Goal: Task Accomplishment & Management: Manage account settings

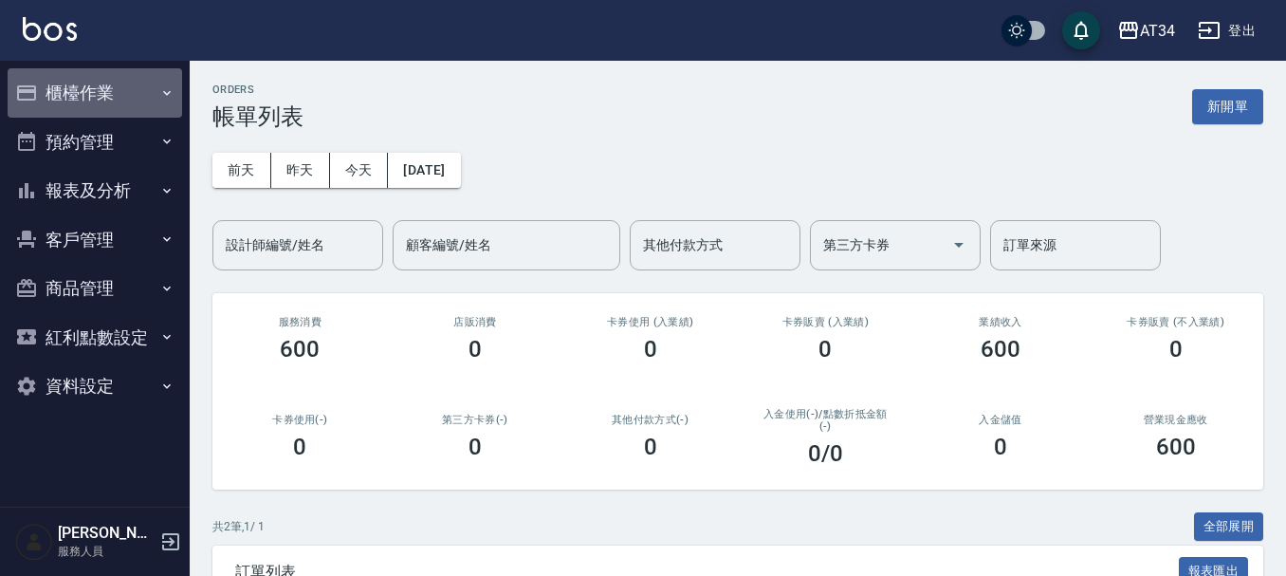
click at [105, 82] on button "櫃檯作業" at bounding box center [95, 92] width 174 height 49
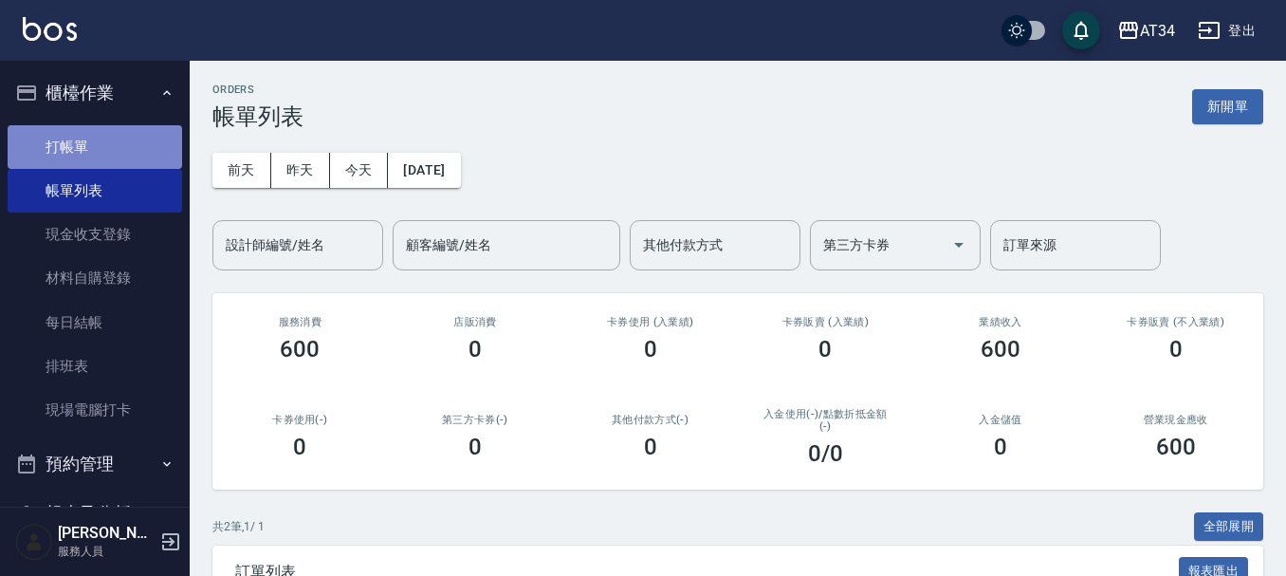
click at [139, 130] on link "打帳單" at bounding box center [95, 147] width 174 height 44
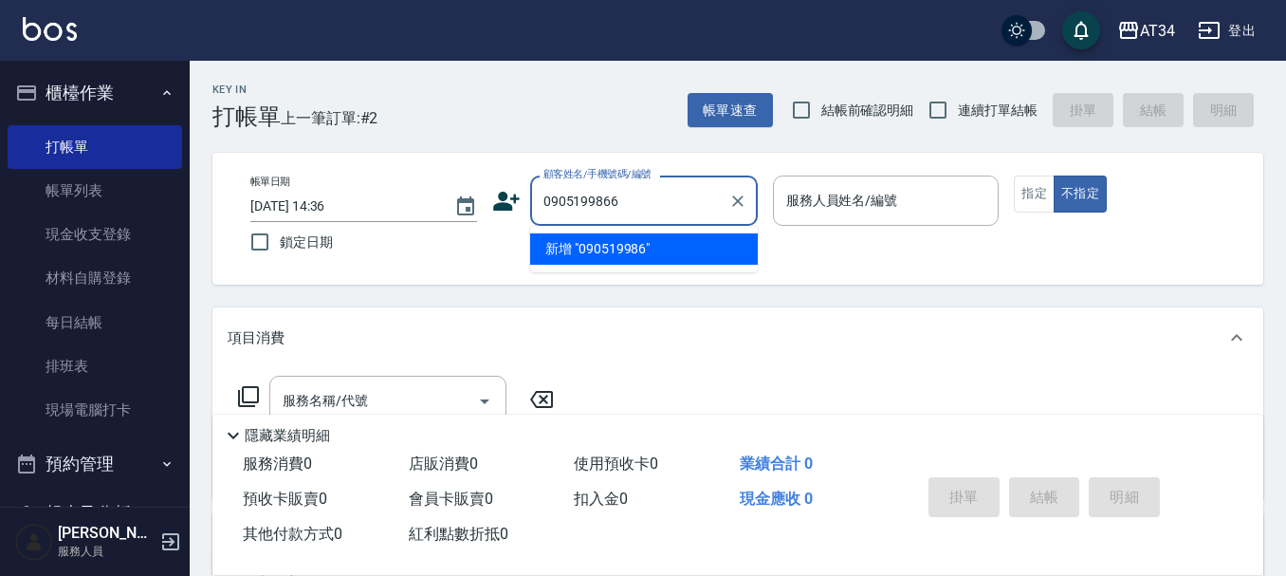
type input "0905199866"
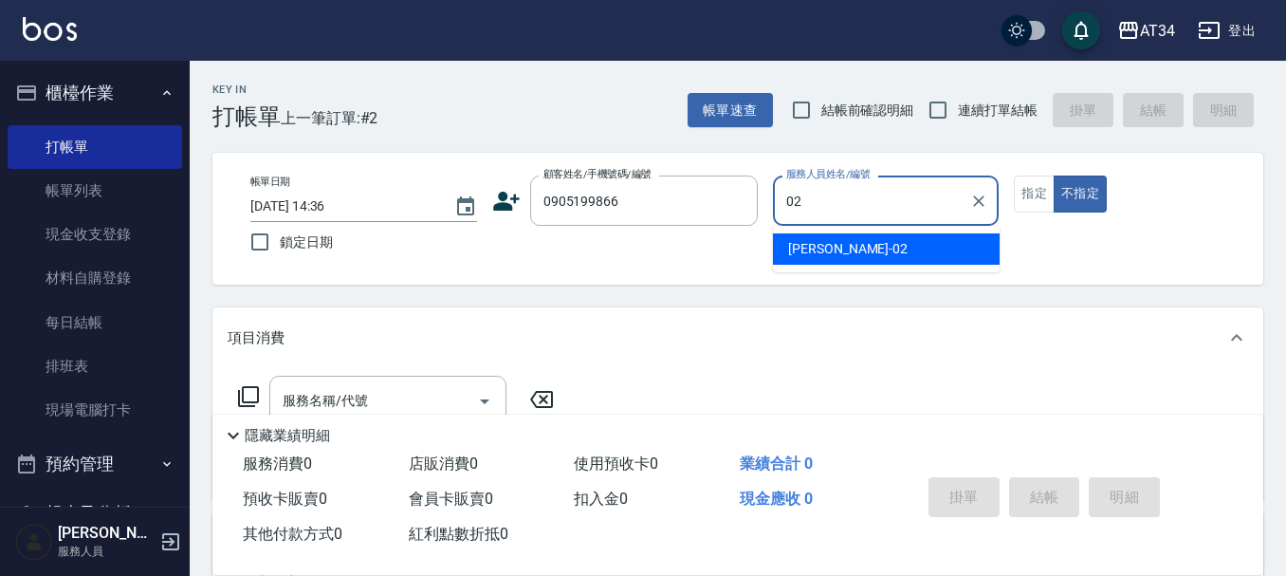
type input "Wendy-02"
type button "false"
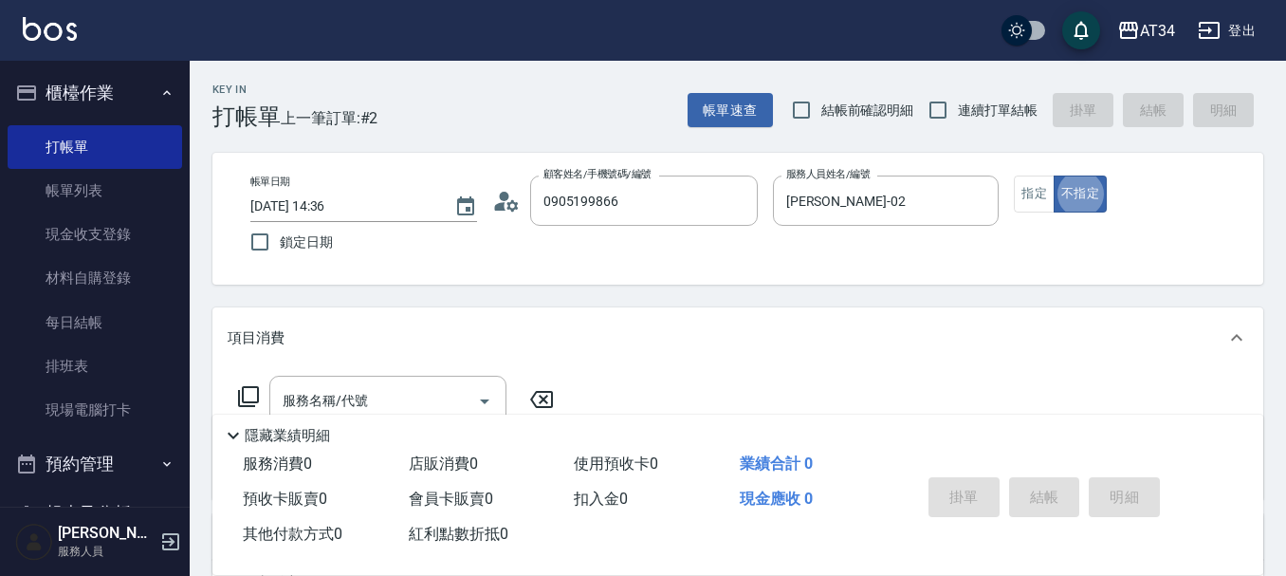
type input "陳品言/0905199866/"
click at [1037, 193] on button "指定" at bounding box center [1034, 193] width 41 height 37
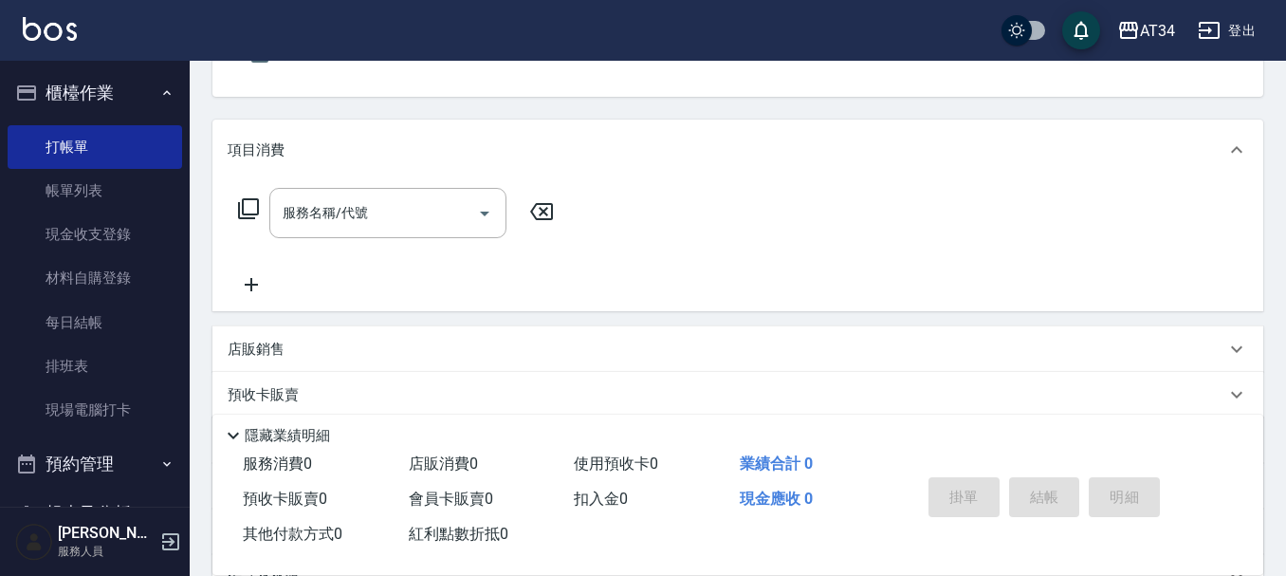
scroll to position [190, 0]
click at [393, 207] on input "服務名稱/代號" at bounding box center [374, 210] width 192 height 33
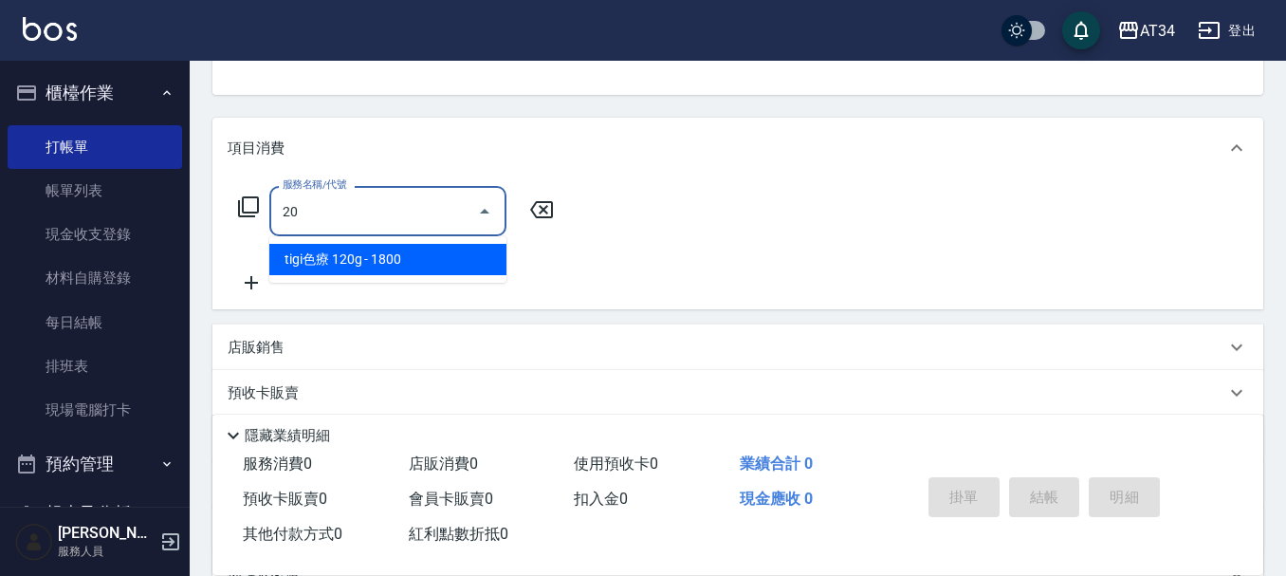
type input "201"
type input "30"
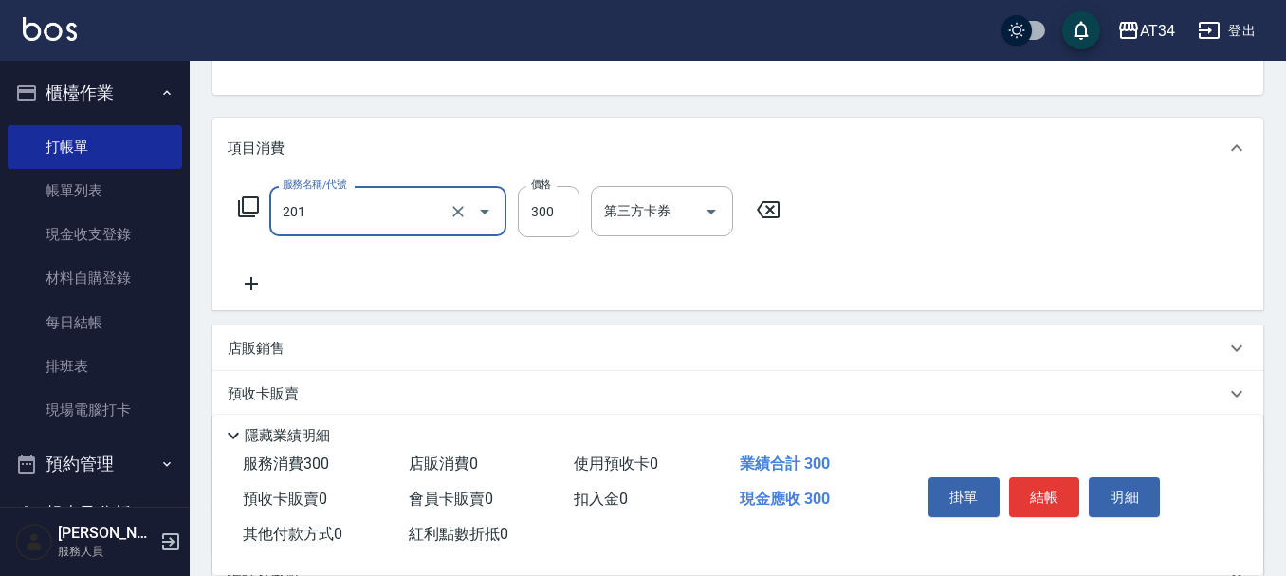
type input "洗髮(201)"
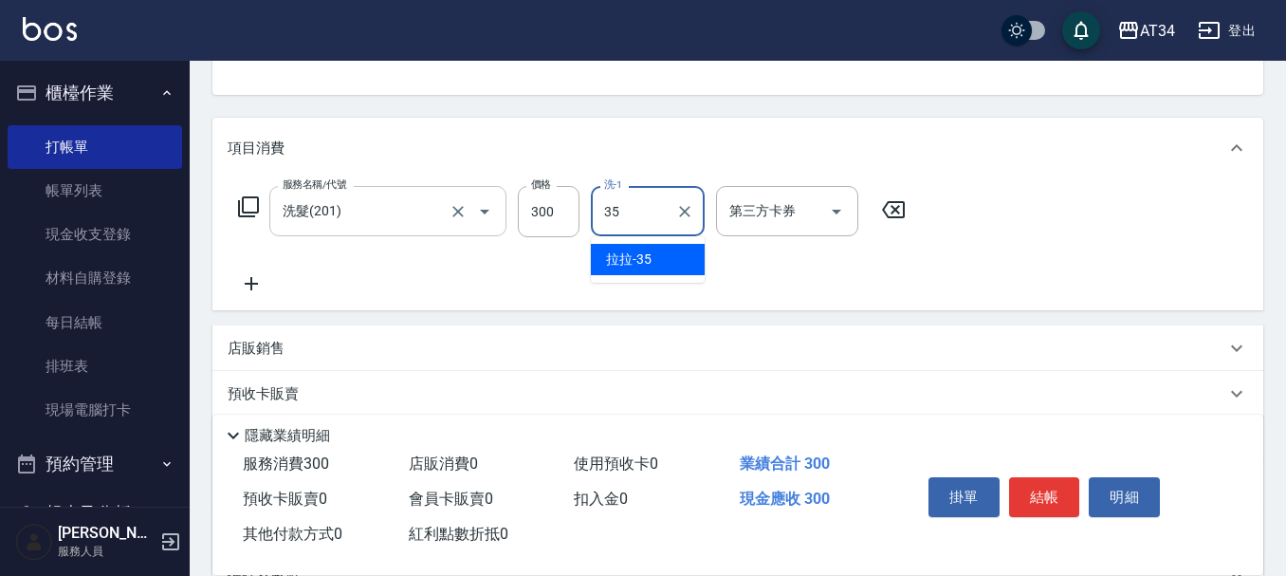
type input "拉拉-35"
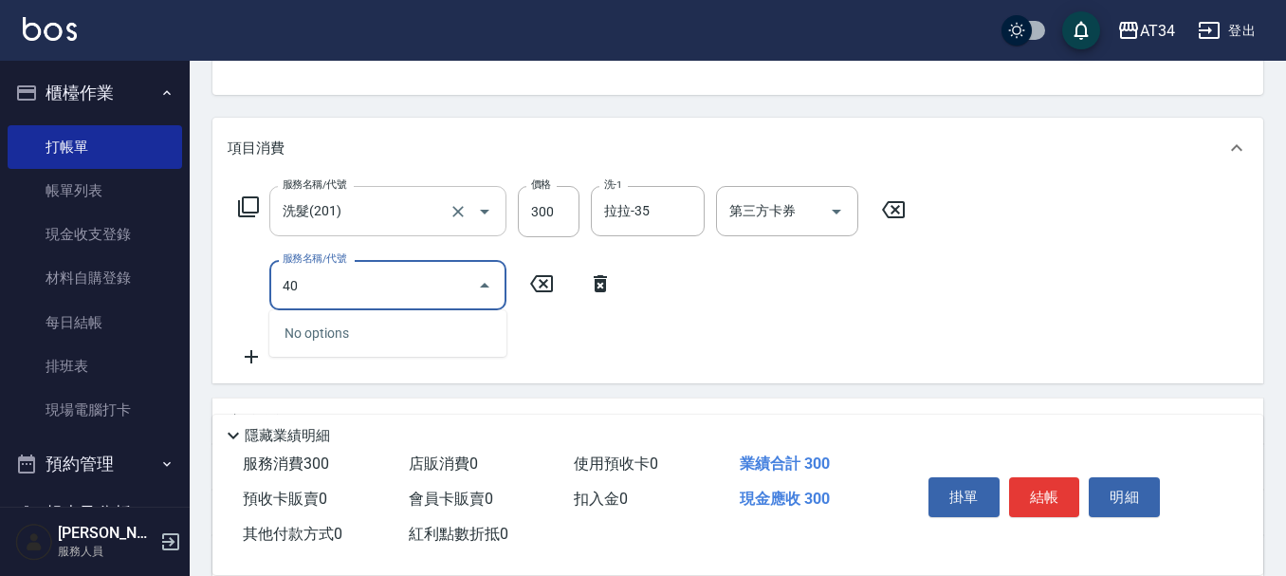
type input "401"
type input "50"
type input "剪髮(401)"
type input "6"
type input "30"
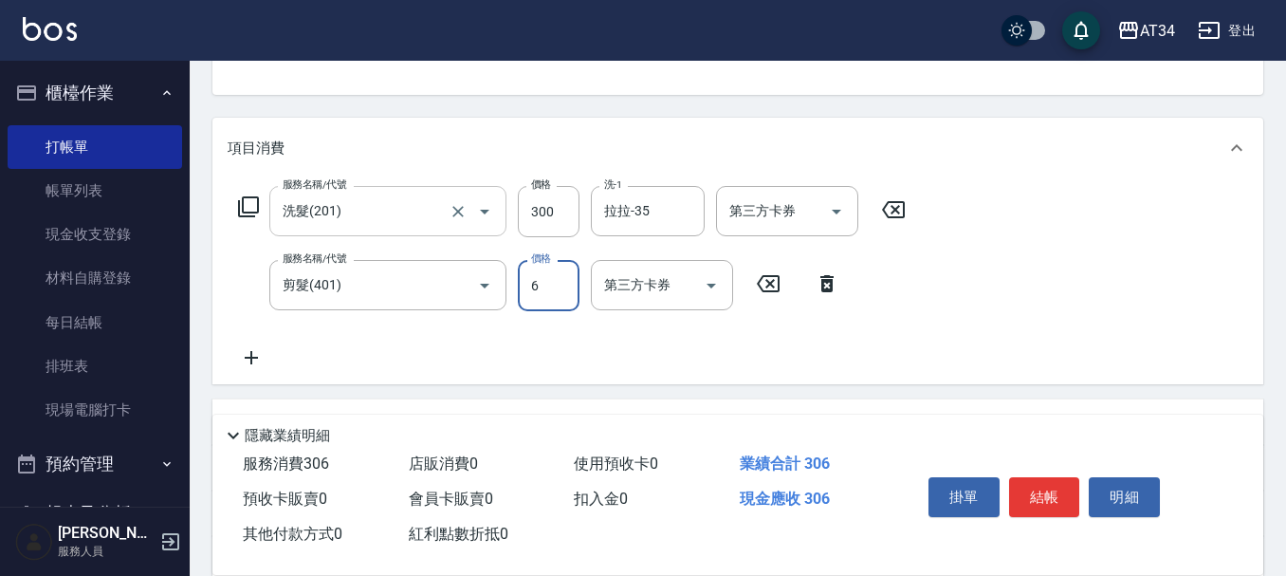
type input "60"
type input "90"
type input "600"
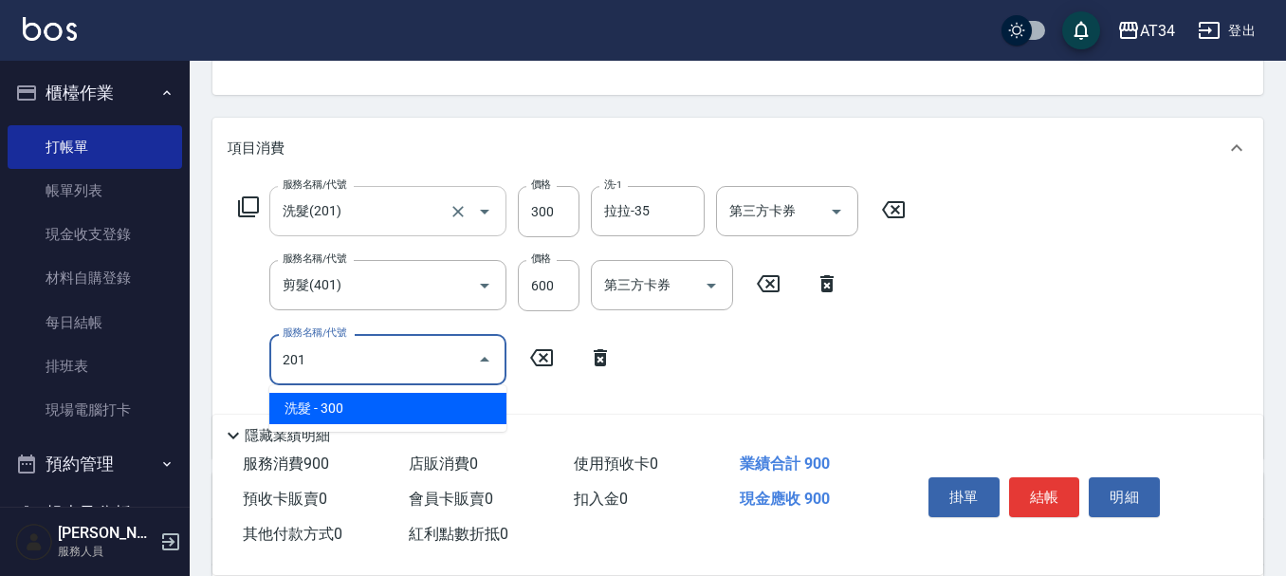
type input "201"
type input "120"
type input "洗髮(201)"
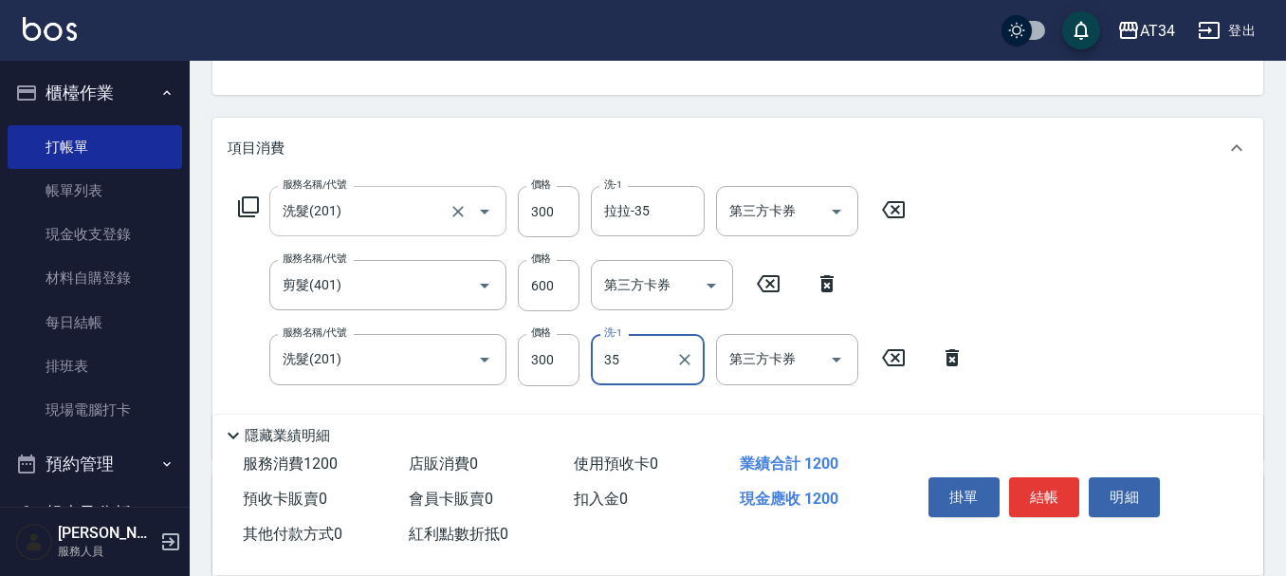
type input "拉拉-35"
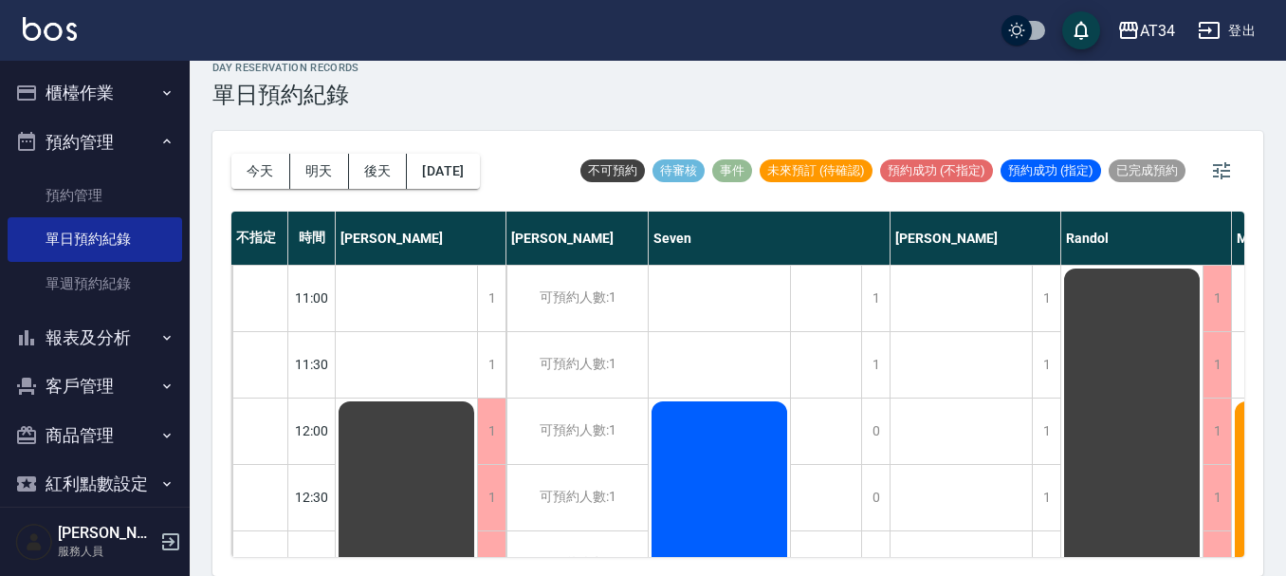
scroll to position [0, 1035]
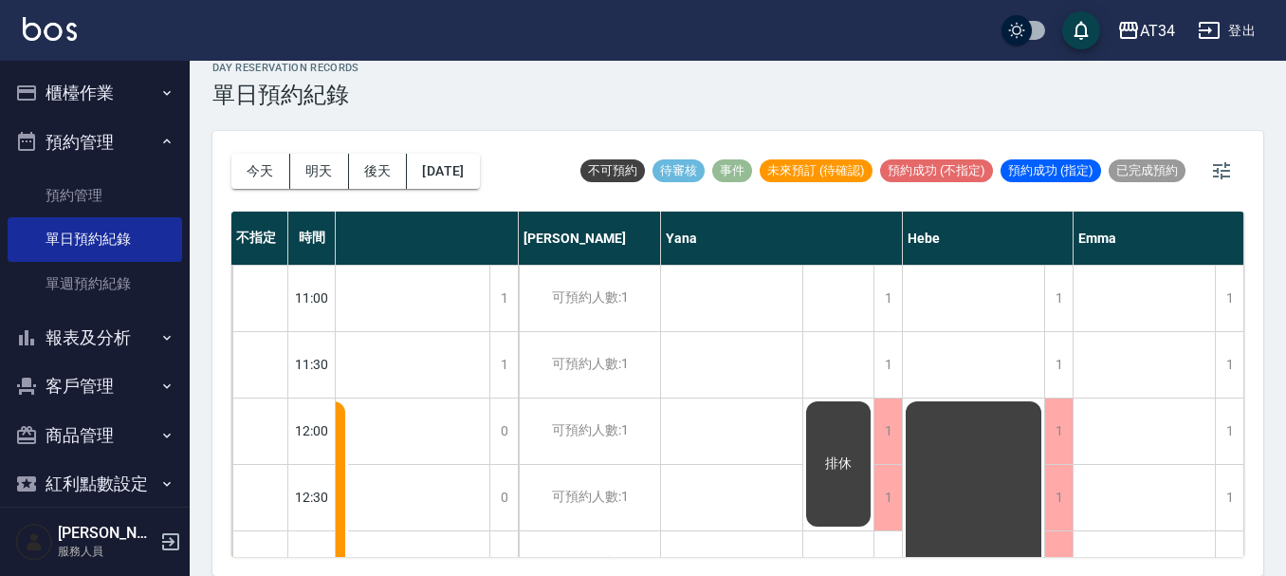
click at [159, 94] on icon "button" at bounding box center [166, 92] width 15 height 15
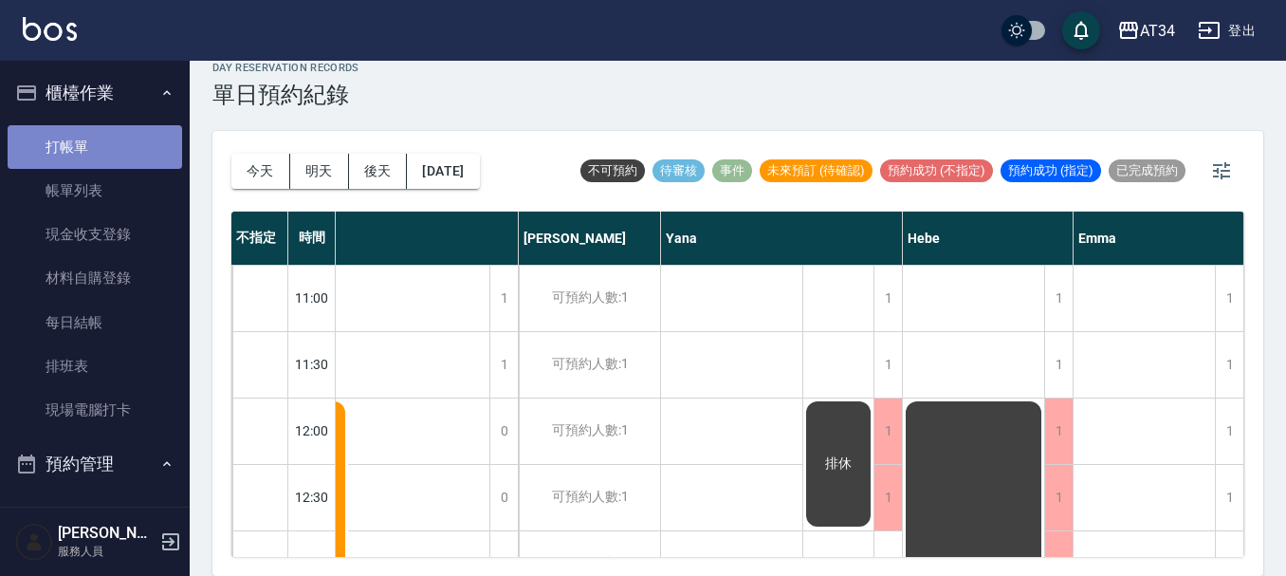
click at [121, 152] on link "打帳單" at bounding box center [95, 147] width 174 height 44
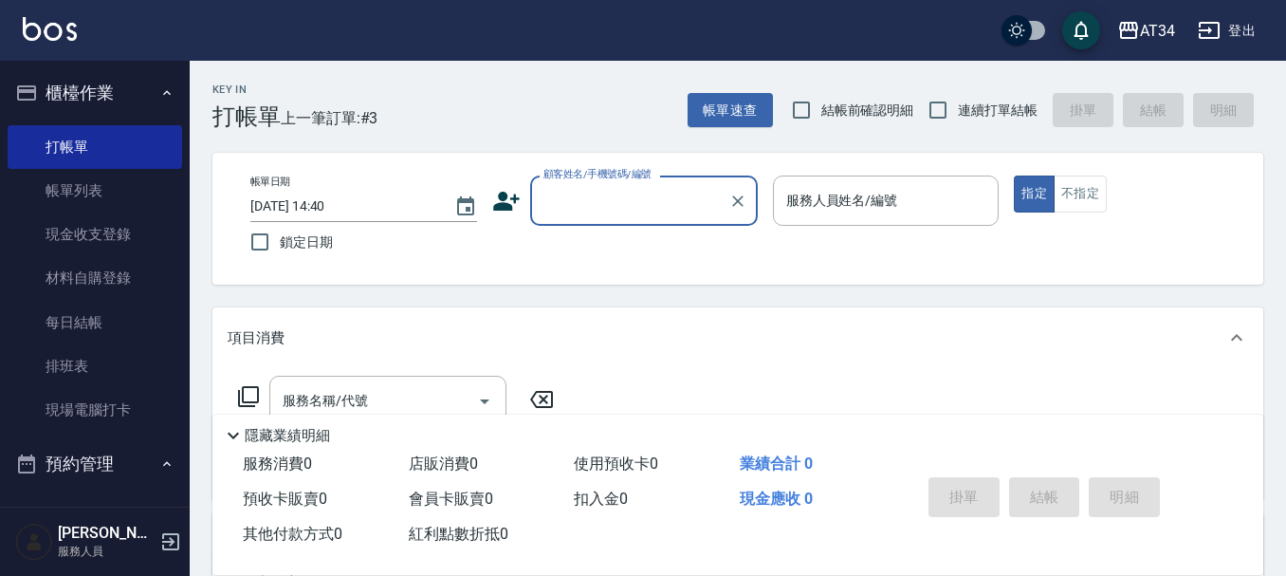
click at [507, 201] on icon at bounding box center [506, 201] width 28 height 28
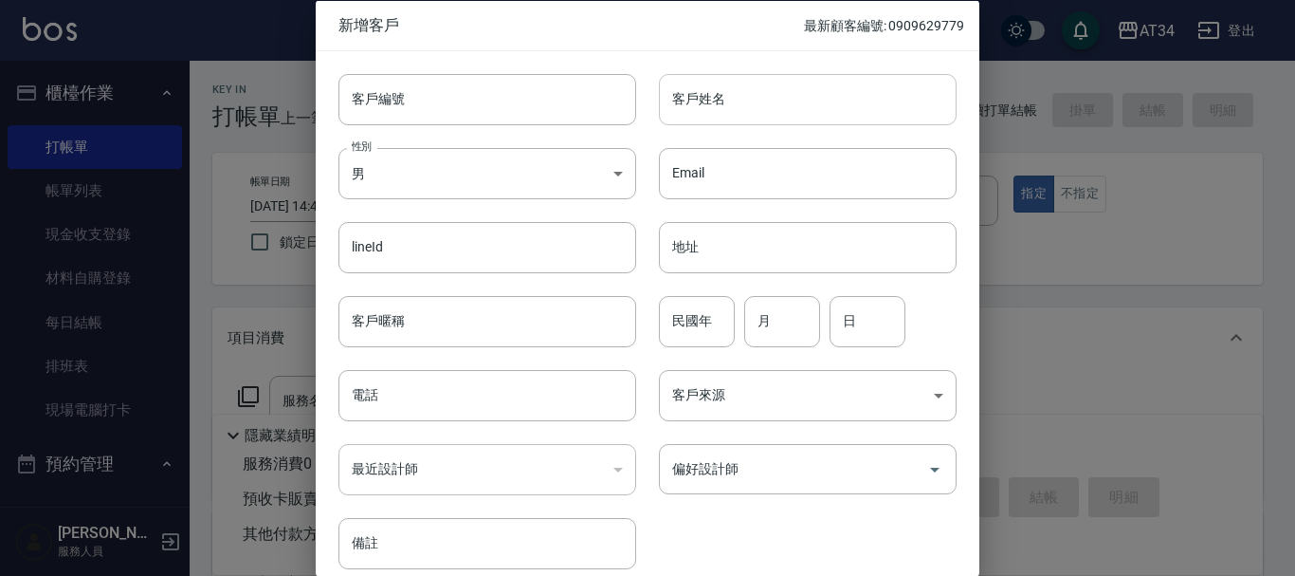
click at [797, 94] on input "客戶姓名" at bounding box center [808, 98] width 298 height 51
type input "x"
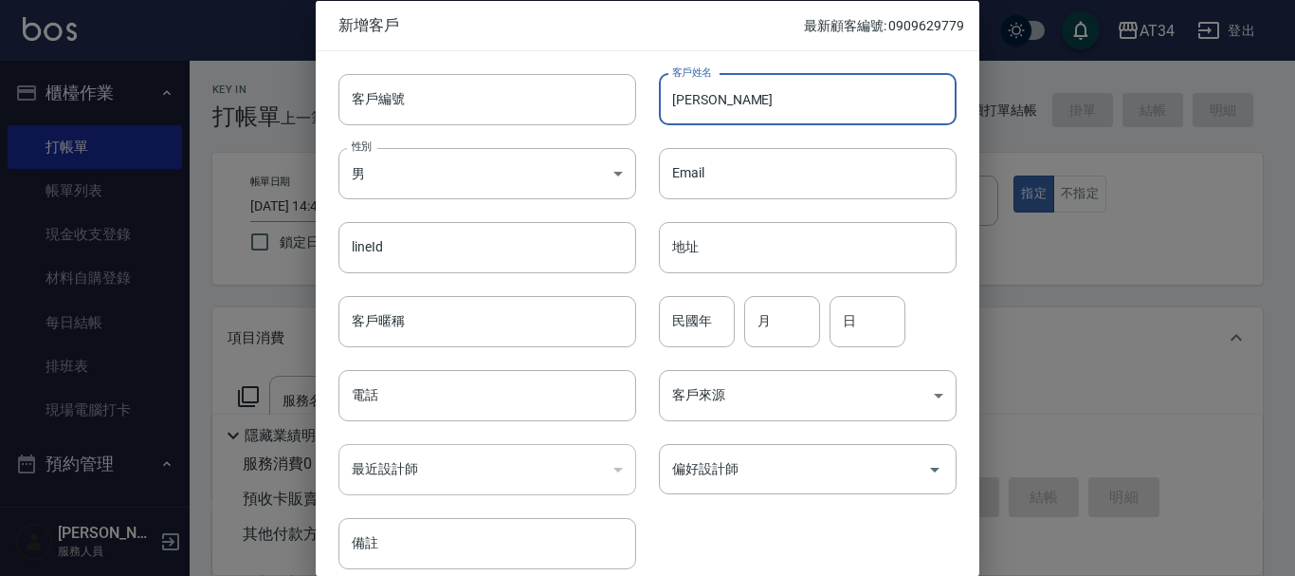
type input "林佳儀"
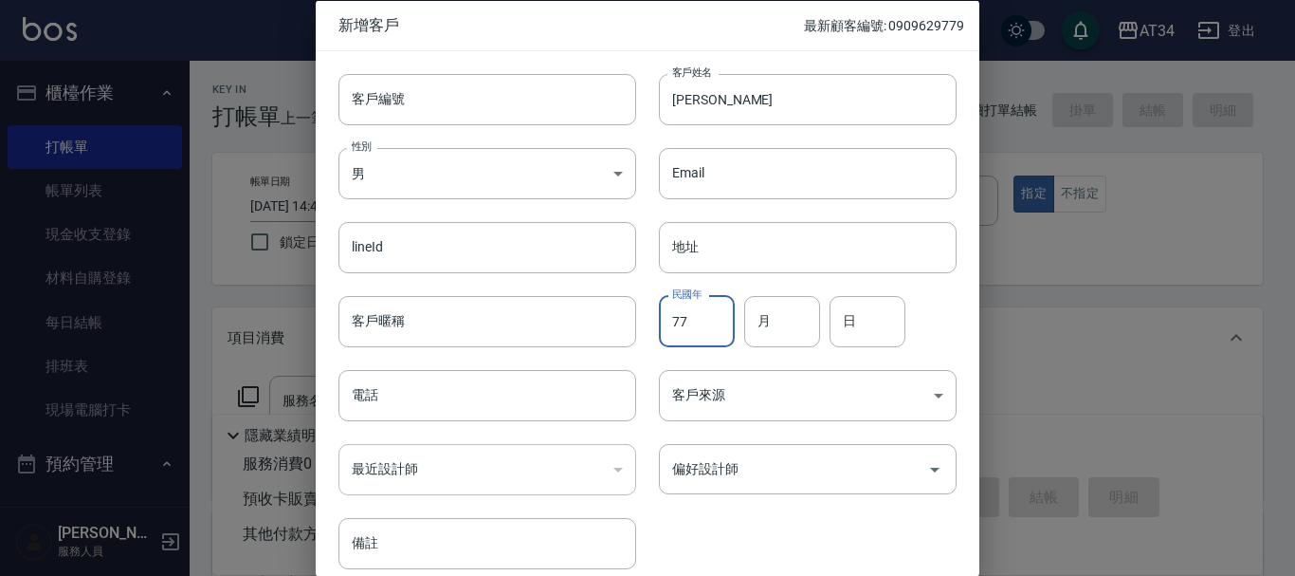
type input "77"
type input "02"
type input "11"
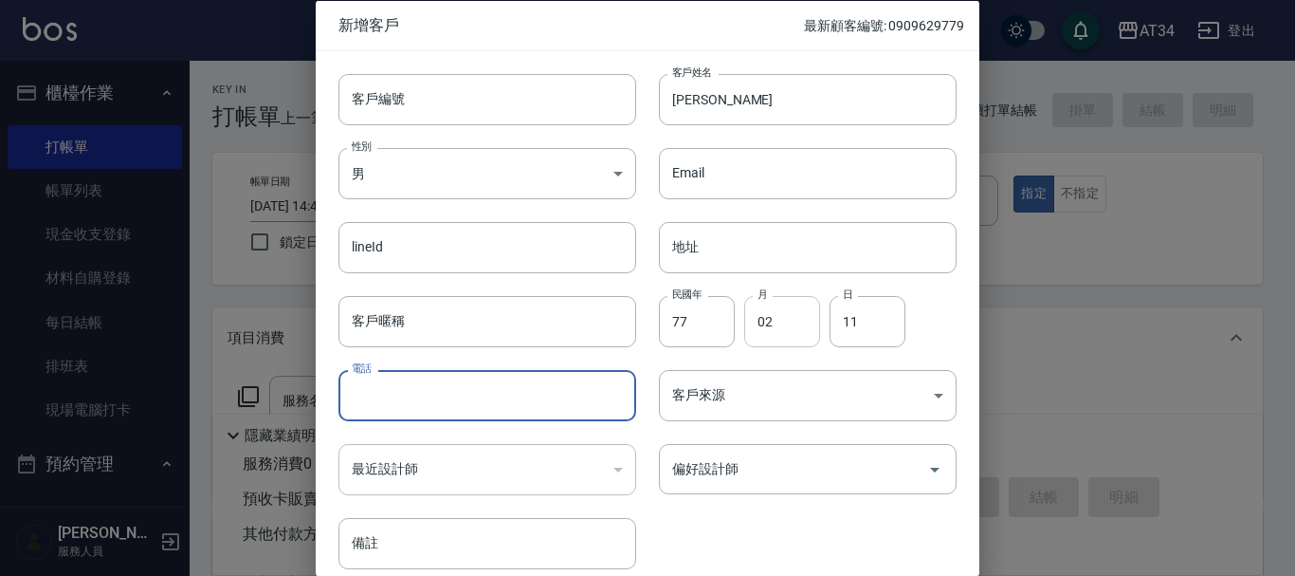
click at [783, 332] on input "02" at bounding box center [782, 320] width 76 height 51
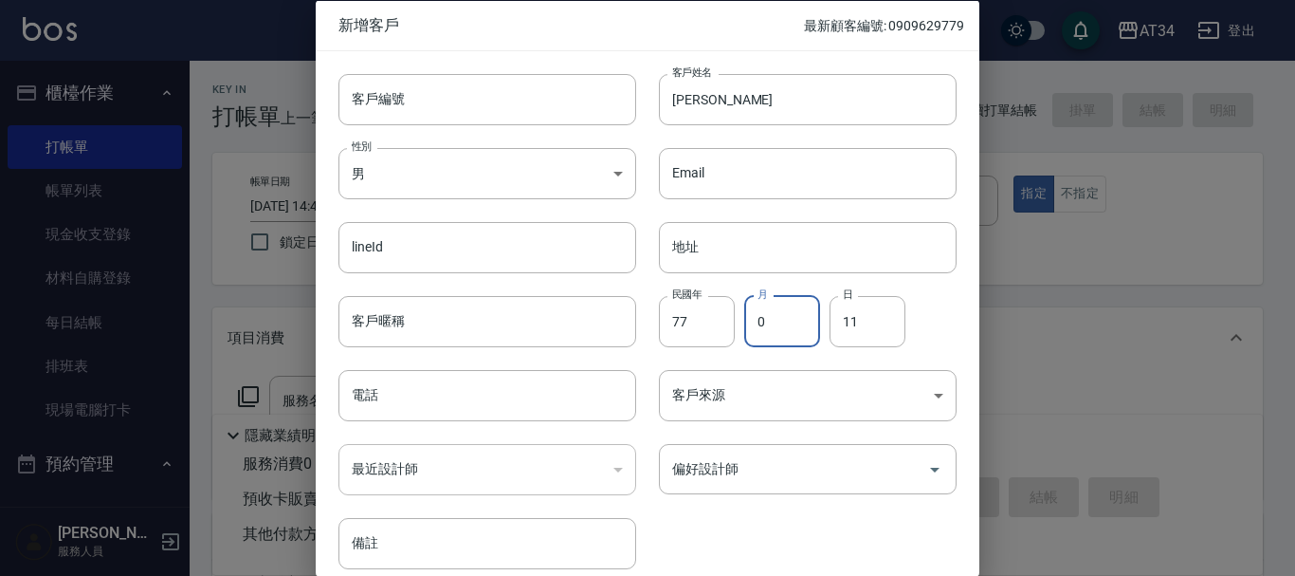
click at [784, 331] on input "0" at bounding box center [782, 320] width 76 height 51
type input "03"
click at [524, 390] on input "電話" at bounding box center [488, 395] width 298 height 51
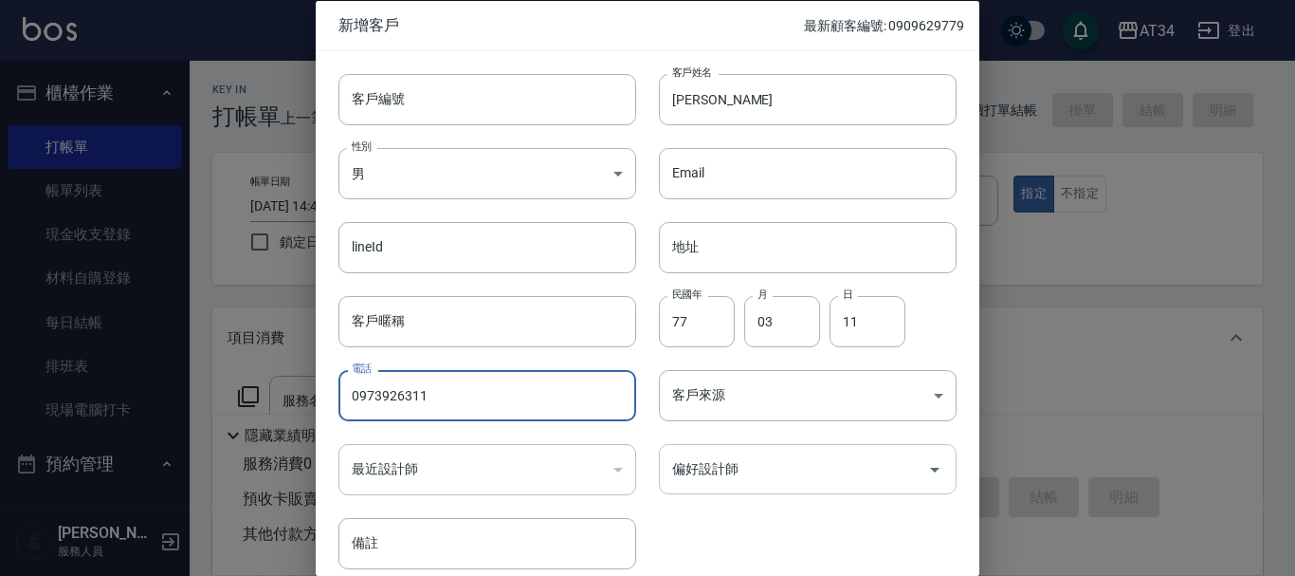
type input "0973926311"
click at [842, 458] on input "偏好設計師" at bounding box center [794, 468] width 252 height 33
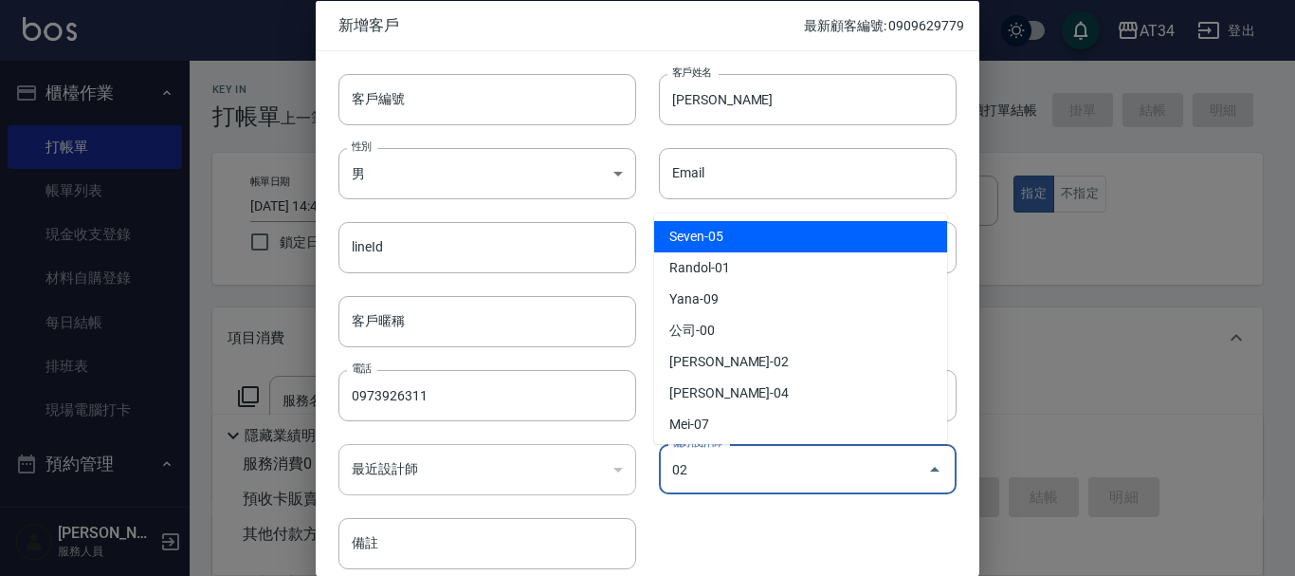
type input "[PERSON_NAME]"
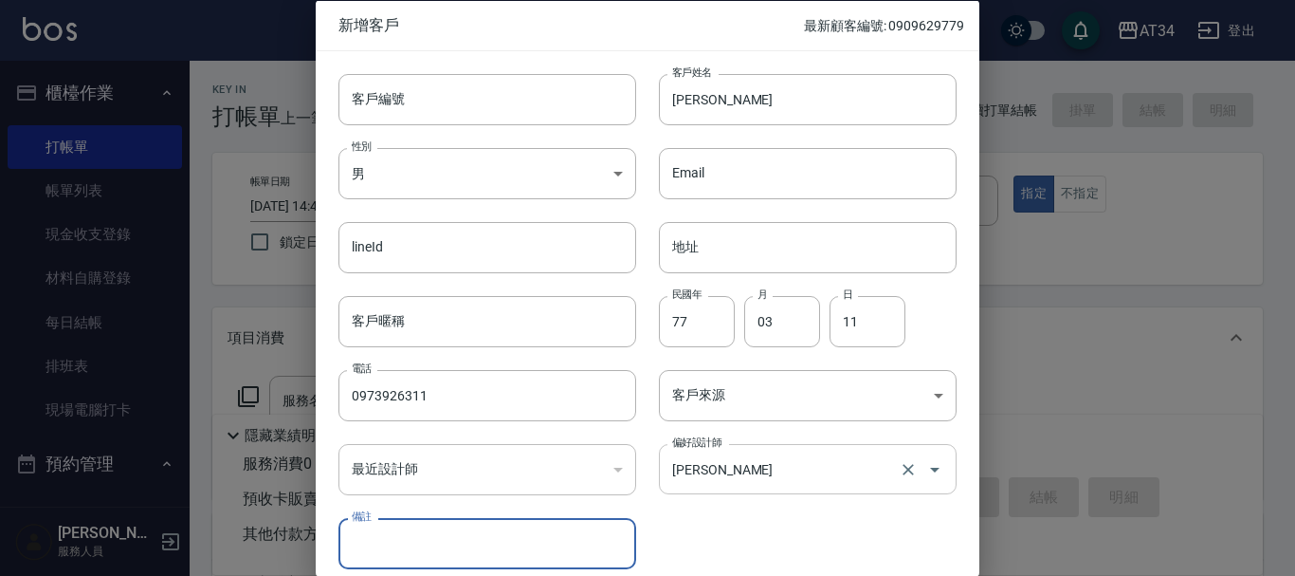
scroll to position [82, 0]
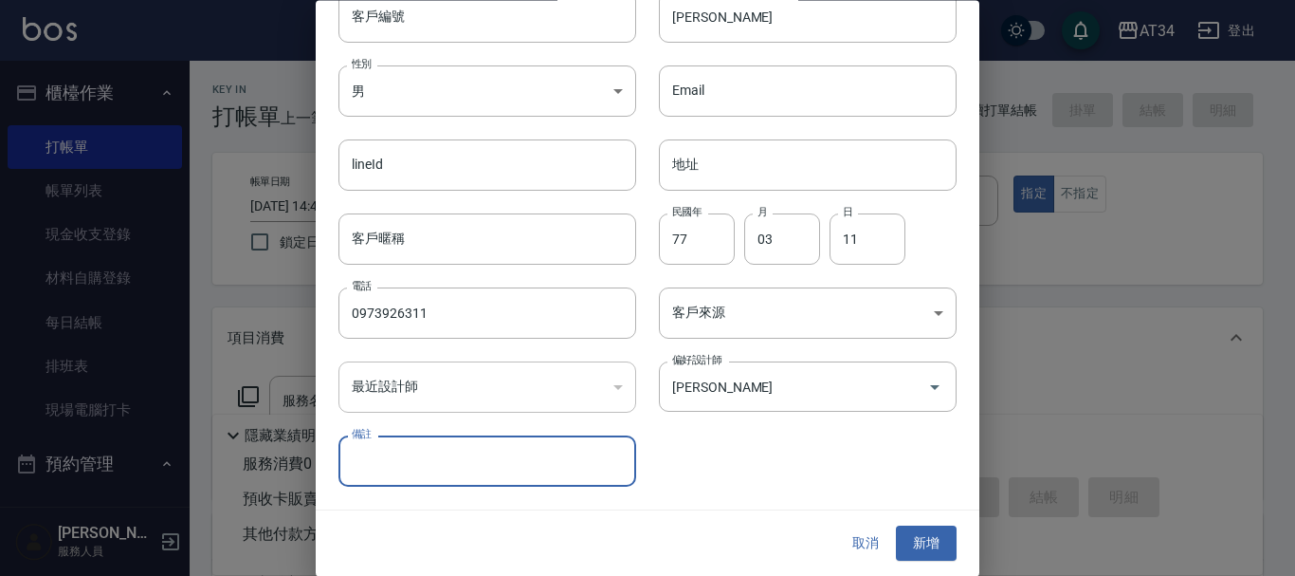
click at [934, 565] on div "取消 新增" at bounding box center [648, 543] width 664 height 65
click at [928, 521] on div "取消 新增" at bounding box center [648, 543] width 664 height 65
click at [929, 544] on button "新增" at bounding box center [926, 543] width 61 height 35
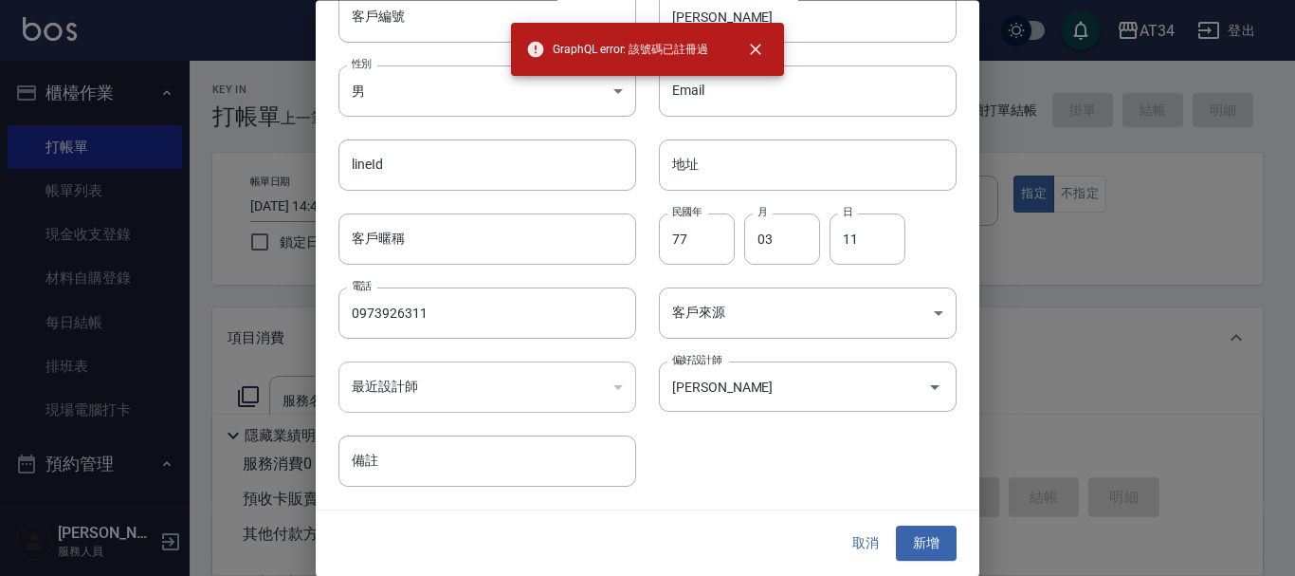
click at [861, 541] on button "取消" at bounding box center [865, 543] width 61 height 35
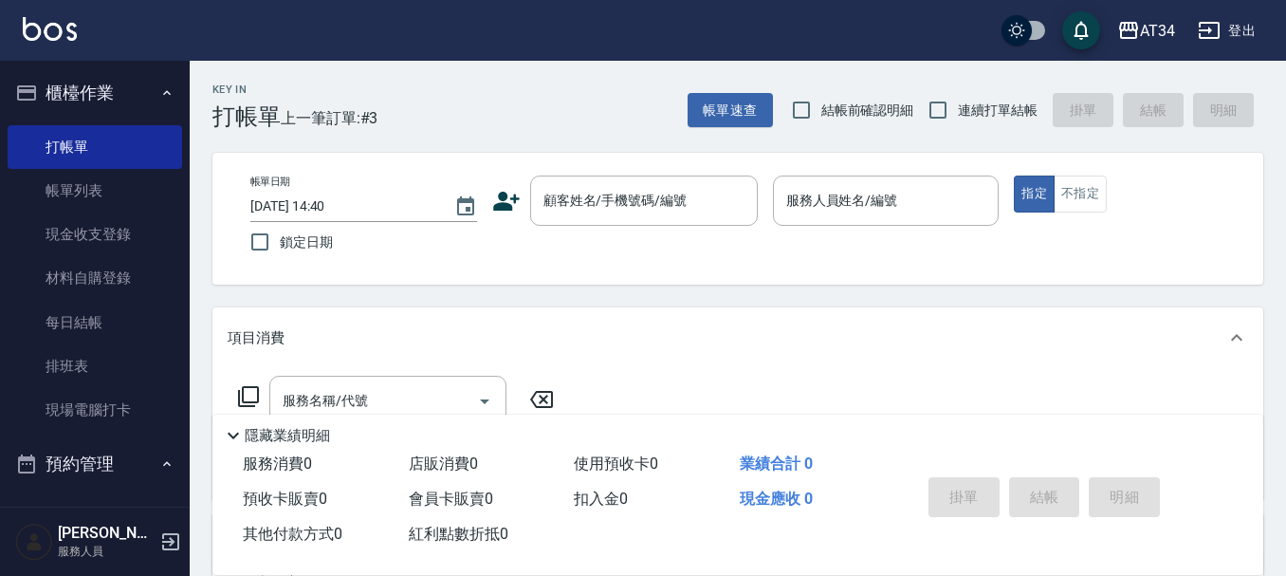
click at [664, 170] on div "帳單日期 2025/09/15 14:40 鎖定日期 顧客姓名/手機號碼/編號 顧客姓名/手機號碼/編號 服務人員姓名/編號 服務人員姓名/編號 指定 不指定" at bounding box center [737, 219] width 1051 height 132
click at [686, 215] on input "顧客姓名/手機號碼/編號" at bounding box center [630, 200] width 182 height 33
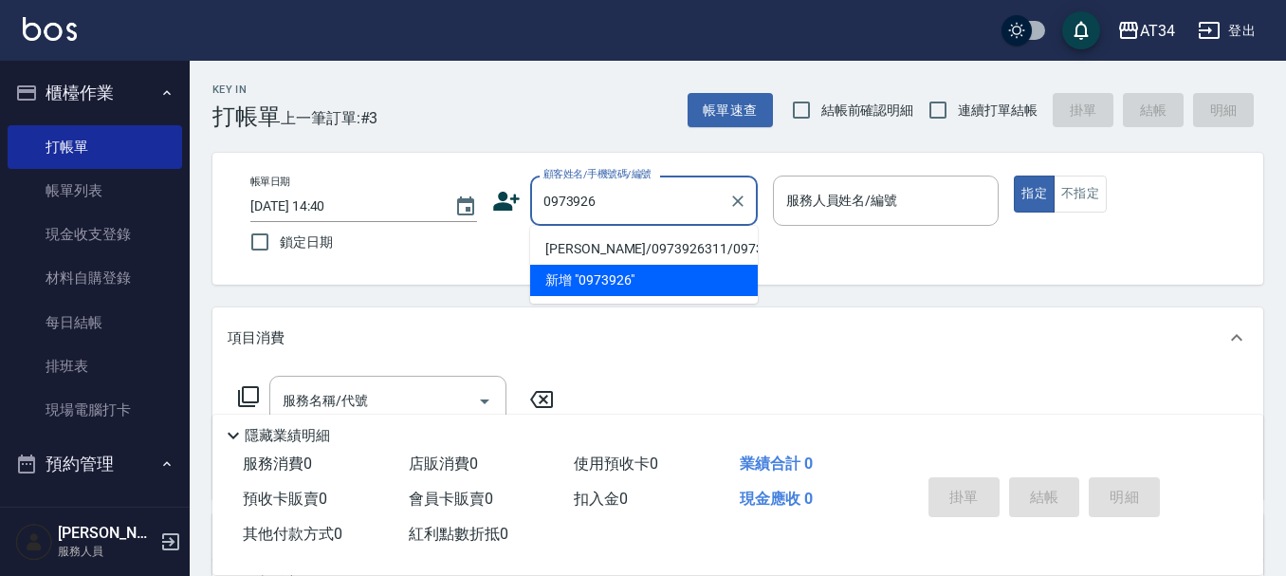
click at [621, 241] on li "林佳儀/0973926311/0973926311" at bounding box center [644, 248] width 228 height 31
type input "林佳儀/0973926311/0973926311"
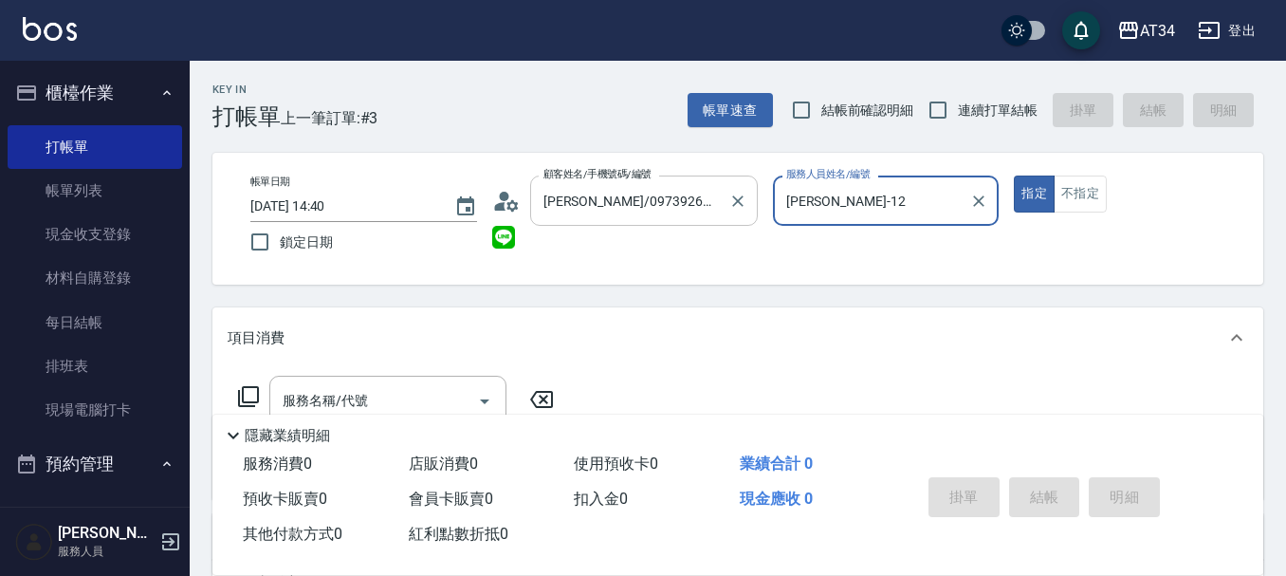
type input "Emily-12"
click at [503, 206] on icon at bounding box center [499, 206] width 11 height 9
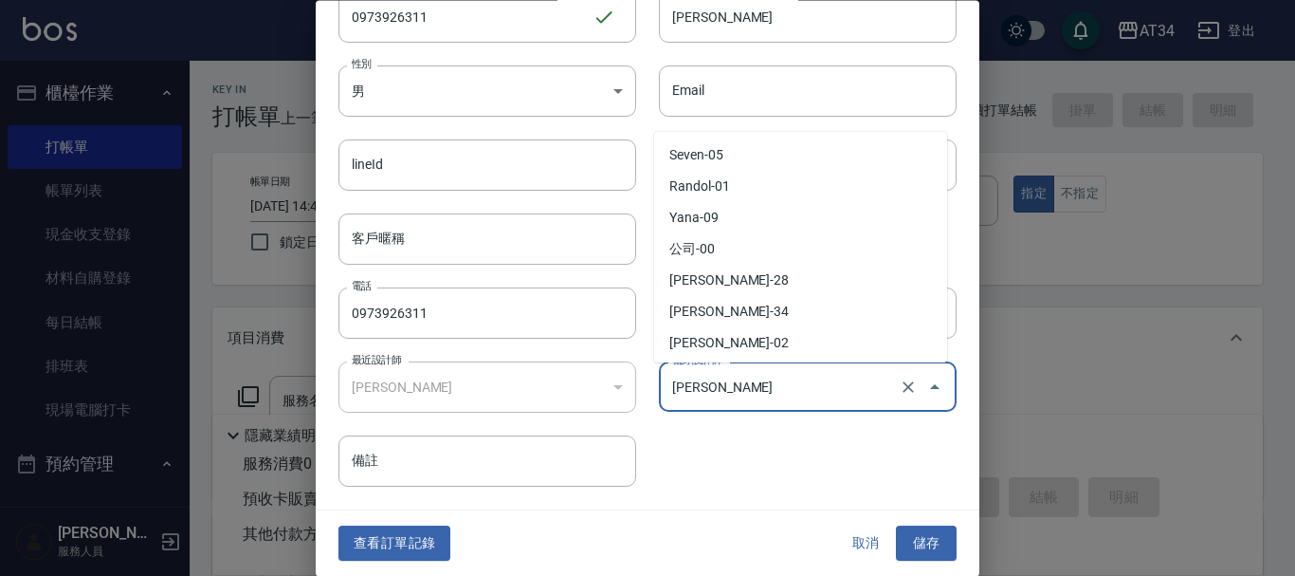
click at [781, 388] on input "[PERSON_NAME]" at bounding box center [782, 387] width 228 height 33
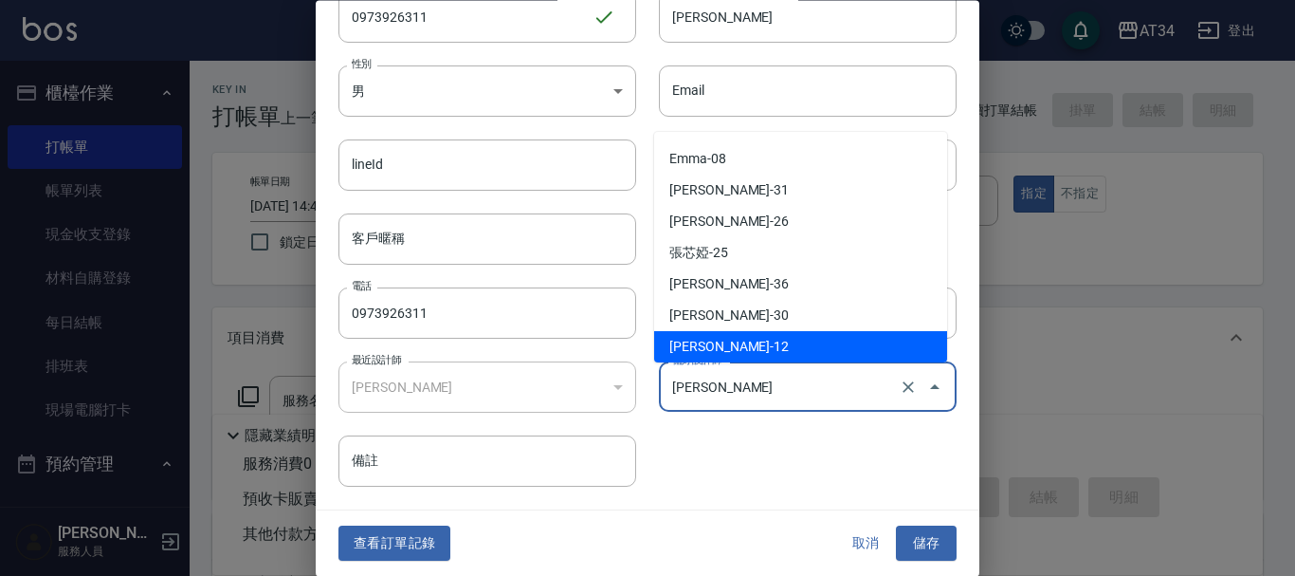
click at [781, 388] on input "[PERSON_NAME]" at bounding box center [782, 387] width 228 height 33
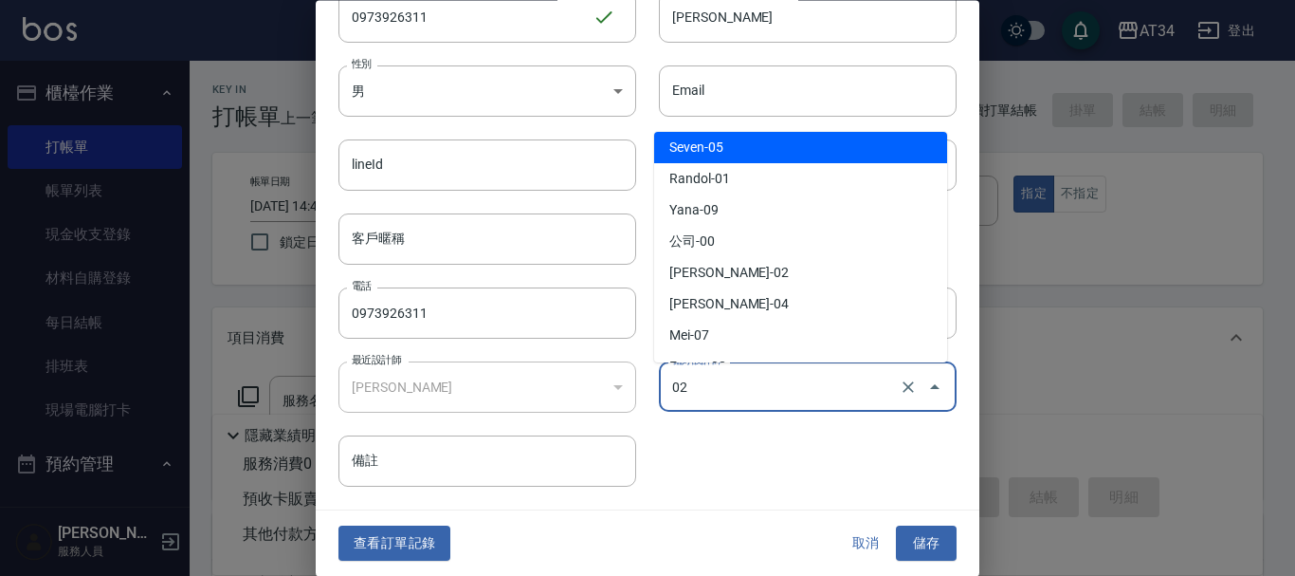
type input "[PERSON_NAME]"
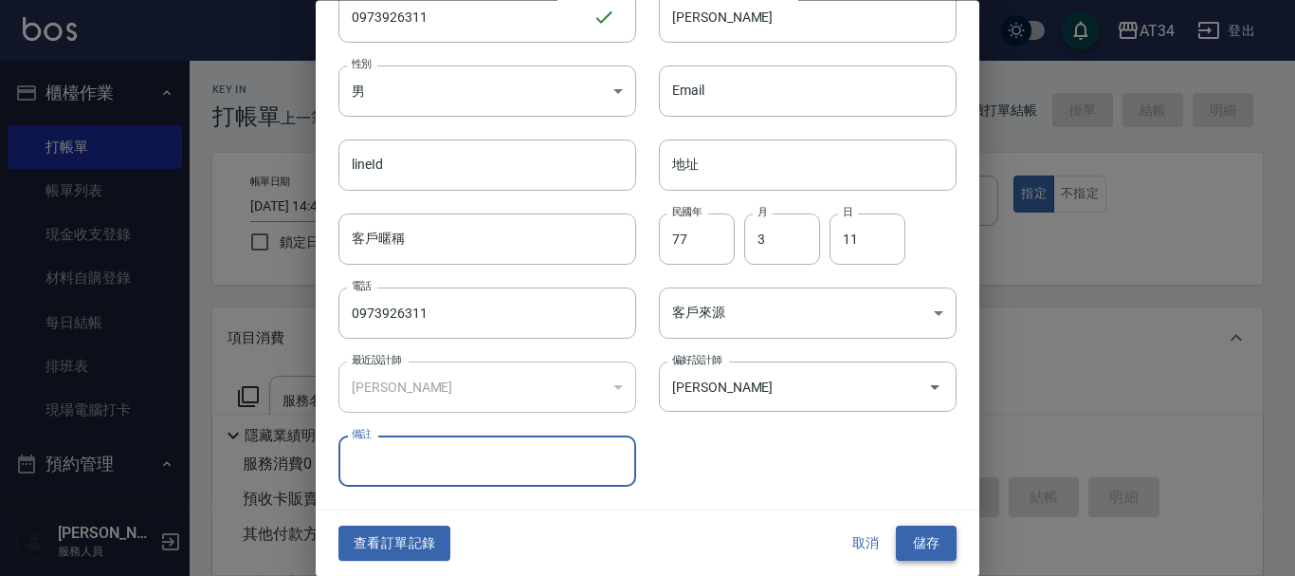
click at [921, 549] on button "儲存" at bounding box center [926, 543] width 61 height 35
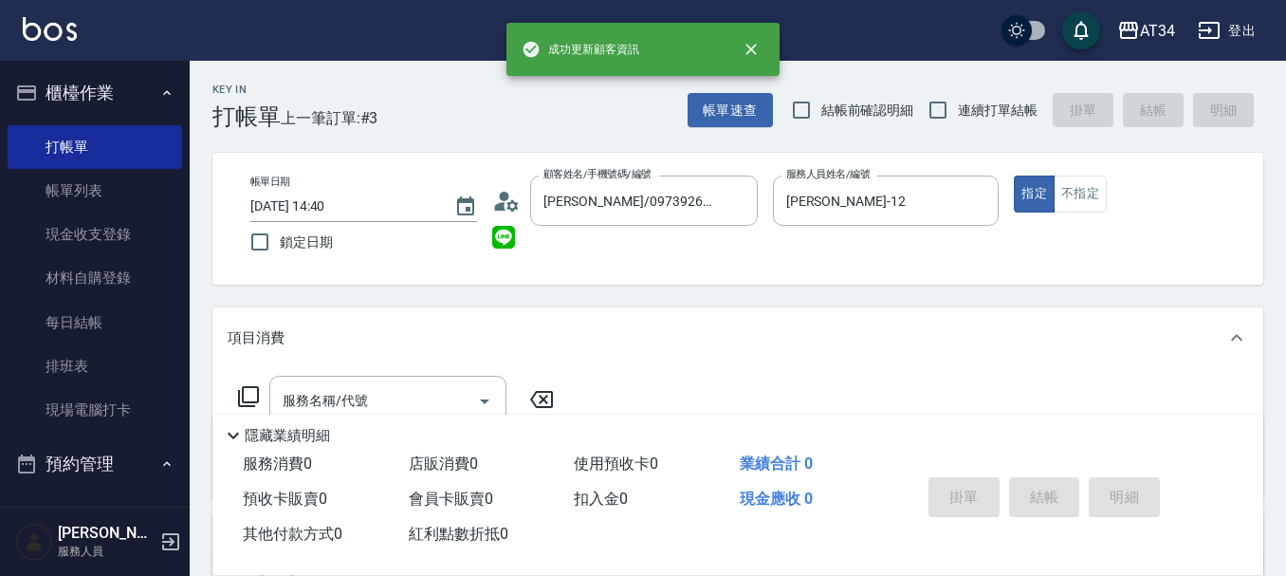
click at [512, 197] on icon at bounding box center [506, 201] width 28 height 28
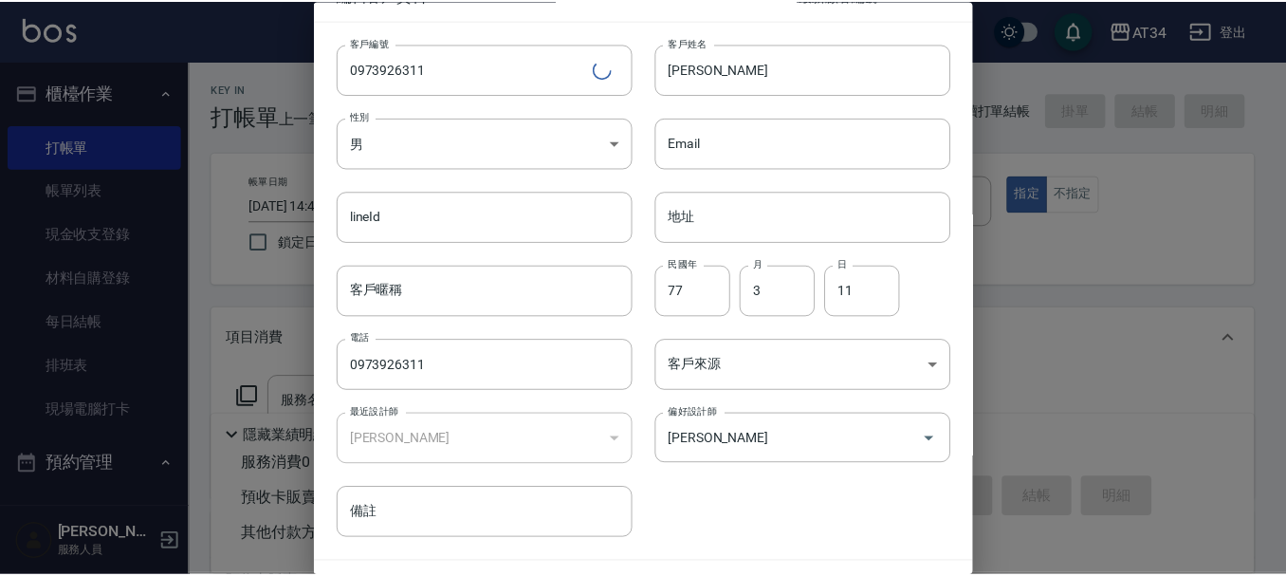
scroll to position [82, 0]
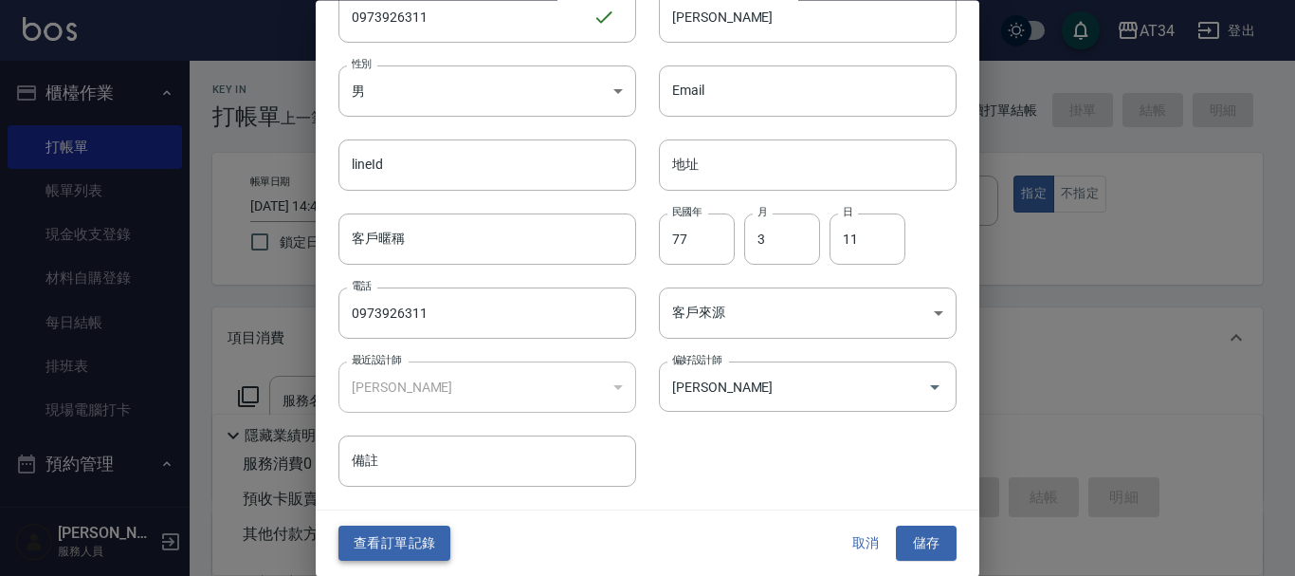
click at [376, 542] on button "查看訂單記錄" at bounding box center [395, 543] width 112 height 35
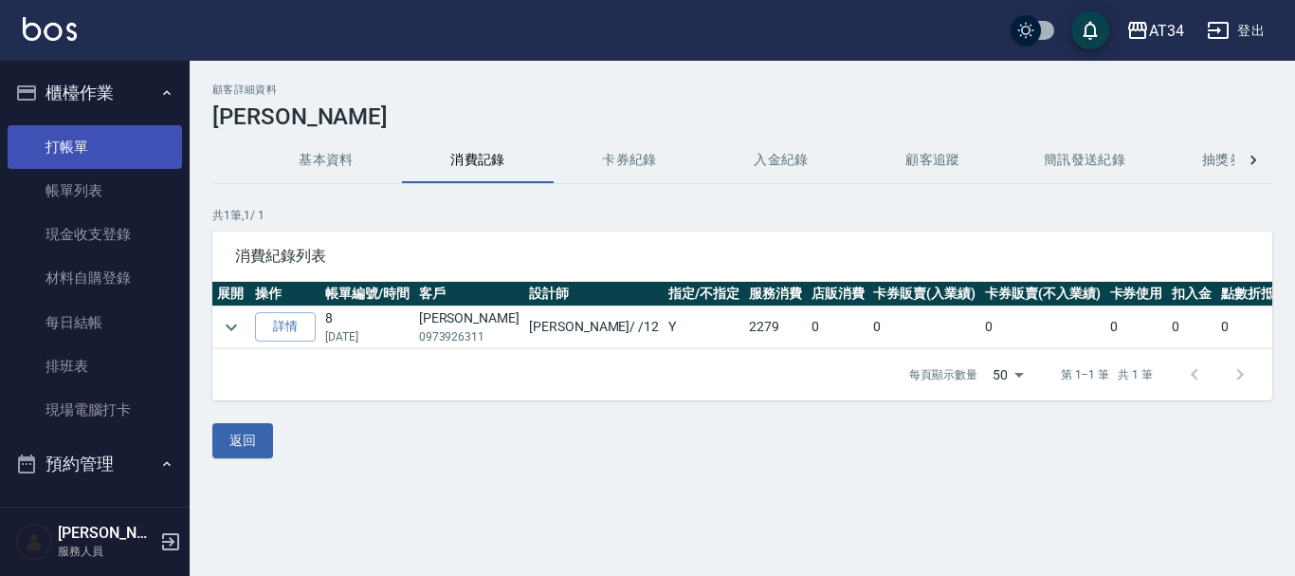
click at [137, 130] on link "打帳單" at bounding box center [95, 147] width 174 height 44
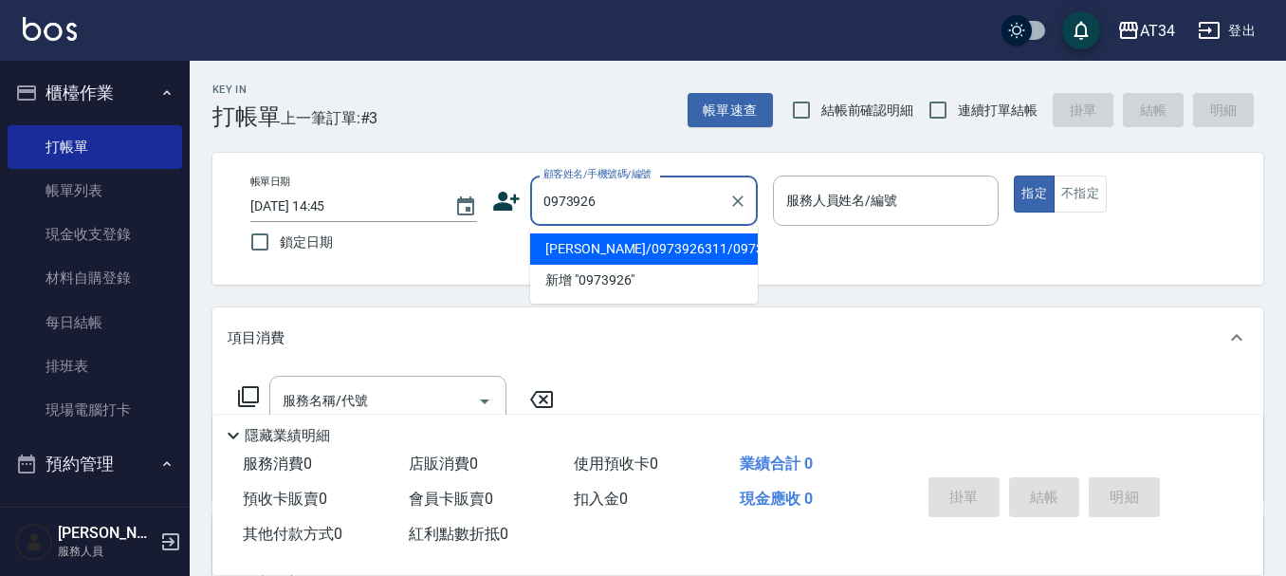
click at [578, 237] on li "林佳儀/0973926311/0973926311" at bounding box center [644, 248] width 228 height 31
type input "林佳儀/0973926311/0973926311"
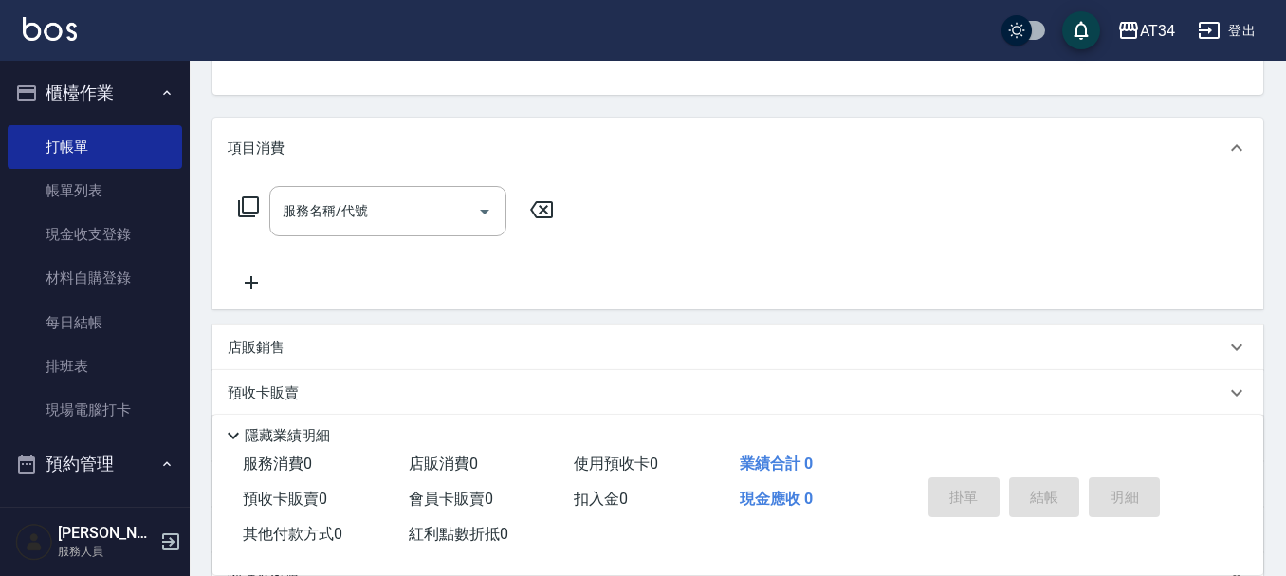
scroll to position [95, 0]
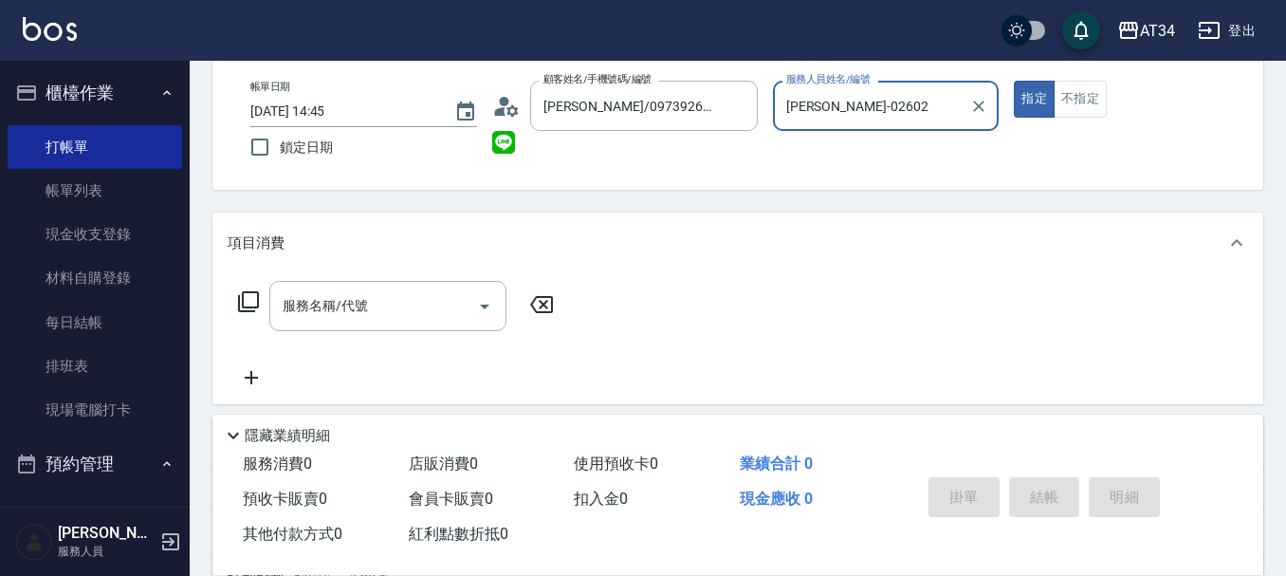
type input "Wendy-02602"
click at [1014, 81] on button "指定" at bounding box center [1034, 99] width 41 height 37
type button "true"
type input "Wendy-02"
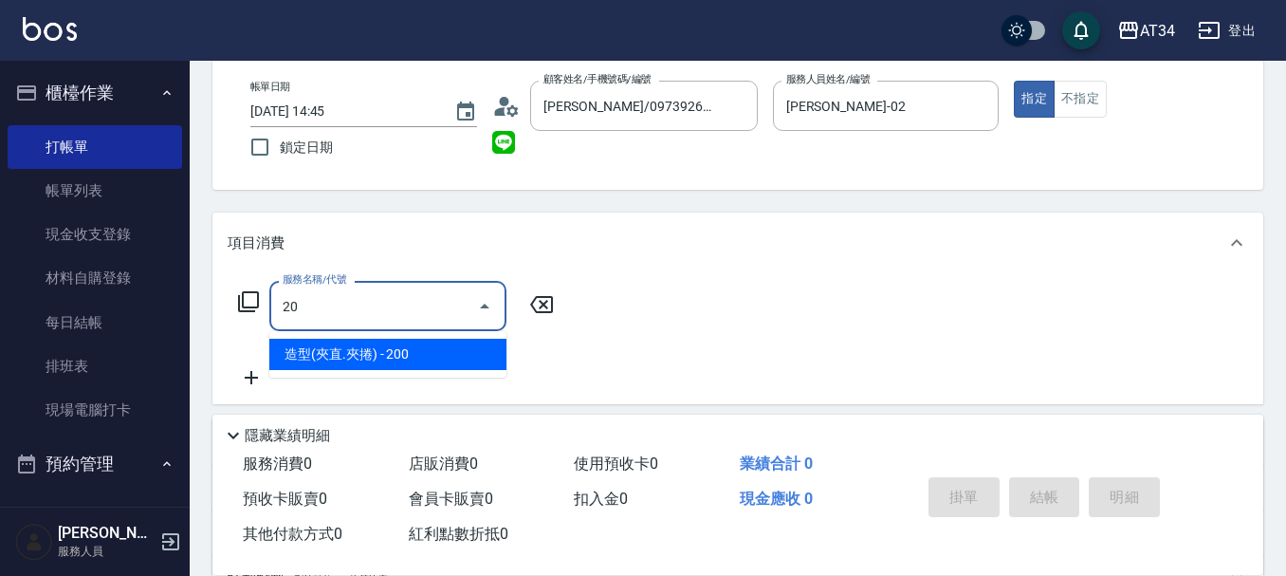
type input "2"
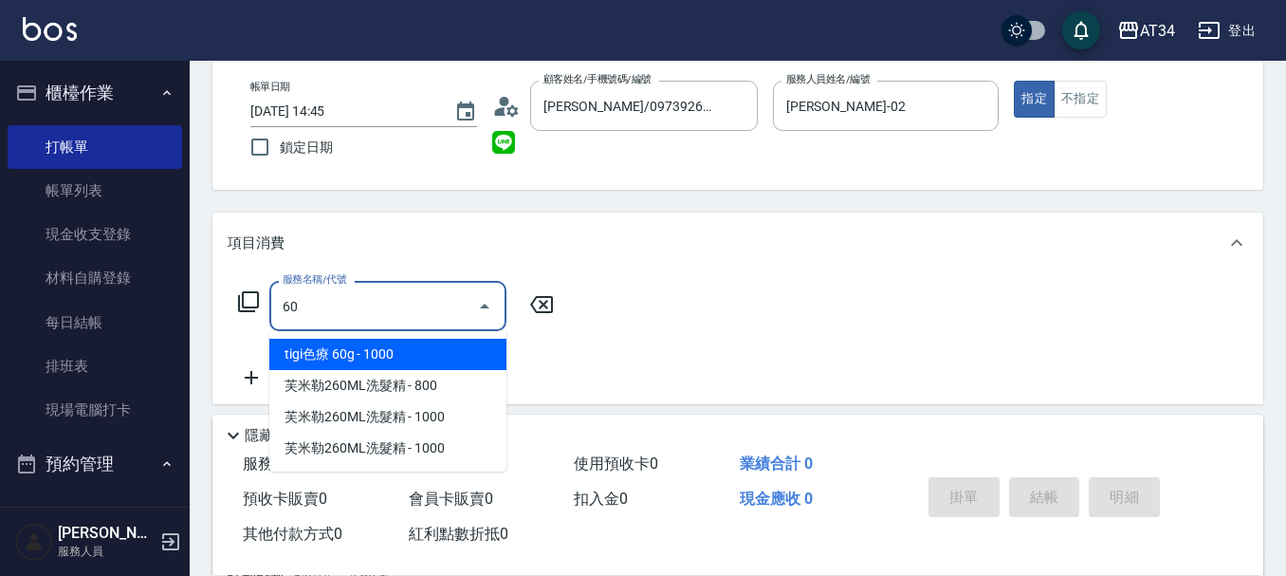
type input "602"
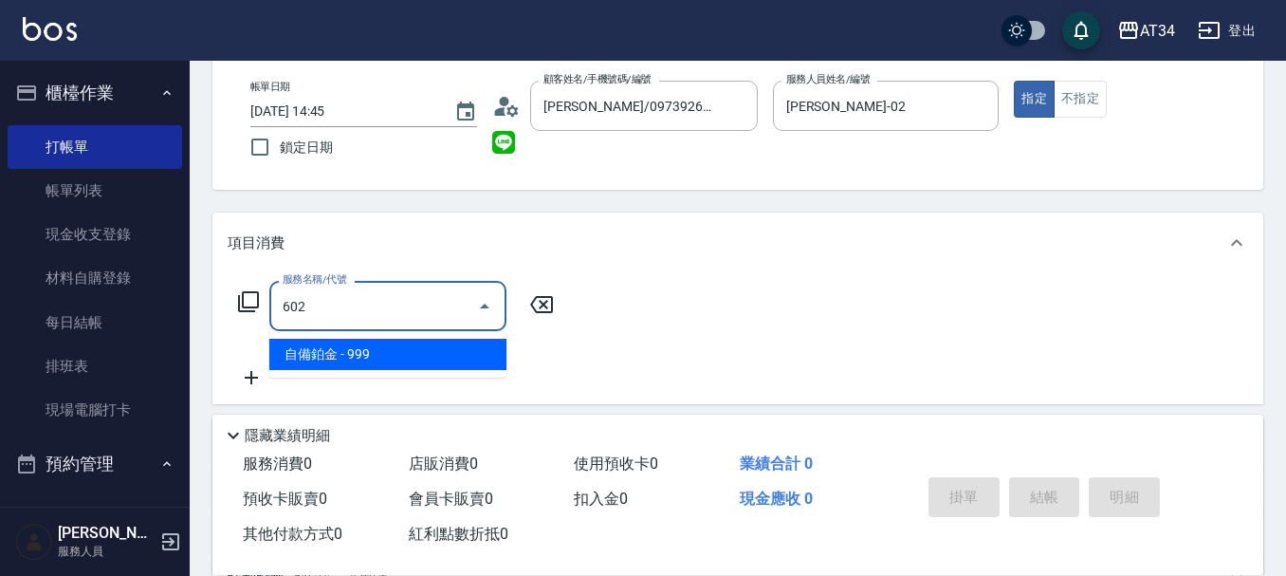
type input "90"
type input "自備鉑金(602)"
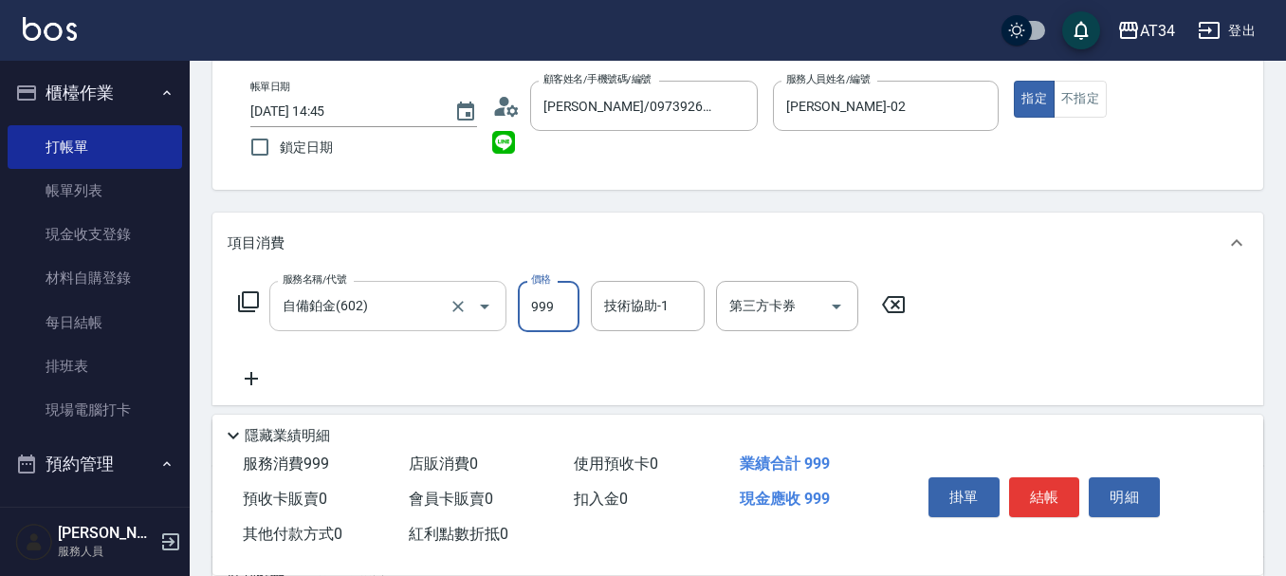
type input "2"
type input "0"
type input "20"
type input "2000"
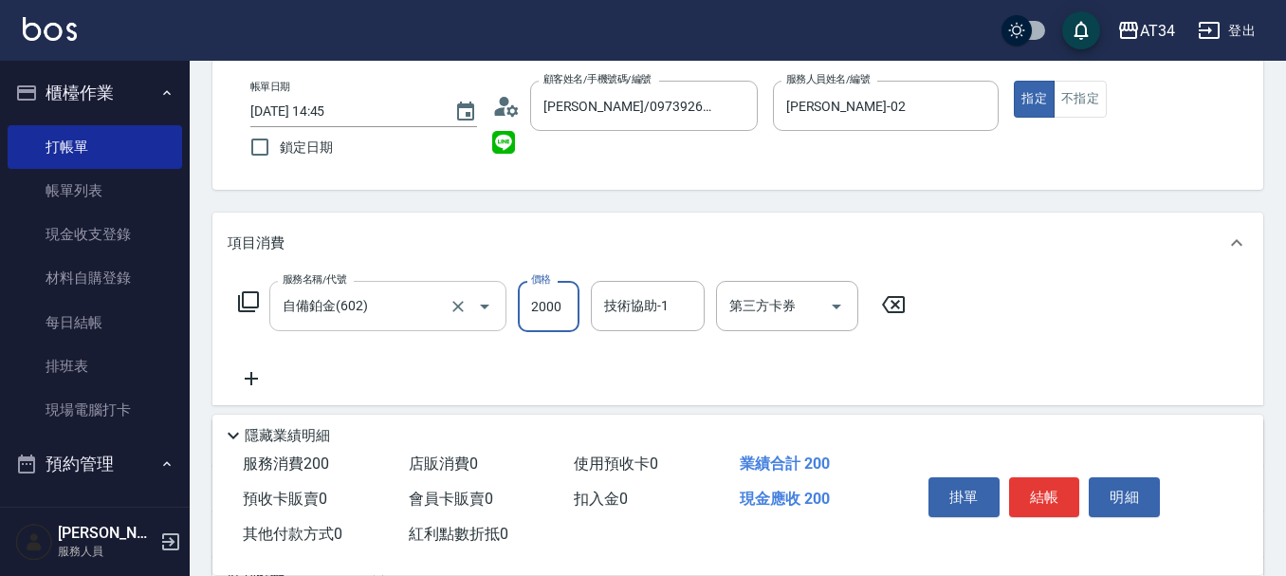
type input "2000"
type input "20000"
type input "200"
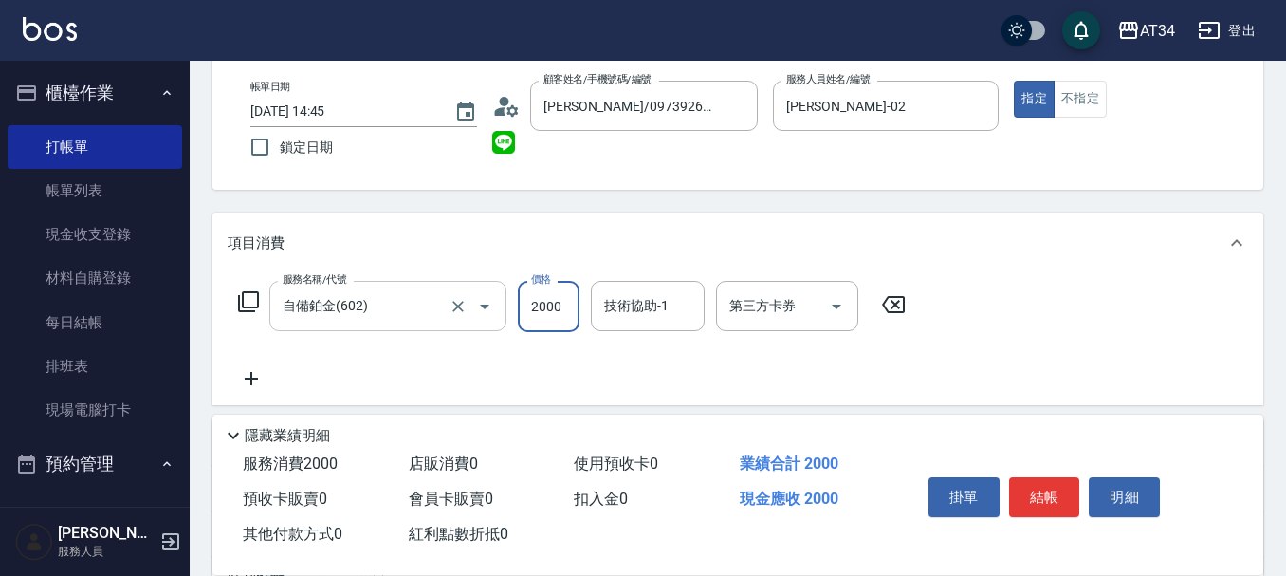
type input "2000"
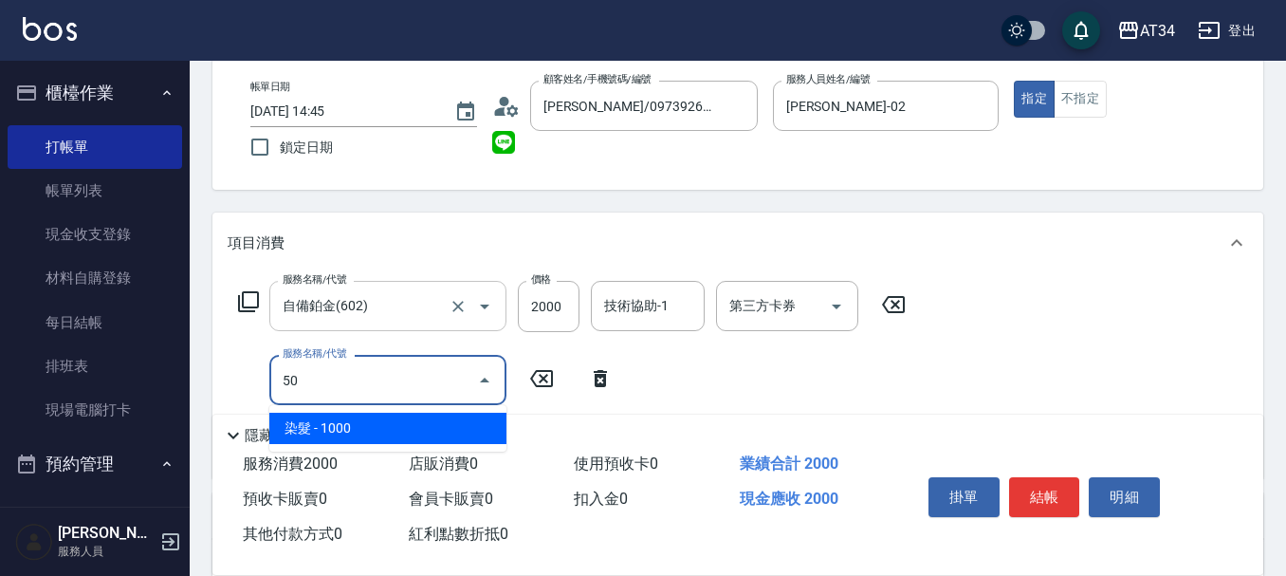
type input "501"
type input "300"
type input "染髮(501)"
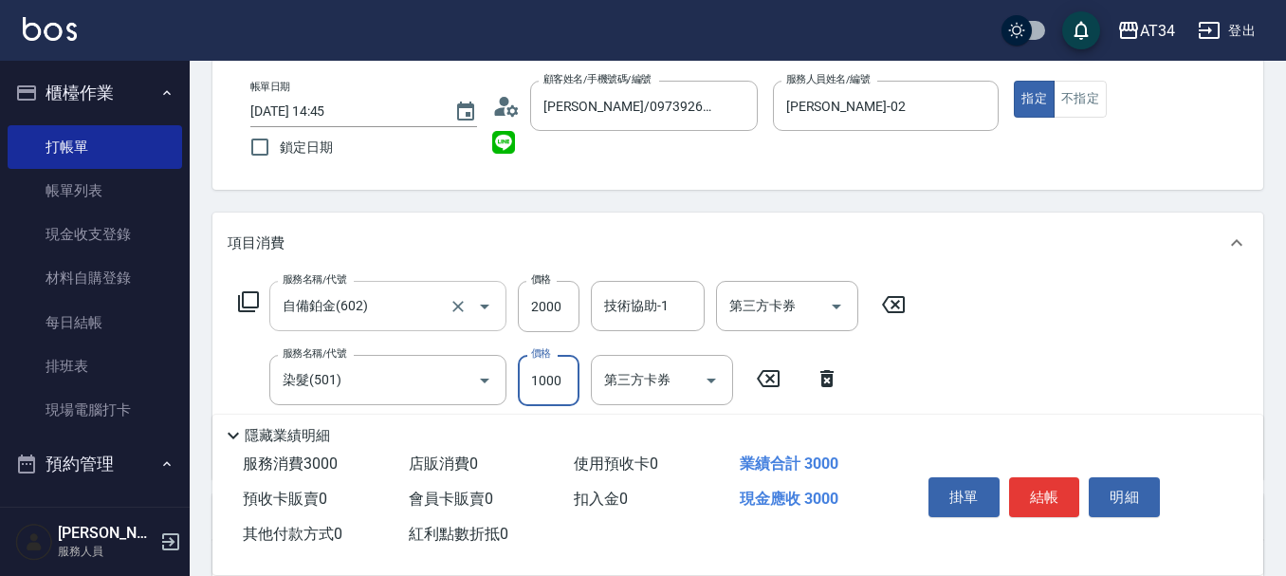
type input "200"
type input "180"
type input "380"
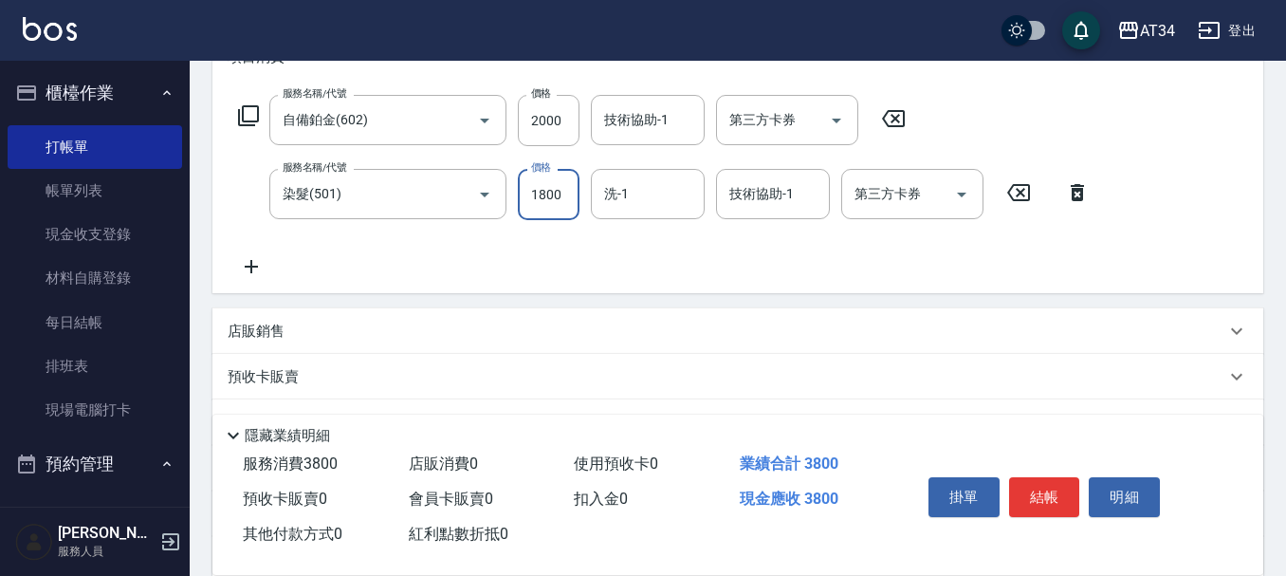
scroll to position [468, 0]
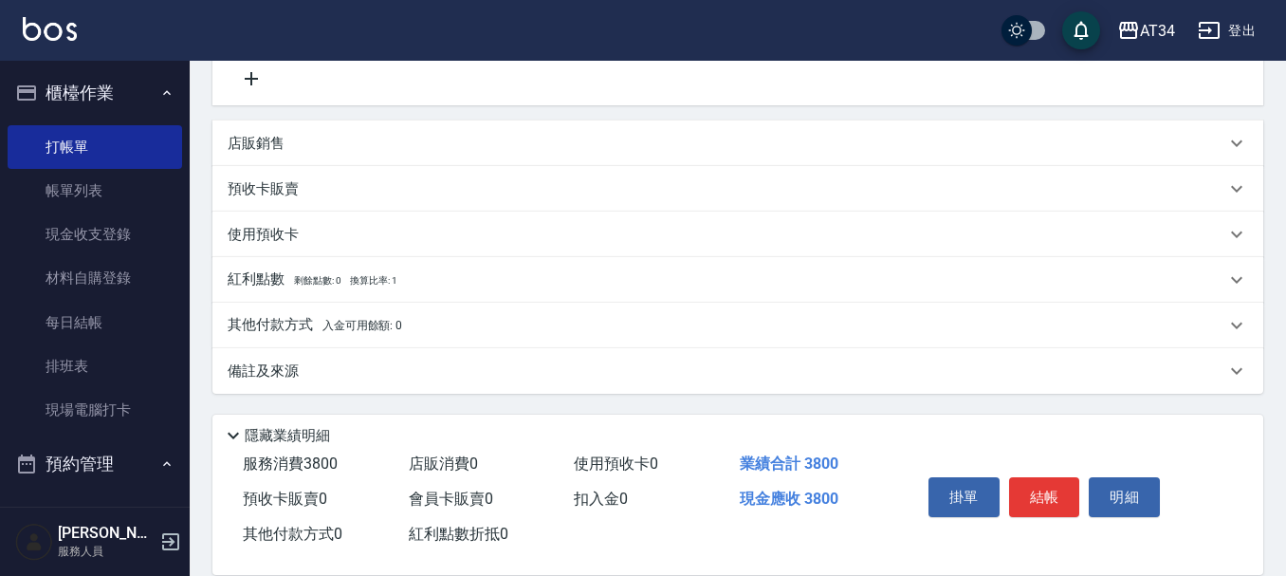
type input "1800"
click at [290, 318] on p "其他付款方式 入金可用餘額: 0" at bounding box center [315, 325] width 174 height 21
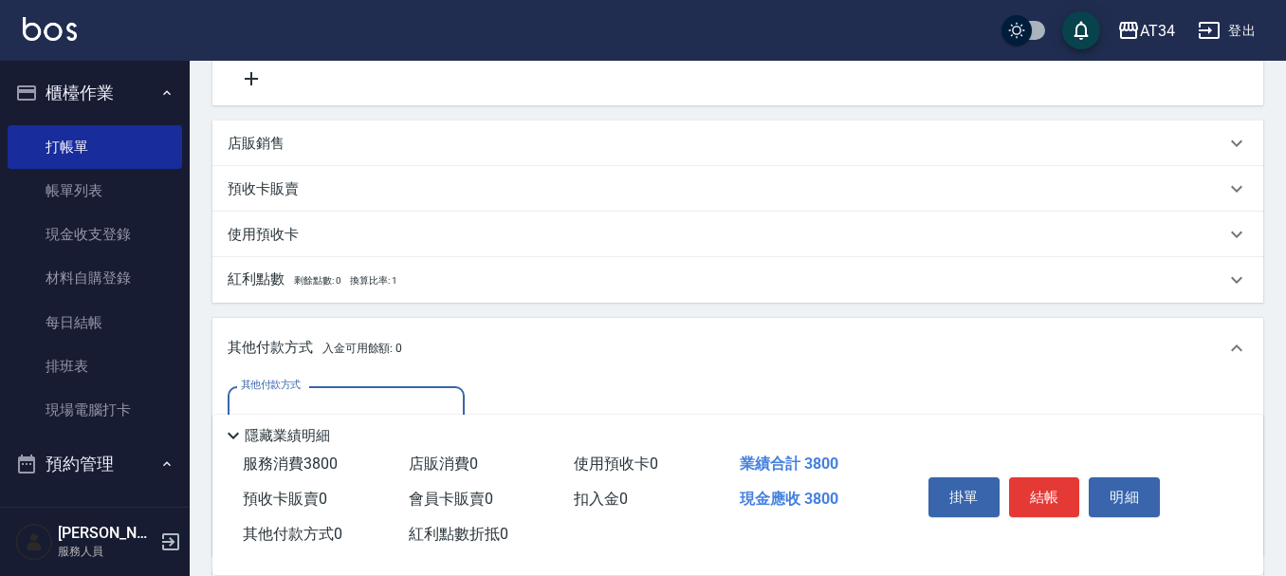
scroll to position [0, 0]
click at [255, 128] on div "店販銷售" at bounding box center [737, 143] width 1051 height 46
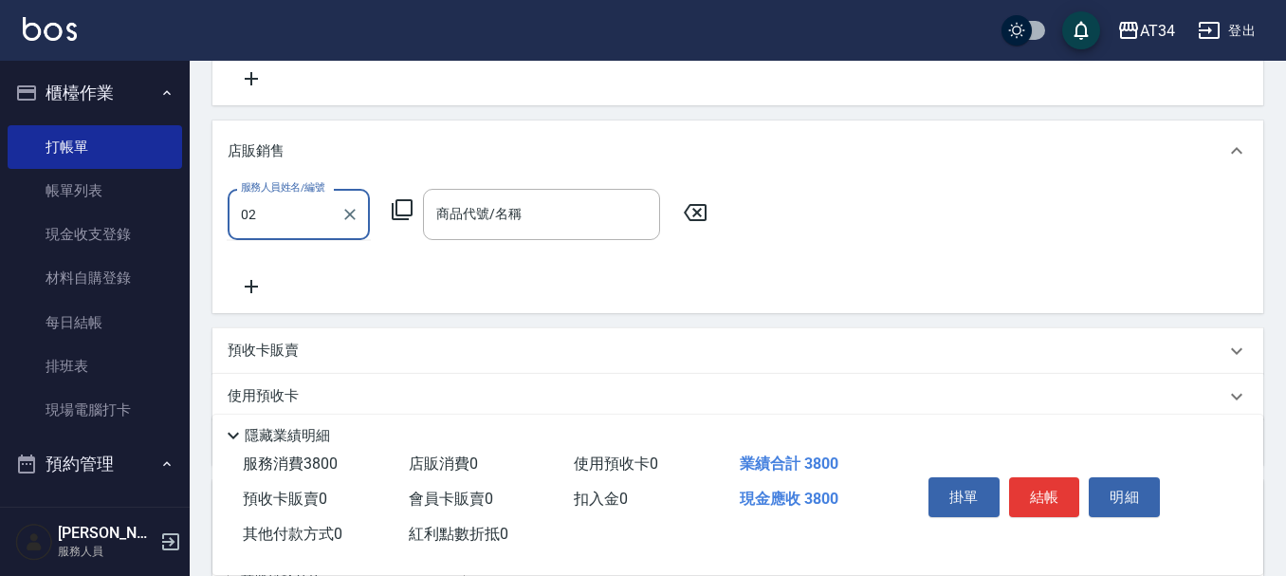
type input "Wendy-02"
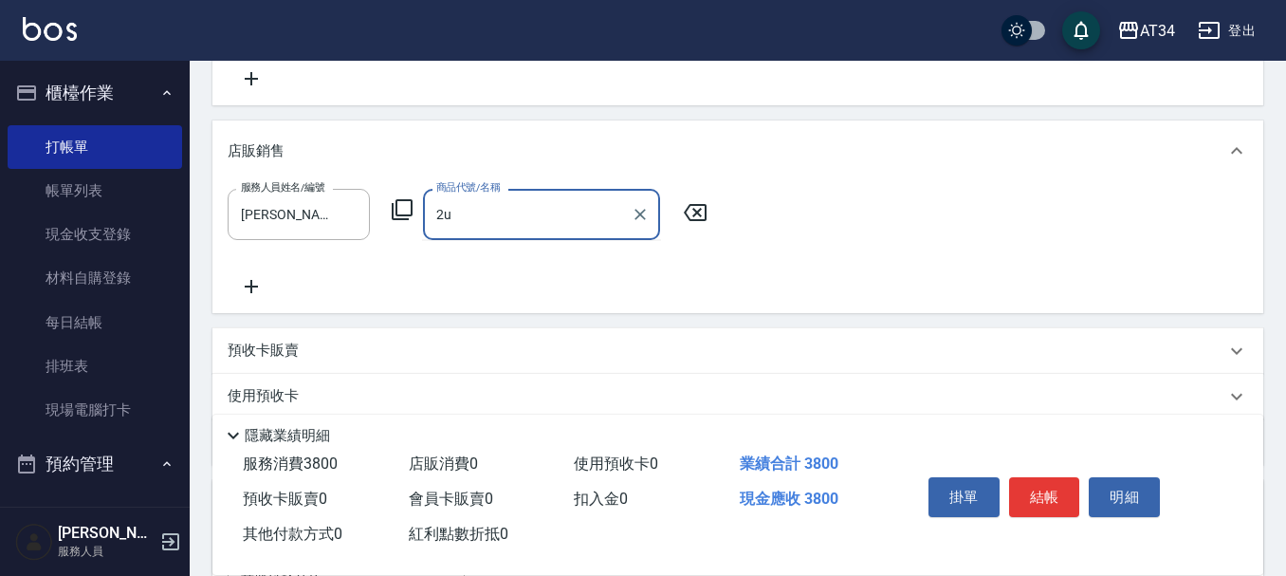
type input "2"
type input "定"
type input "那"
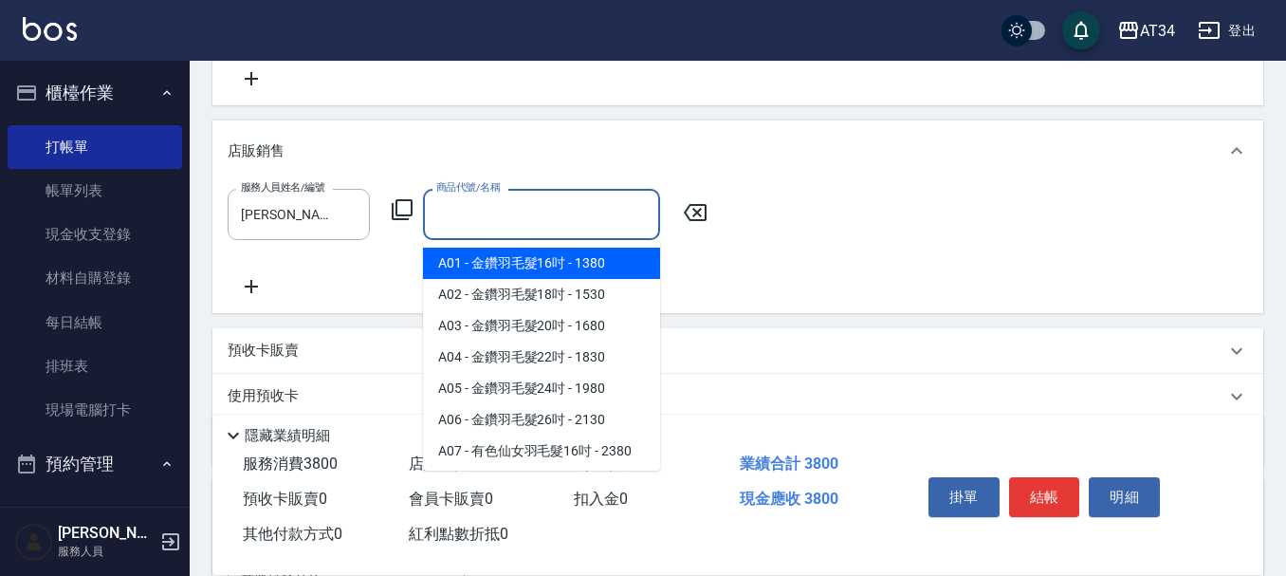
type input "5"
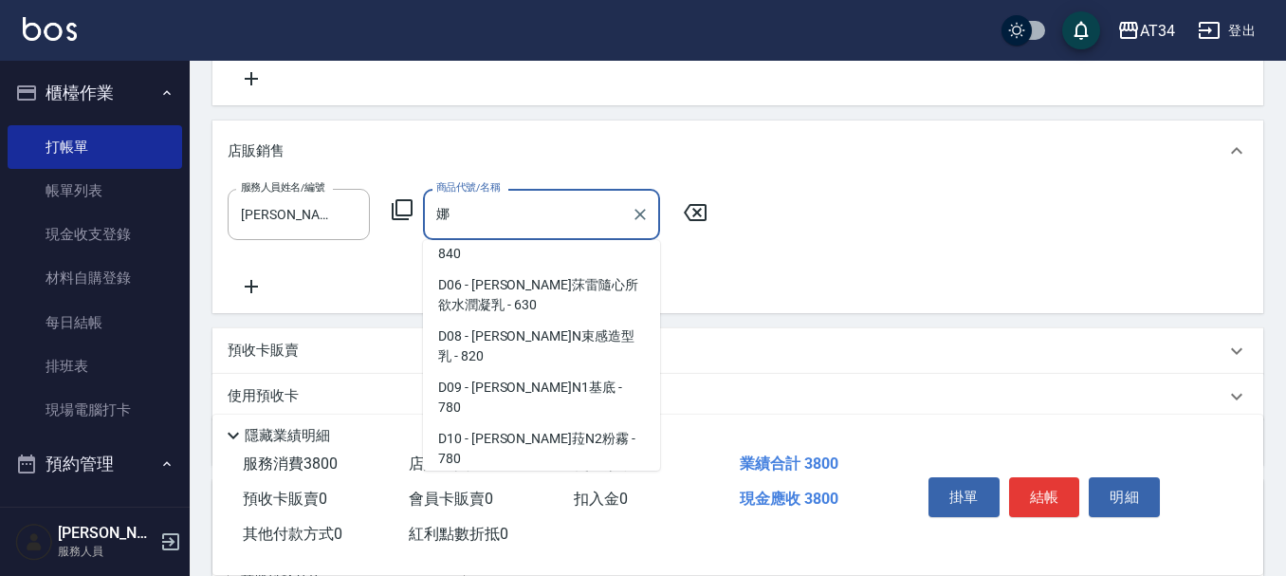
scroll to position [853, 0]
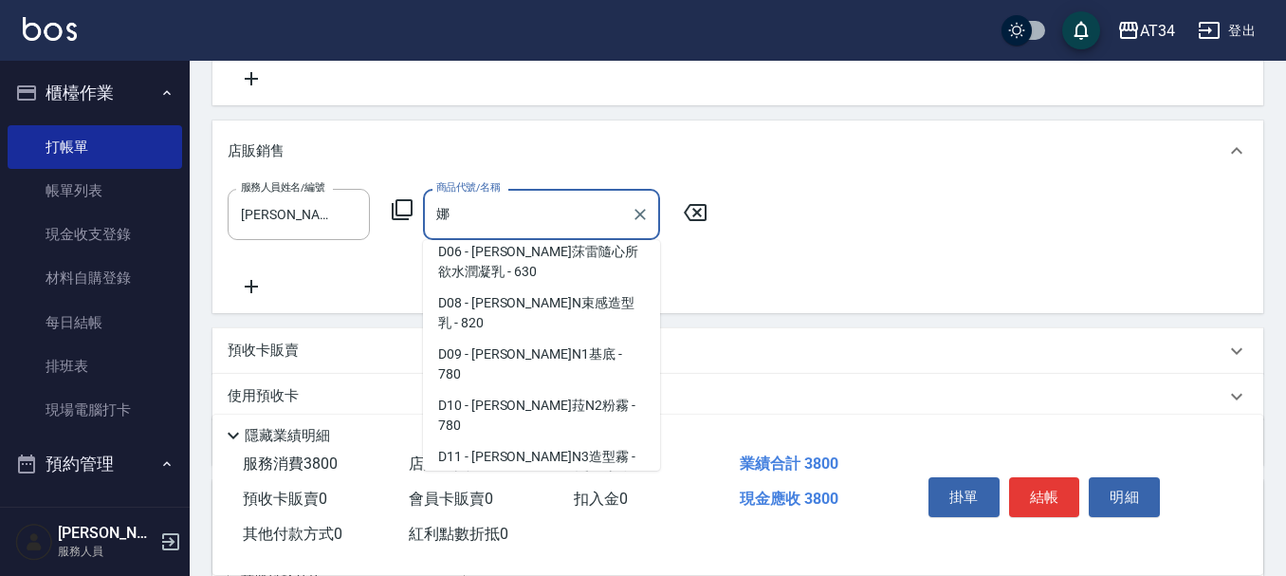
type input "娜普菈柯爾特化妝水補充包500ML"
type input "420"
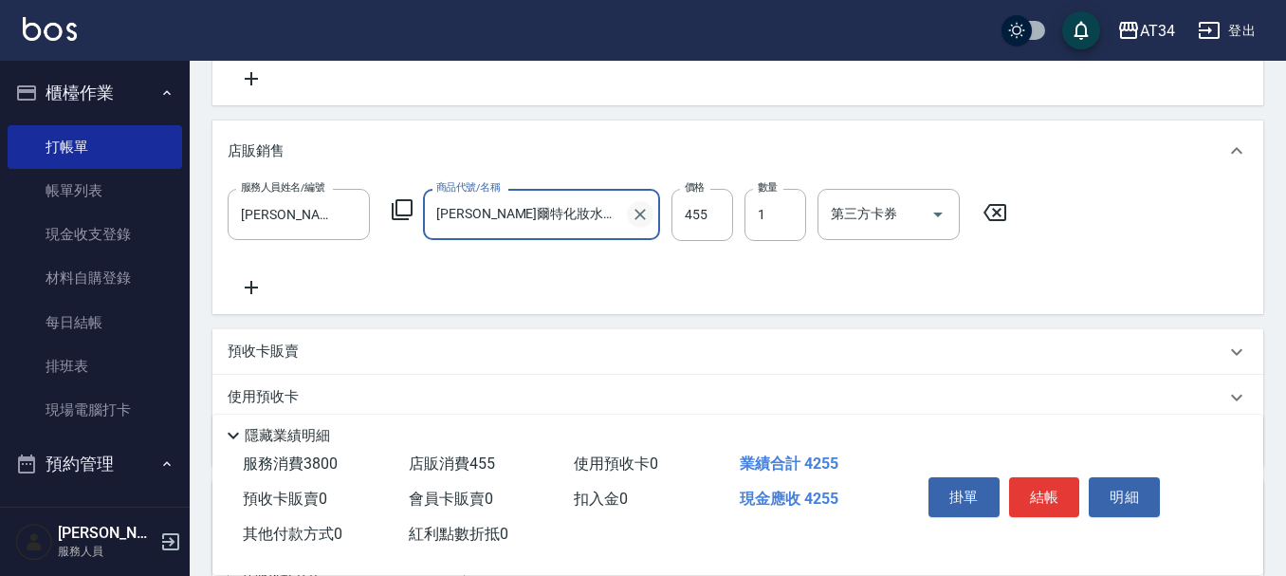
click at [645, 217] on icon "Clear" at bounding box center [640, 214] width 19 height 19
type input "380"
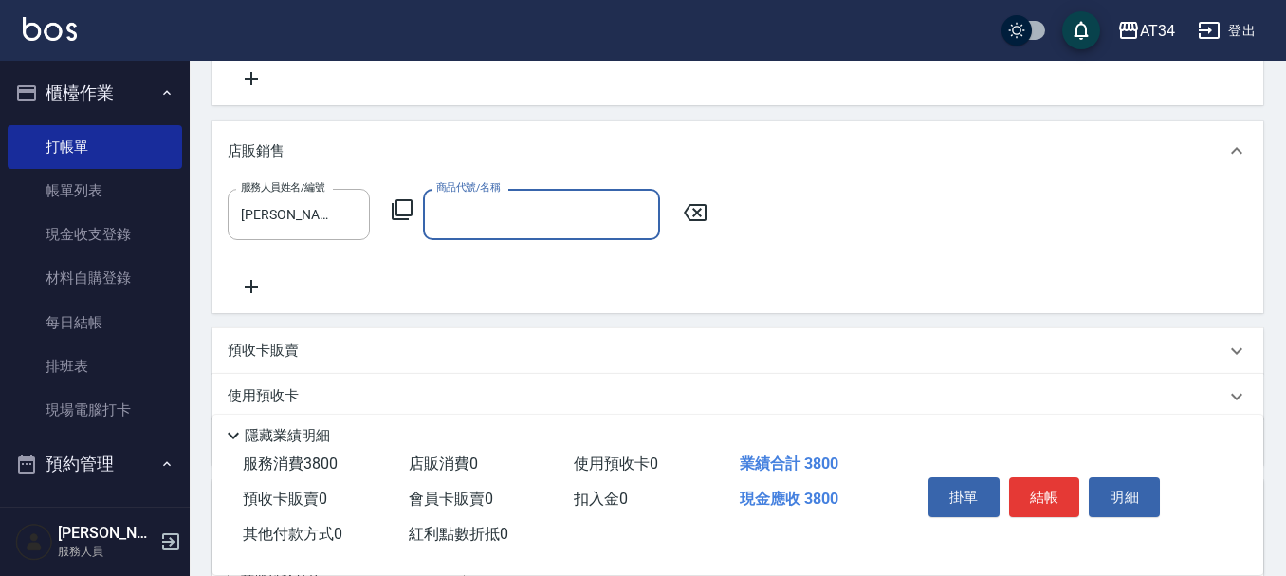
click at [560, 211] on input "商品代號/名稱" at bounding box center [541, 213] width 220 height 33
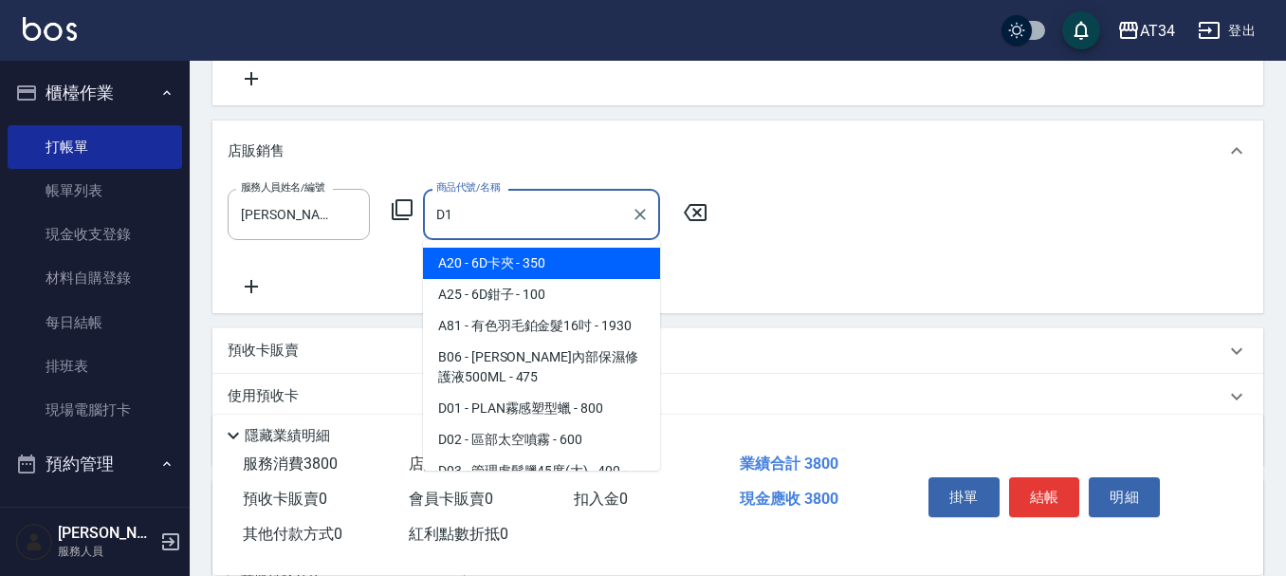
scroll to position [5, 0]
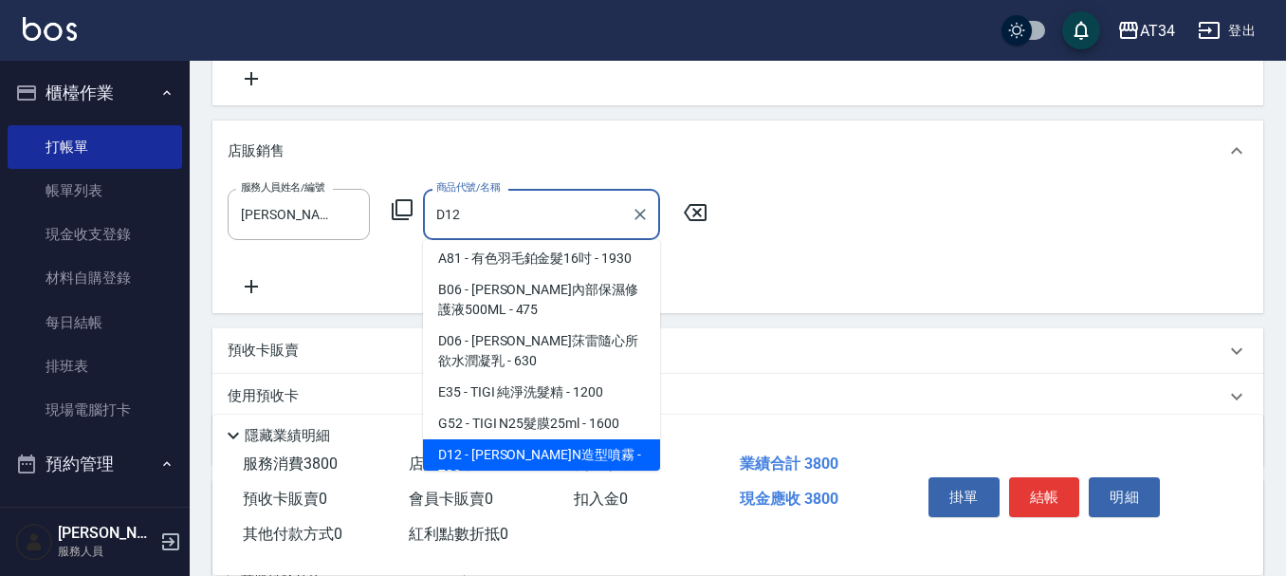
type input "娜普菈N造型噴霧"
type input "450"
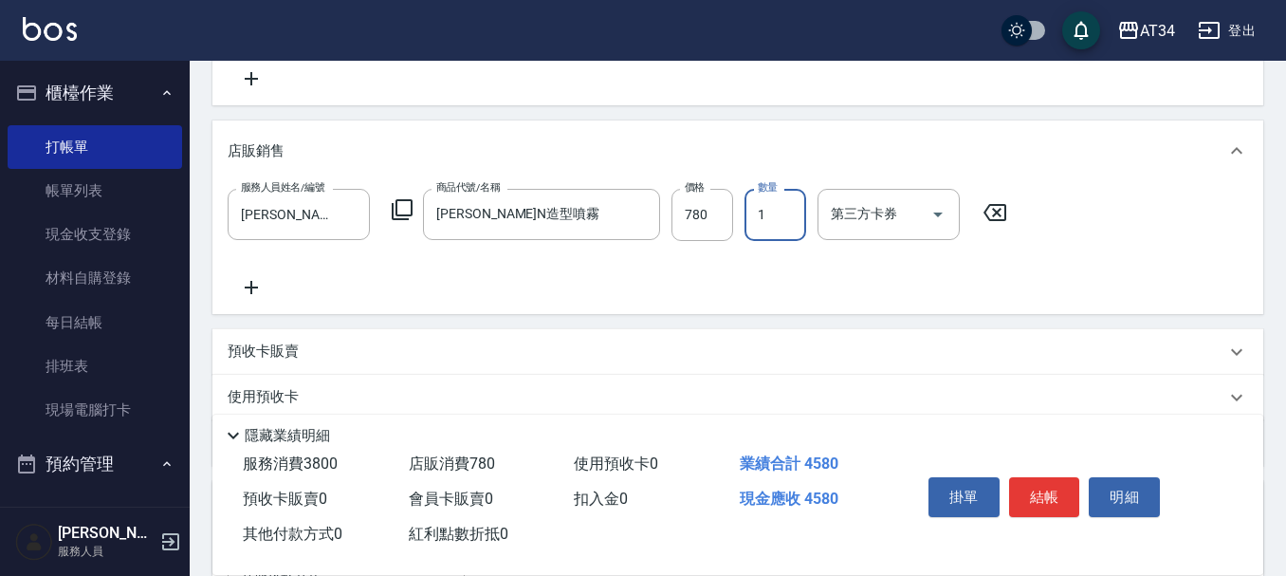
click at [687, 194] on label "價格" at bounding box center [695, 187] width 20 height 14
click at [687, 194] on input "780" at bounding box center [702, 214] width 62 height 51
type input "7"
type input "380"
type input "700"
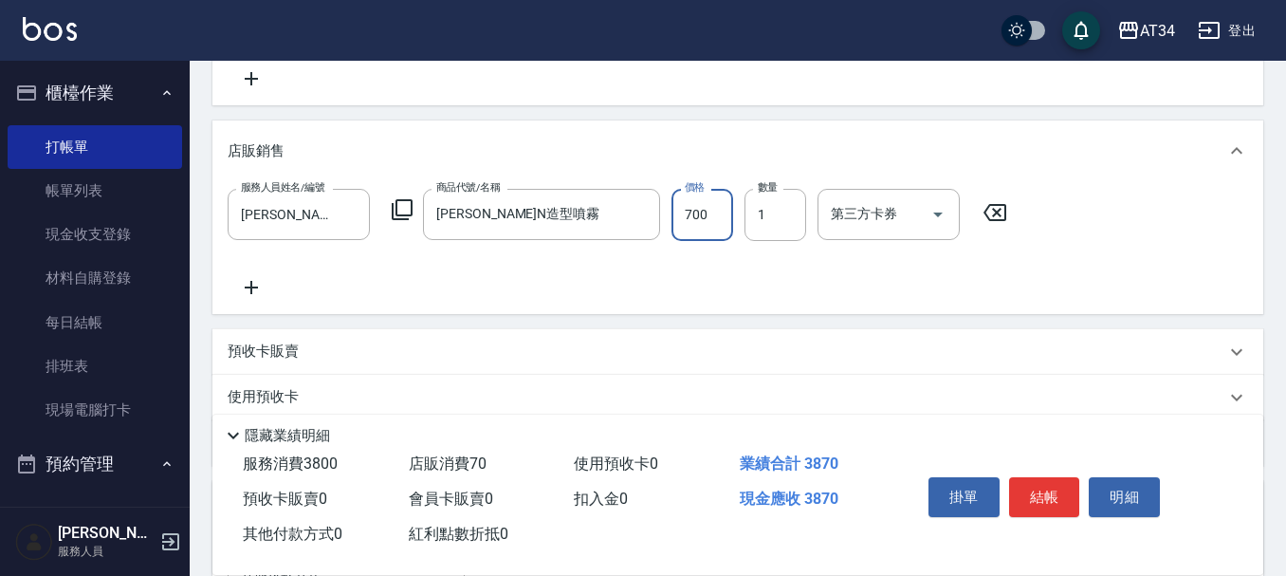
type input "450"
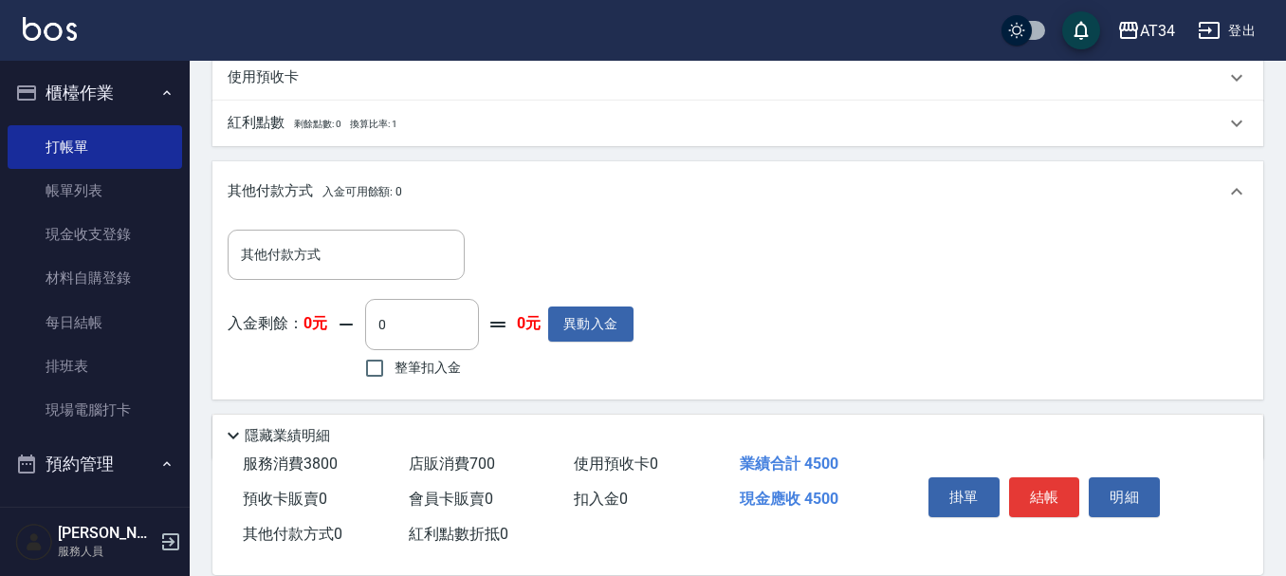
scroll to position [760, 0]
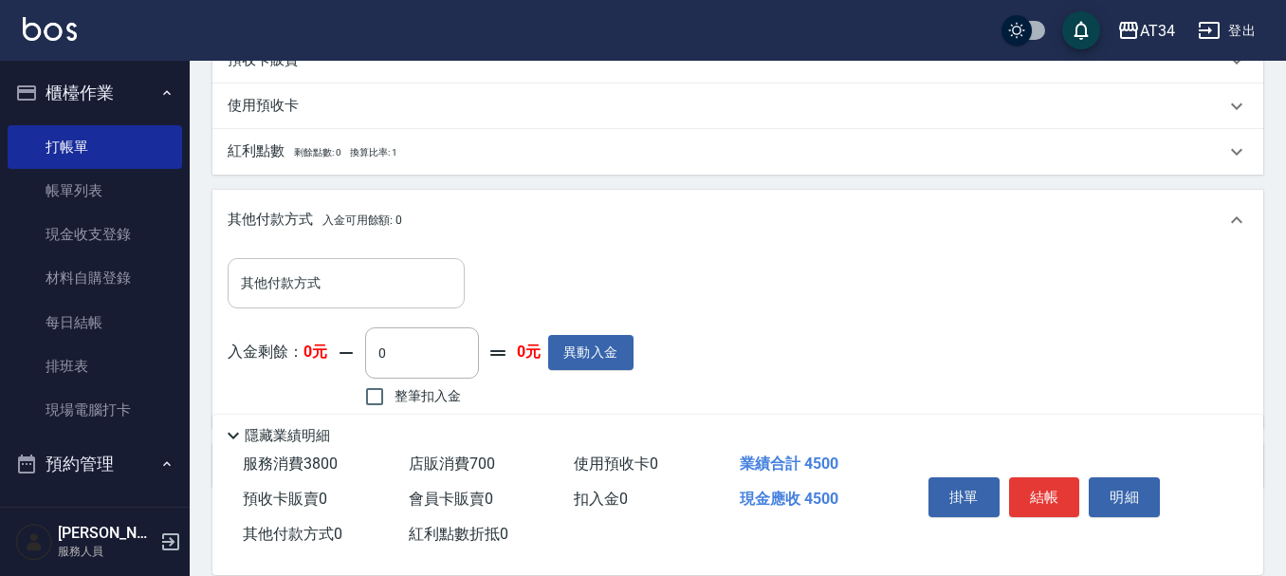
type input "700"
click at [350, 277] on input "其他付款方式" at bounding box center [346, 282] width 220 height 33
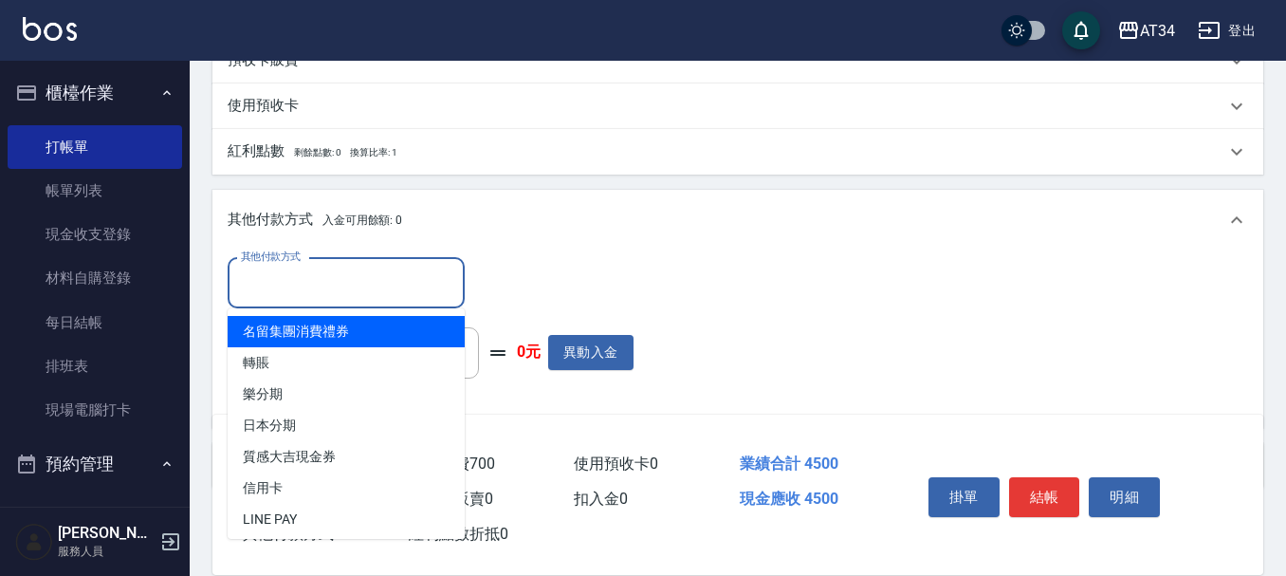
click at [308, 346] on span "名留集團消費禮券" at bounding box center [346, 331] width 237 height 31
click at [315, 284] on input "名留集團消費禮券" at bounding box center [332, 282] width 192 height 33
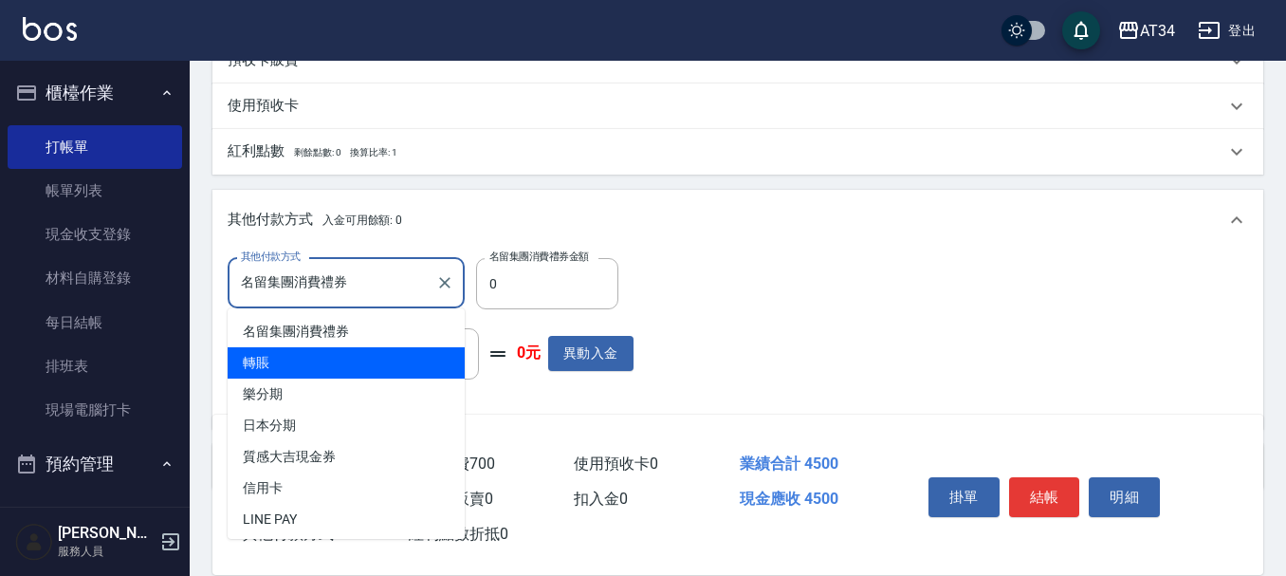
click at [306, 355] on span "轉賬" at bounding box center [346, 362] width 237 height 31
type input "轉賬"
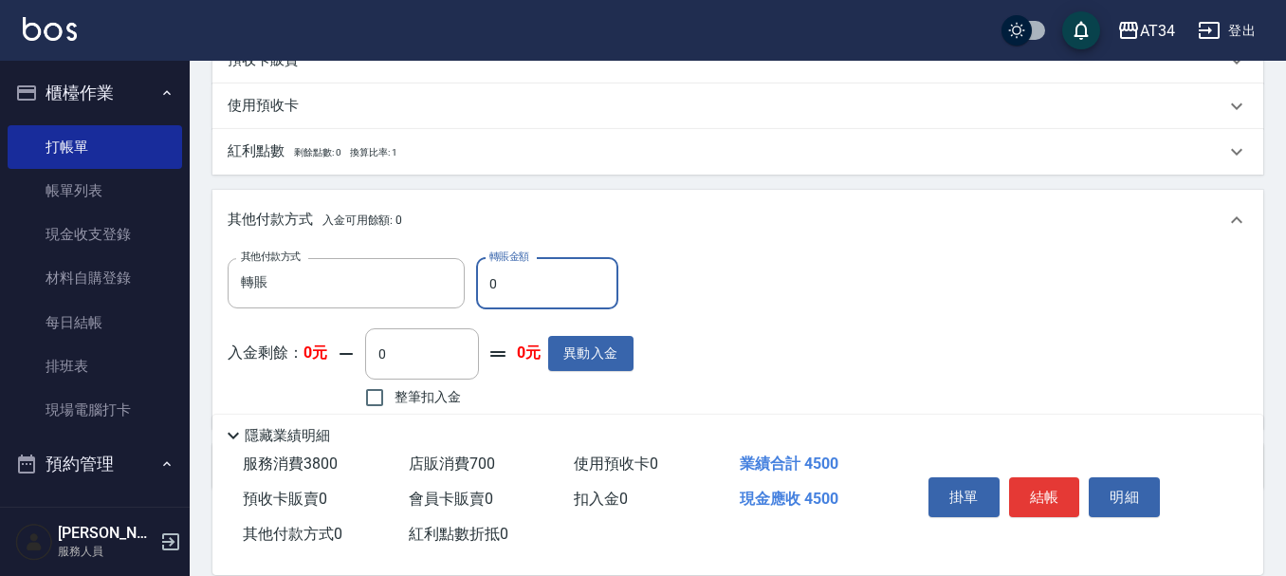
click at [571, 297] on input "0" at bounding box center [547, 283] width 142 height 51
type input "44"
type input "440"
type input "450"
type input "0"
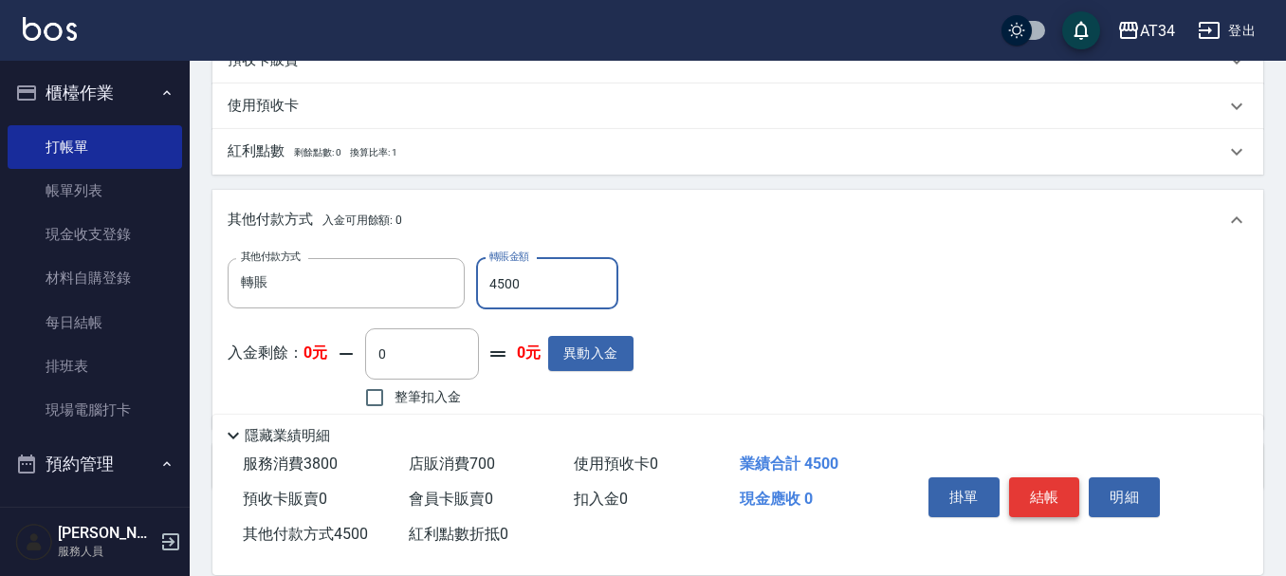
type input "4500"
click at [1067, 487] on button "結帳" at bounding box center [1044, 497] width 71 height 40
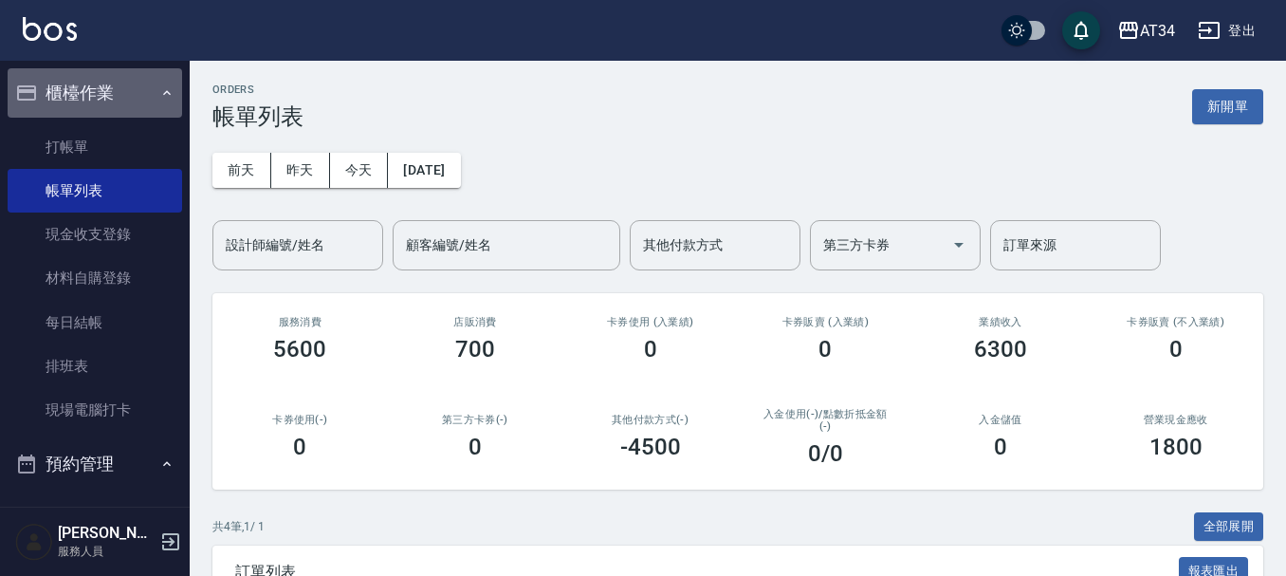
click at [159, 86] on icon "button" at bounding box center [166, 92] width 15 height 15
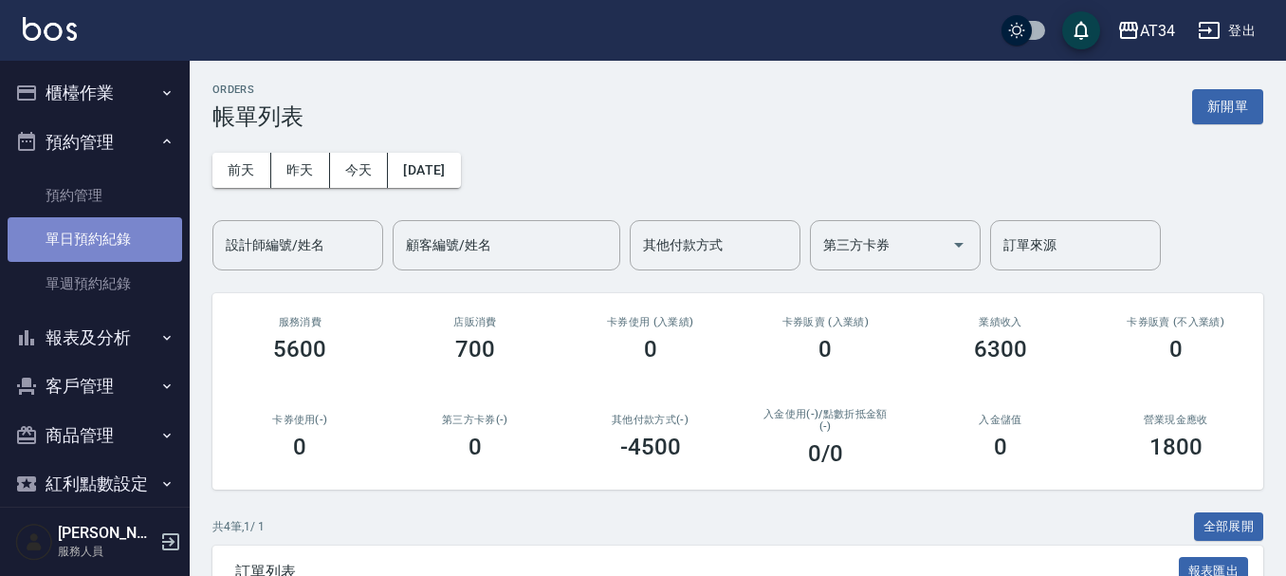
click at [115, 246] on link "單日預約紀錄" at bounding box center [95, 239] width 174 height 44
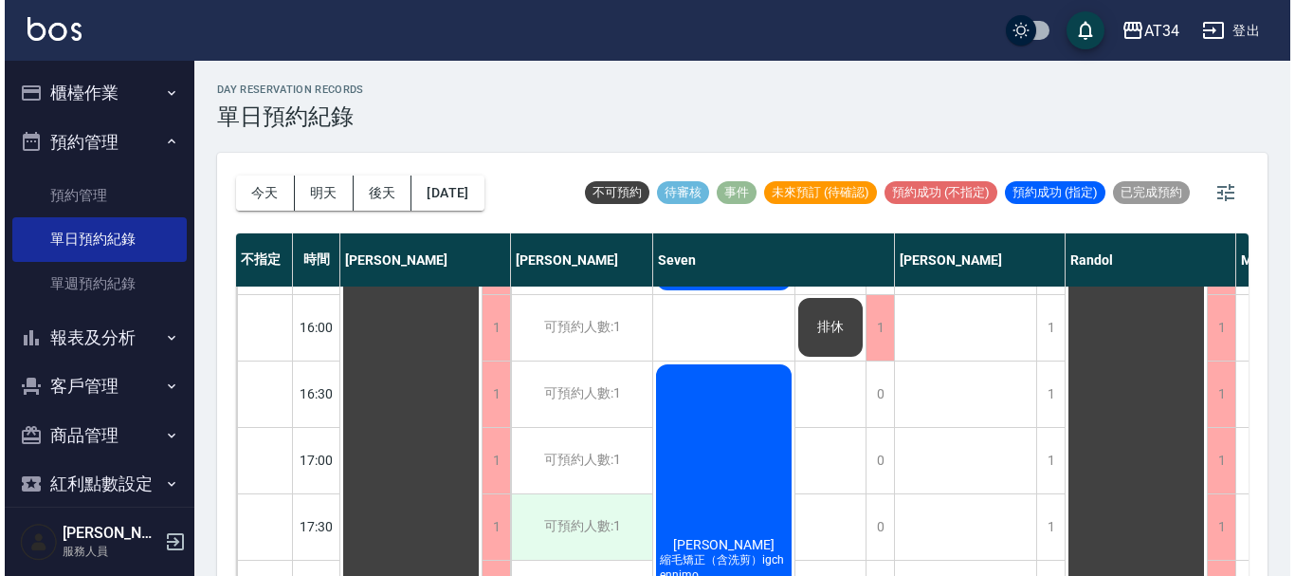
scroll to position [664, 0]
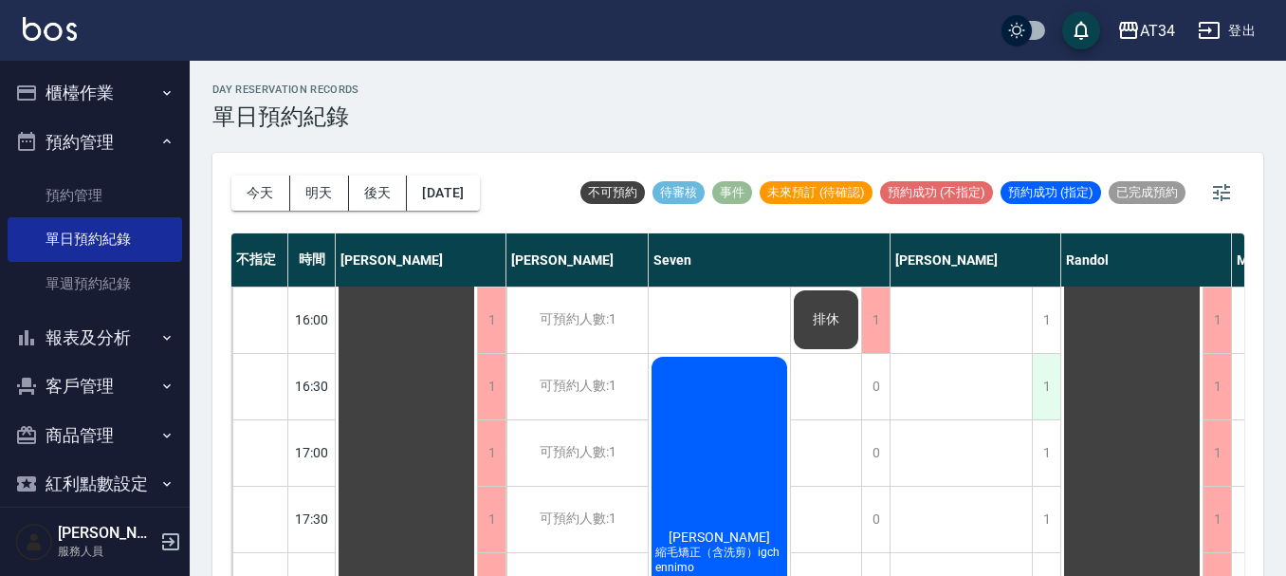
click at [1050, 394] on div "1" at bounding box center [1046, 386] width 28 height 65
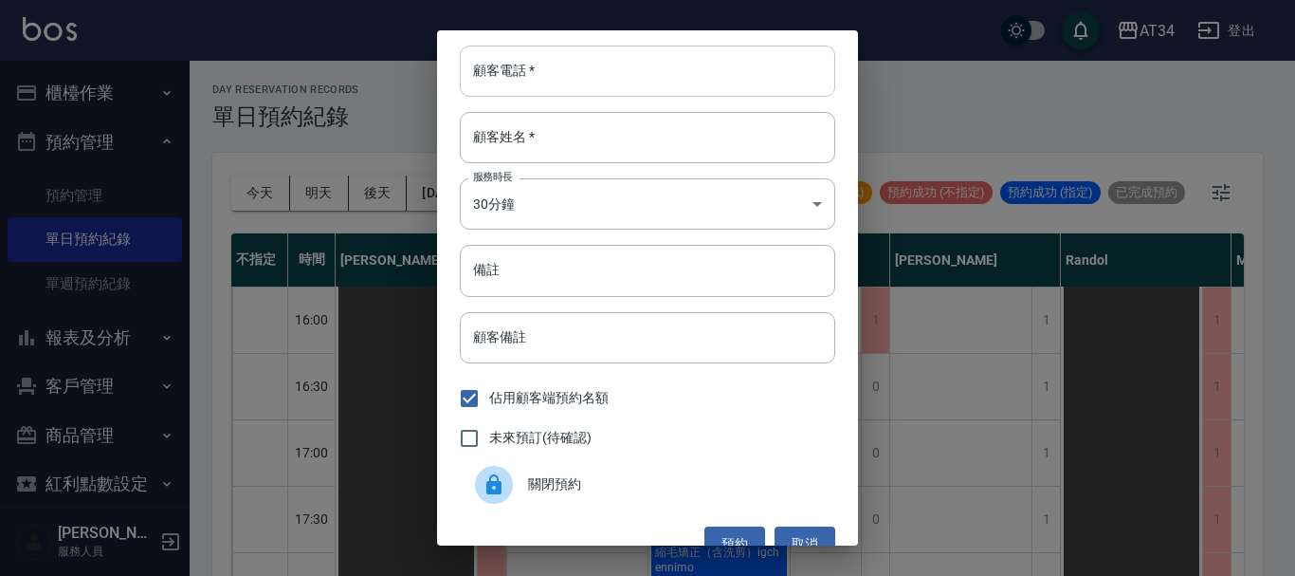
click at [641, 58] on input "顧客電話   *" at bounding box center [648, 71] width 376 height 51
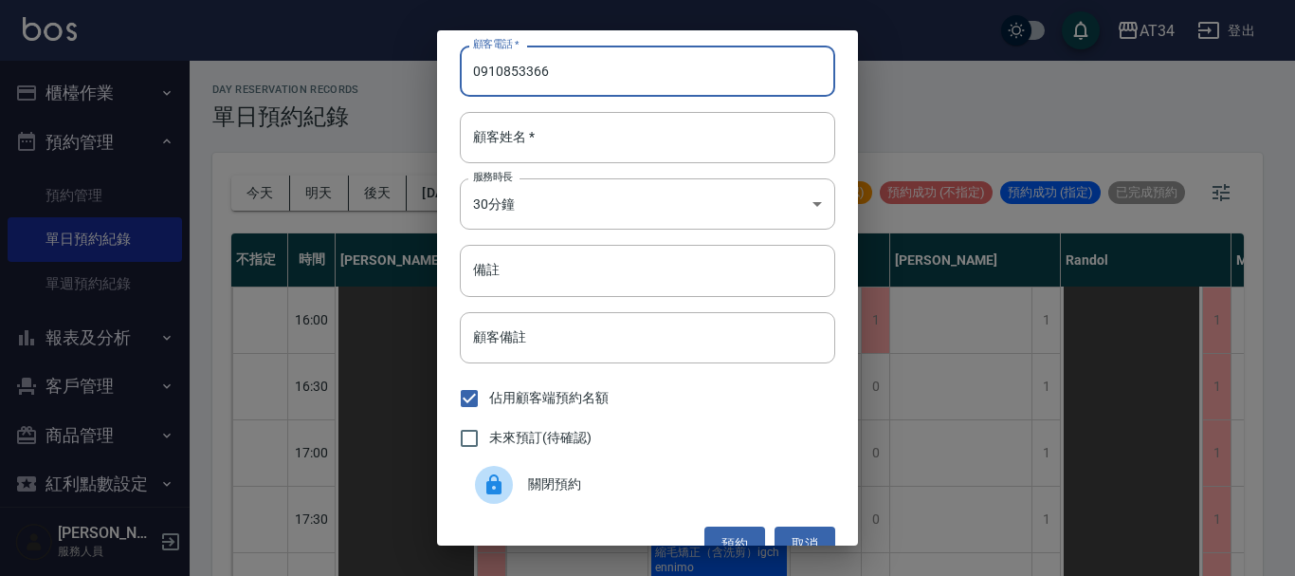
type input "0910853366"
click at [626, 168] on div "顧客電話   * 0910853366 顧客電話   * 顧客姓名   * 顧客姓名   * 服務時長 30分鐘 1 服務時長 備註 備註 顧客備註 顧客備註…" at bounding box center [647, 287] width 421 height 515
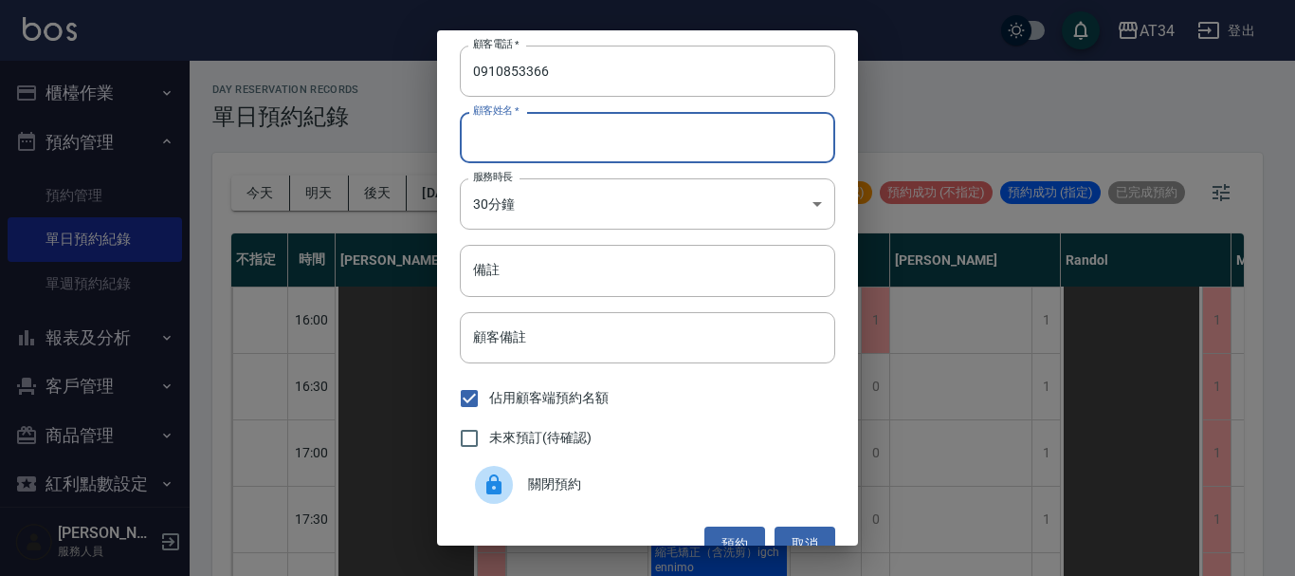
click at [629, 155] on input "顧客姓名   *" at bounding box center [648, 137] width 376 height 51
type input "g"
click at [632, 154] on input "張" at bounding box center [648, 137] width 376 height 51
type input "張"
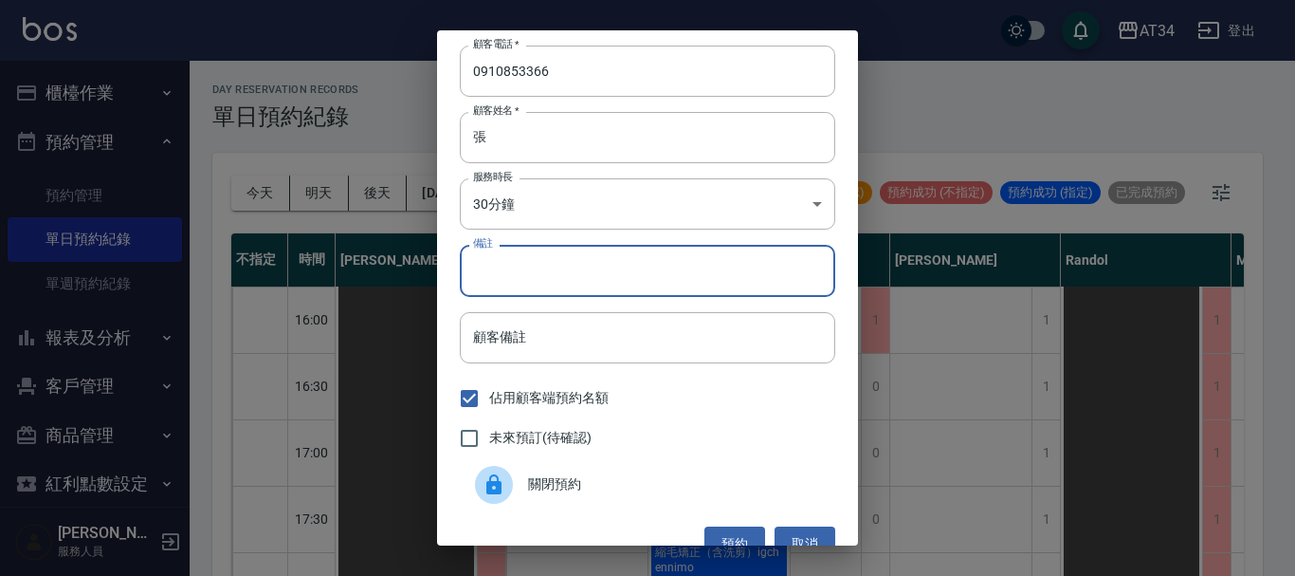
click at [552, 275] on input "備註" at bounding box center [648, 270] width 376 height 51
type input "洗剪"
click at [590, 98] on div "顧客電話   * 0910853366 顧客電話   * 顧客姓名   * 張 顧客姓名   * 服務時長 30分鐘 1 服務時長 備註 洗剪 備註 顧客備註…" at bounding box center [647, 287] width 421 height 515
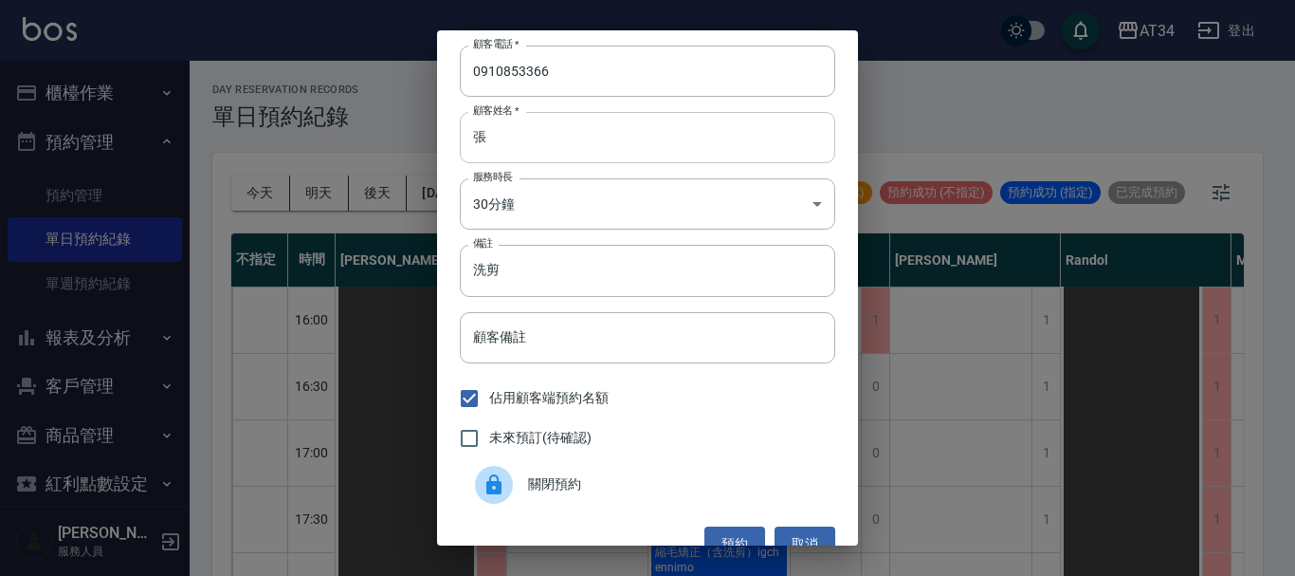
click at [574, 159] on input "張" at bounding box center [648, 137] width 376 height 51
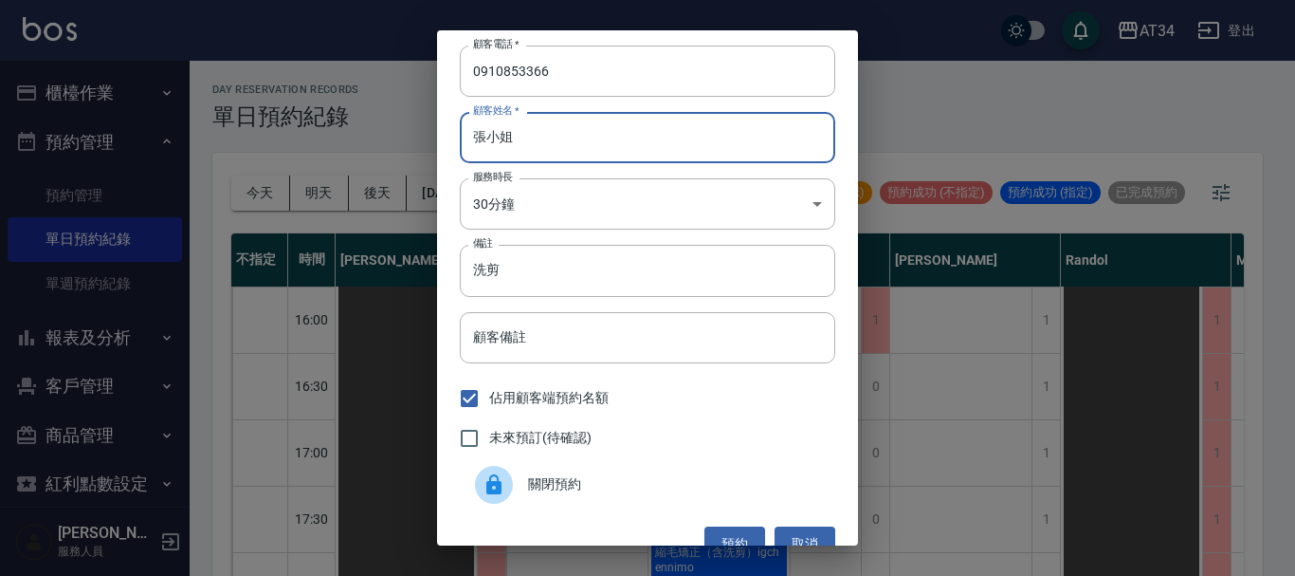
type input "張小姐"
click at [608, 451] on div "未來預訂(待確認)" at bounding box center [648, 438] width 376 height 40
click at [644, 444] on div "未來預訂(待確認)" at bounding box center [648, 438] width 376 height 40
click at [612, 442] on div "未來預訂(待確認)" at bounding box center [648, 438] width 376 height 40
click at [565, 434] on span "未來預訂(待確認)" at bounding box center [540, 438] width 102 height 20
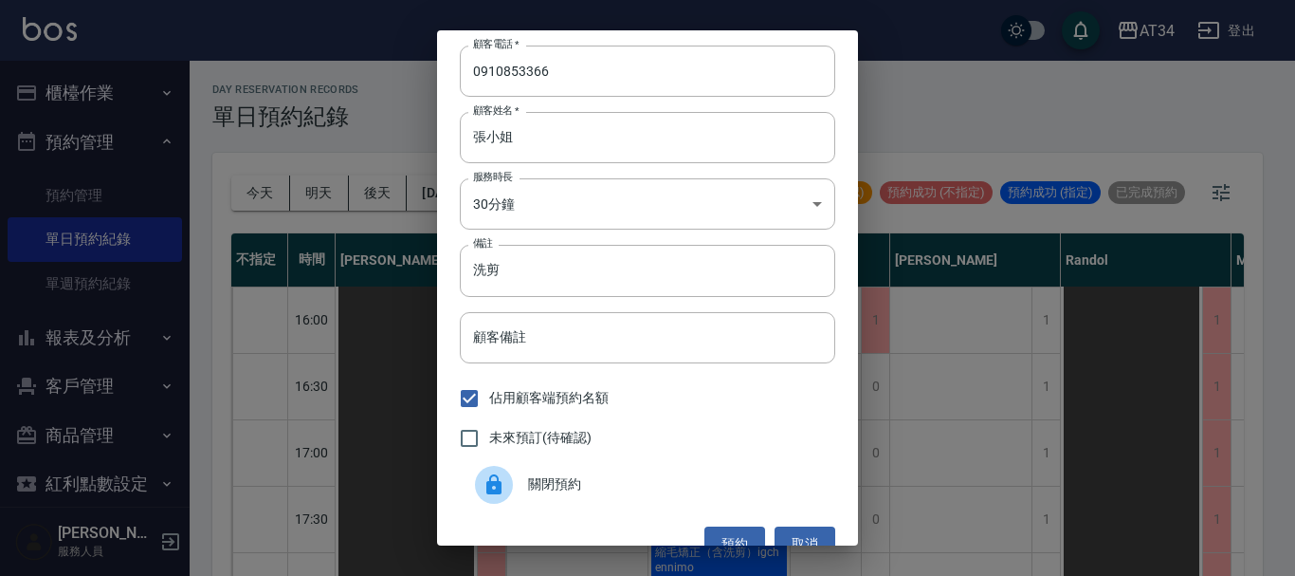
click at [489, 434] on input "未來預訂(待確認)" at bounding box center [469, 438] width 40 height 40
checkbox input "true"
click at [705, 541] on button "預約" at bounding box center [735, 543] width 61 height 35
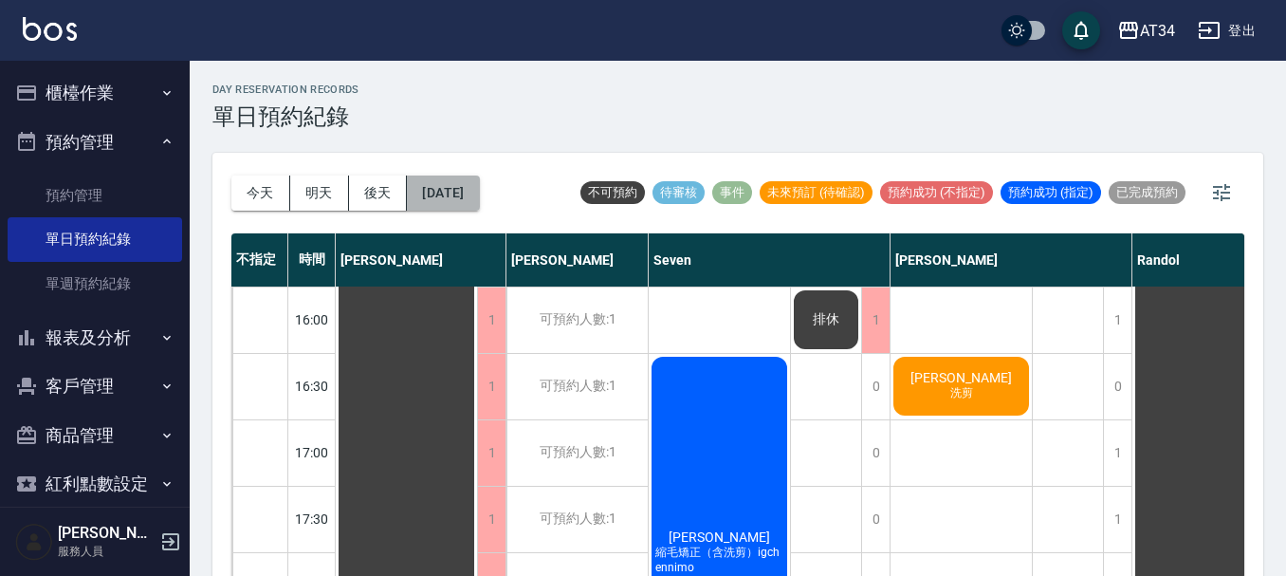
click at [455, 191] on button "2025/09/15" at bounding box center [443, 192] width 72 height 35
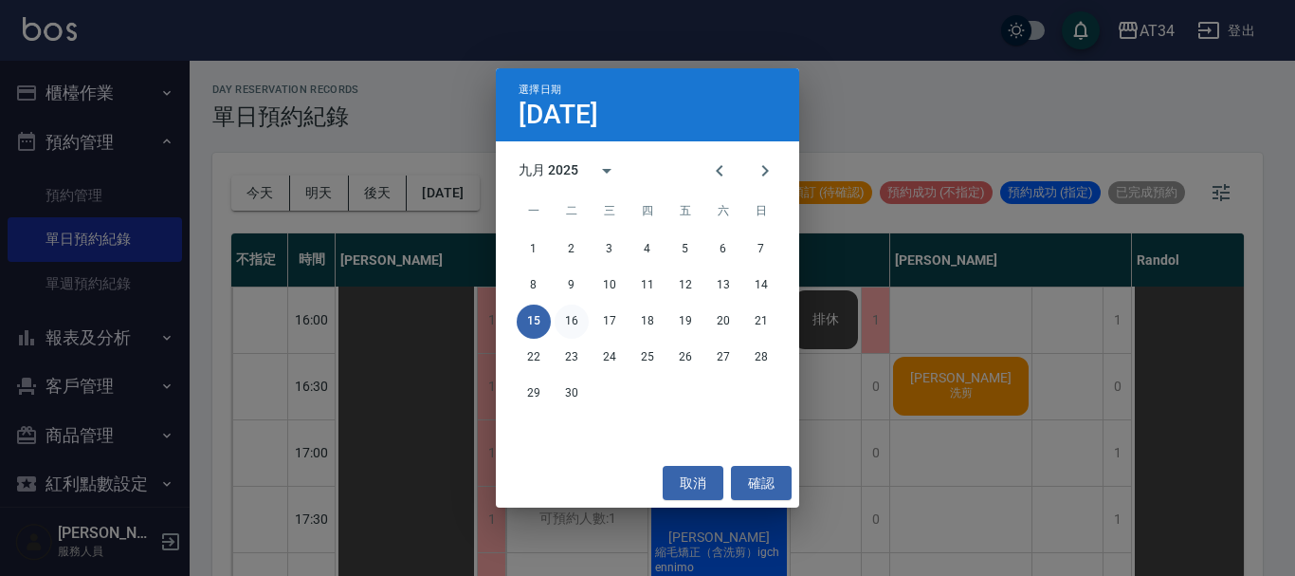
click at [569, 325] on button "16" at bounding box center [572, 321] width 34 height 34
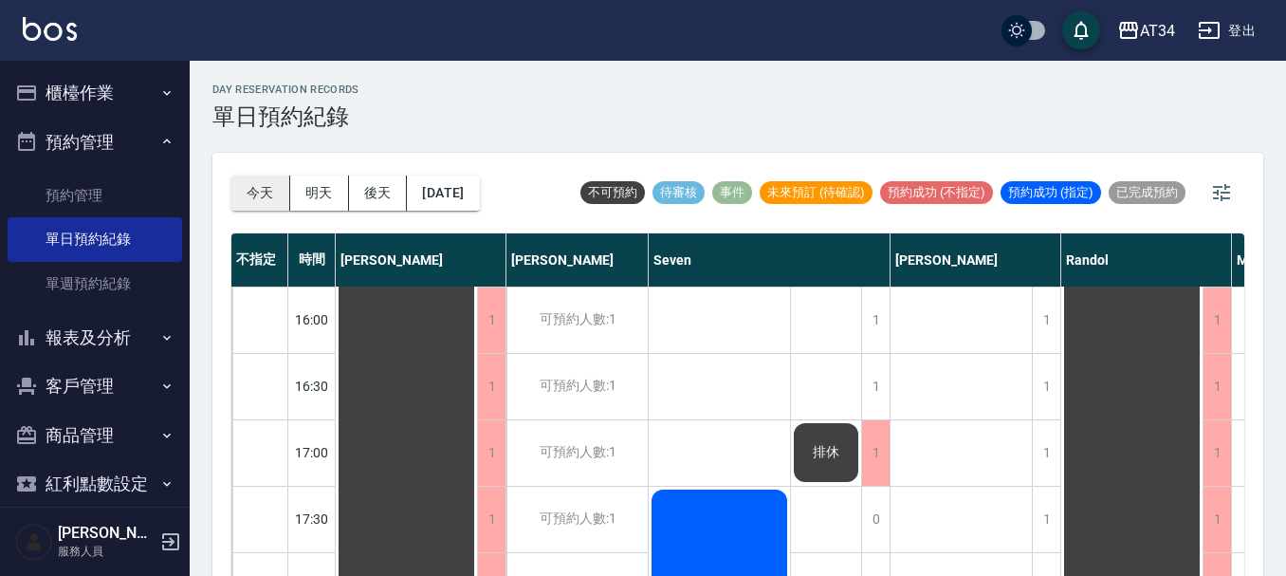
click at [256, 186] on button "今天" at bounding box center [260, 192] width 59 height 35
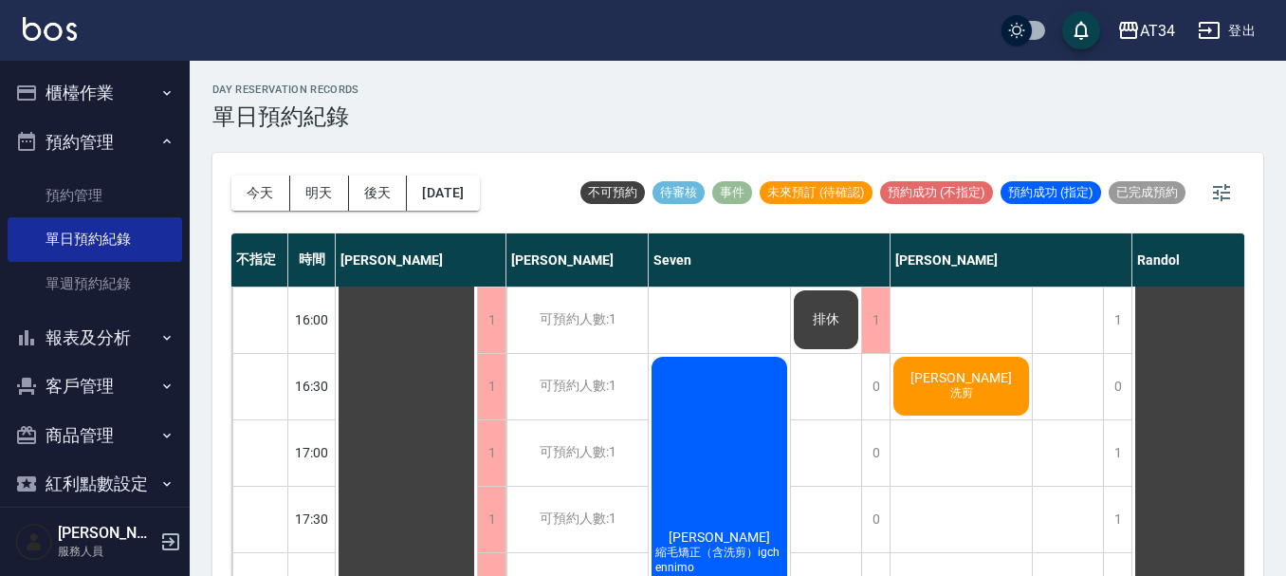
click at [93, 89] on button "櫃檯作業" at bounding box center [95, 92] width 174 height 49
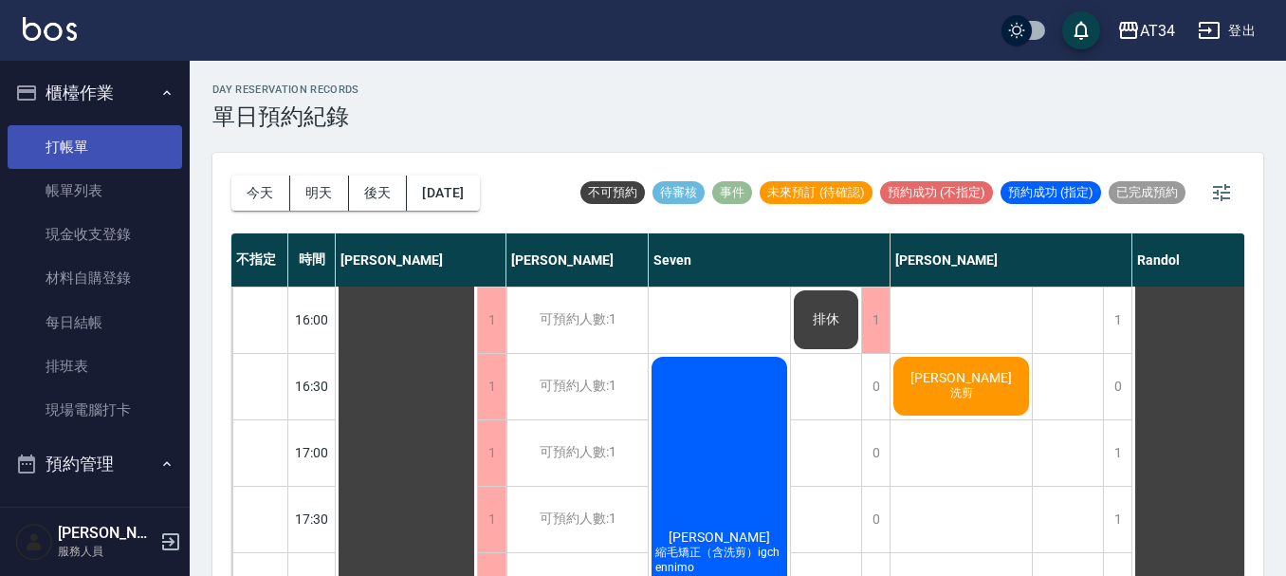
click at [101, 140] on link "打帳單" at bounding box center [95, 147] width 174 height 44
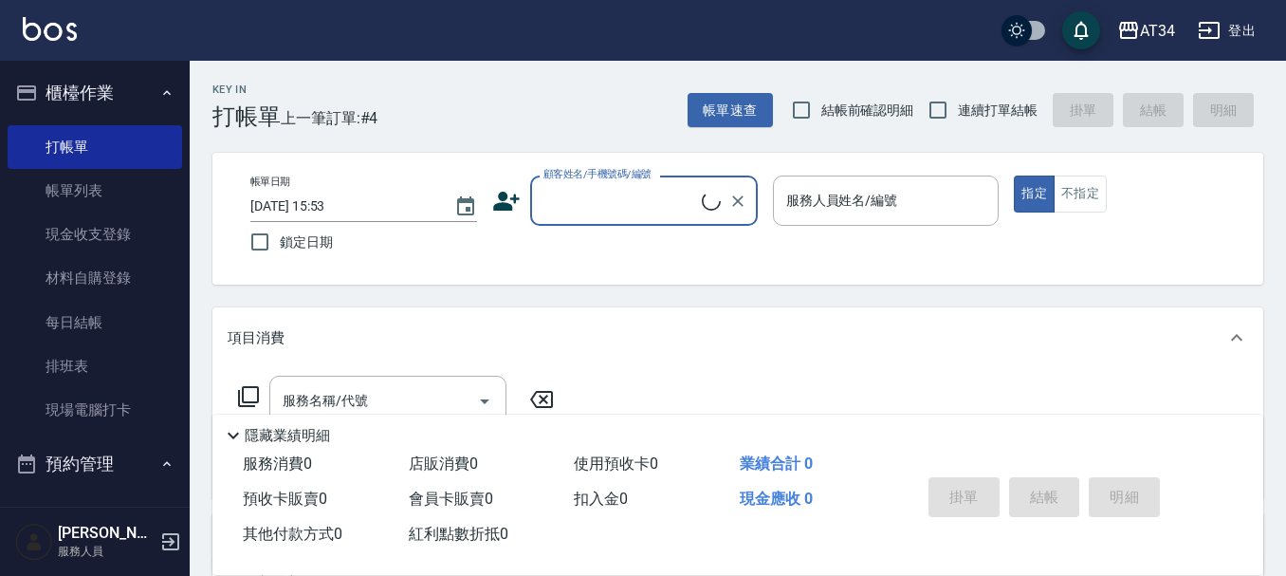
click at [512, 199] on icon at bounding box center [506, 201] width 27 height 19
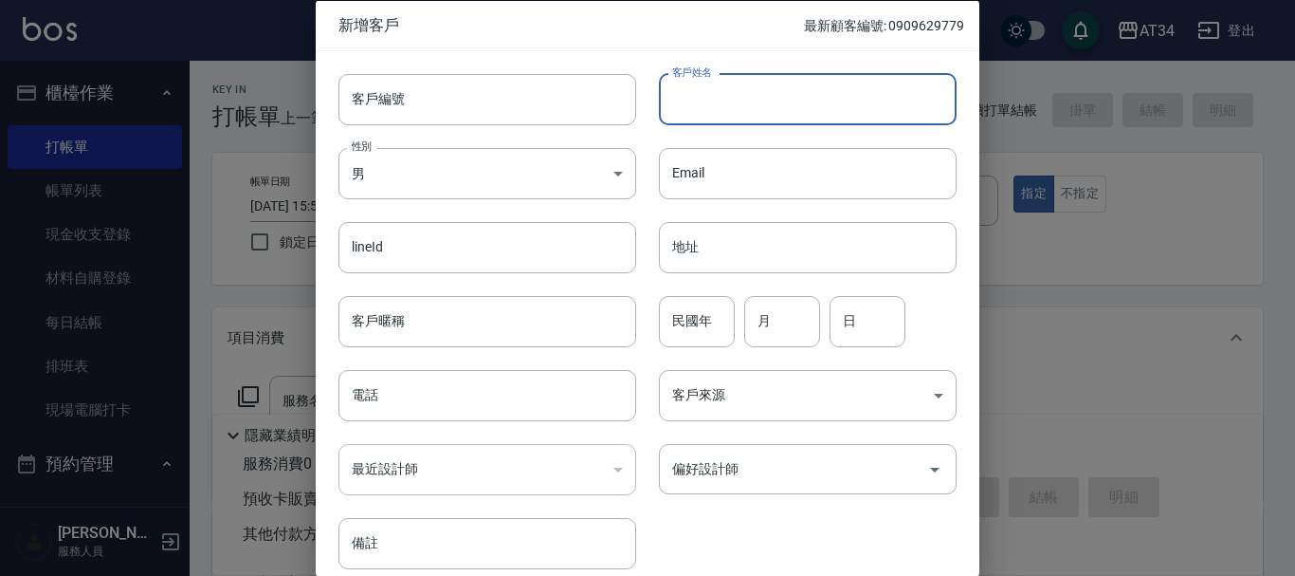
click at [821, 102] on input "客戶姓名" at bounding box center [808, 98] width 298 height 51
type input "曾怡渟"
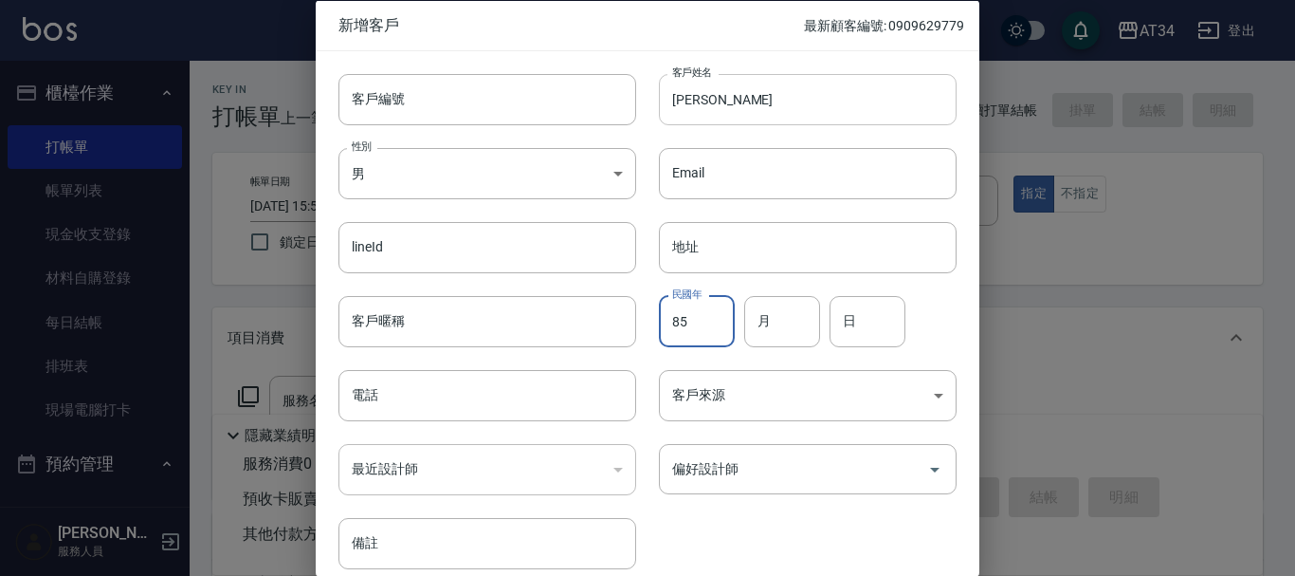
type input "85"
type input "01"
type input "28"
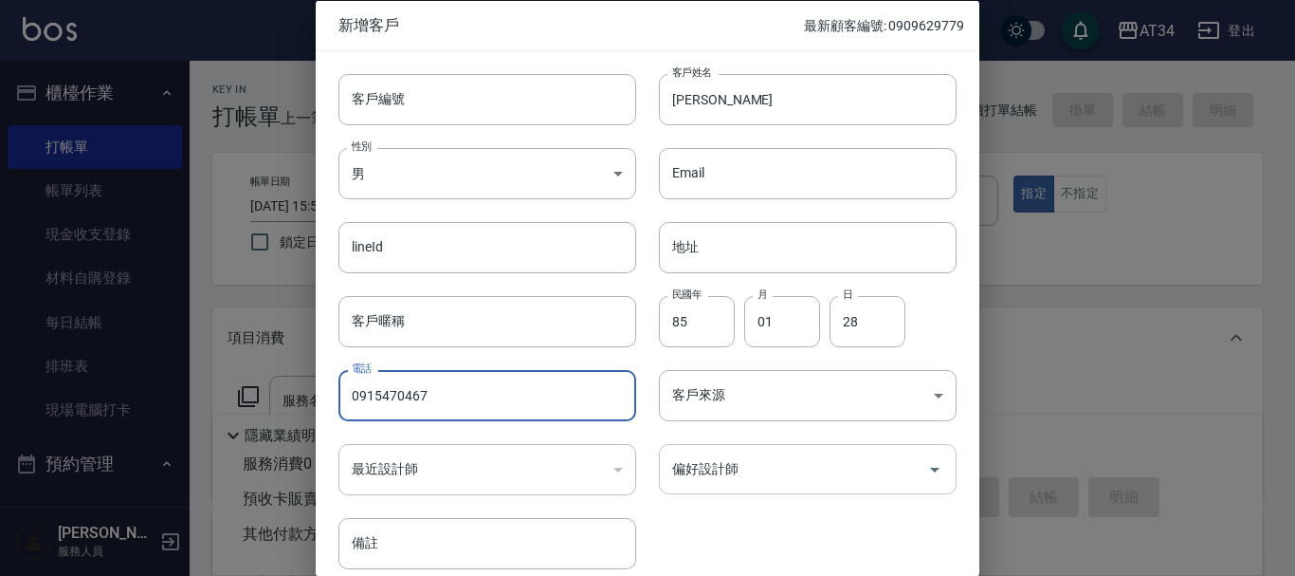
type input "0915470467"
click at [806, 485] on input "偏好設計師" at bounding box center [794, 468] width 252 height 33
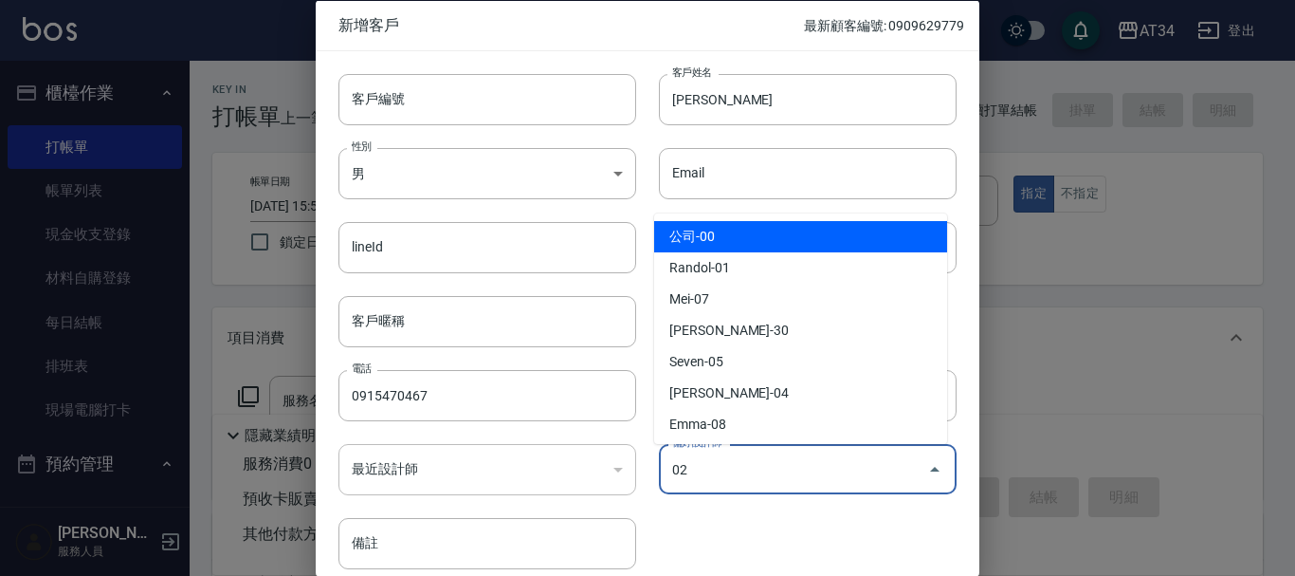
type input "Wendy"
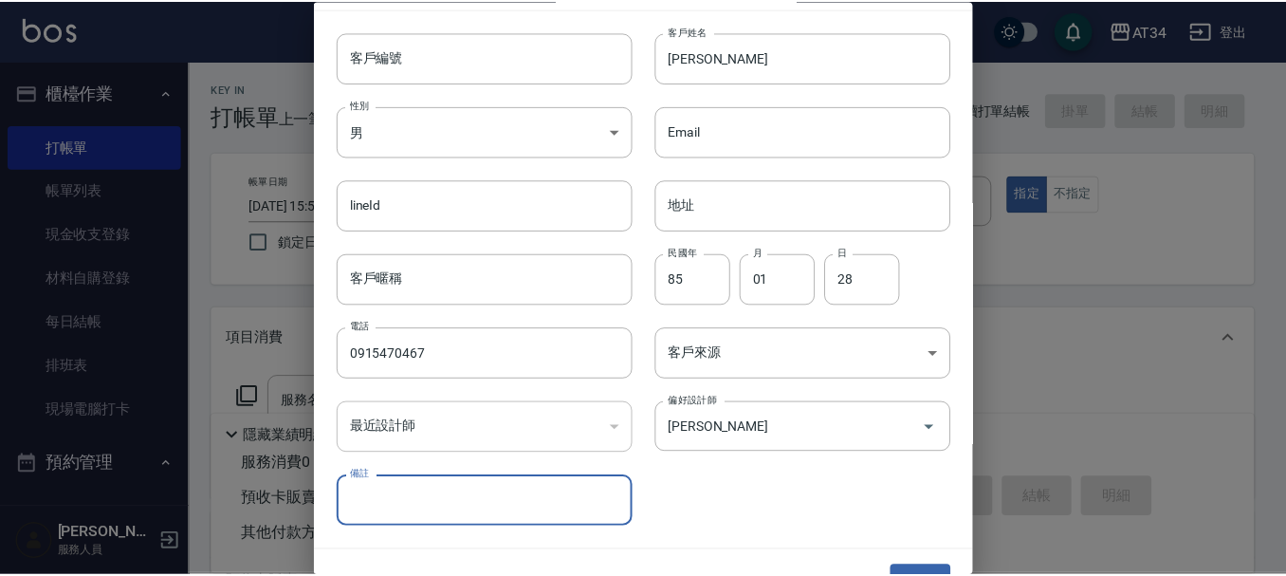
scroll to position [82, 0]
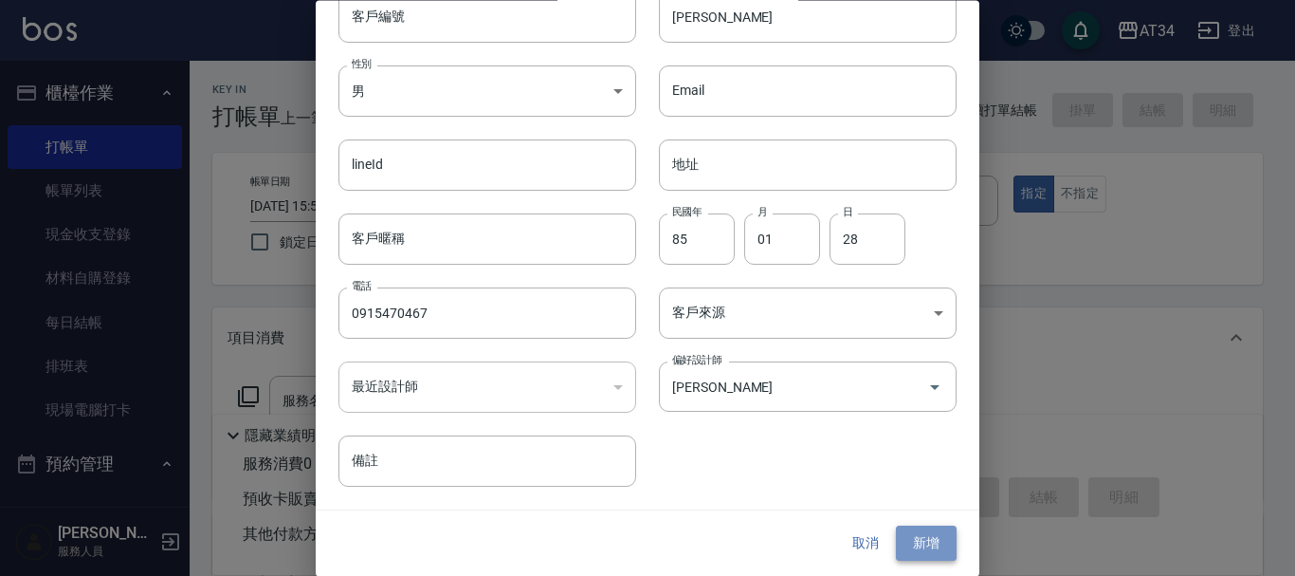
click at [929, 547] on button "新增" at bounding box center [926, 543] width 61 height 35
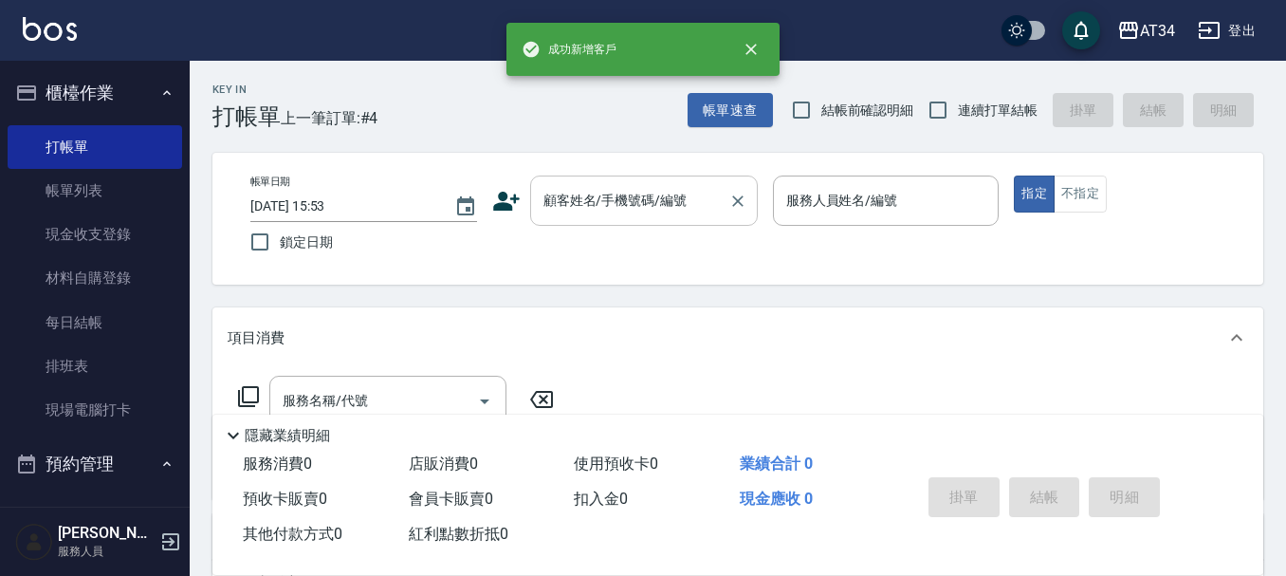
click at [644, 213] on input "顧客姓名/手機號碼/編號" at bounding box center [630, 200] width 182 height 33
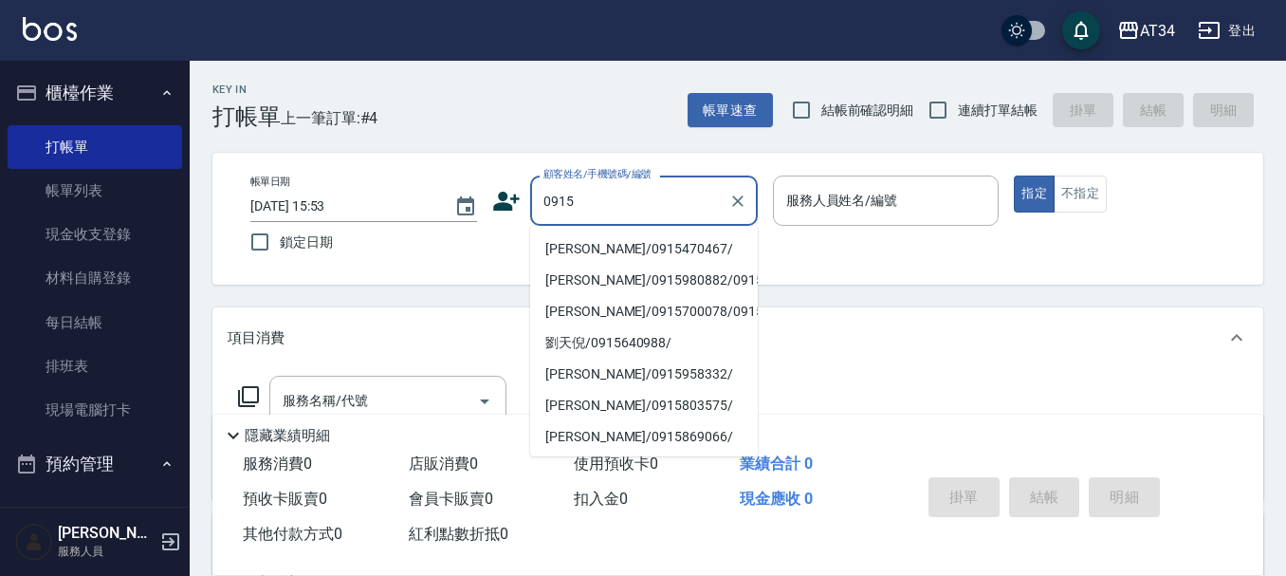
click at [632, 240] on li "曾怡渟/0915470467/" at bounding box center [644, 248] width 228 height 31
type input "曾怡渟/0915470467/"
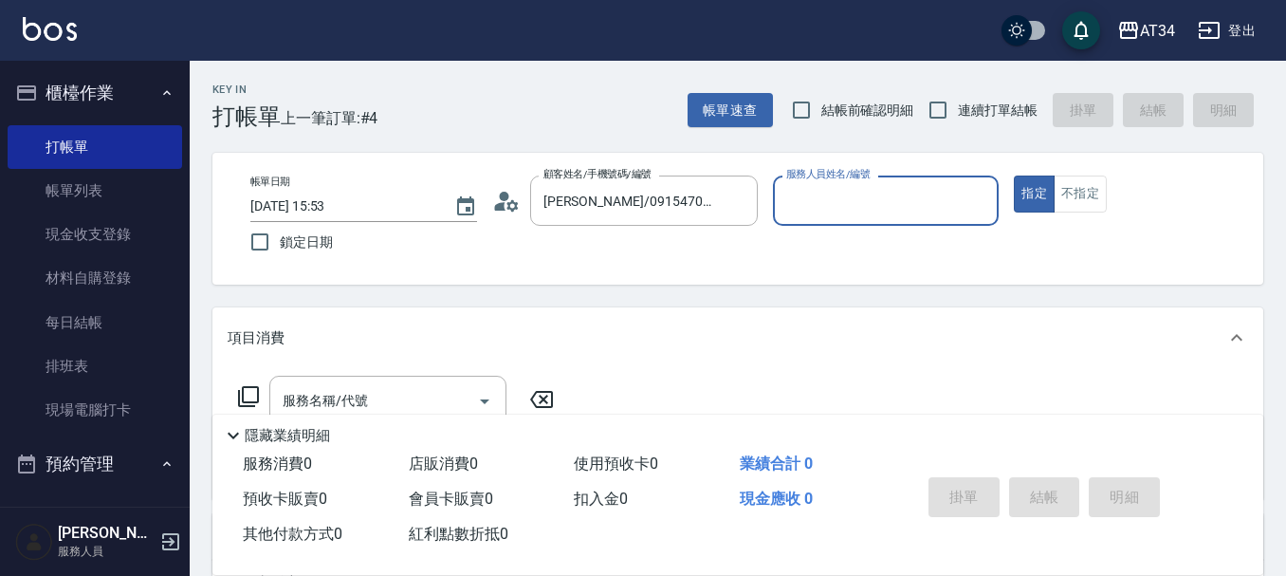
type input "Wendy-02"
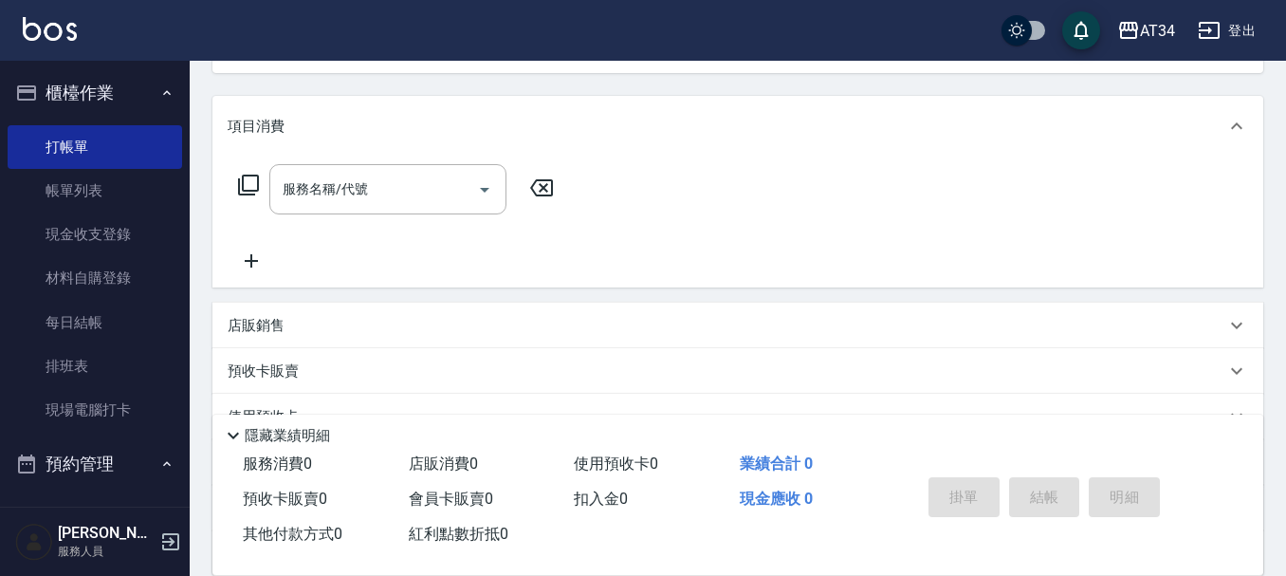
scroll to position [284, 0]
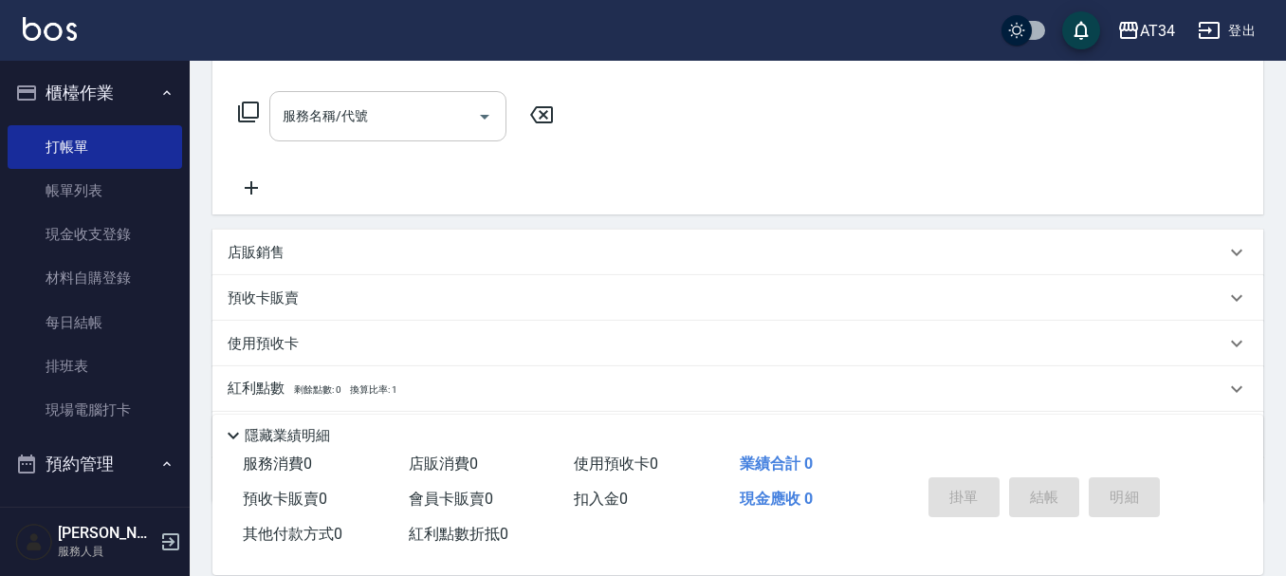
click at [333, 124] on div "服務名稱/代號 服務名稱/代號" at bounding box center [387, 116] width 237 height 50
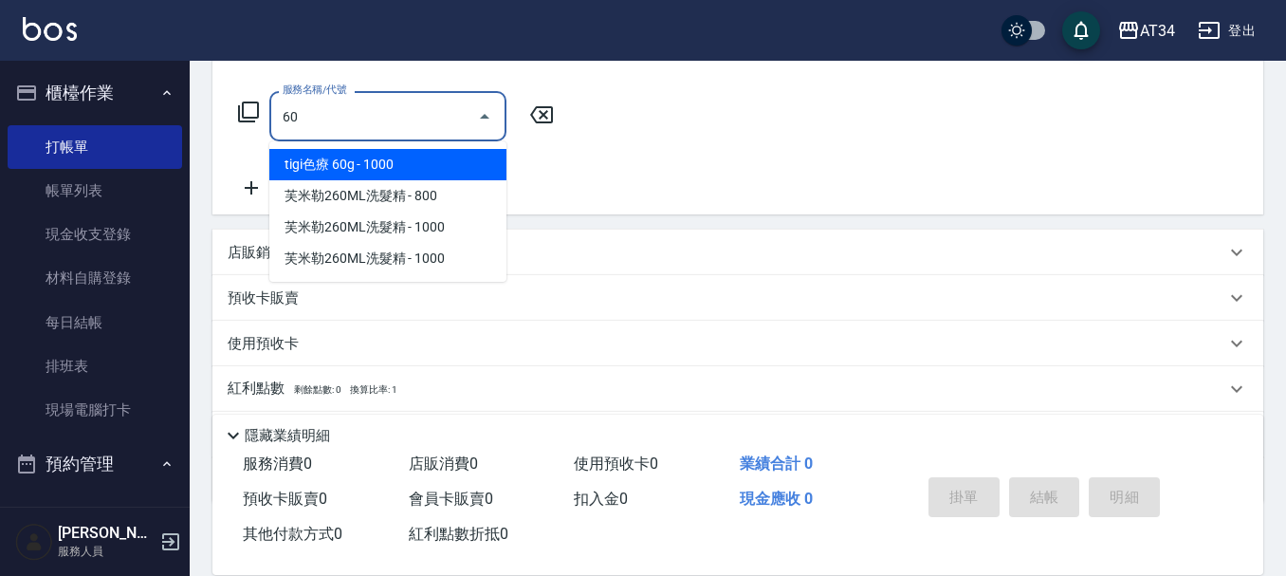
type input "602"
type input "90"
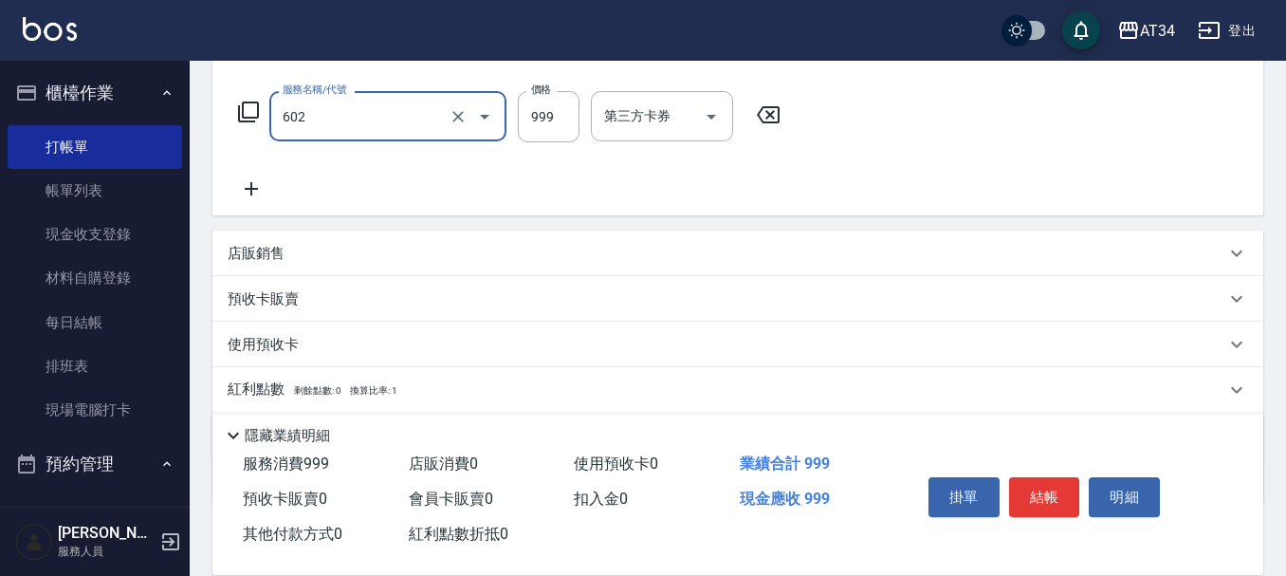
type input "自備鉑金(602)"
type input "2"
type input "0"
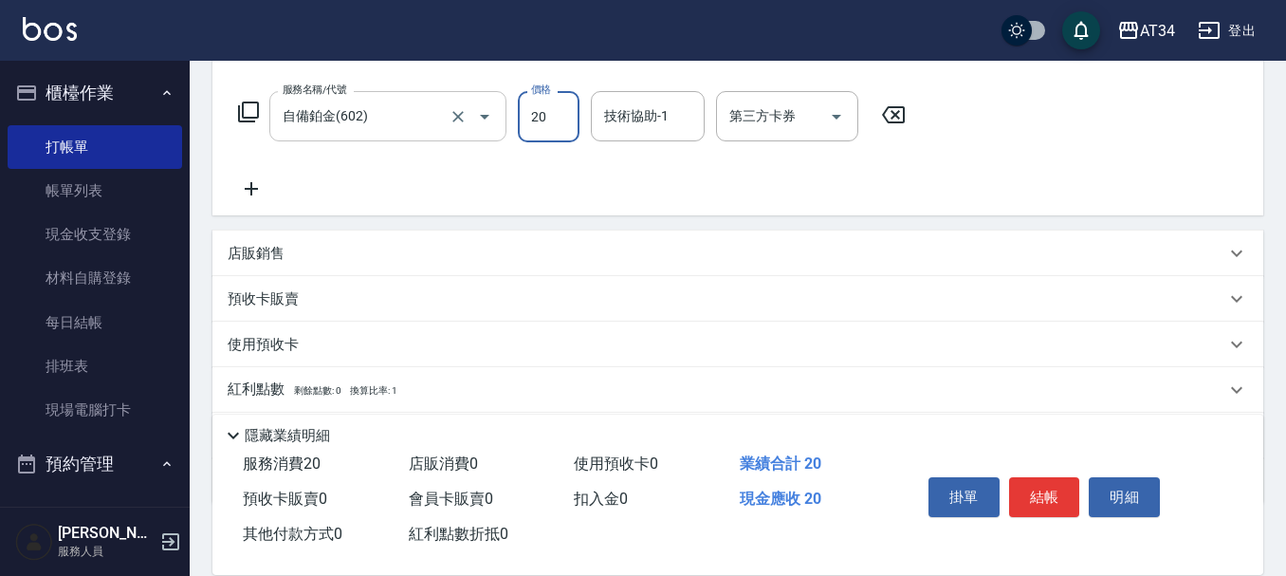
type input "200"
type input "2000"
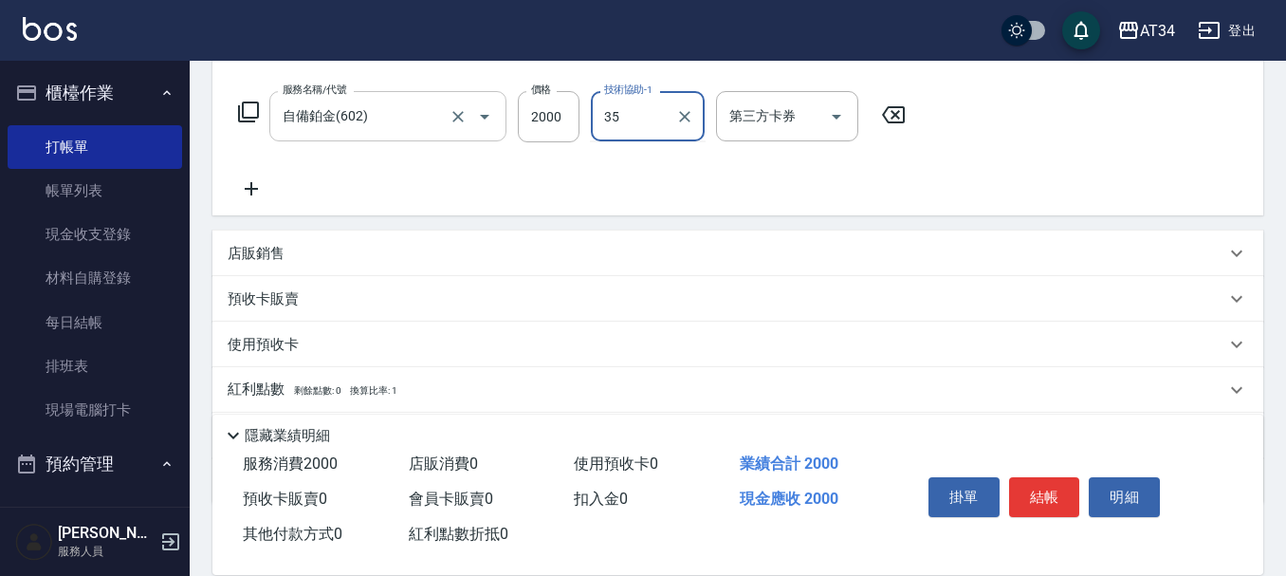
type input "拉拉-35"
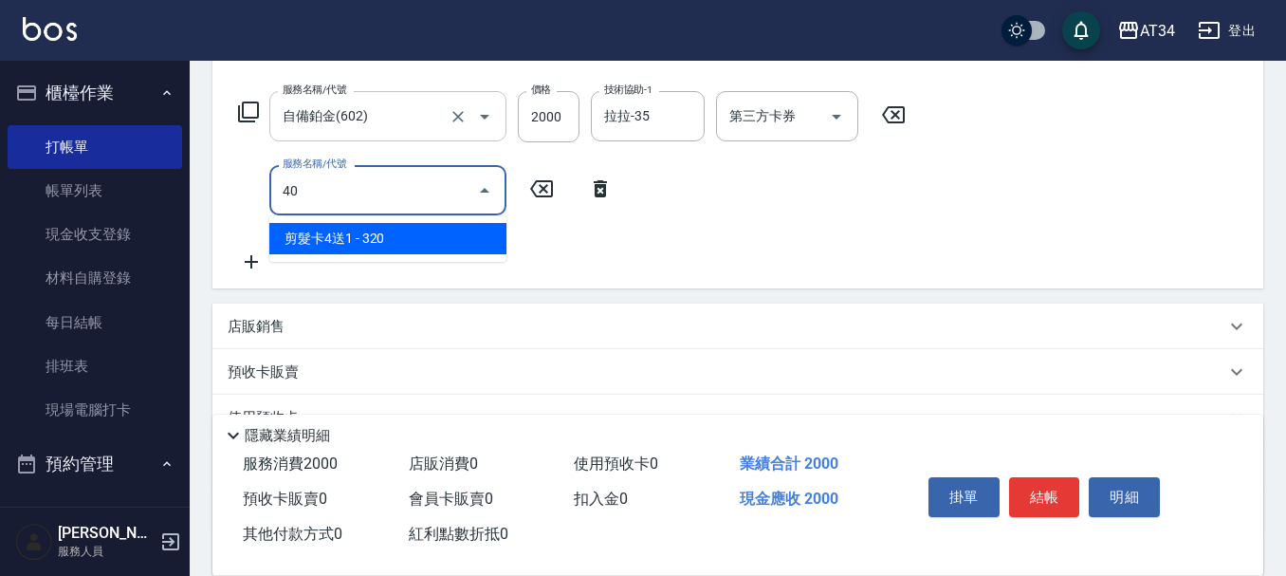
type input "401"
type input "220"
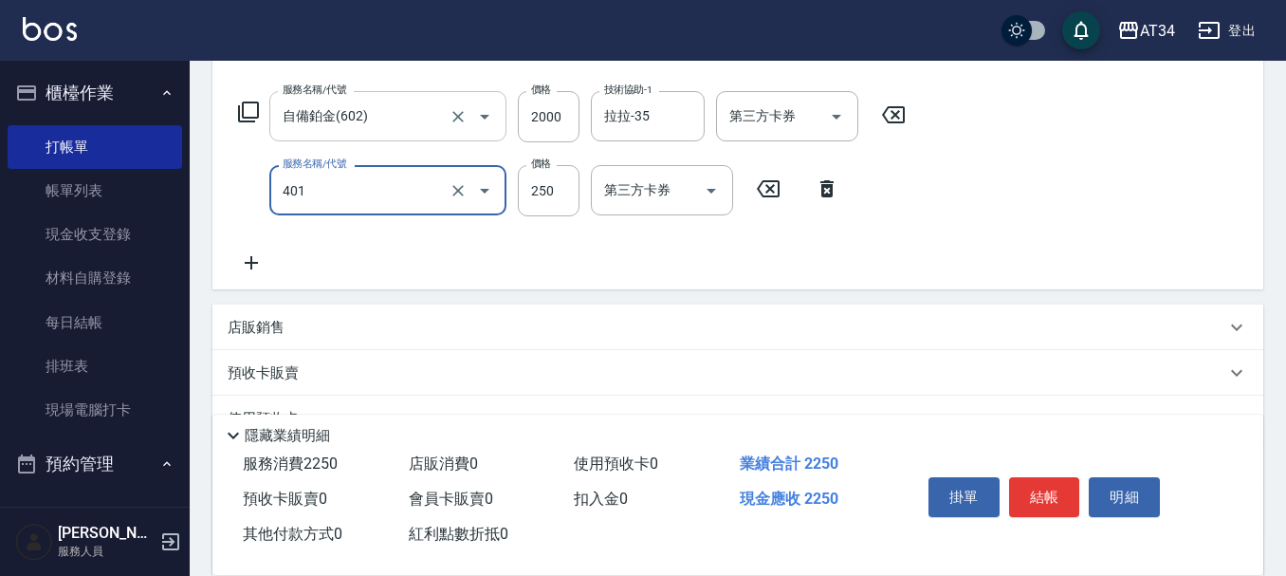
type input "剪髮(401)"
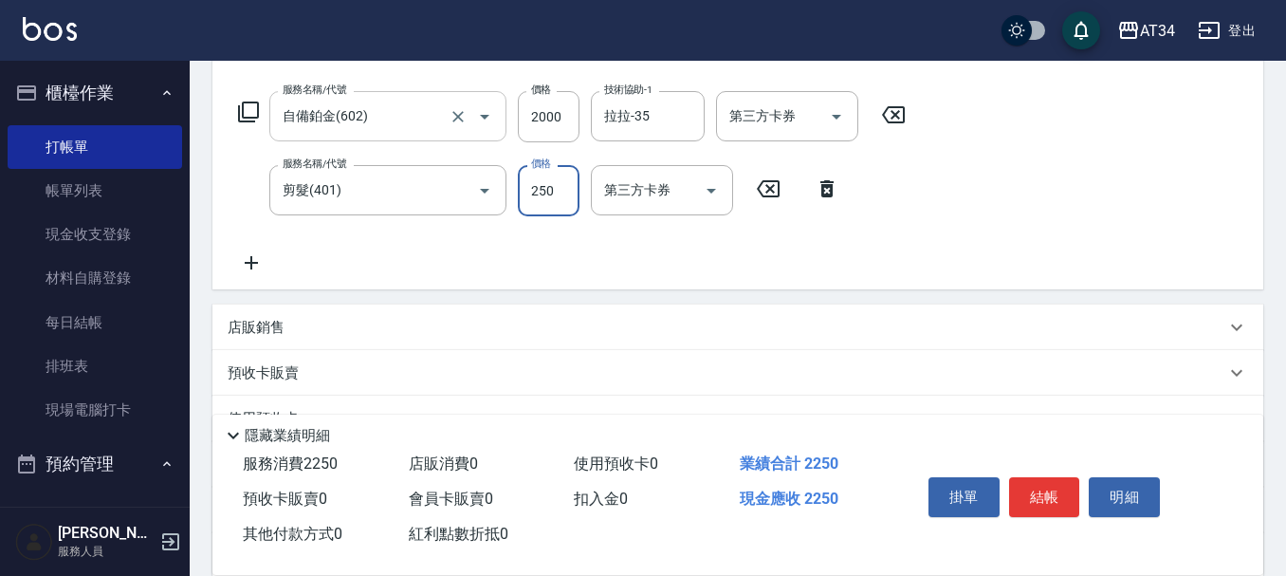
type input "200"
type input "30"
type input "230"
type input "300"
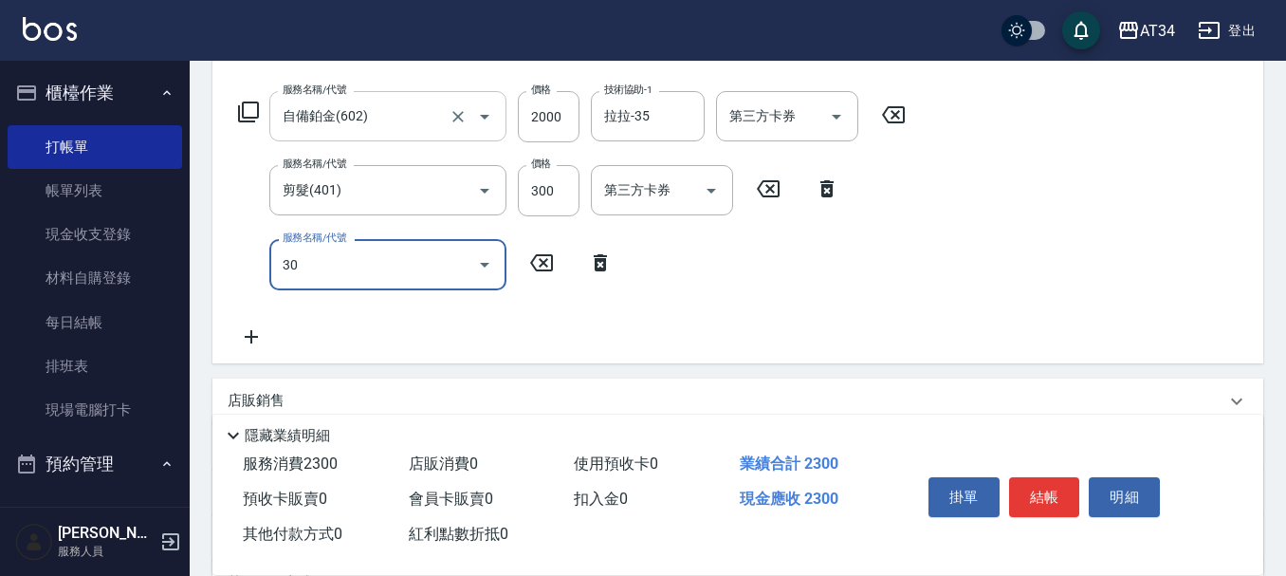
type input "301"
type input "380"
type input "燙髮(301)"
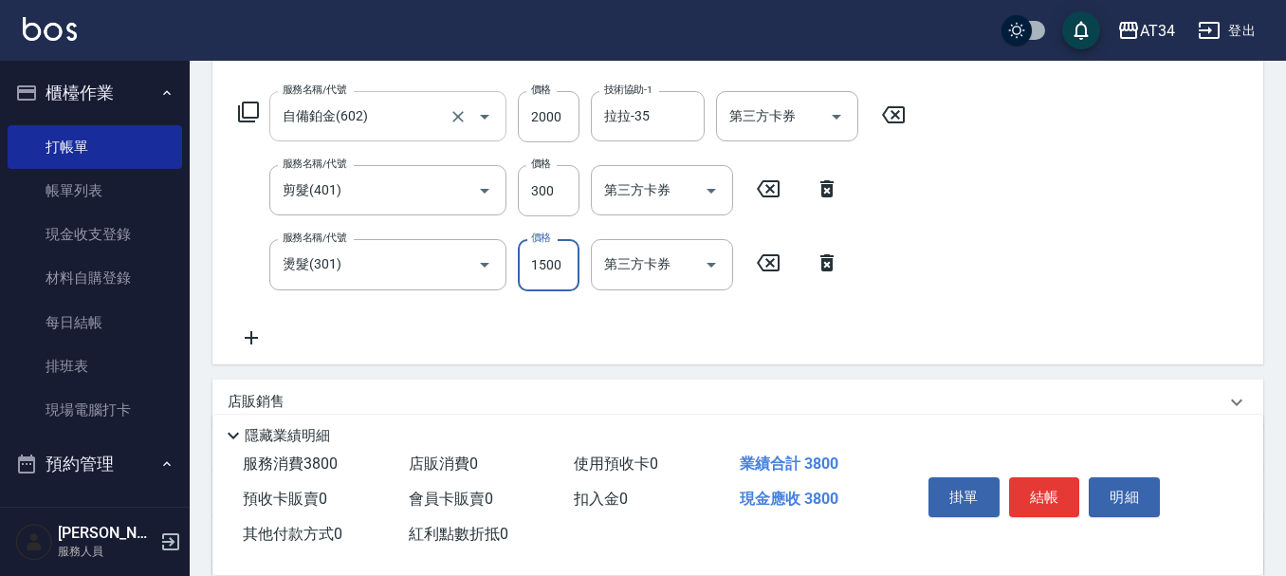
type input "2"
type input "230"
type input "279"
type input "250"
type input "2799"
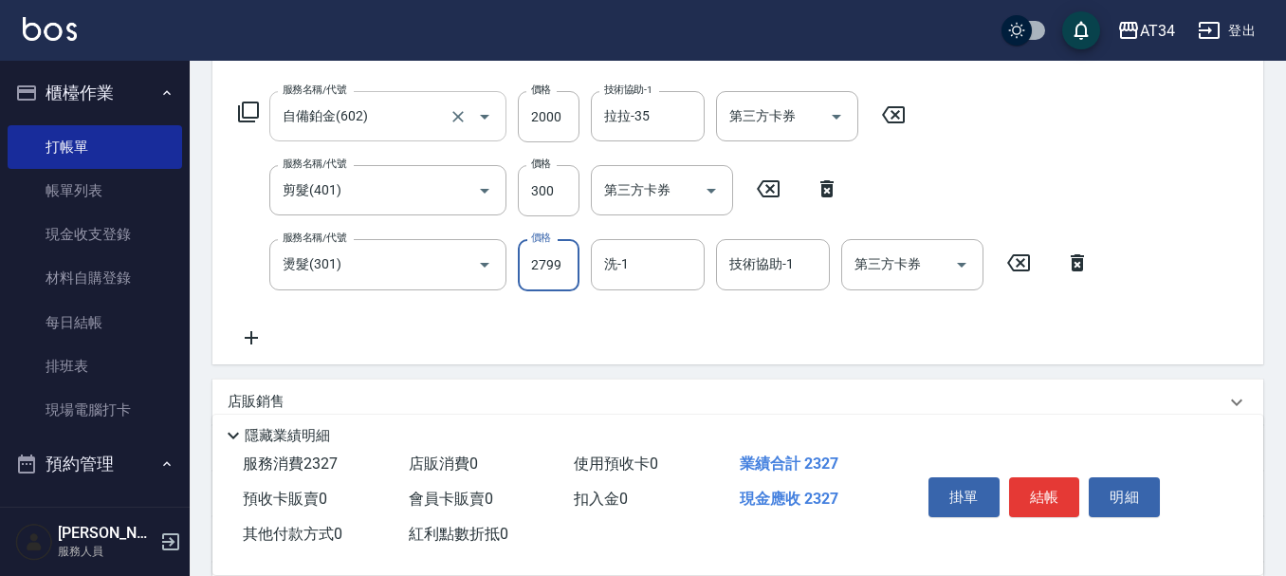
type input "500"
type input "2799"
type input "拉拉-35"
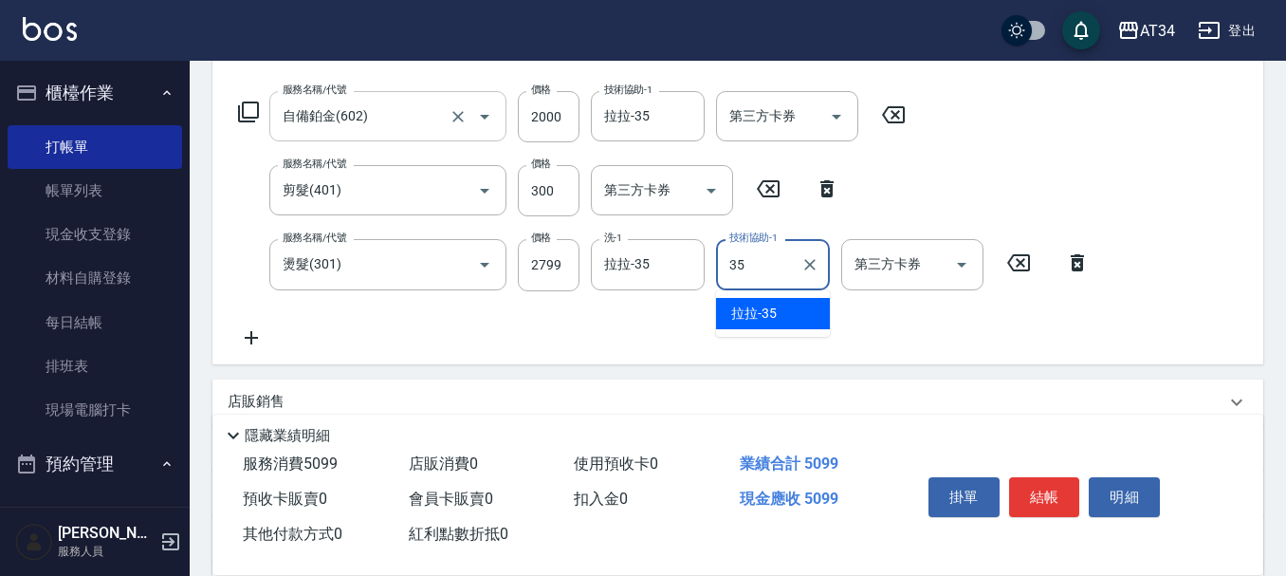
type input "拉拉-35"
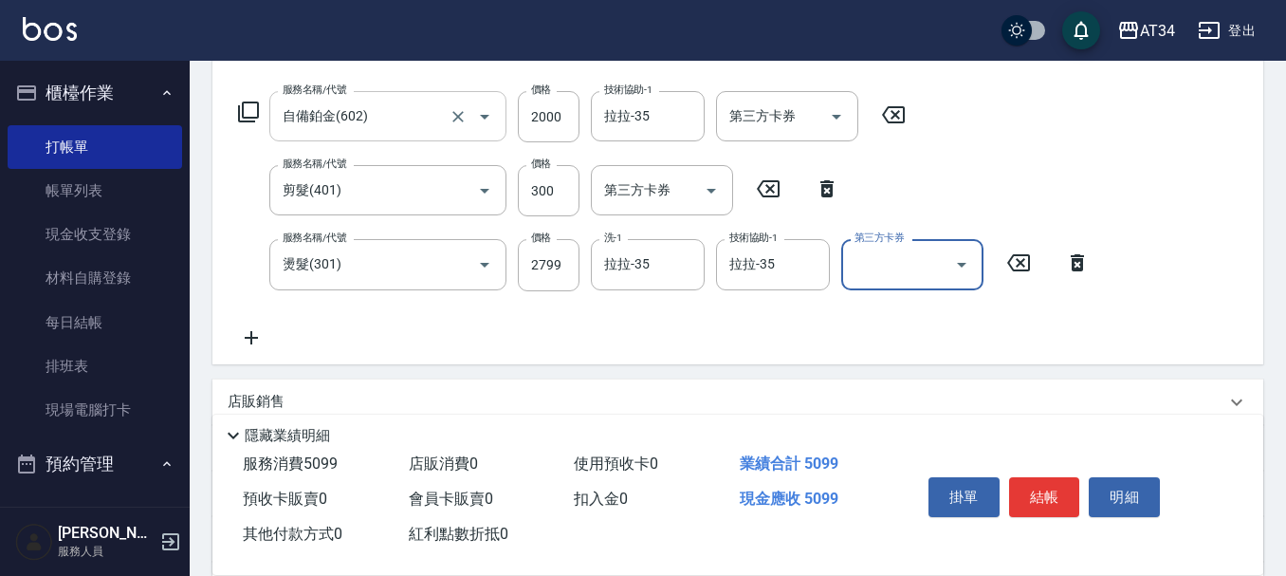
scroll to position [543, 0]
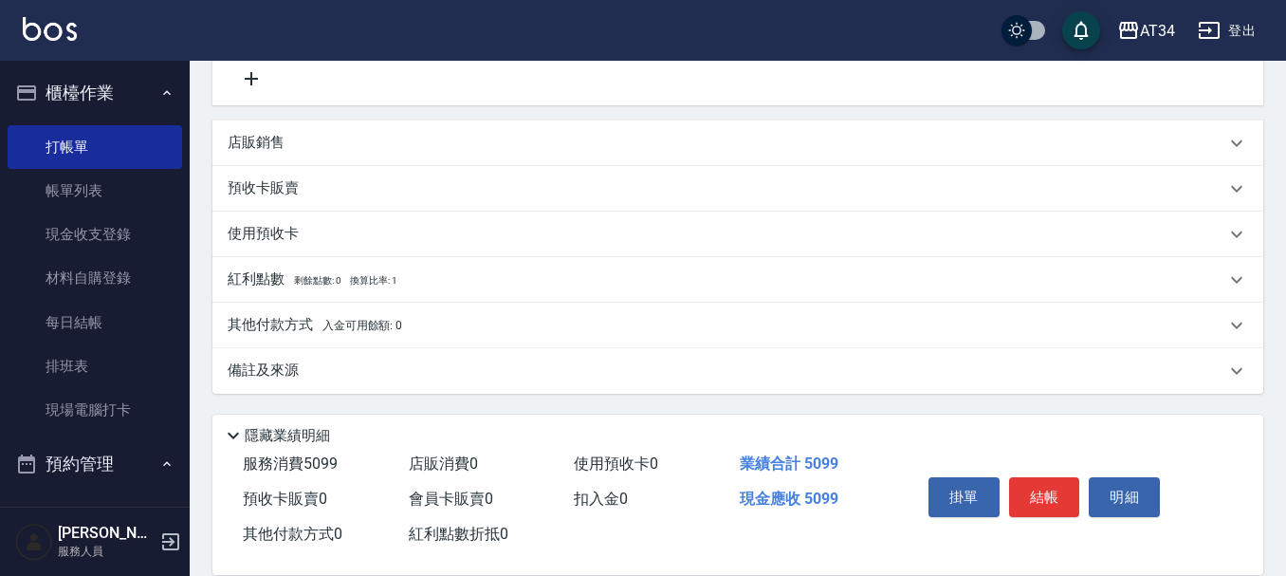
click at [306, 327] on p "其他付款方式 入金可用餘額: 0" at bounding box center [315, 325] width 174 height 21
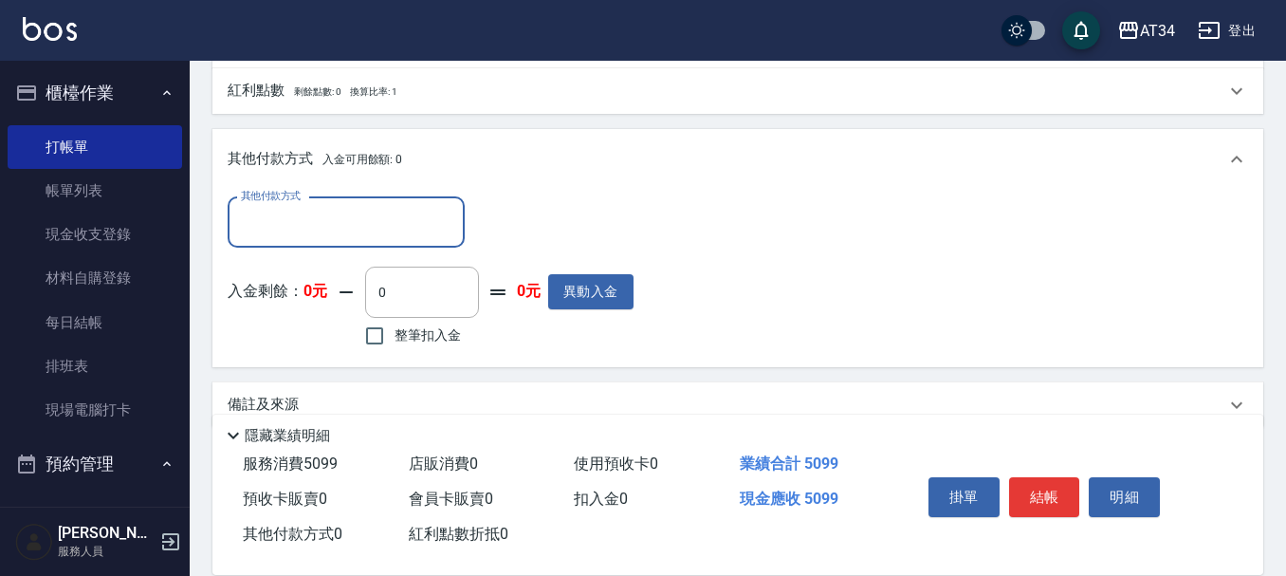
scroll to position [0, 0]
click at [310, 242] on div "其他付款方式" at bounding box center [346, 221] width 237 height 50
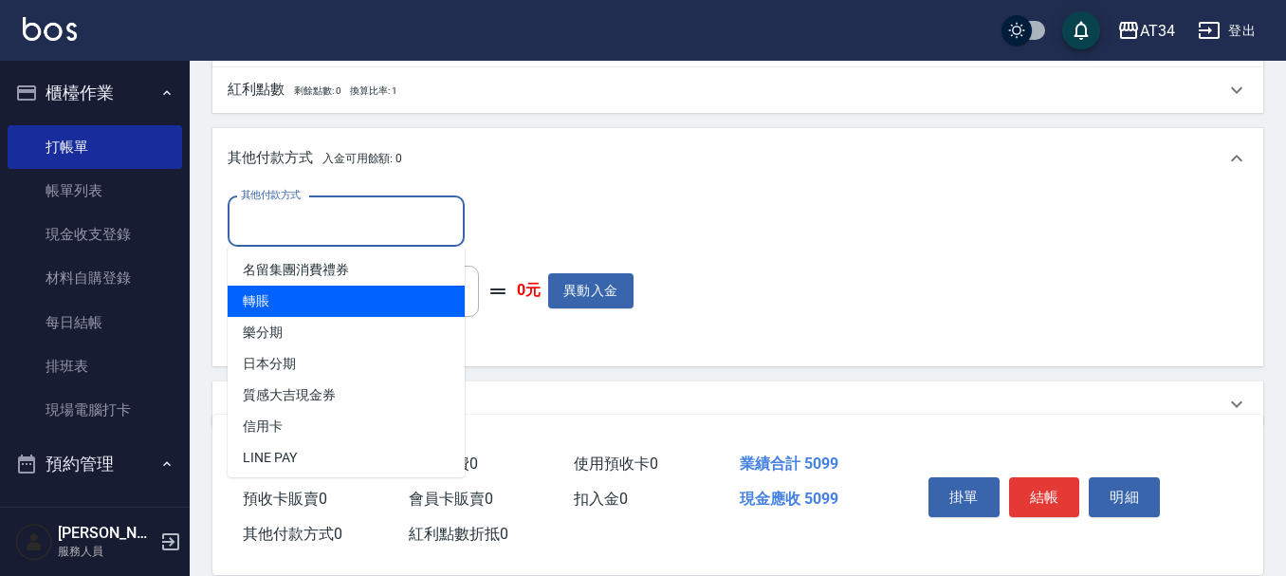
click at [302, 307] on span "轉賬" at bounding box center [346, 300] width 237 height 31
type input "轉賬"
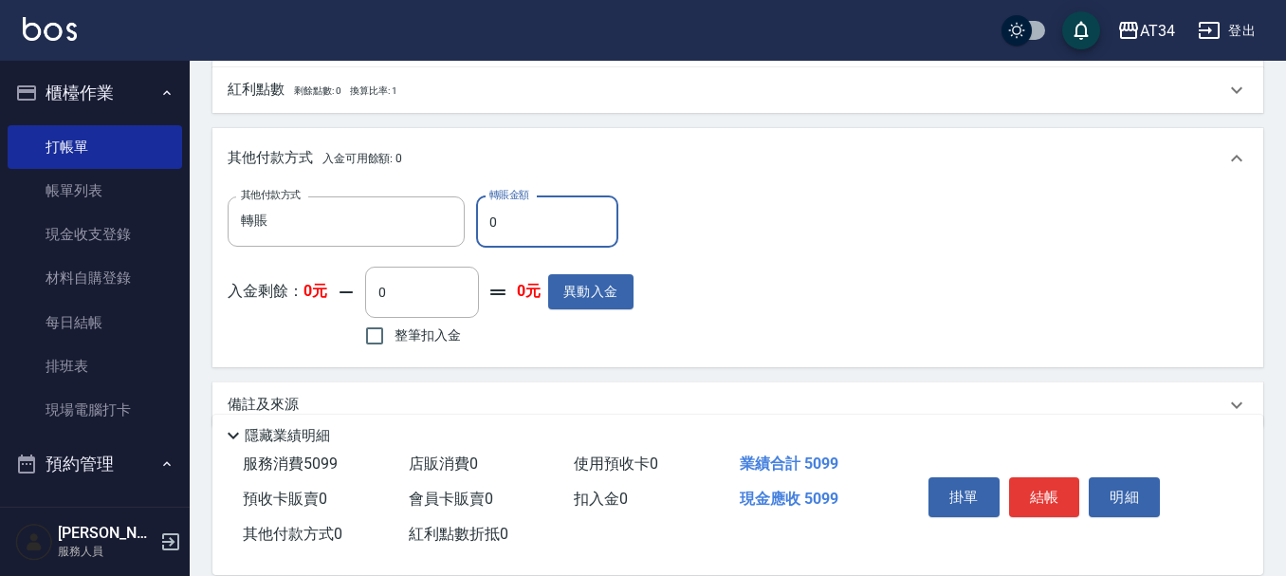
click at [578, 211] on input "0" at bounding box center [547, 221] width 142 height 51
type input "509"
type input "0"
type input "5099"
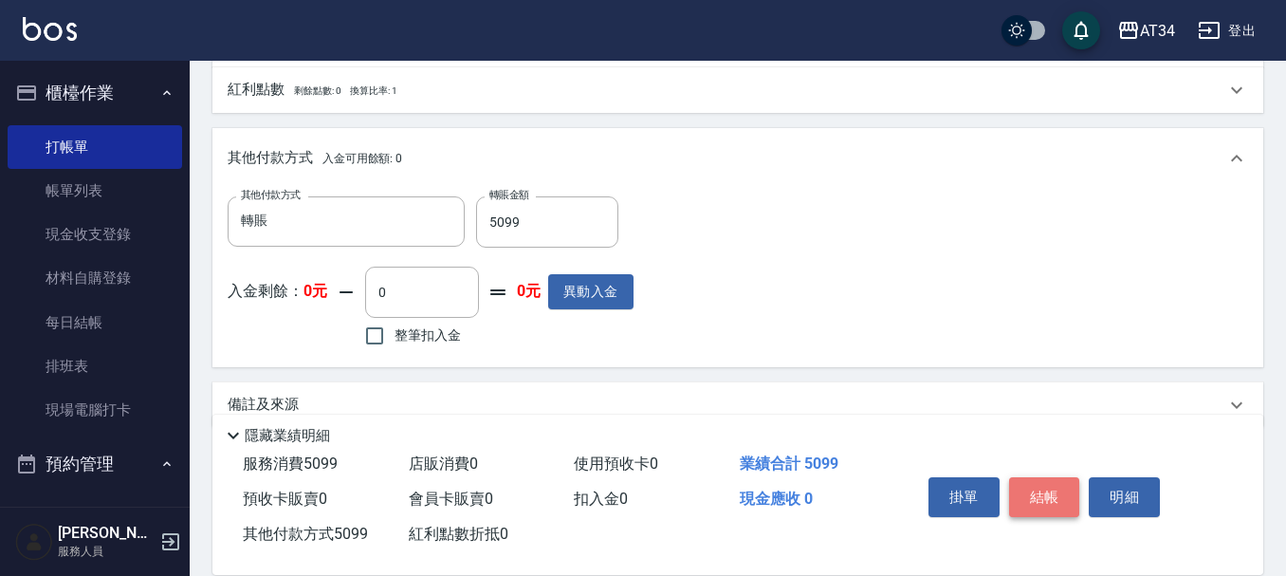
click at [1043, 479] on button "結帳" at bounding box center [1044, 497] width 71 height 40
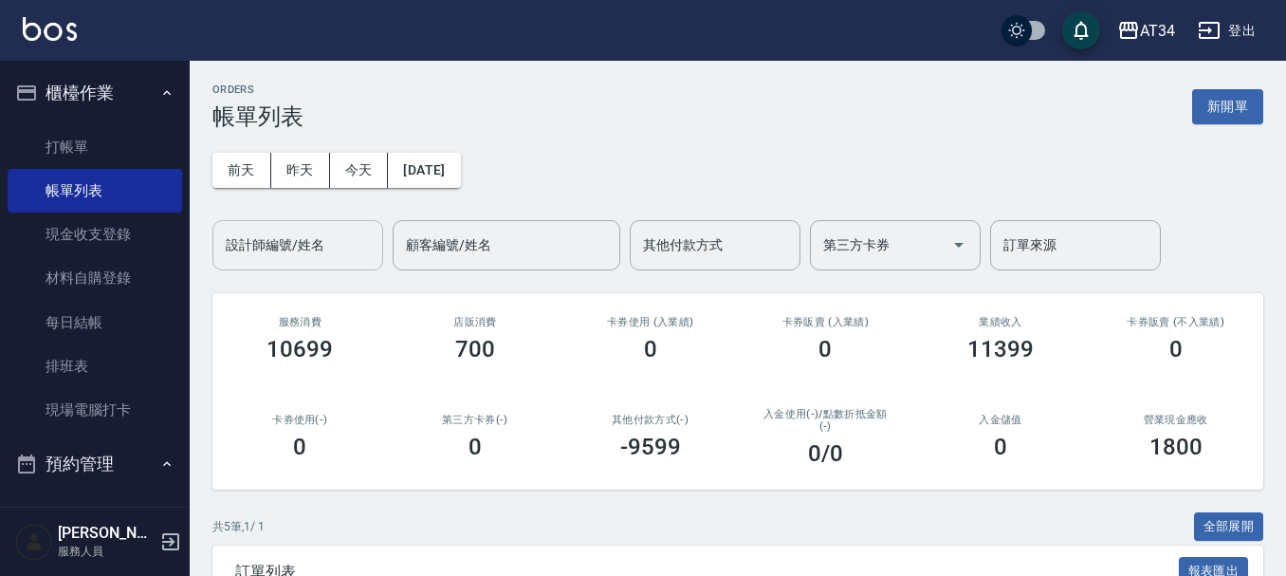
click at [258, 251] on input "設計師編號/姓名" at bounding box center [298, 245] width 154 height 33
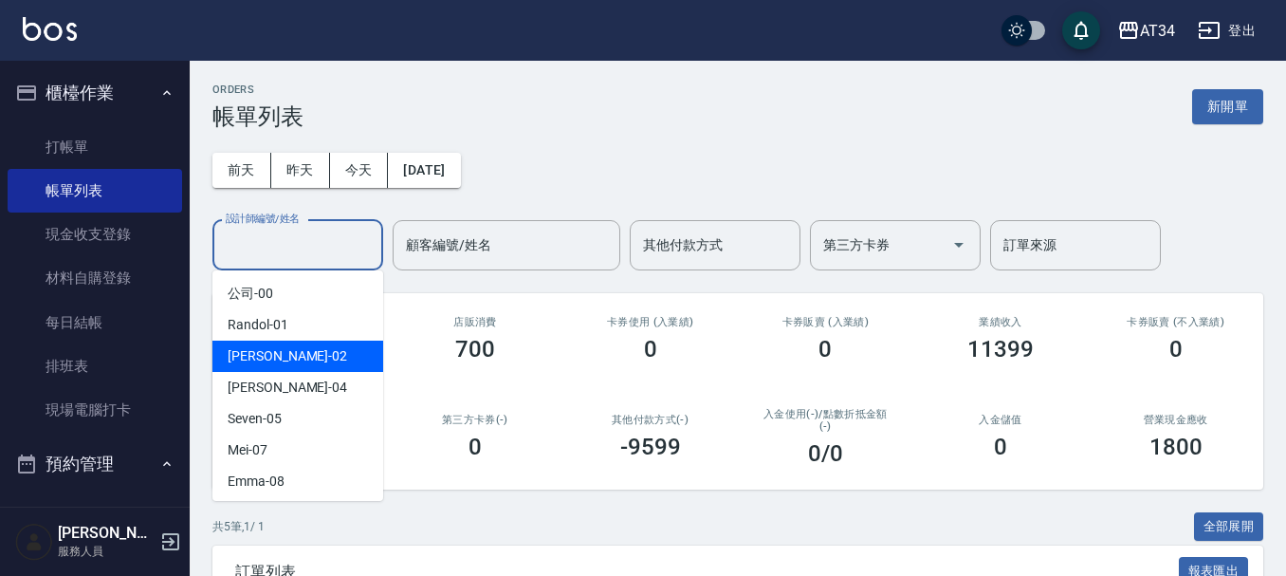
click at [256, 352] on span "Wendy -02" at bounding box center [287, 356] width 119 height 20
type input "Wendy-02"
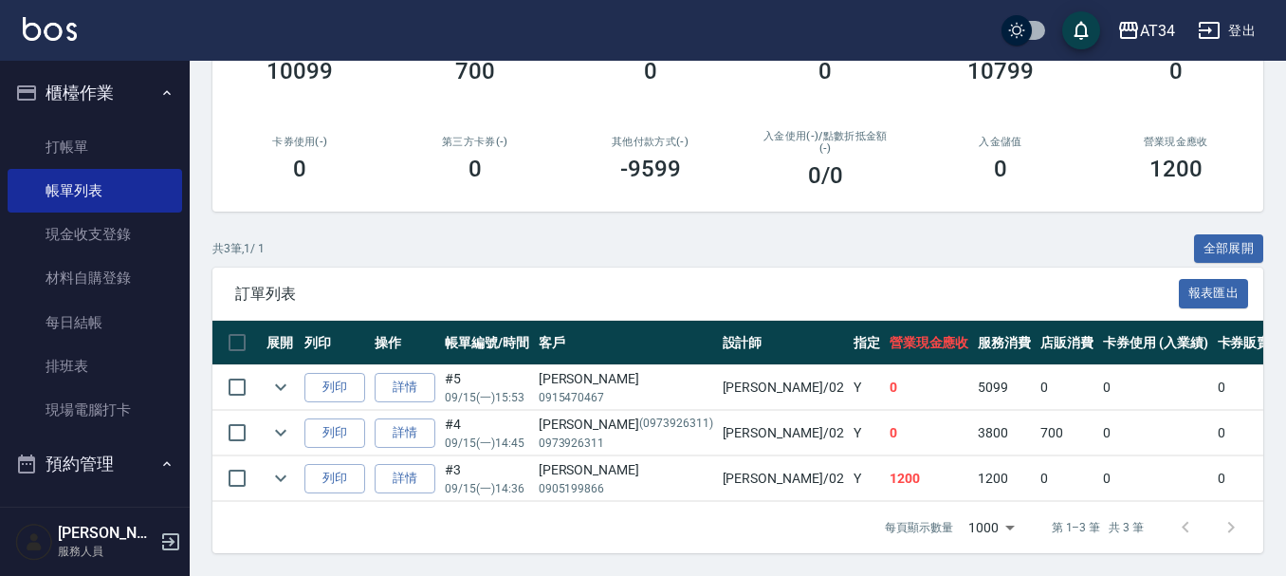
scroll to position [292, 0]
click at [61, 130] on link "打帳單" at bounding box center [95, 147] width 174 height 44
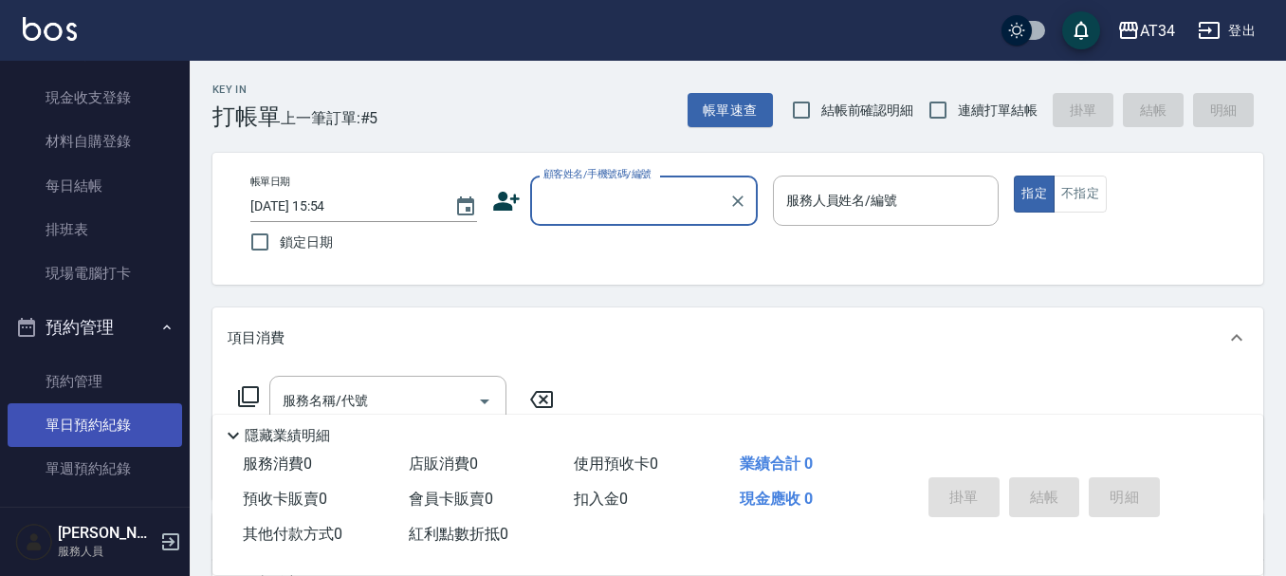
scroll to position [190, 0]
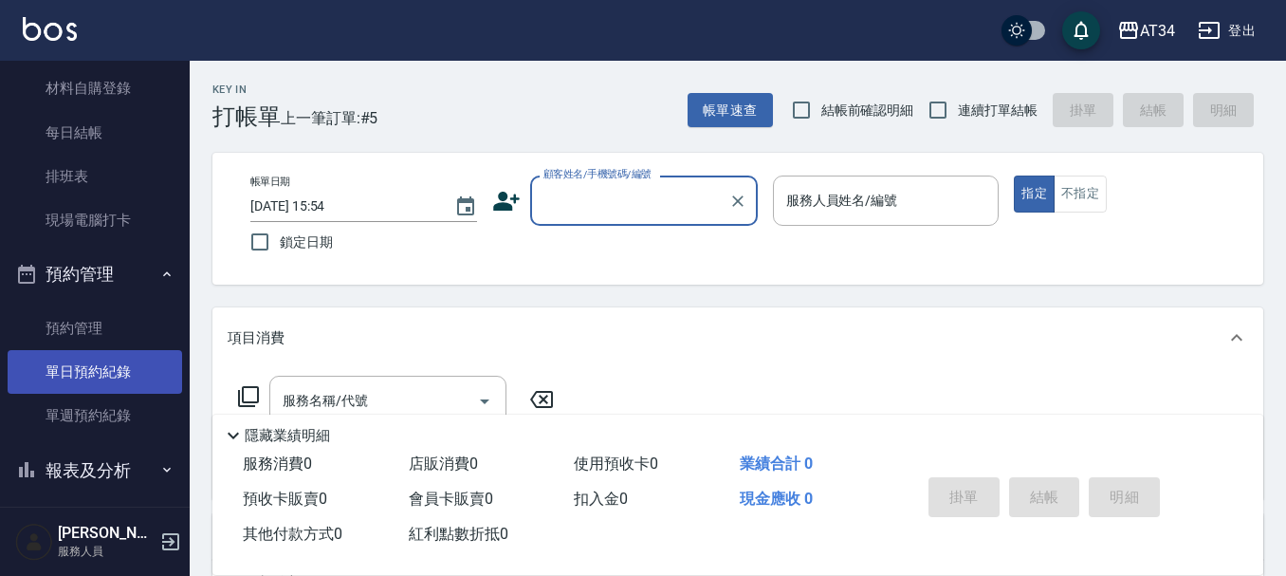
click at [100, 371] on link "單日預約紀錄" at bounding box center [95, 372] width 174 height 44
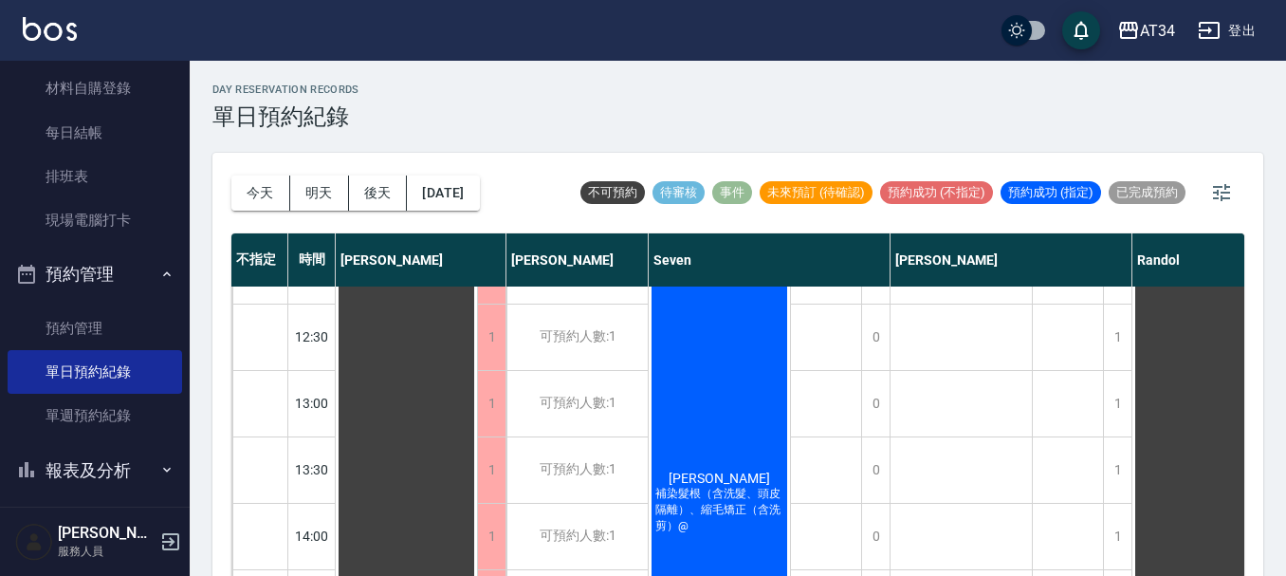
scroll to position [190, 0]
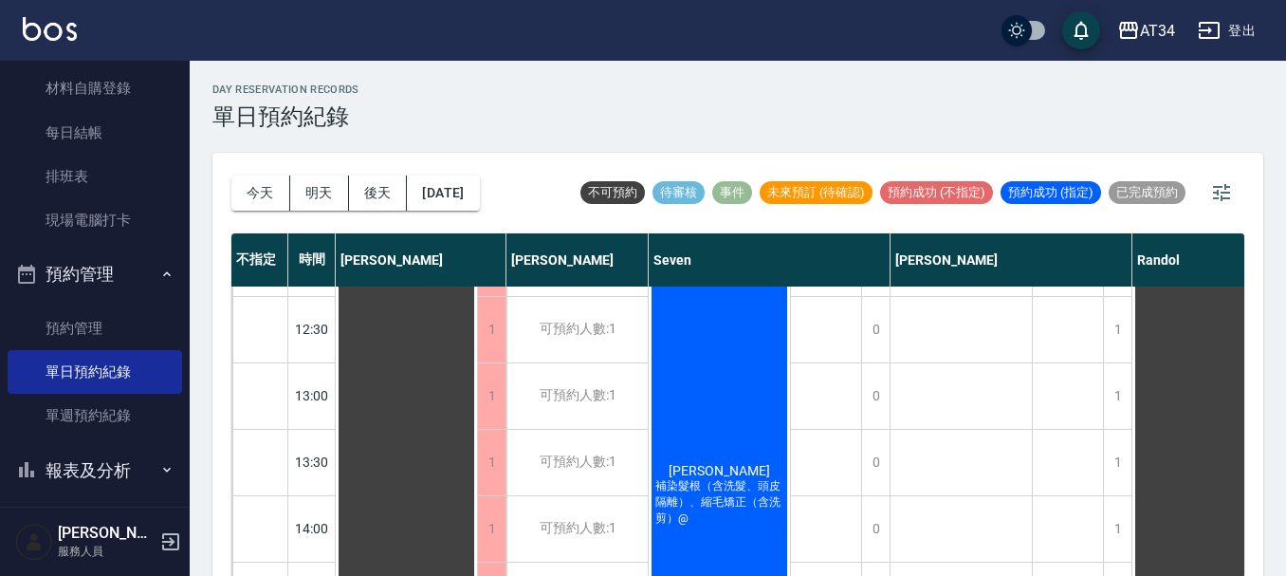
click at [670, 412] on div "程園甯 補染髮根（含洗髮、頭皮隔離）、縮毛矯正（含洗剪）@" at bounding box center [719, 494] width 141 height 529
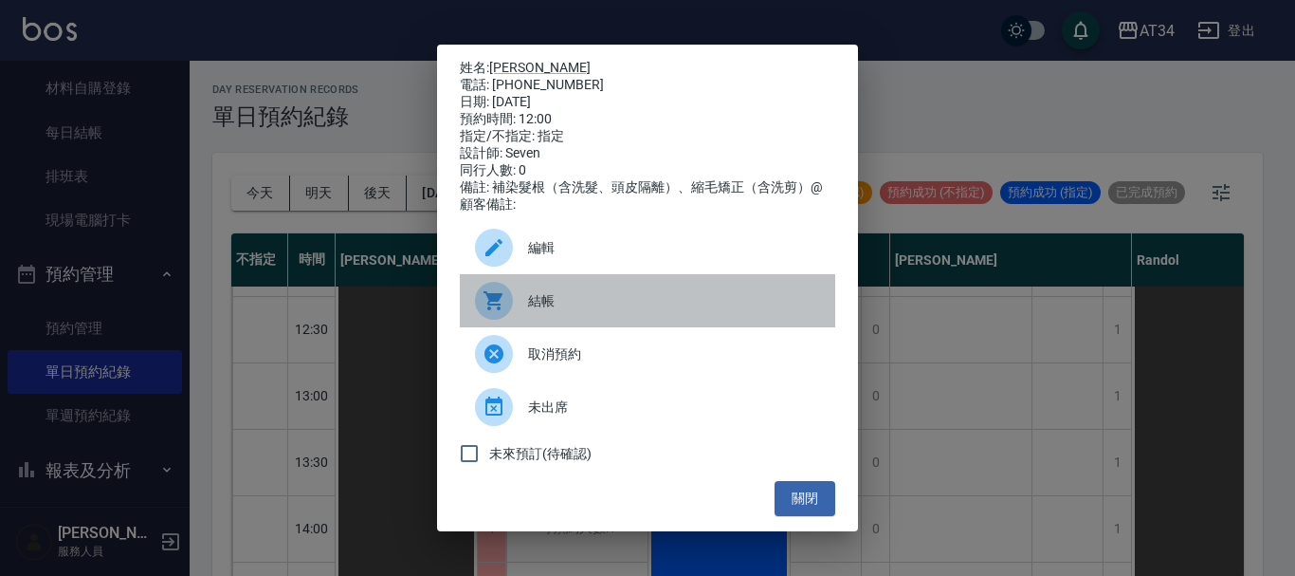
click at [559, 306] on span "結帳" at bounding box center [674, 301] width 292 height 20
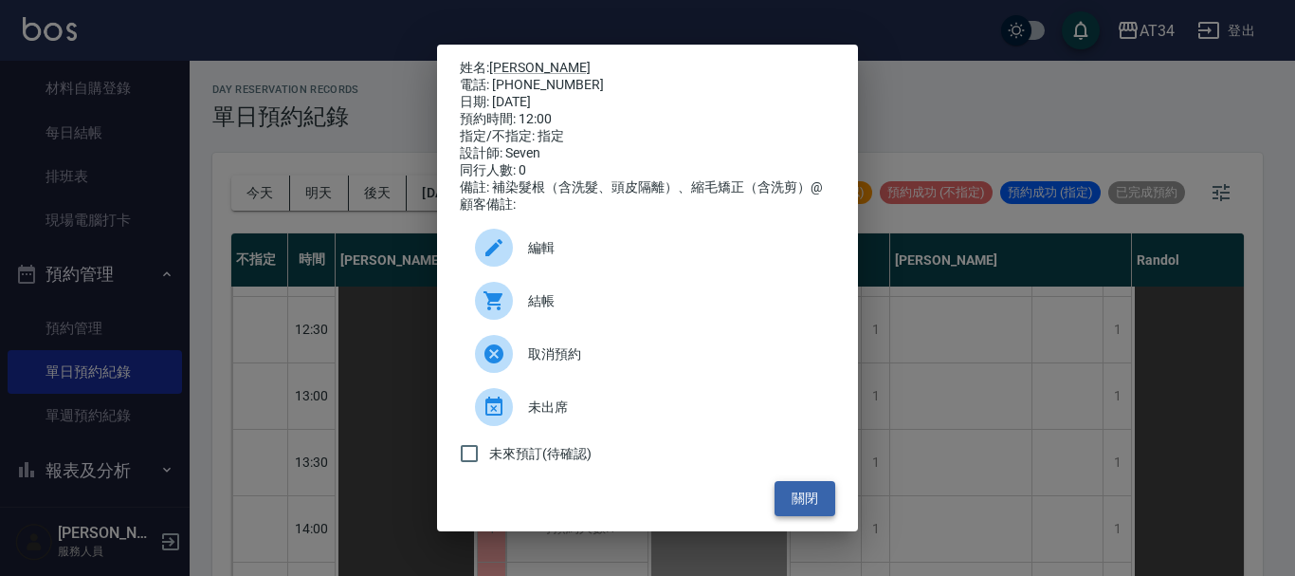
click at [794, 506] on button "關閉" at bounding box center [805, 498] width 61 height 35
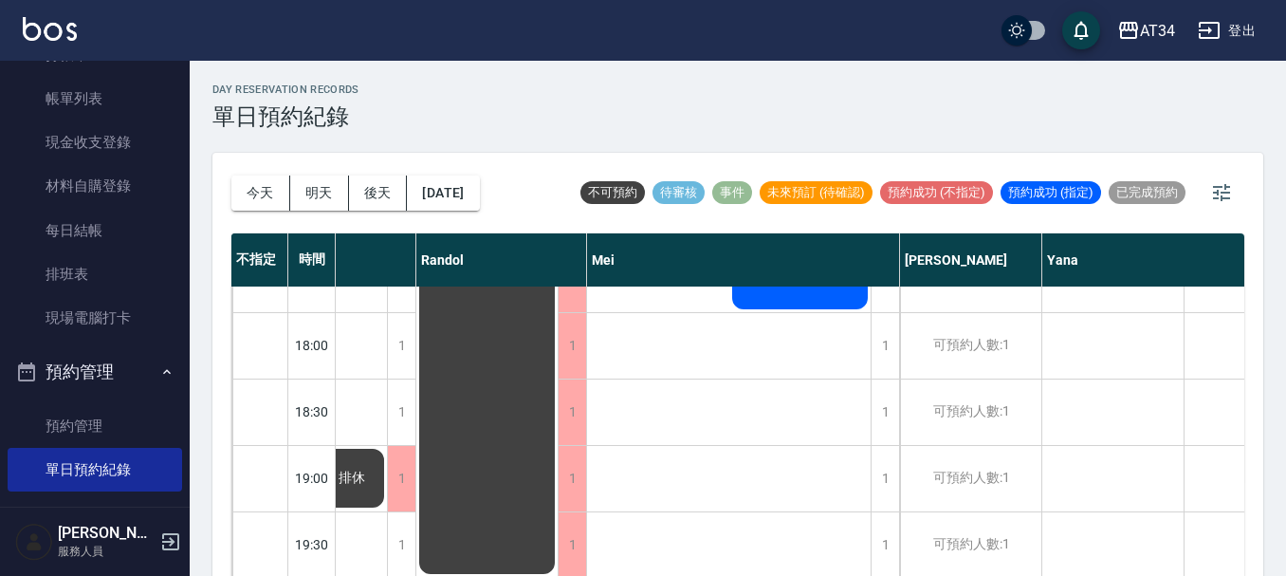
scroll to position [0, 0]
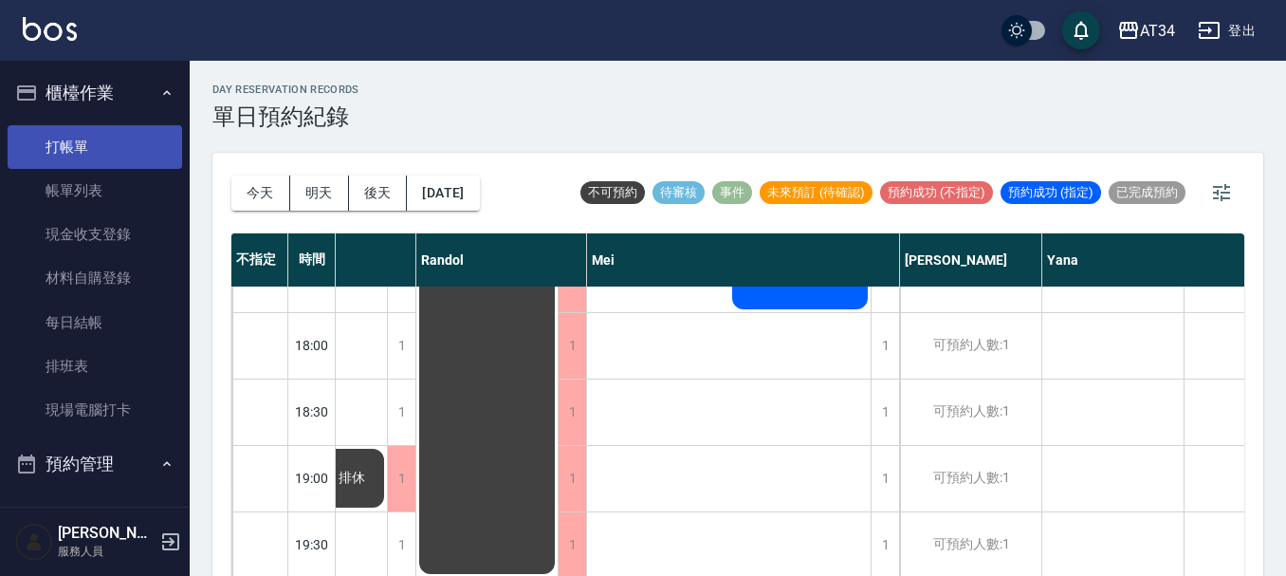
click at [124, 165] on link "打帳單" at bounding box center [95, 147] width 174 height 44
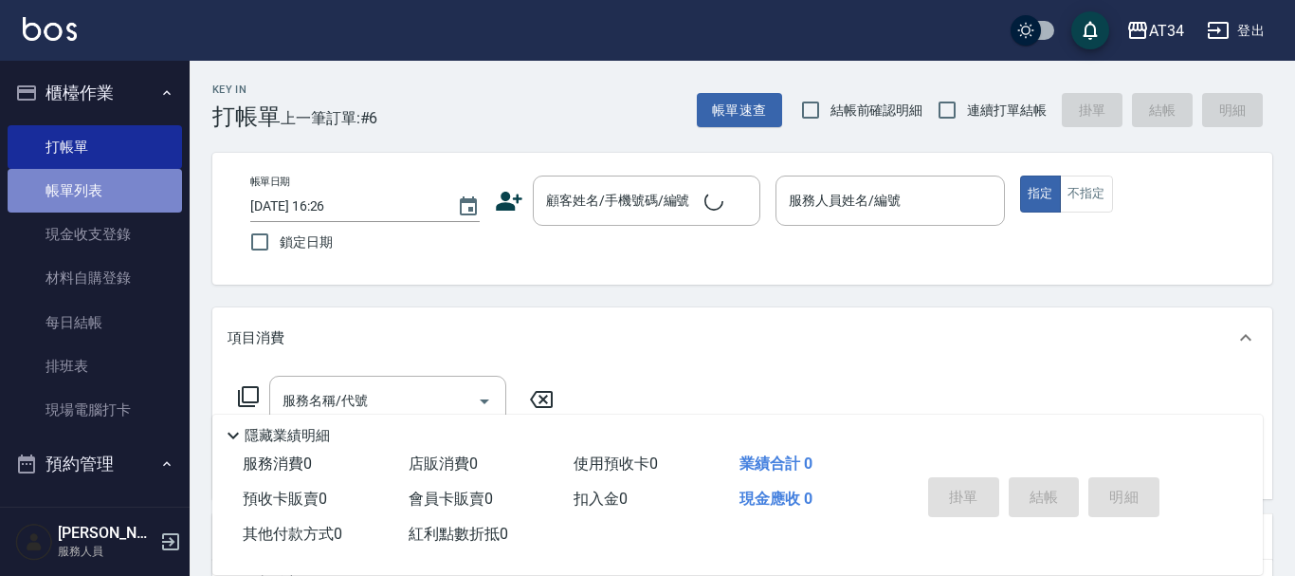
click at [111, 192] on link "帳單列表" at bounding box center [95, 191] width 174 height 44
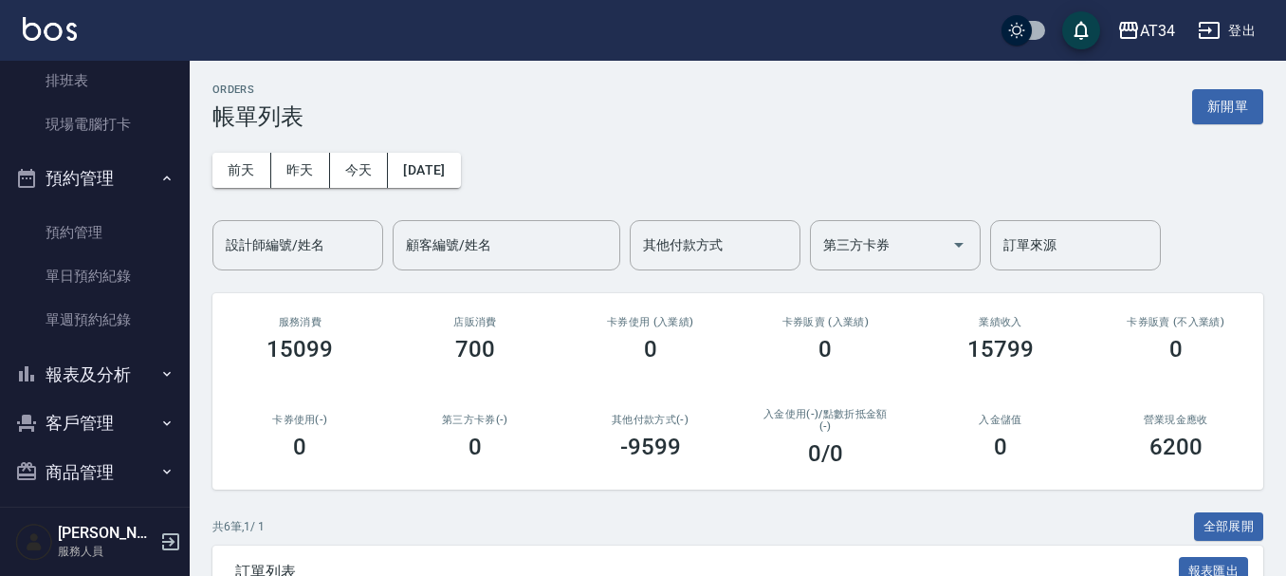
scroll to position [379, 0]
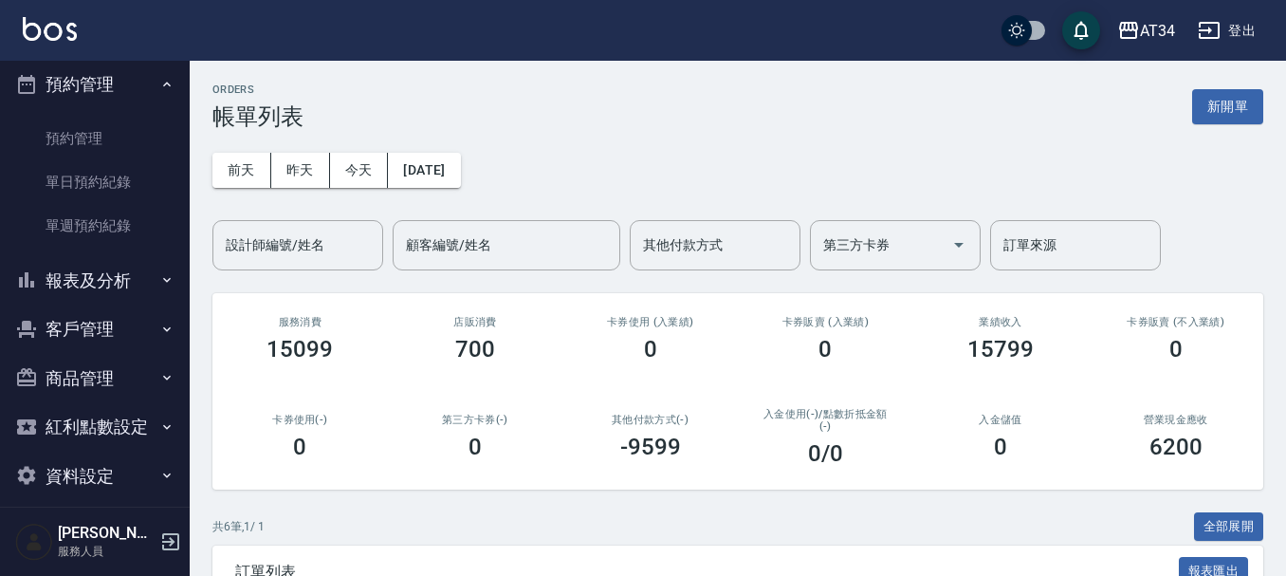
click at [109, 280] on button "報表及分析" at bounding box center [95, 280] width 174 height 49
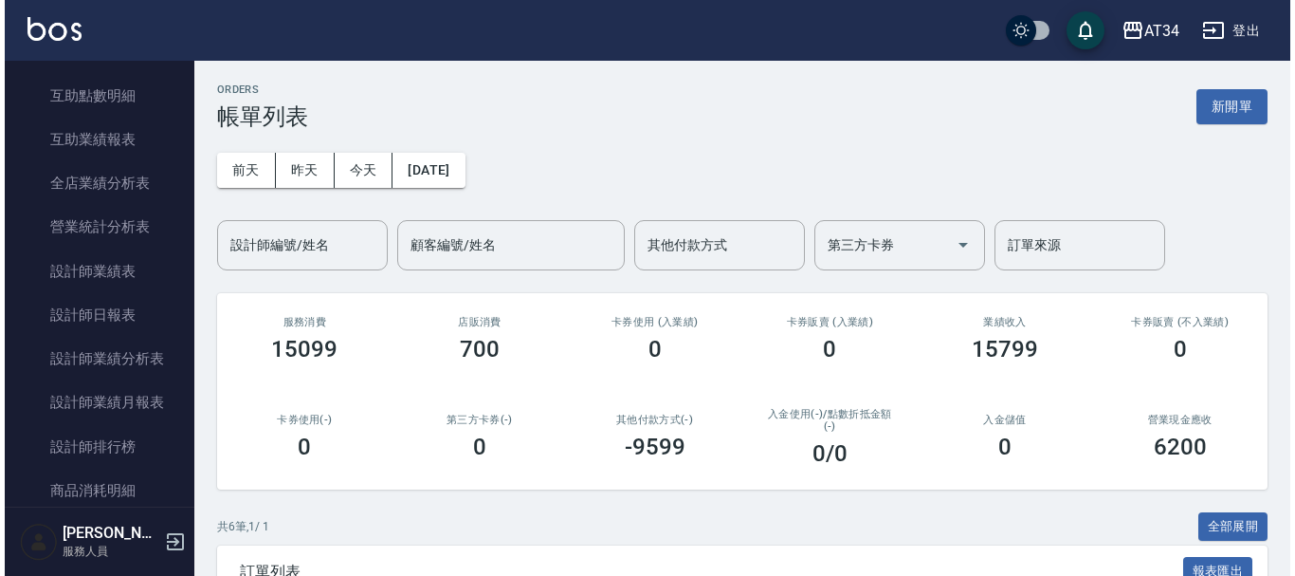
scroll to position [948, 0]
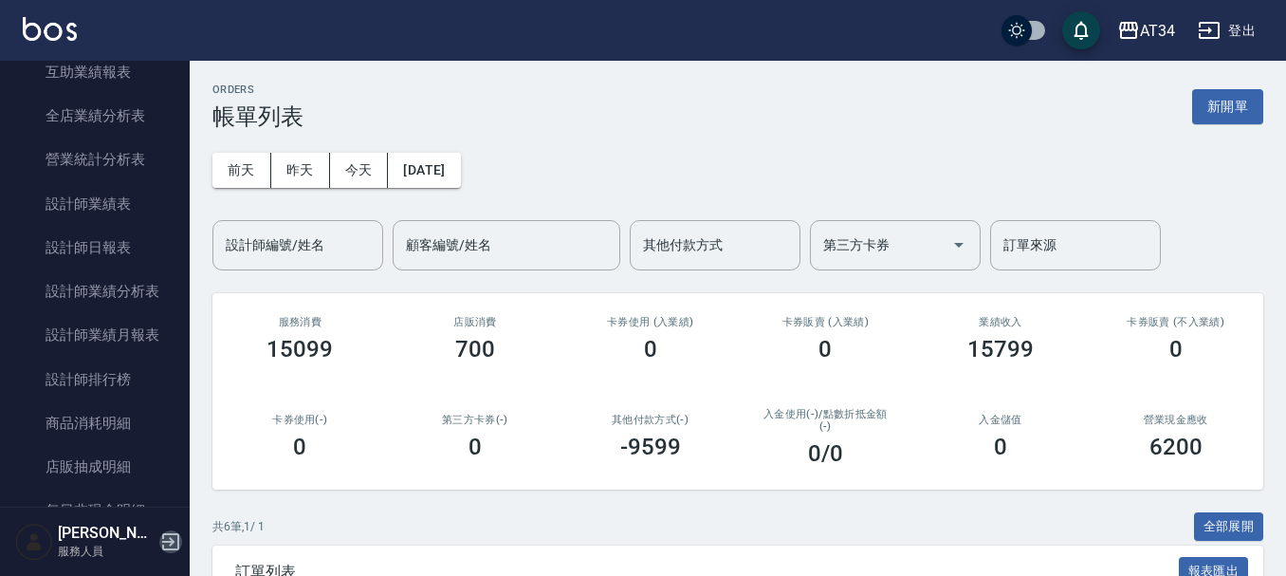
click at [171, 531] on icon "button" at bounding box center [170, 541] width 23 height 23
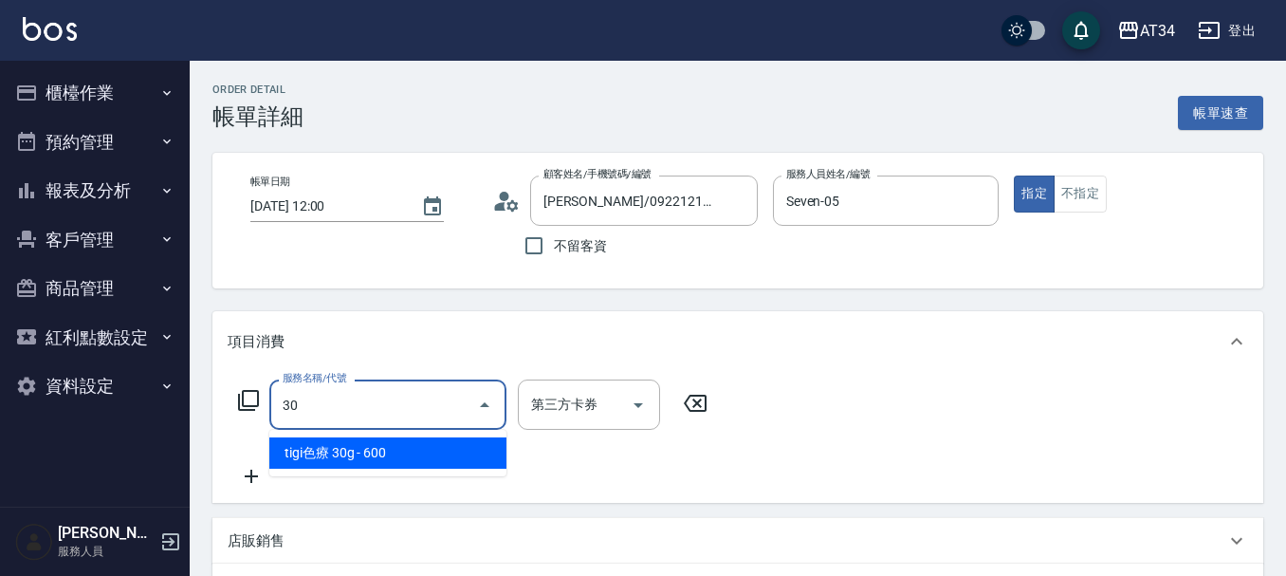
type input "301"
type input "150"
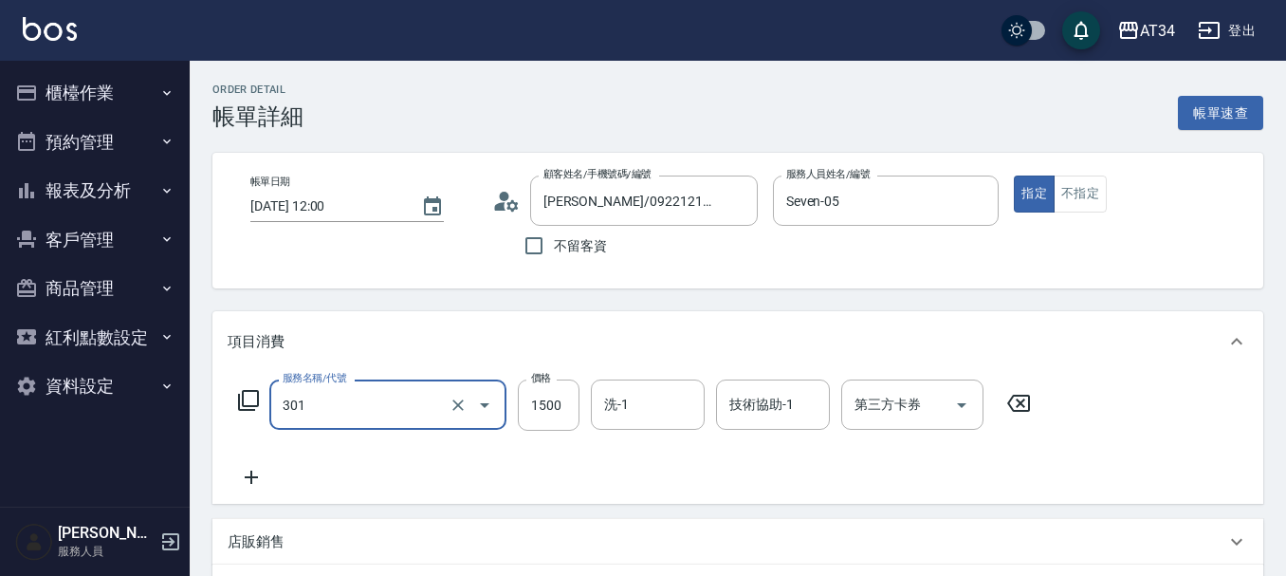
type input "燙髮(301)"
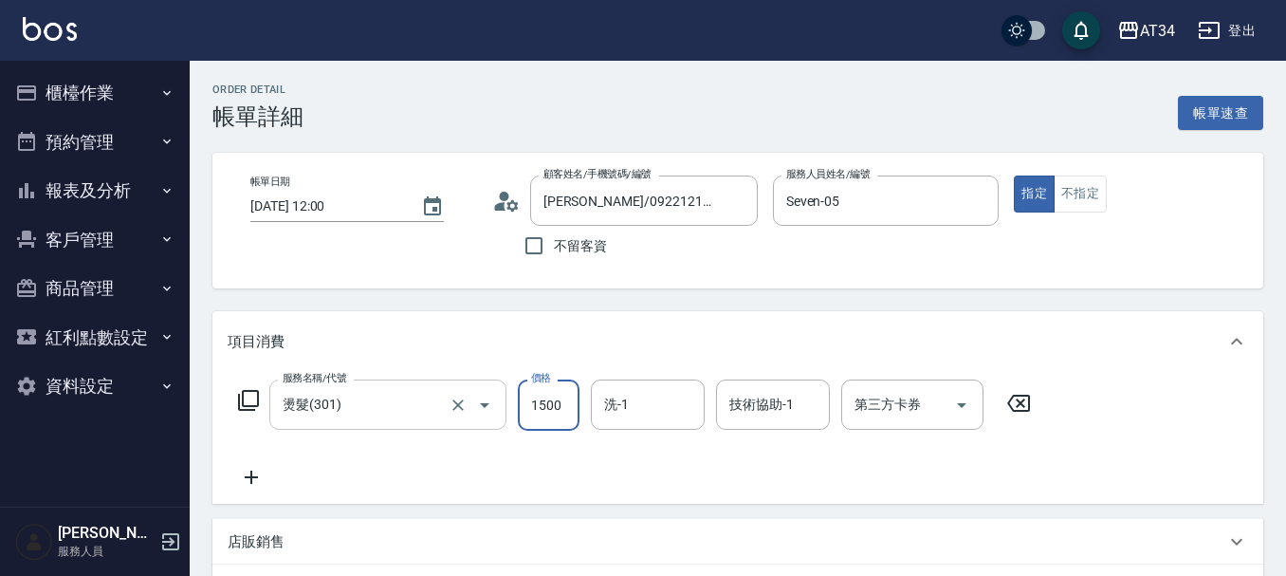
type input "0"
type input "270"
type input "2700"
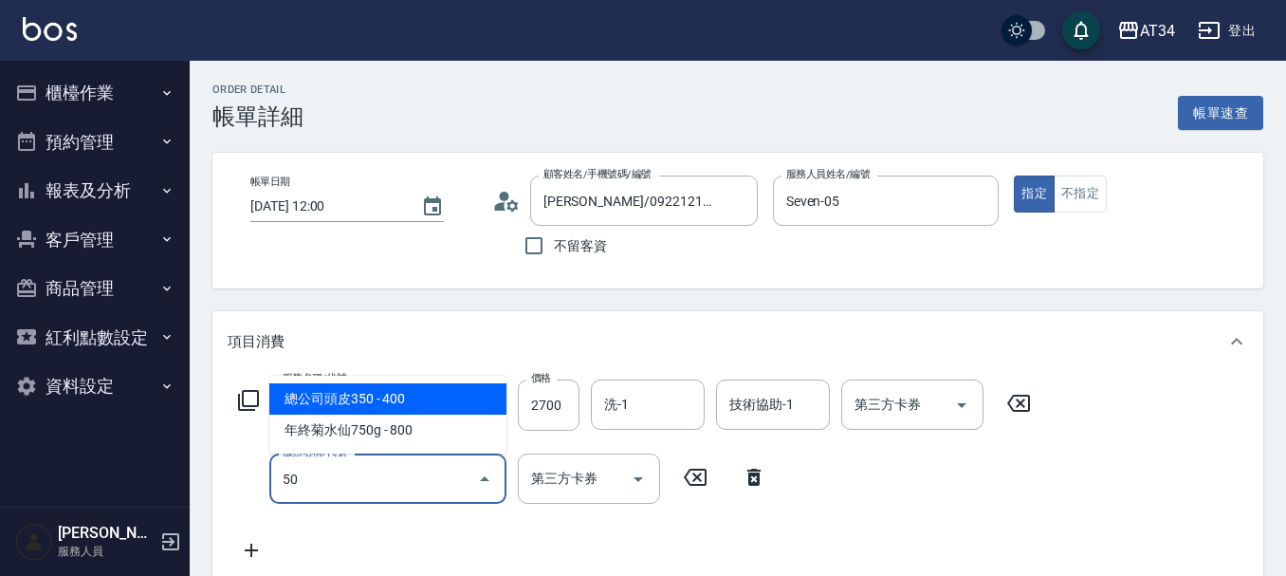
type input "503"
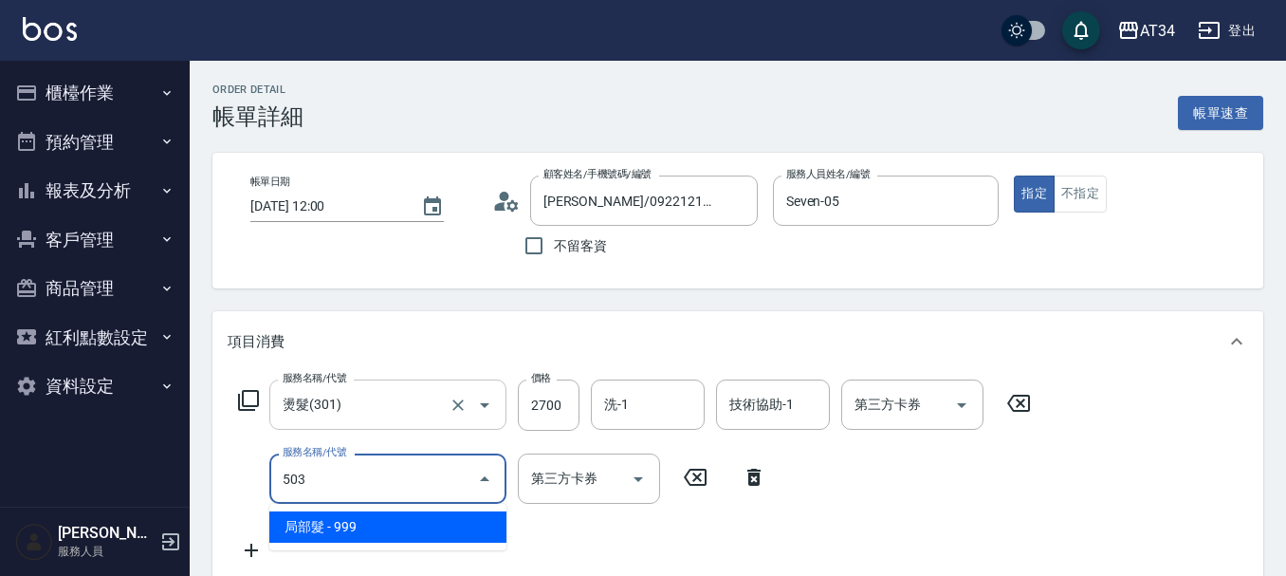
type input "360"
type input "局部髮(503)"
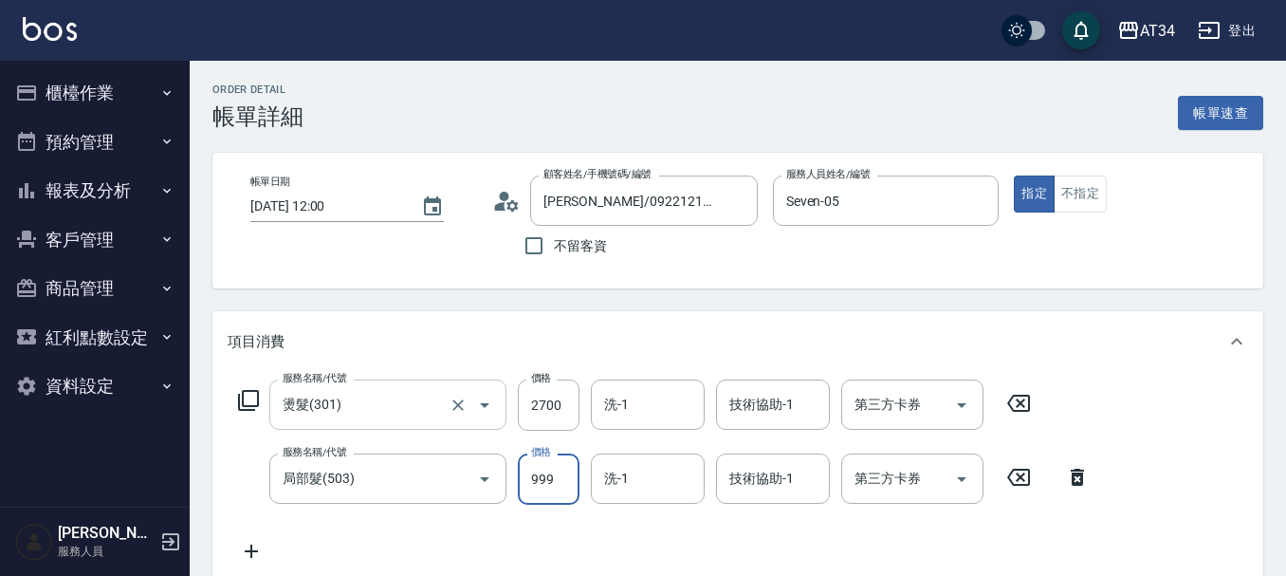
type input "1"
type input "270"
type input "130"
type input "400"
type input "1300"
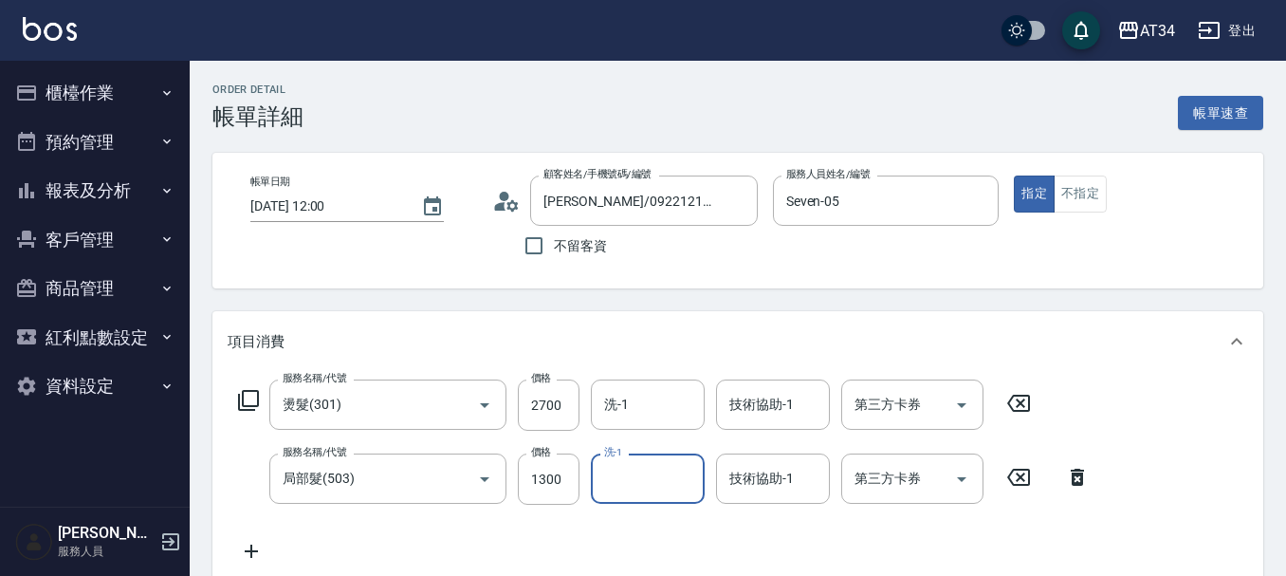
click at [252, 545] on icon at bounding box center [251, 551] width 47 height 23
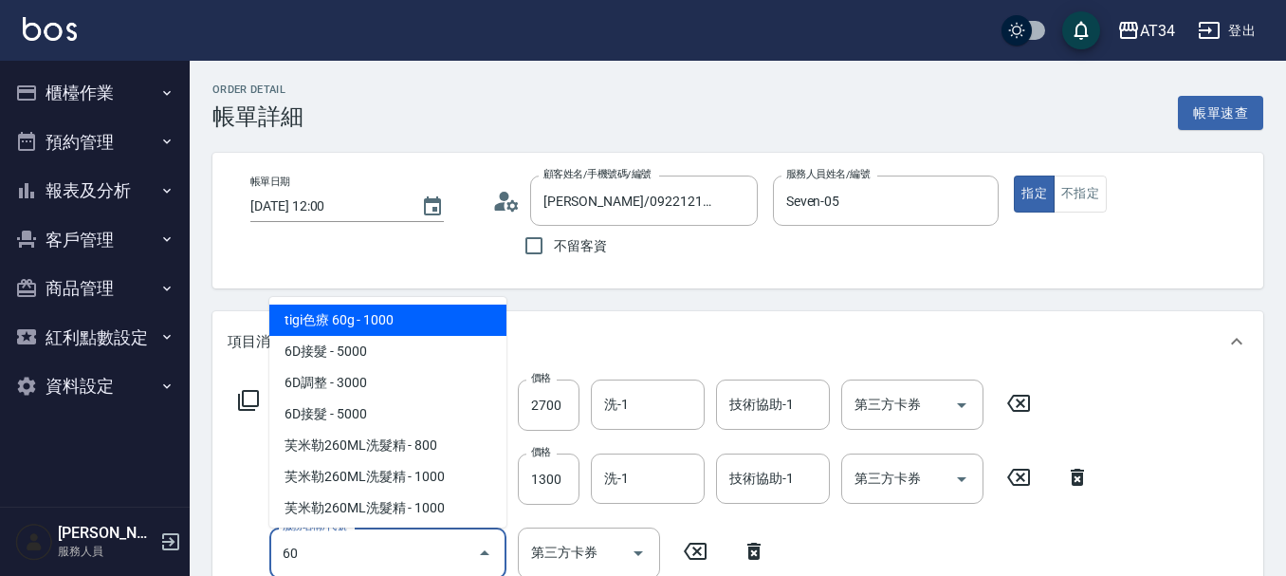
type input "601"
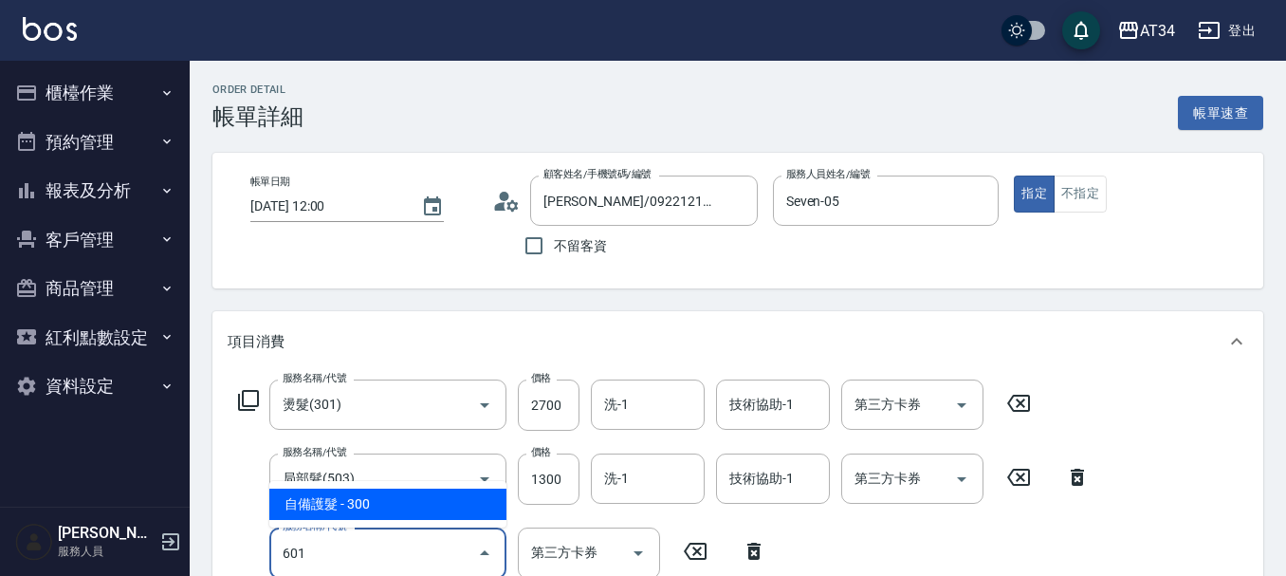
type input "430"
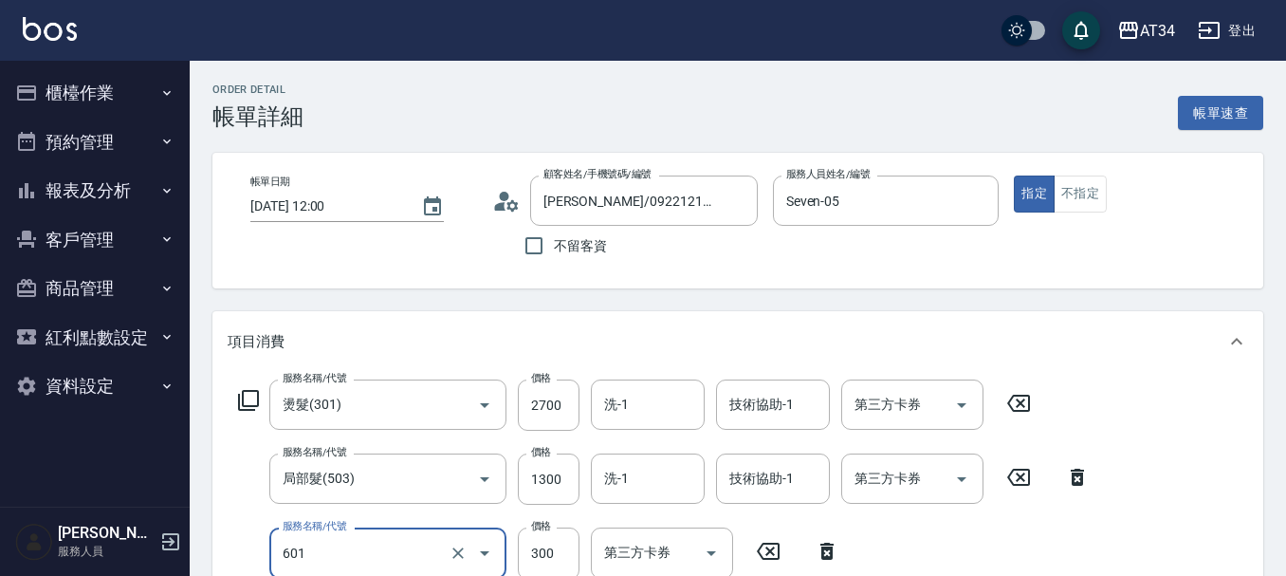
type input "自備護髮(601)"
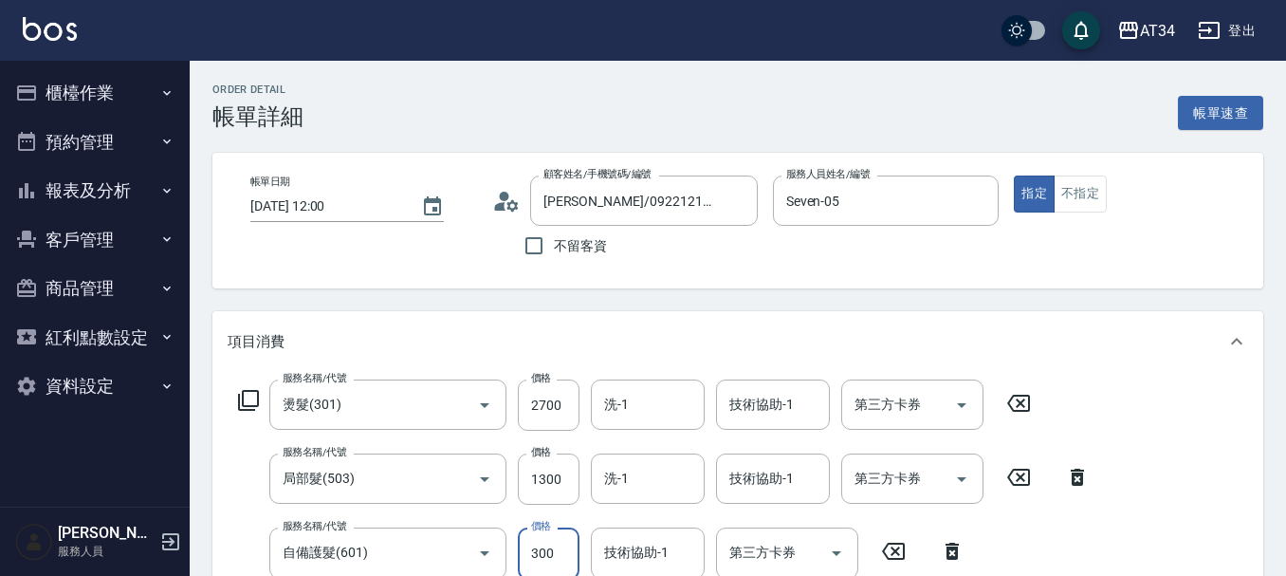
scroll to position [4, 0]
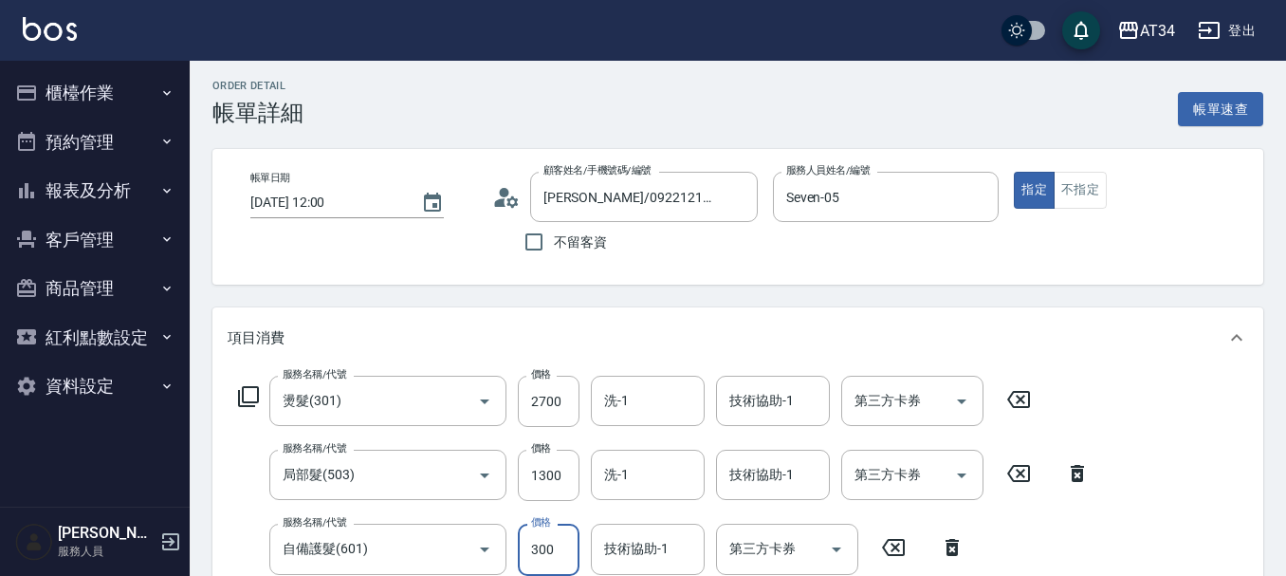
type input "400"
type input "40"
type input "440"
type input "400"
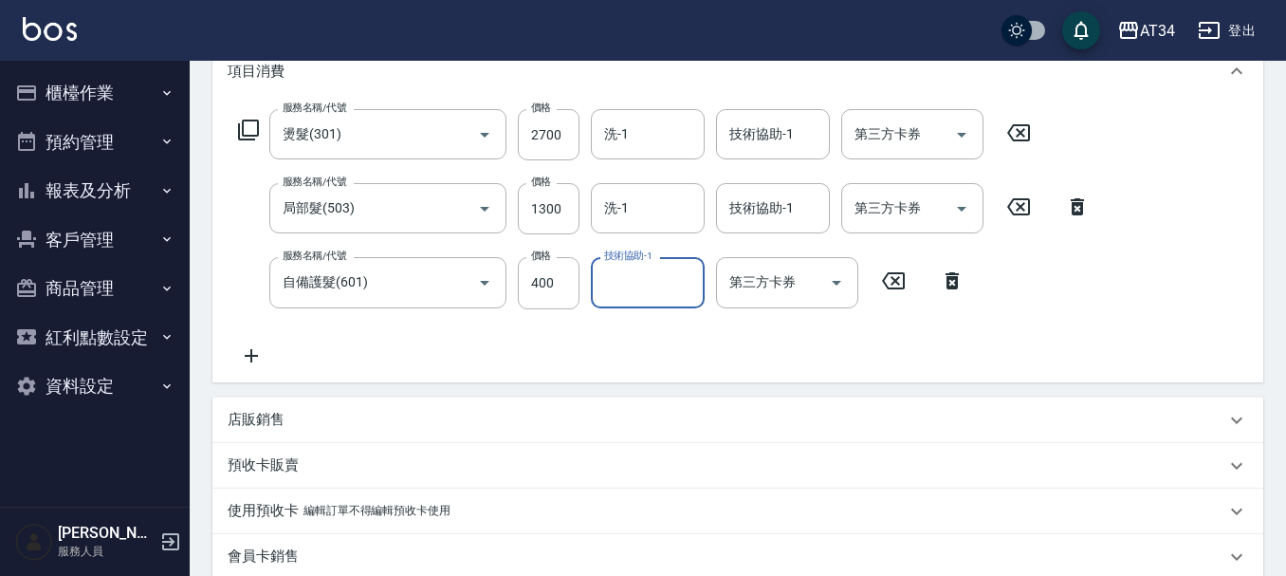
scroll to position [742, 0]
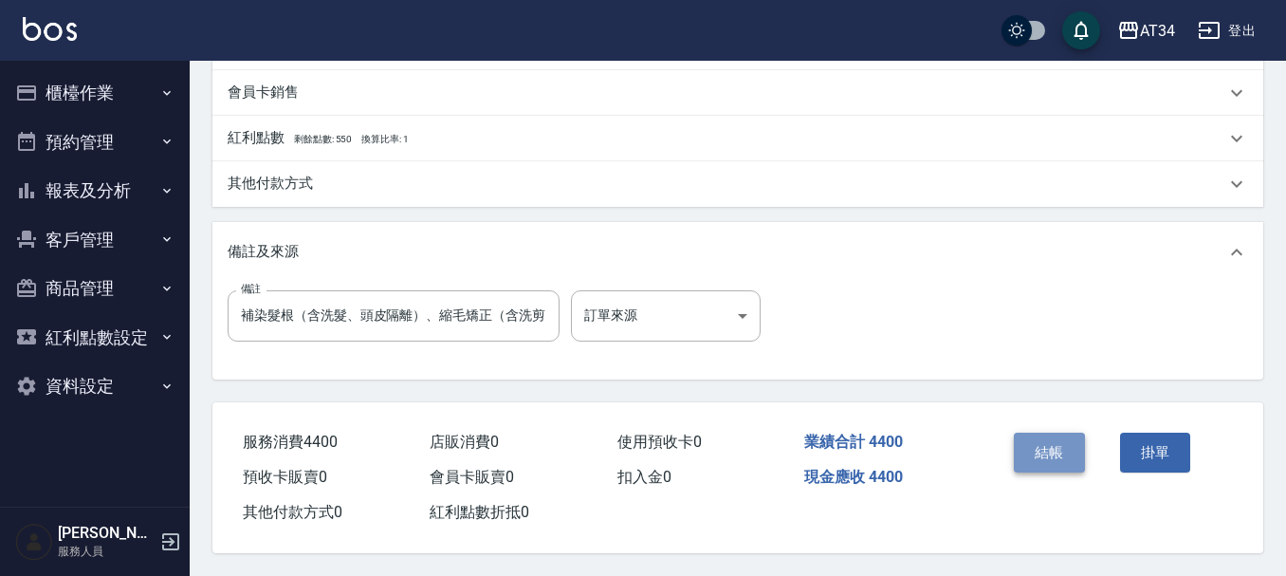
click at [1050, 451] on button "結帳" at bounding box center [1049, 452] width 71 height 40
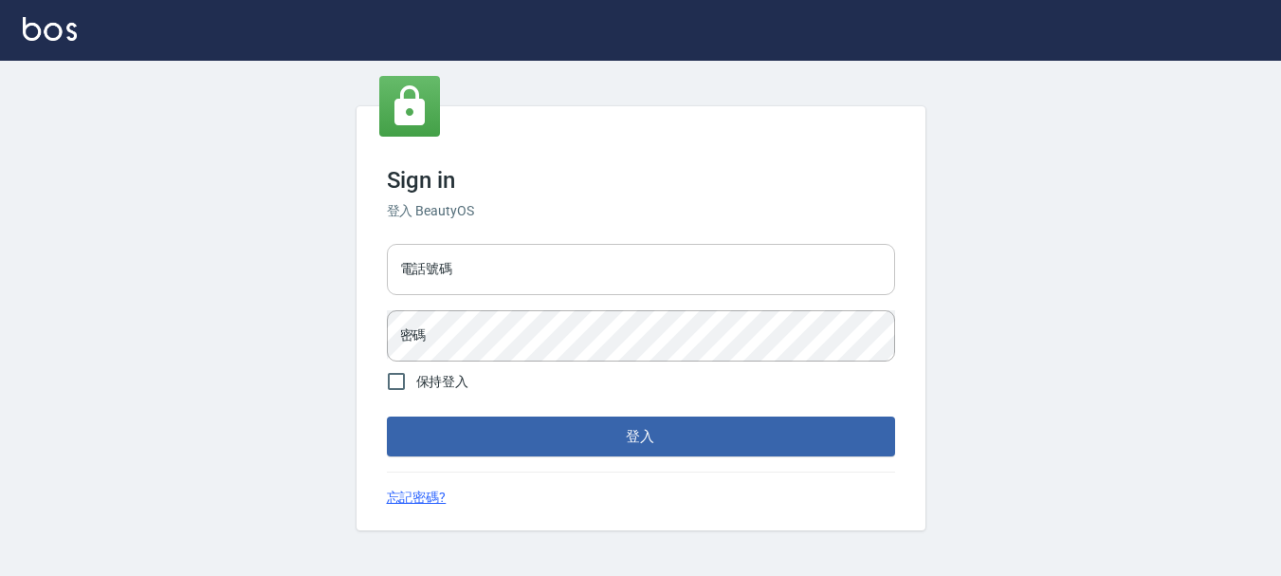
click at [601, 255] on input "電話號碼" at bounding box center [641, 269] width 508 height 51
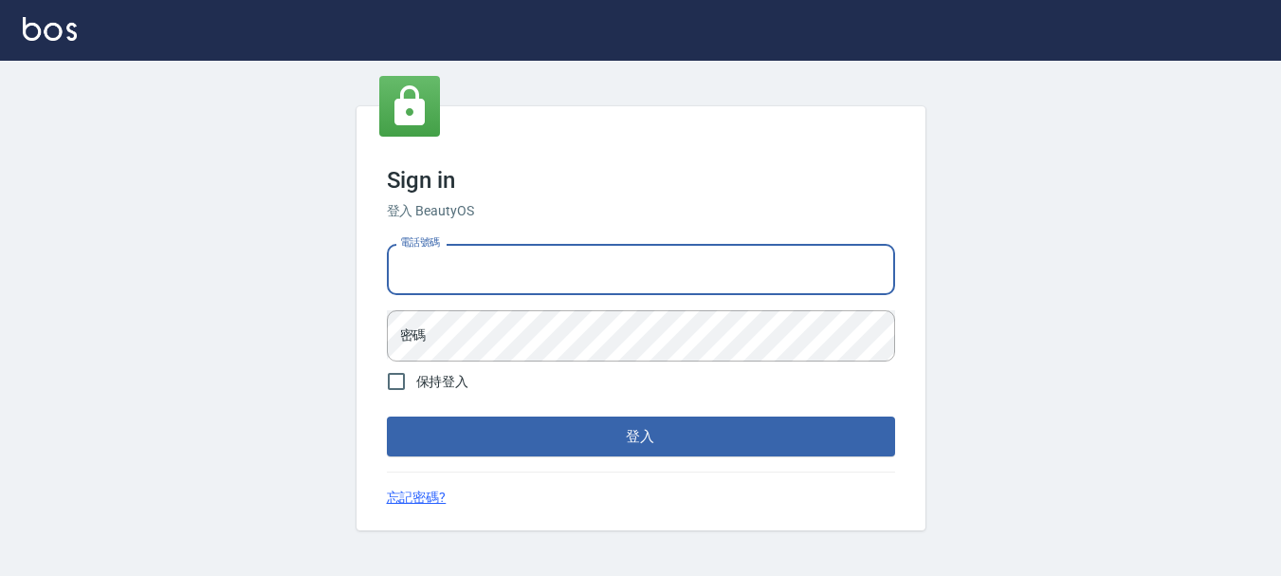
type input "0936954811"
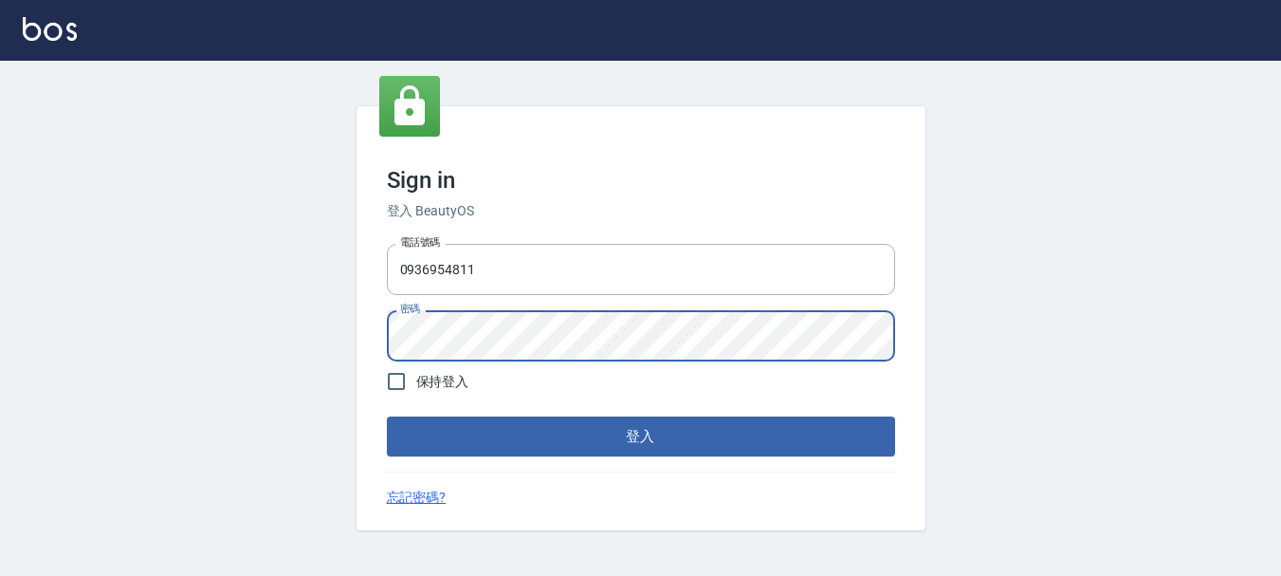
click at [387, 416] on button "登入" at bounding box center [641, 436] width 508 height 40
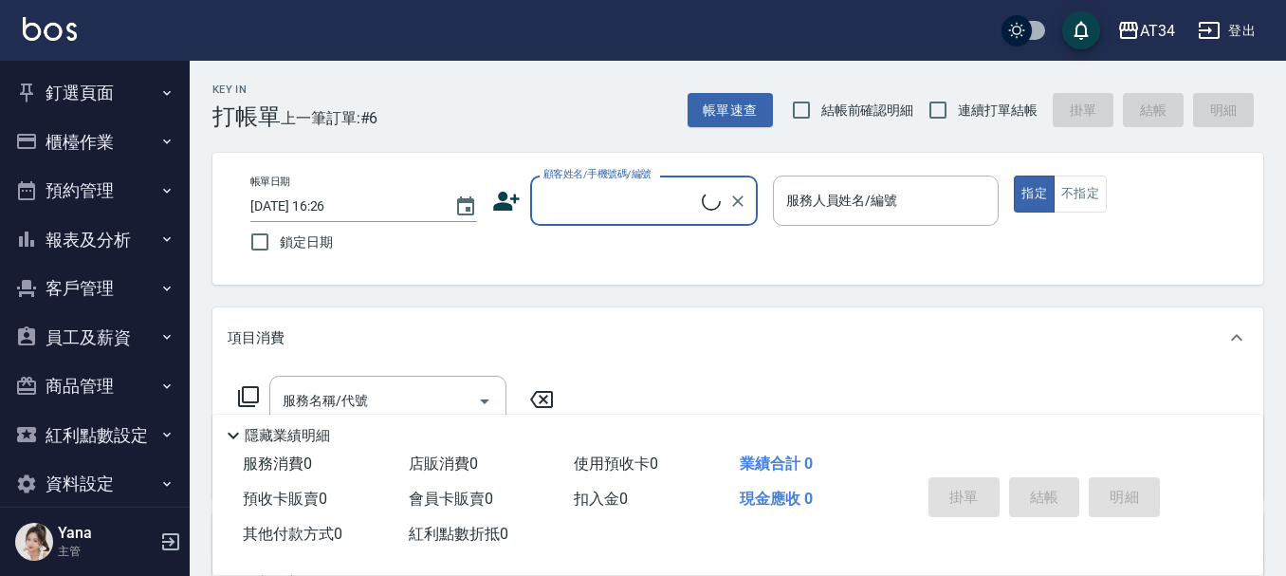
click at [119, 235] on button "報表及分析" at bounding box center [95, 239] width 174 height 49
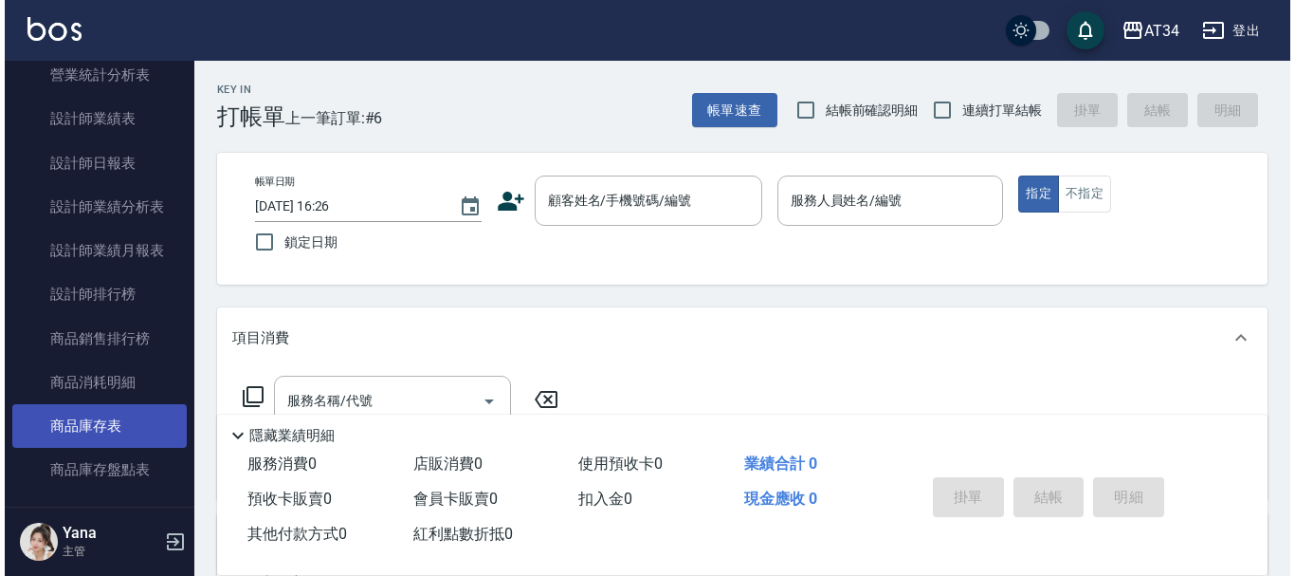
scroll to position [853, 0]
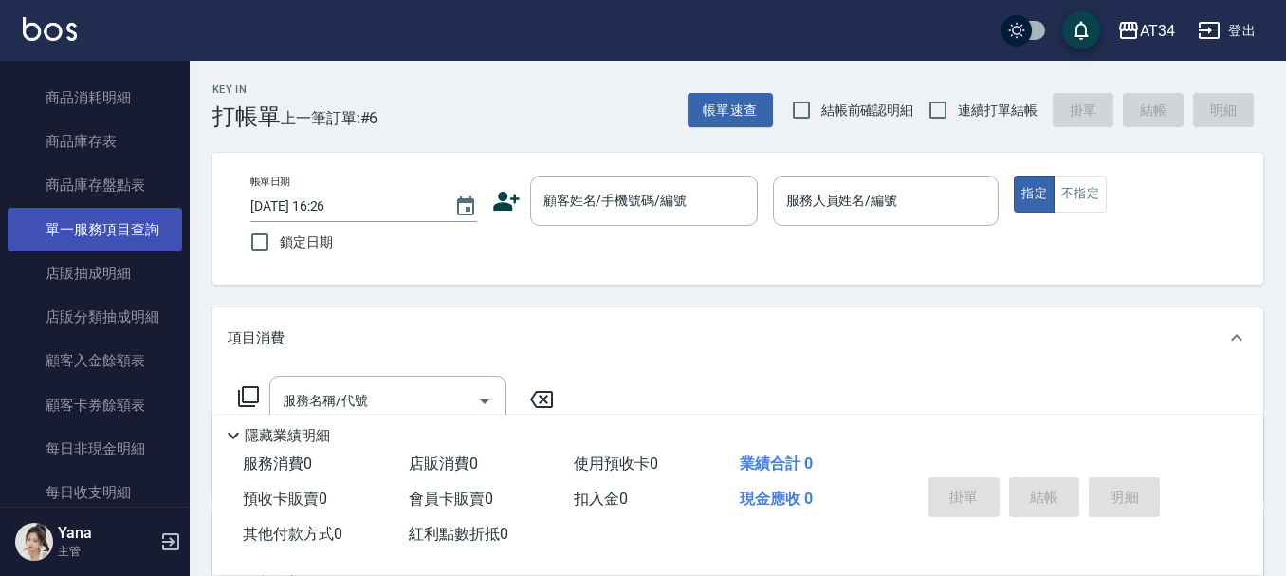
click at [98, 209] on link "單一服務項目查詢" at bounding box center [95, 230] width 174 height 44
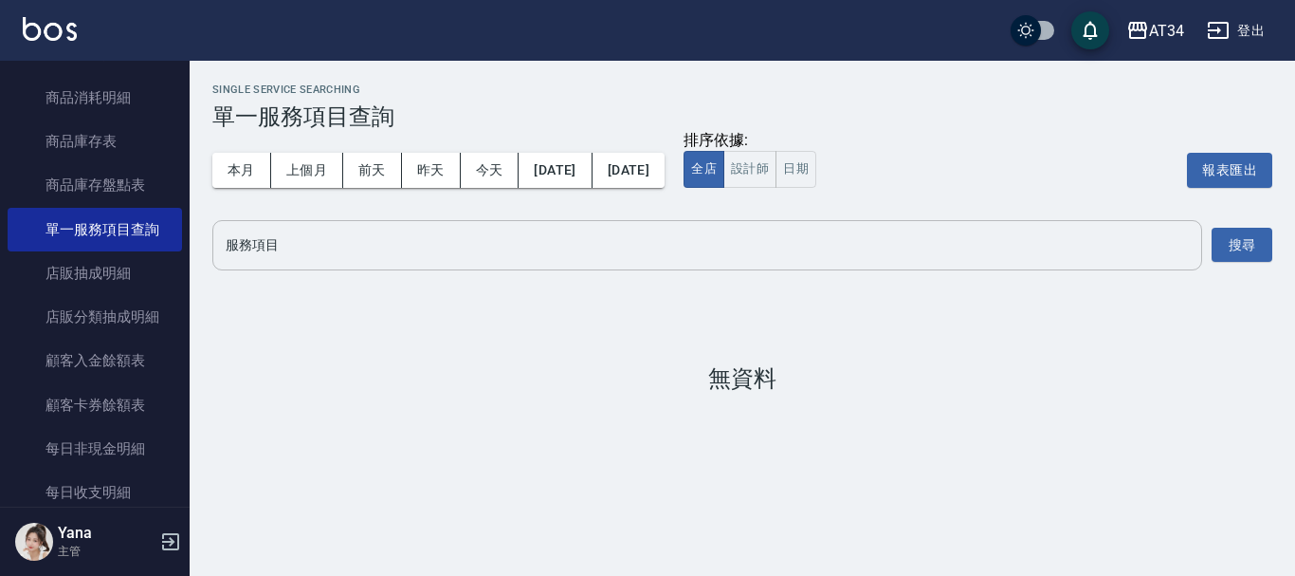
click at [410, 252] on input "服務項目" at bounding box center [707, 245] width 973 height 33
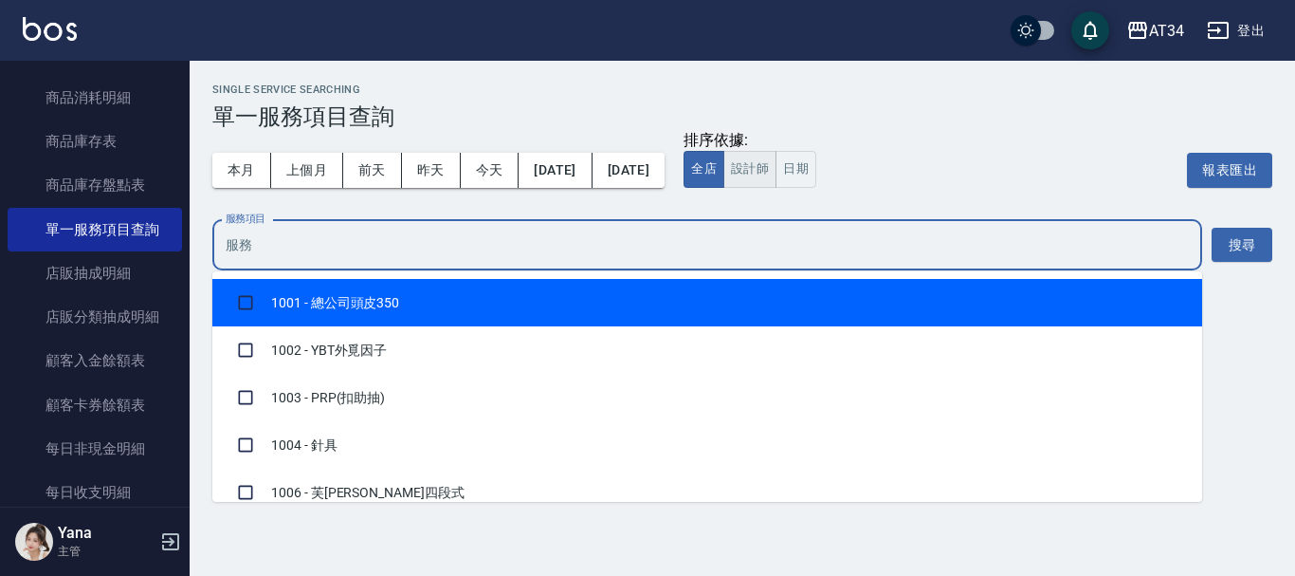
click at [777, 164] on button "設計師" at bounding box center [750, 169] width 53 height 37
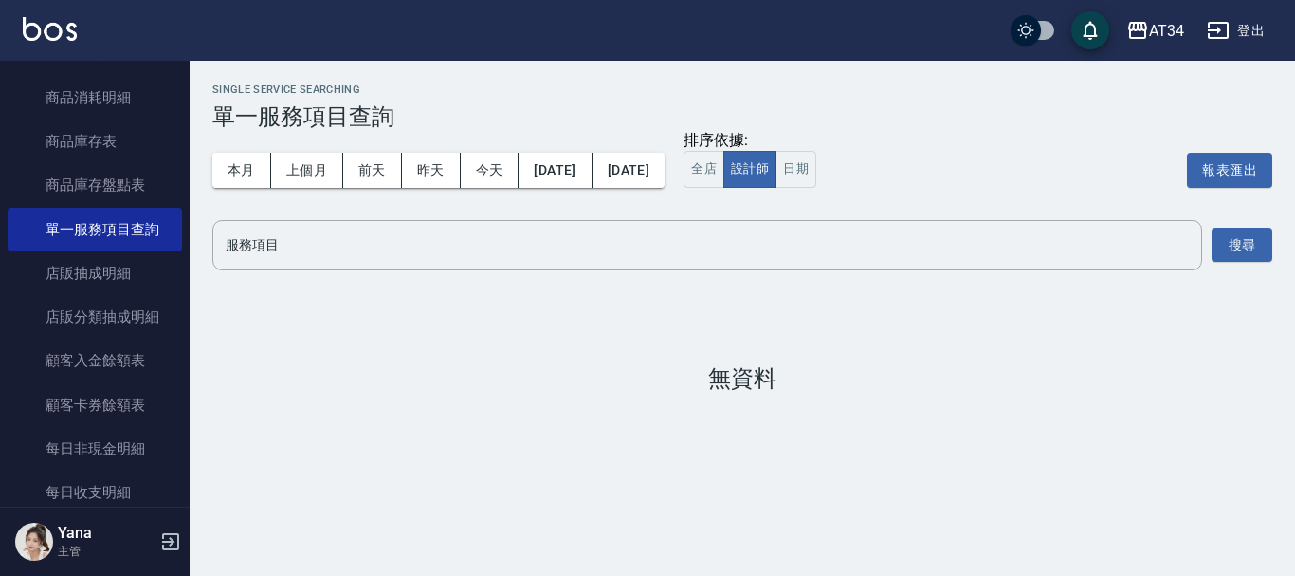
click at [1239, 271] on div "Single Service Searching 單一服務項目查詢 本月 上個月 前天 昨天 今天 2025/09/01 2025/09/15 排序依據: 全…" at bounding box center [743, 238] width 1106 height 354
click at [1227, 255] on button "搜尋" at bounding box center [1242, 245] width 61 height 35
click at [312, 253] on input "服務項目" at bounding box center [707, 245] width 973 height 33
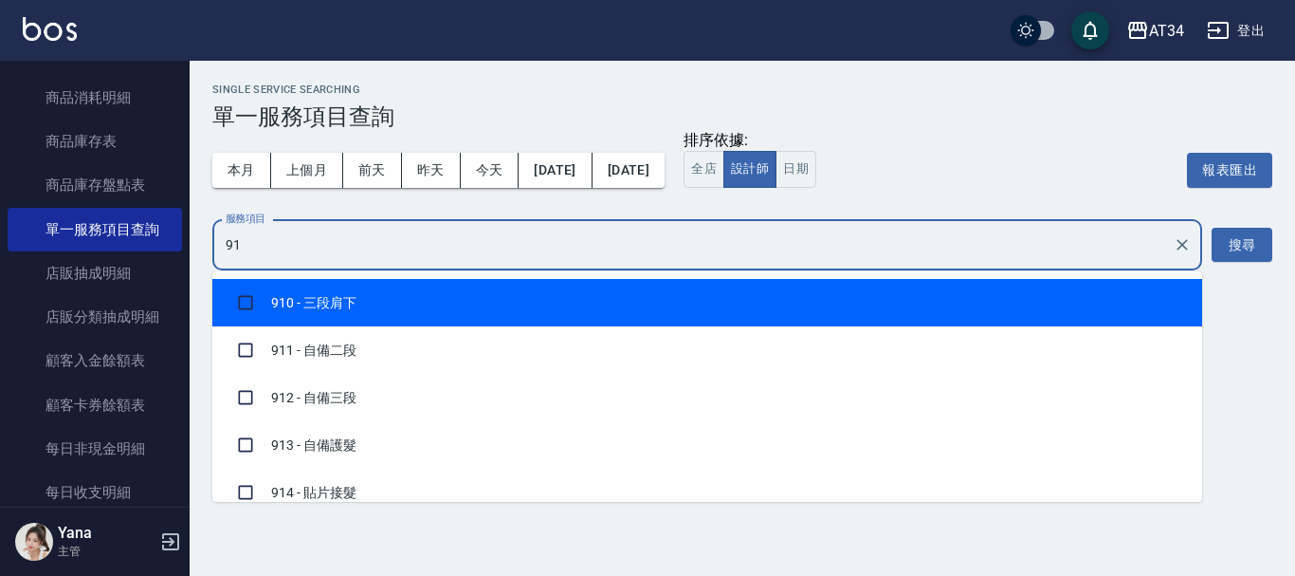
type input "918"
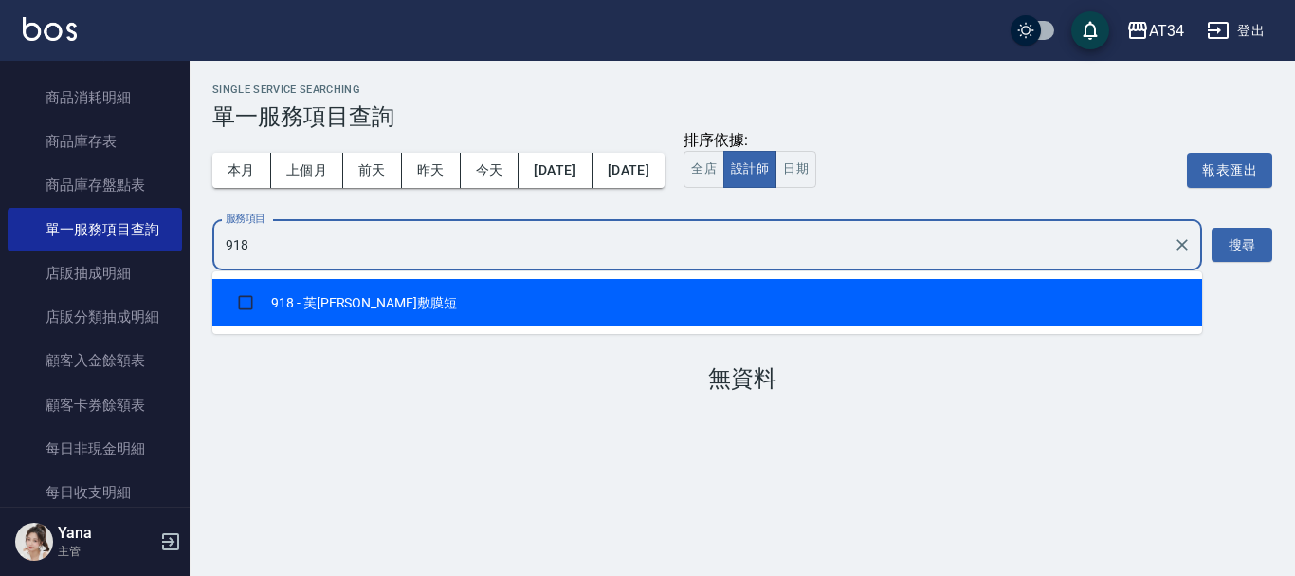
click at [308, 300] on li "918 - 芙米勒敷膜短" at bounding box center [707, 302] width 990 height 47
checkbox input "true"
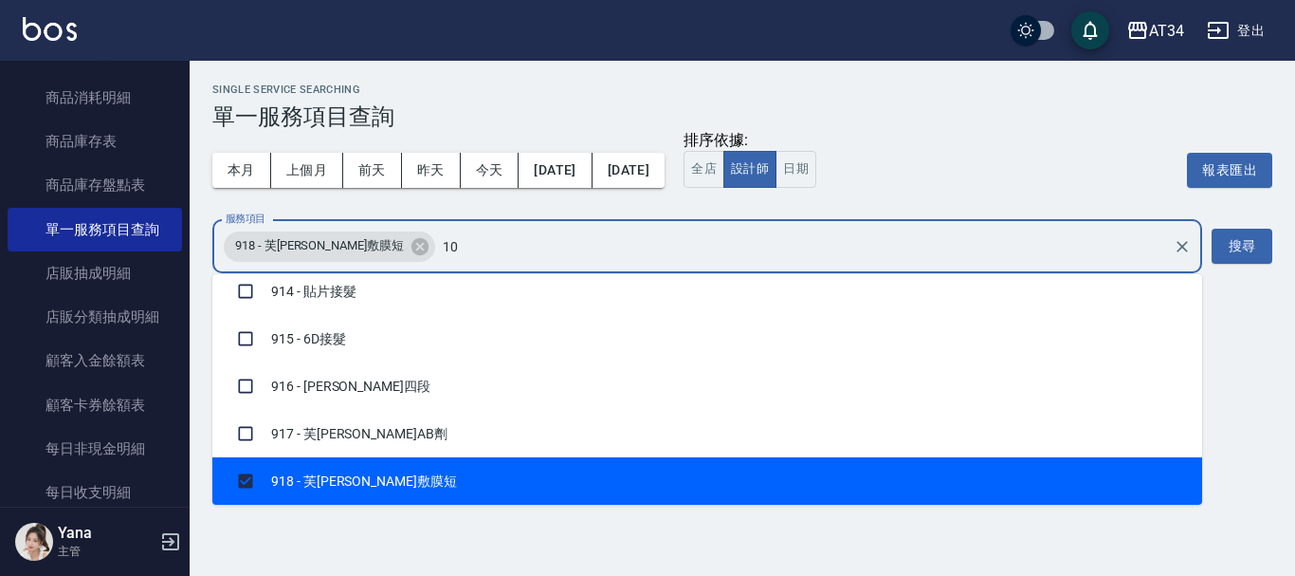
scroll to position [8, 0]
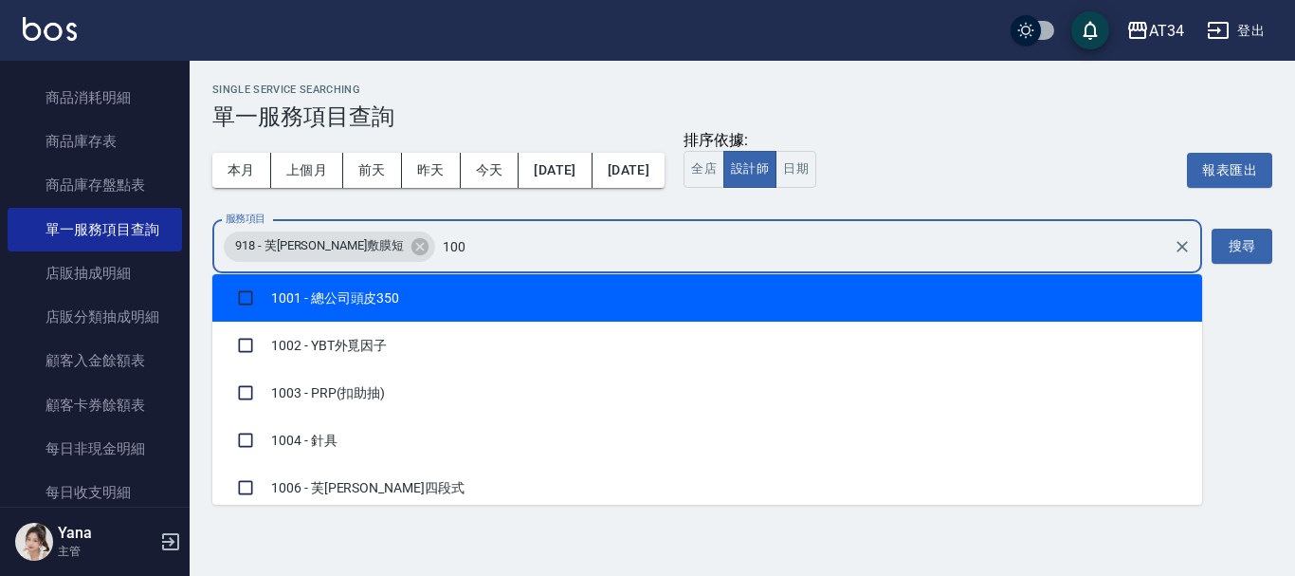
type input "1007"
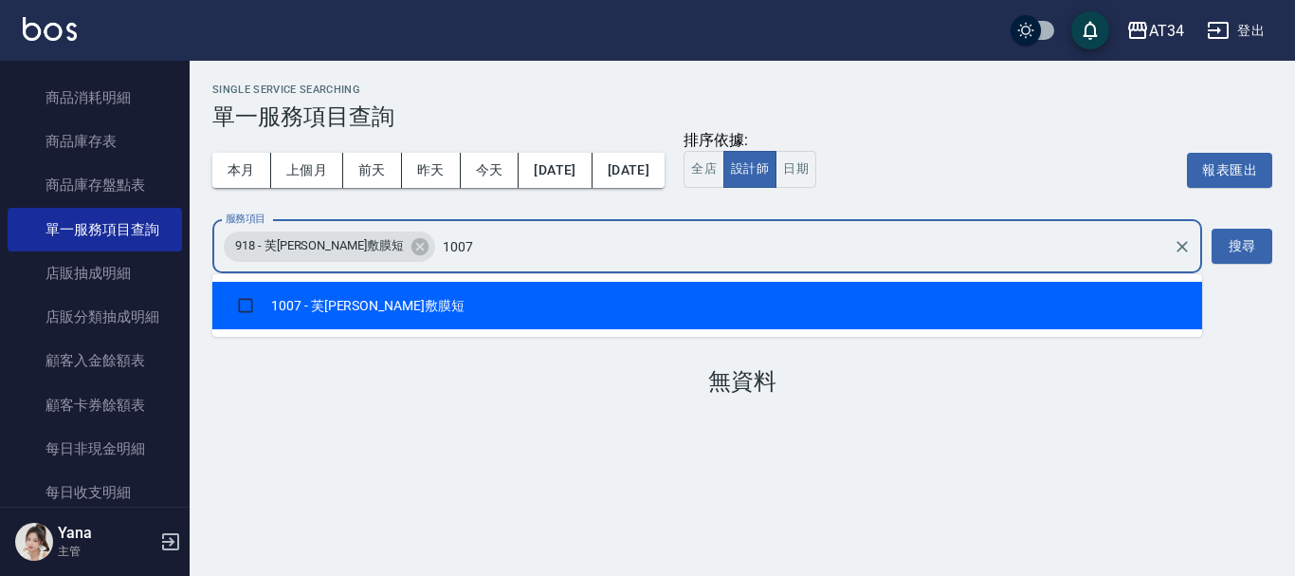
scroll to position [0, 0]
click at [544, 327] on li "1007 - 芙米勒敷膜短" at bounding box center [707, 305] width 990 height 47
checkbox input "true"
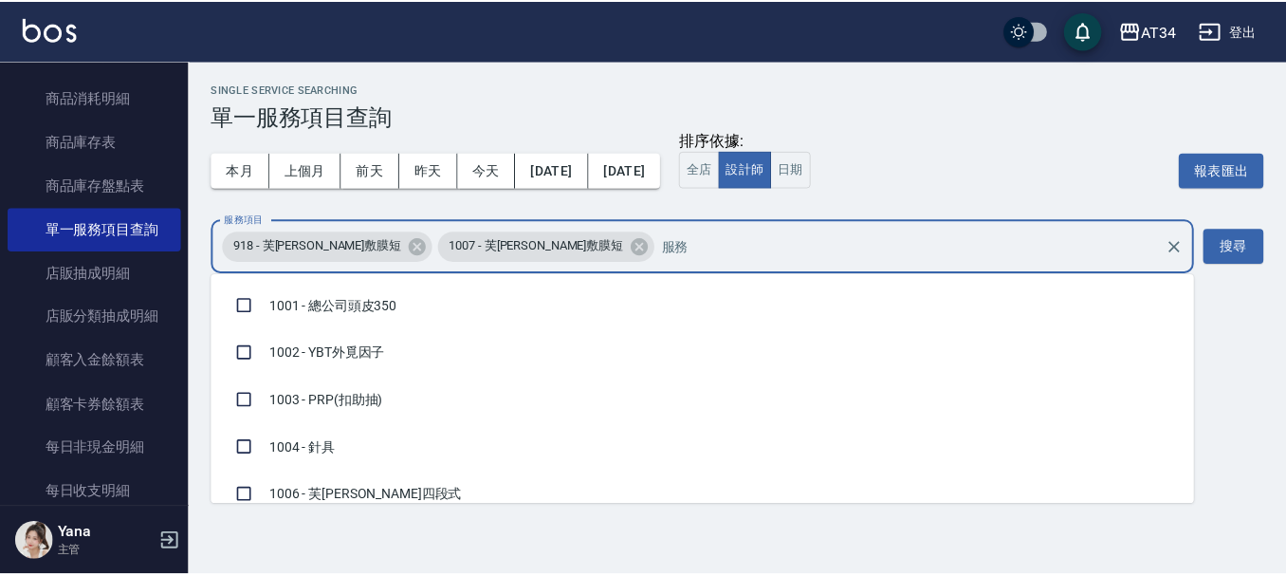
scroll to position [12436, 0]
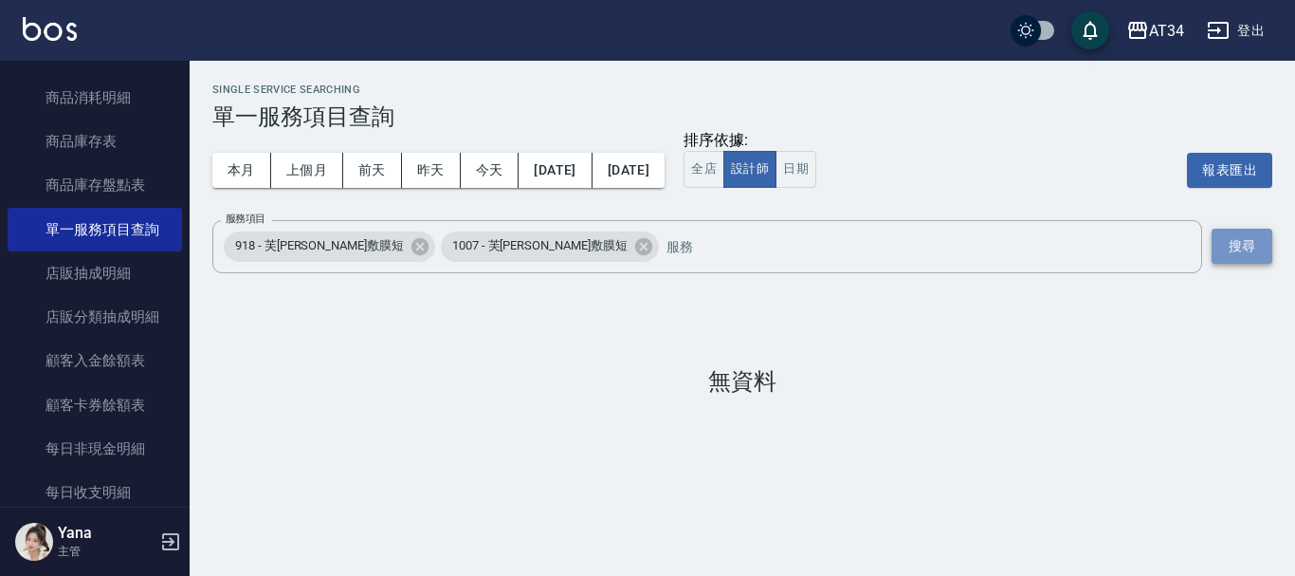
click at [1257, 260] on button "搜尋" at bounding box center [1242, 246] width 61 height 35
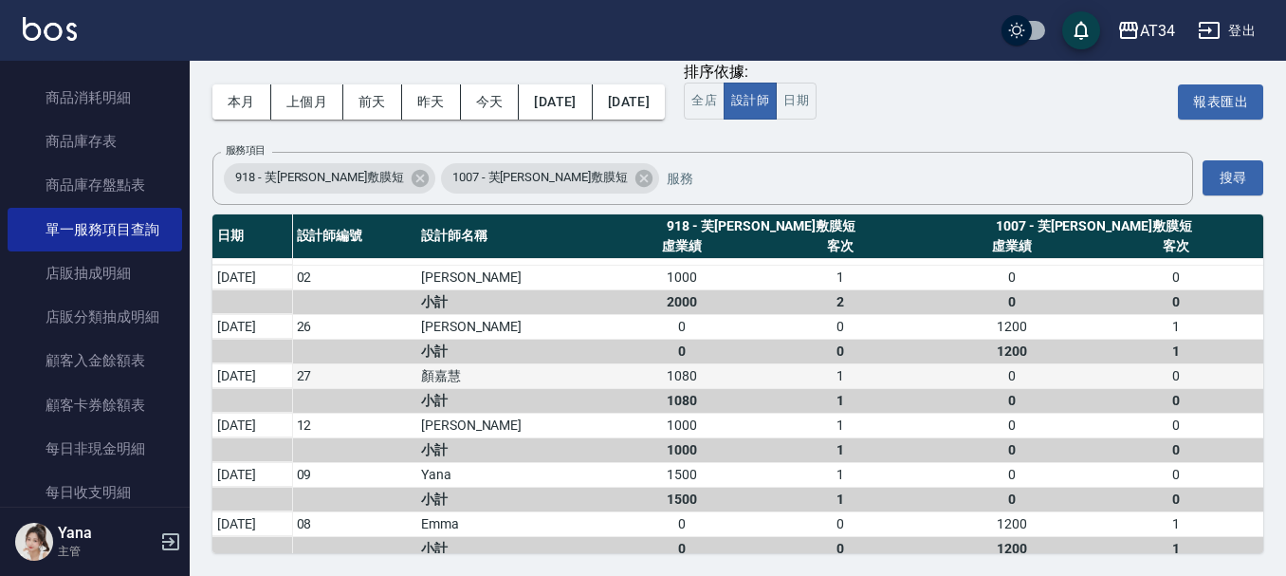
scroll to position [0, 0]
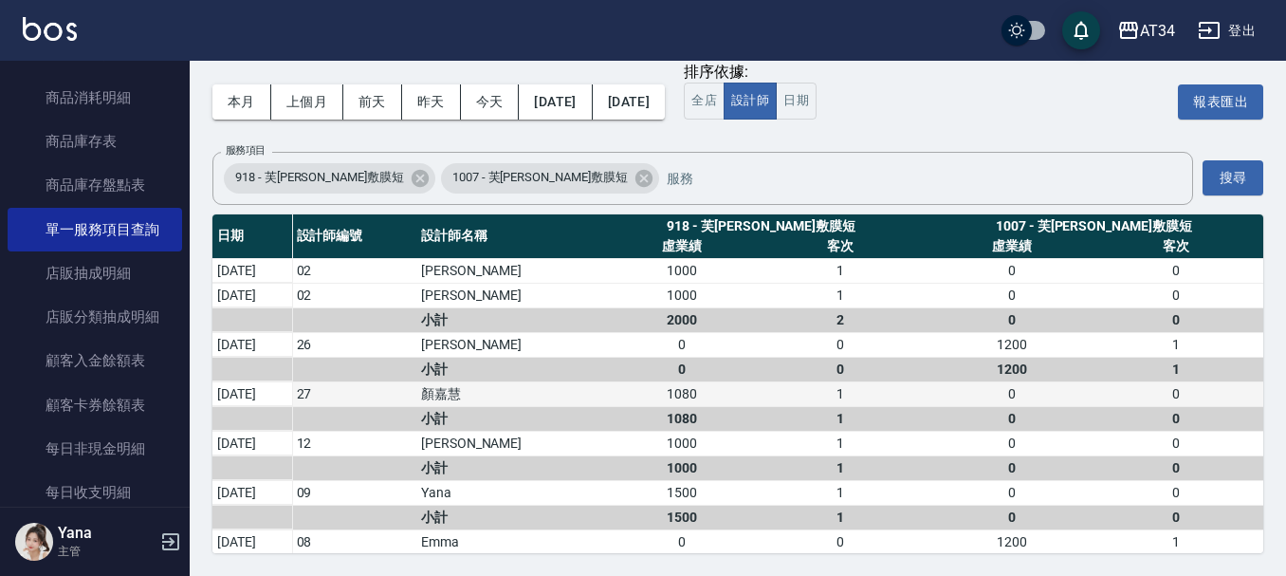
click at [761, 399] on div "1080" at bounding box center [682, 394] width 158 height 20
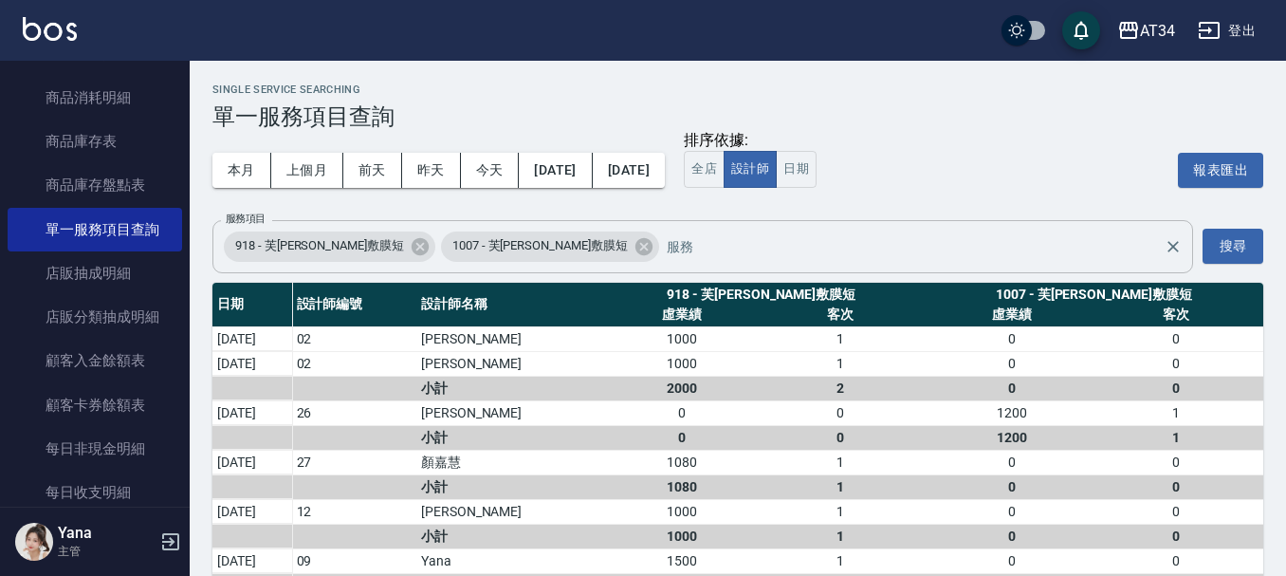
click at [662, 247] on input "服務項目" at bounding box center [909, 245] width 494 height 33
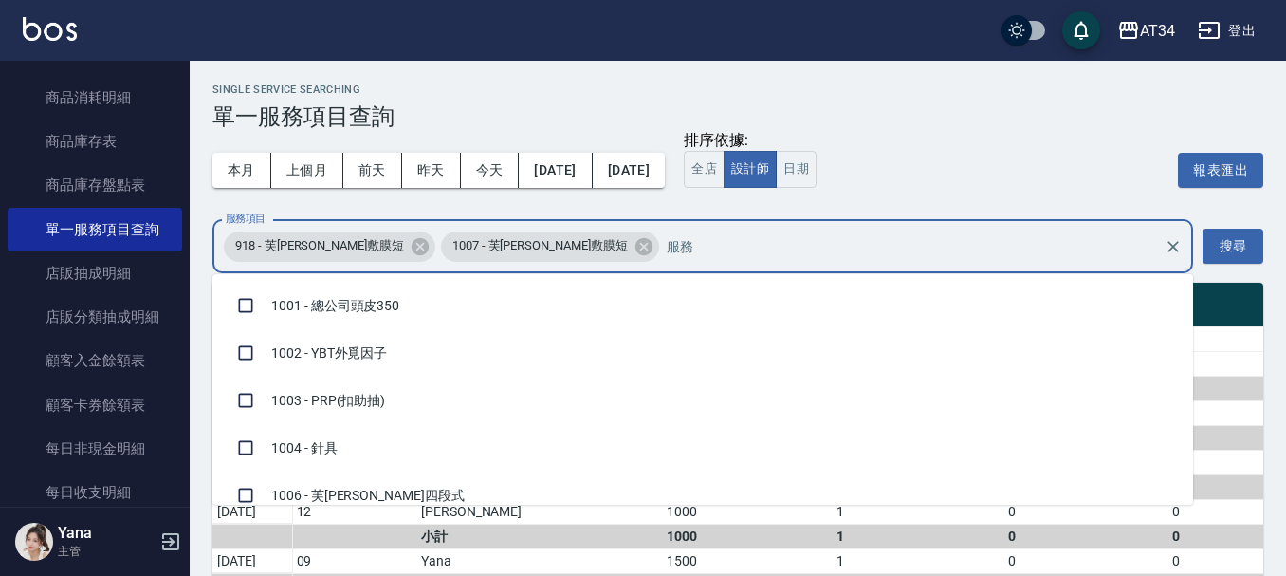
scroll to position [12436, 0]
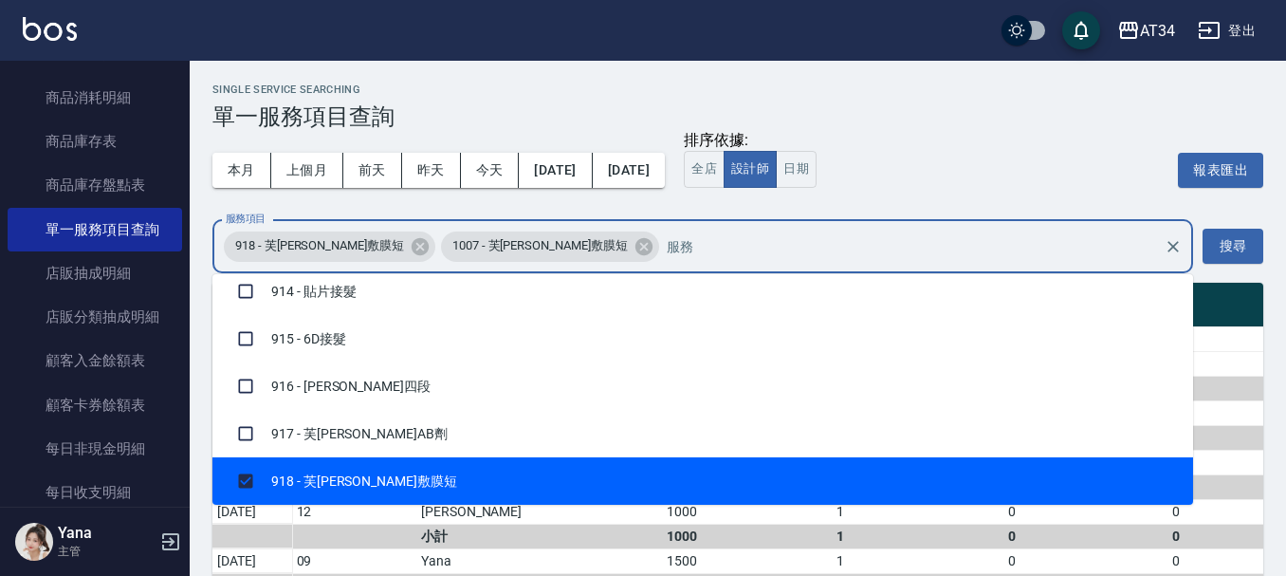
click at [527, 235] on div "918 - 芙米勒敷膜短 1007 - 芙米勒敷膜短 服務項目" at bounding box center [702, 246] width 980 height 53
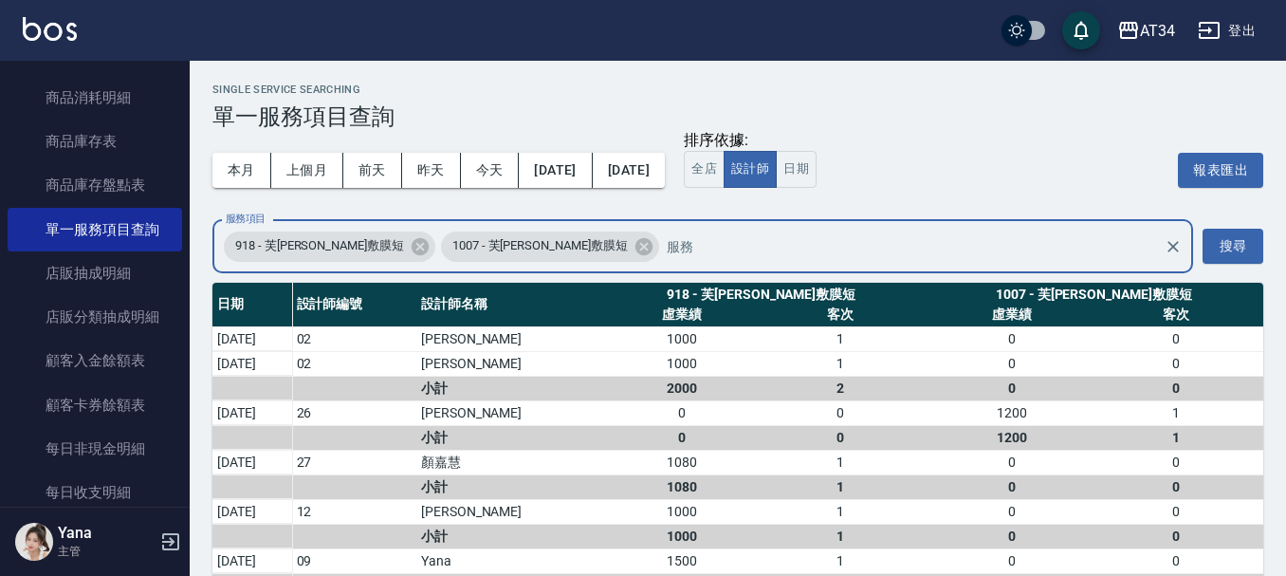
click at [662, 247] on input "服務項目" at bounding box center [909, 245] width 494 height 33
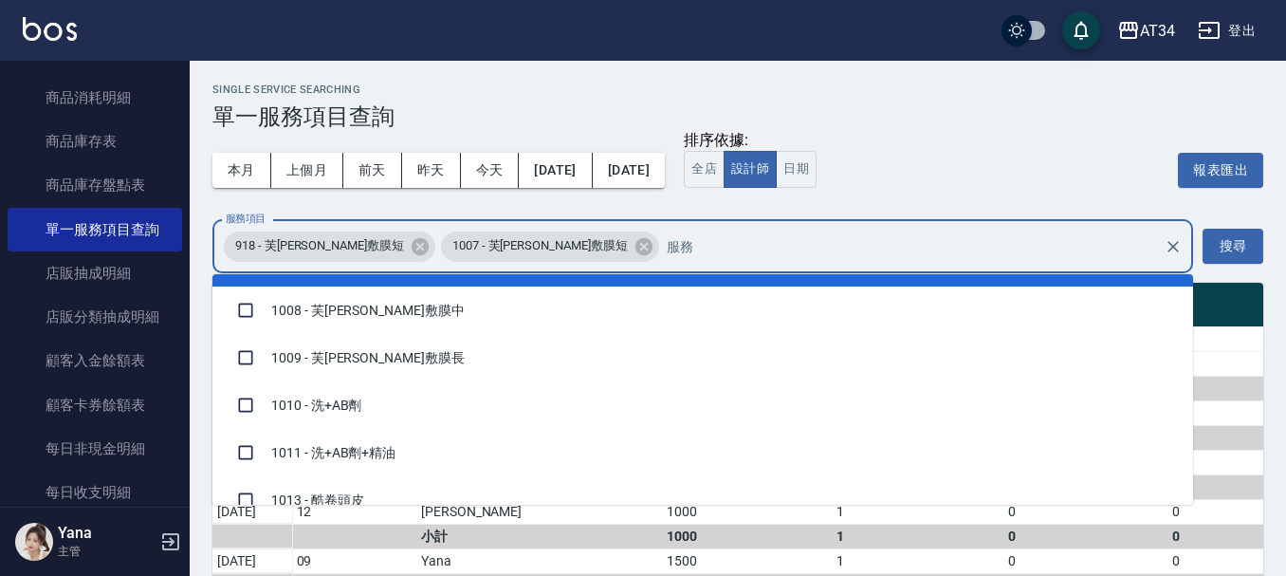
scroll to position [284, 0]
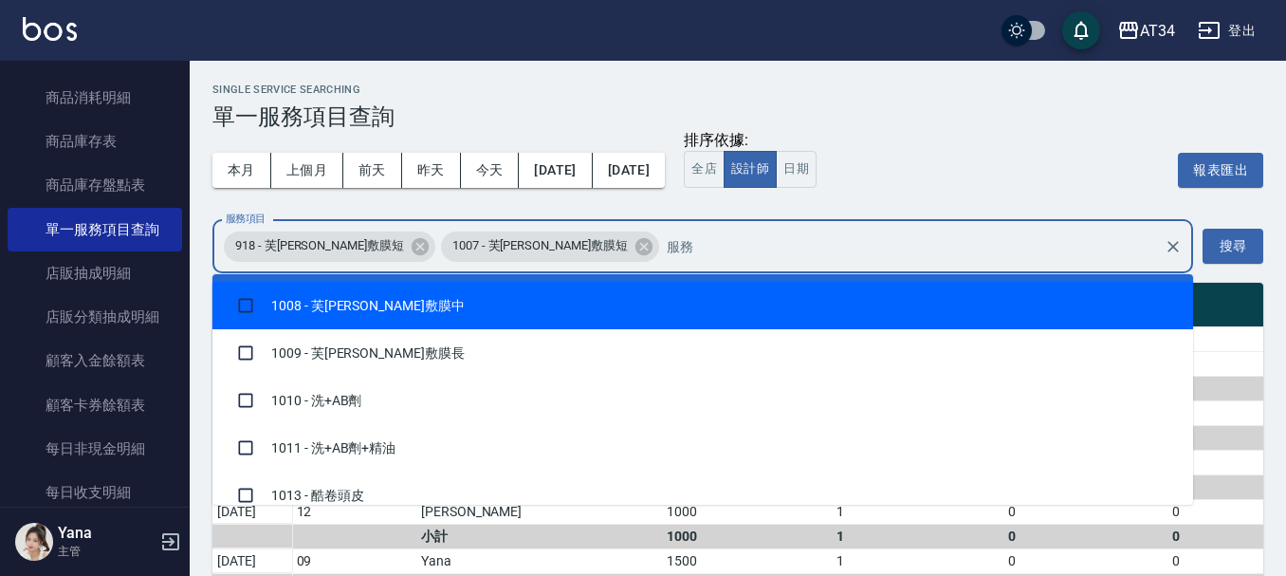
click at [376, 310] on li "1008 - 芙米勒敷膜中" at bounding box center [702, 305] width 980 height 47
checkbox input "true"
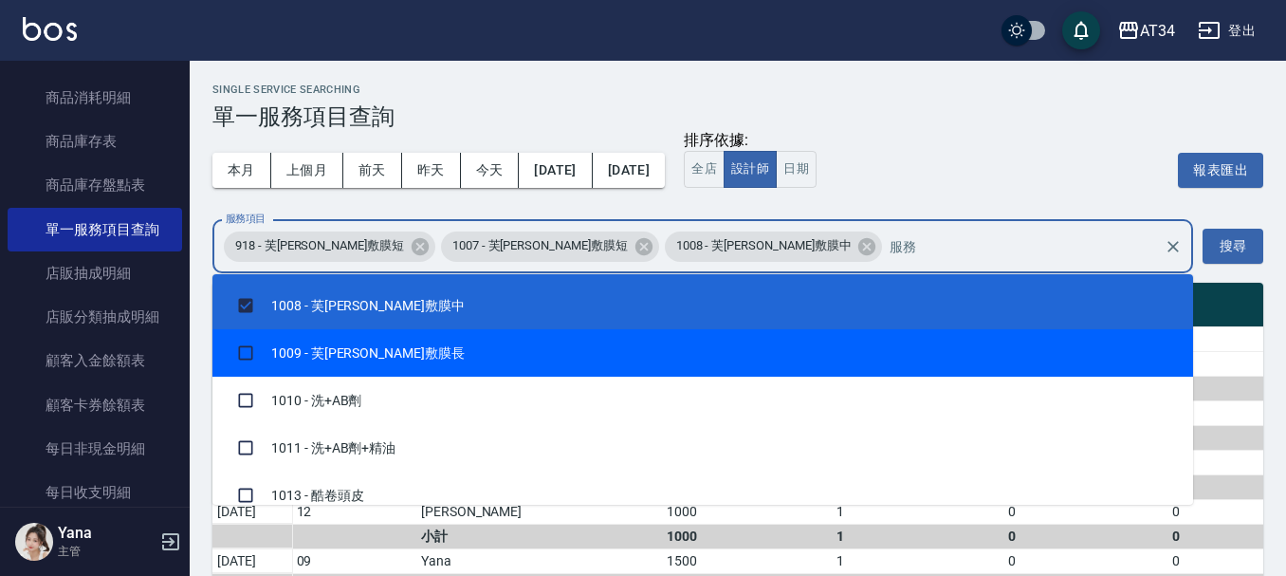
click at [395, 335] on li "1009 - 芙米勒敷膜長" at bounding box center [702, 352] width 980 height 47
checkbox input "true"
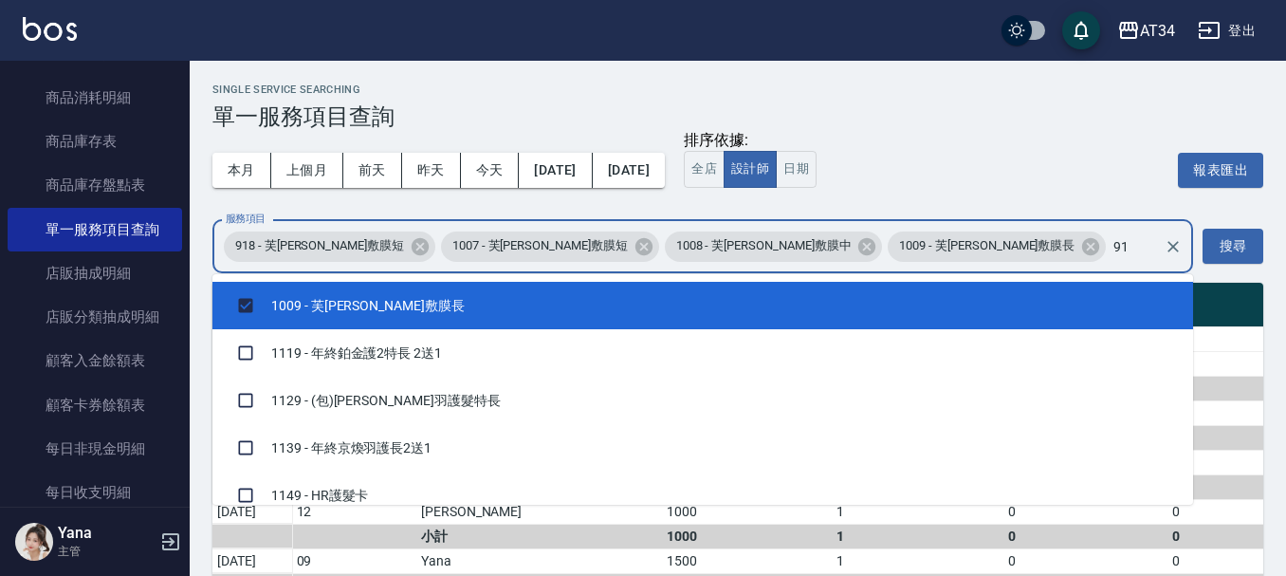
scroll to position [204, 0]
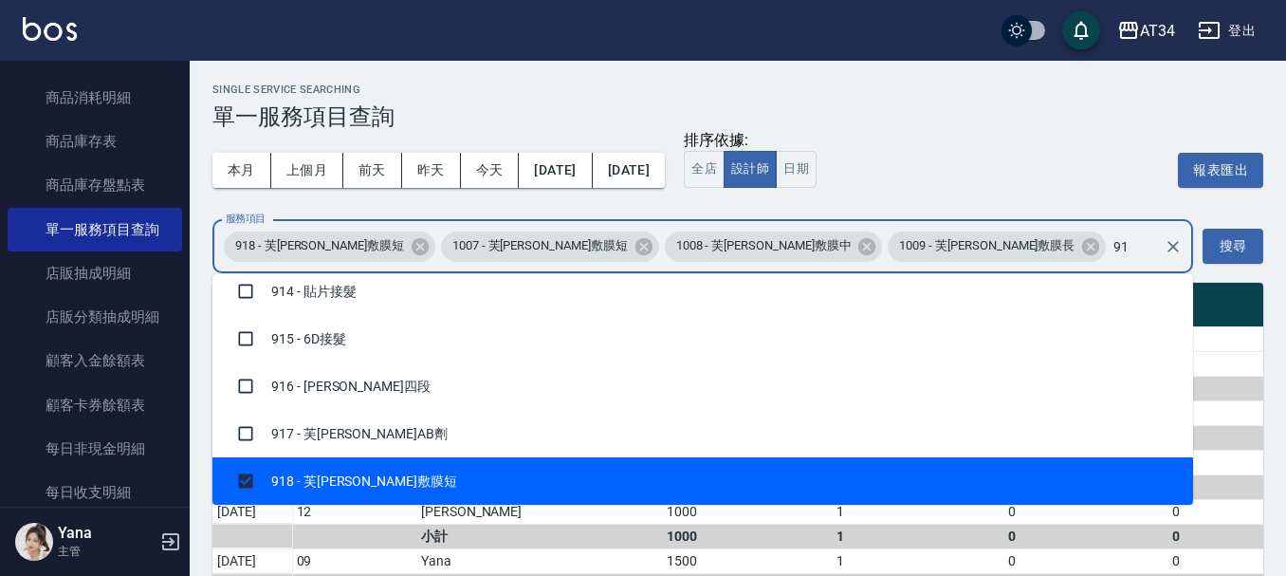
type input "919"
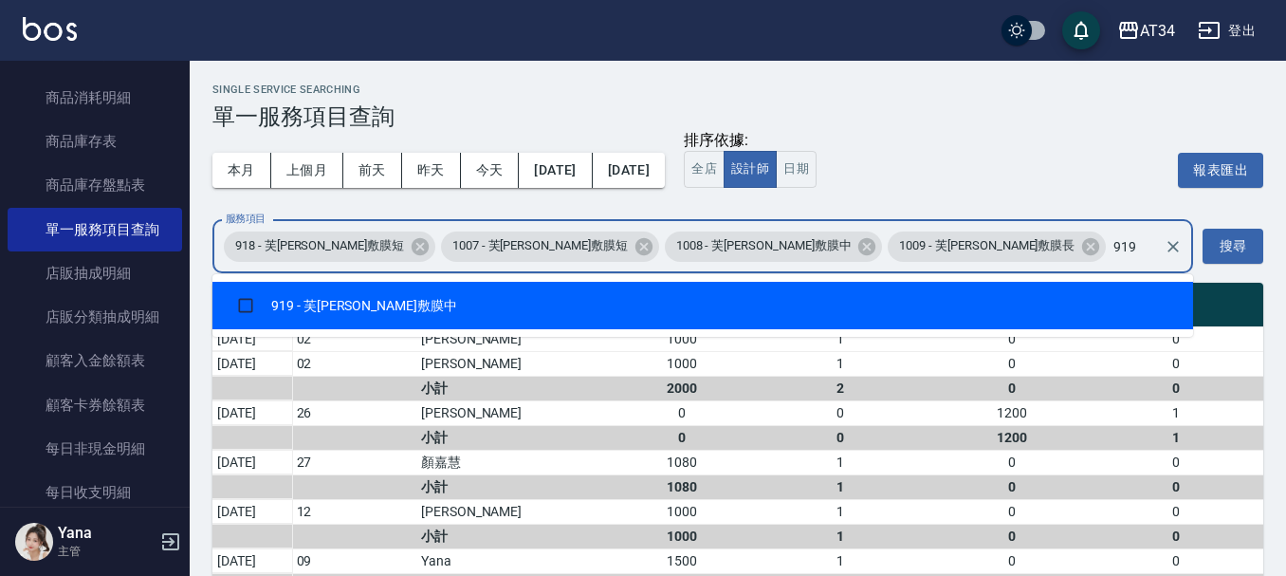
click at [991, 299] on li "919 - 芙米勒敷膜中" at bounding box center [702, 305] width 980 height 47
checkbox input "true"
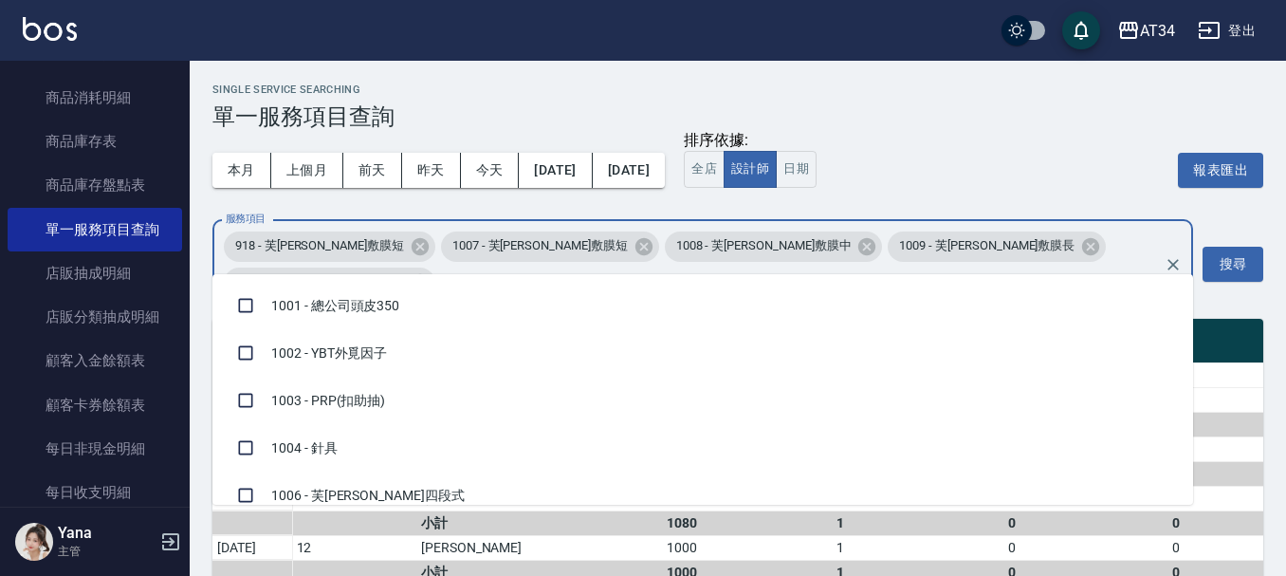
scroll to position [12436, 0]
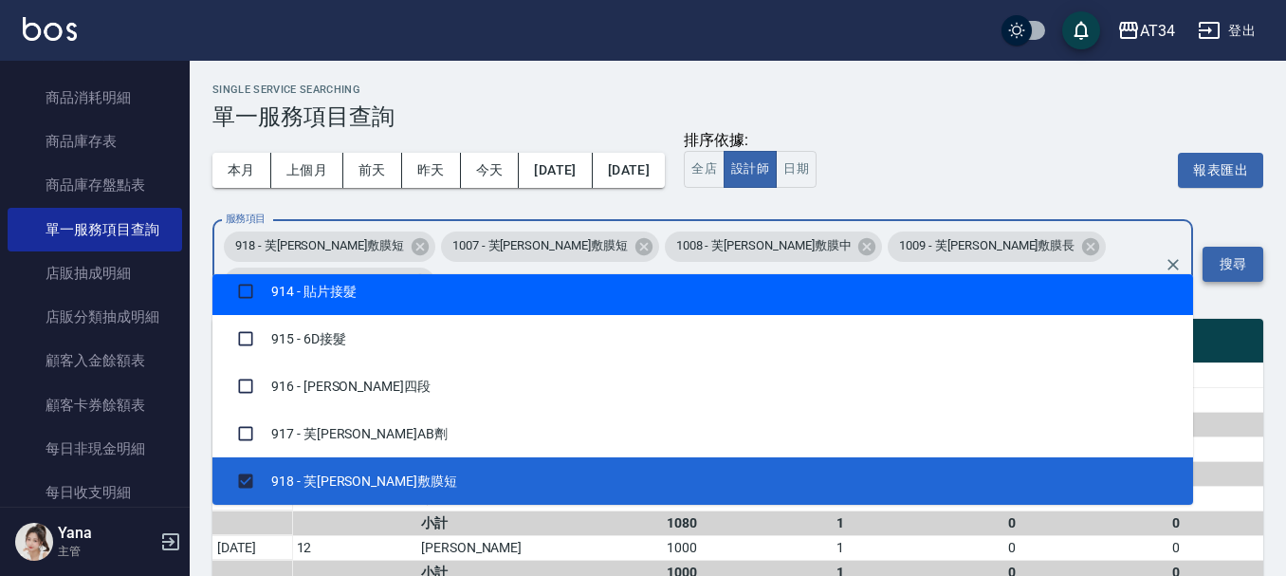
click at [1204, 250] on button "搜尋" at bounding box center [1232, 264] width 61 height 35
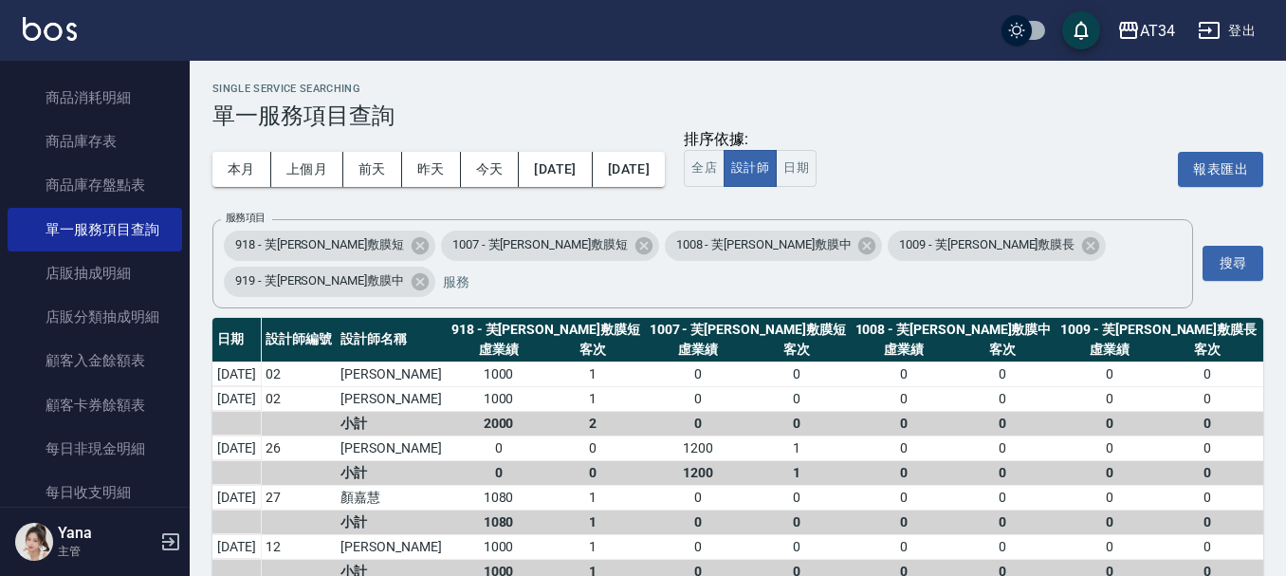
scroll to position [0, 0]
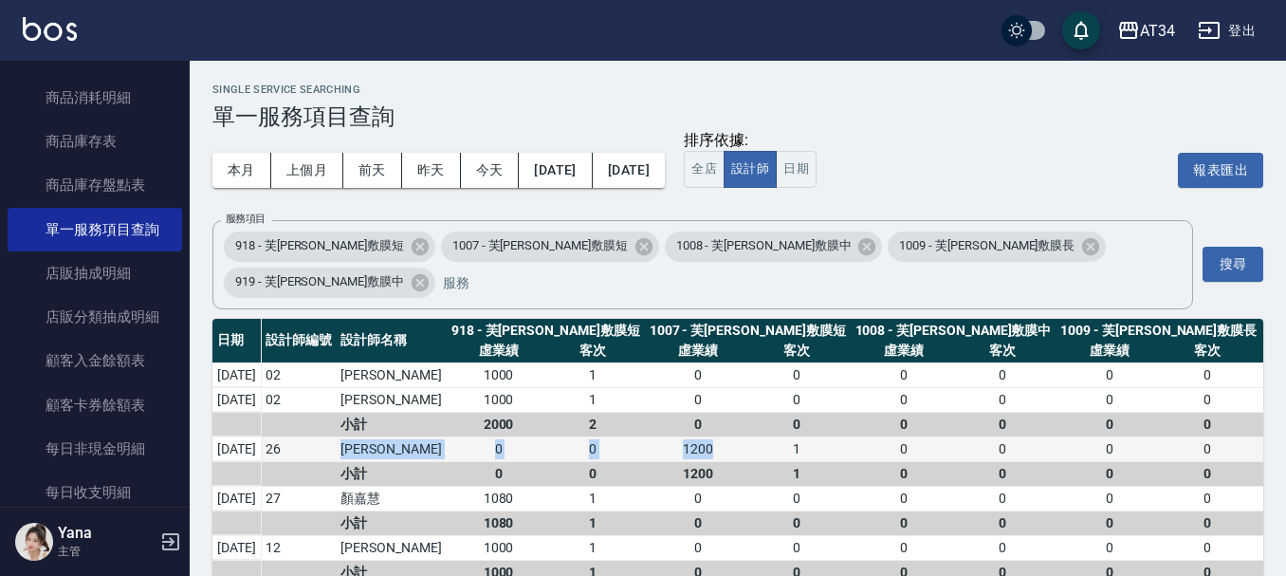
drag, startPoint x: 700, startPoint y: 410, endPoint x: 360, endPoint y: 412, distance: 339.5
click at [360, 436] on tr "2025/09/11 26 雷可薰 0 0 1200 1 0 0 0 0 0 0" at bounding box center [835, 448] width 1247 height 25
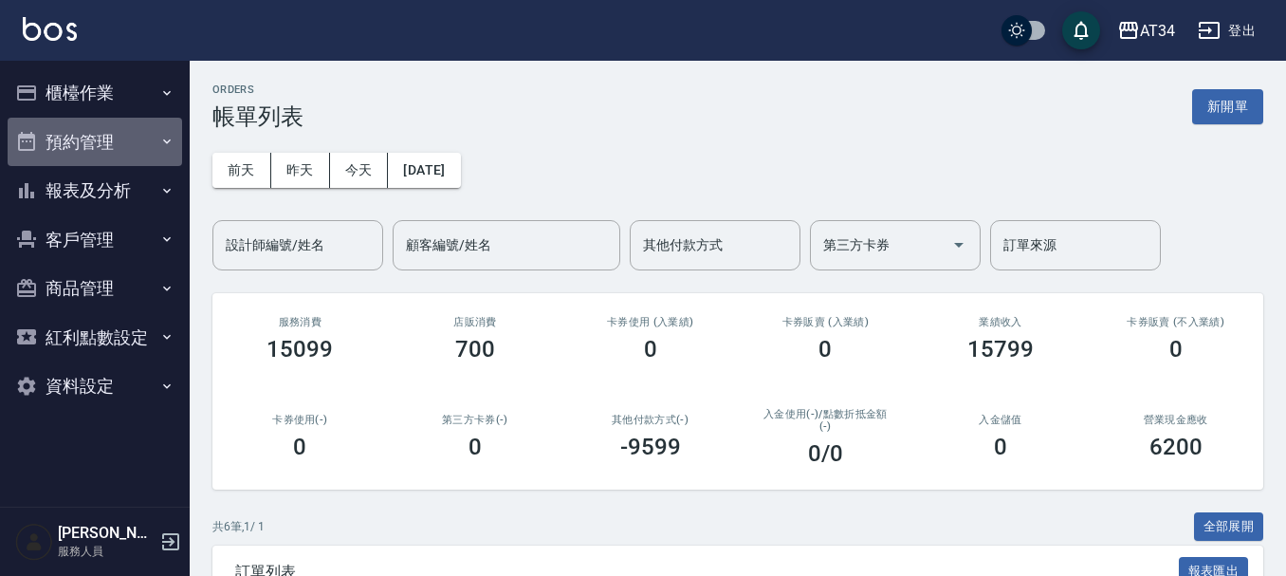
click at [62, 135] on button "預約管理" at bounding box center [95, 142] width 174 height 49
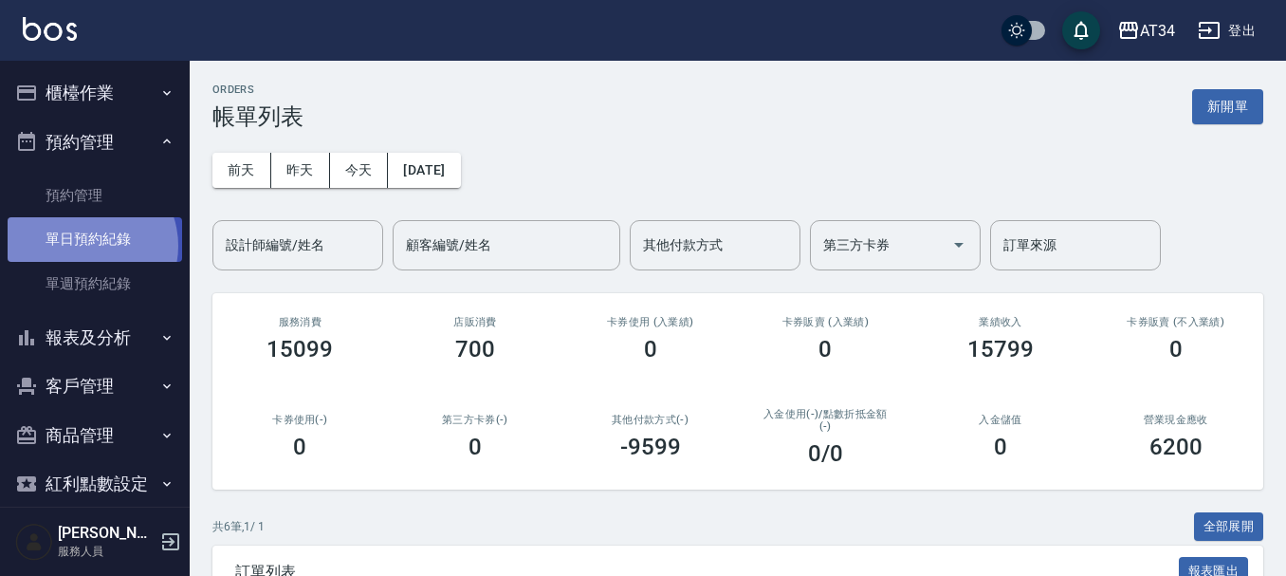
click at [85, 246] on link "單日預約紀錄" at bounding box center [95, 239] width 174 height 44
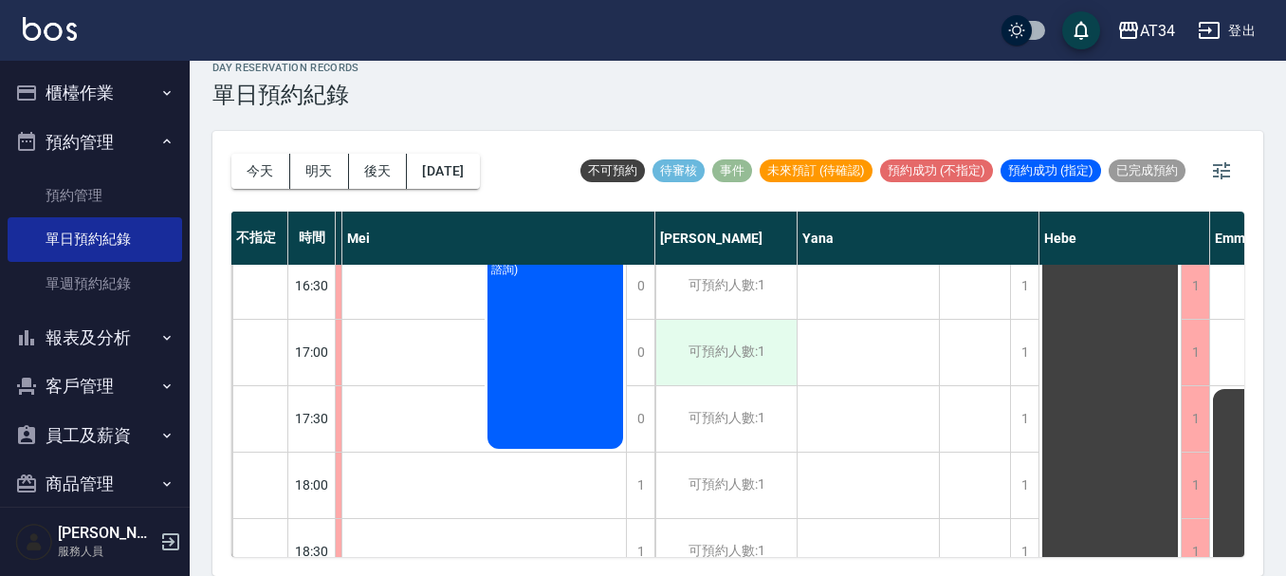
scroll to position [853, 961]
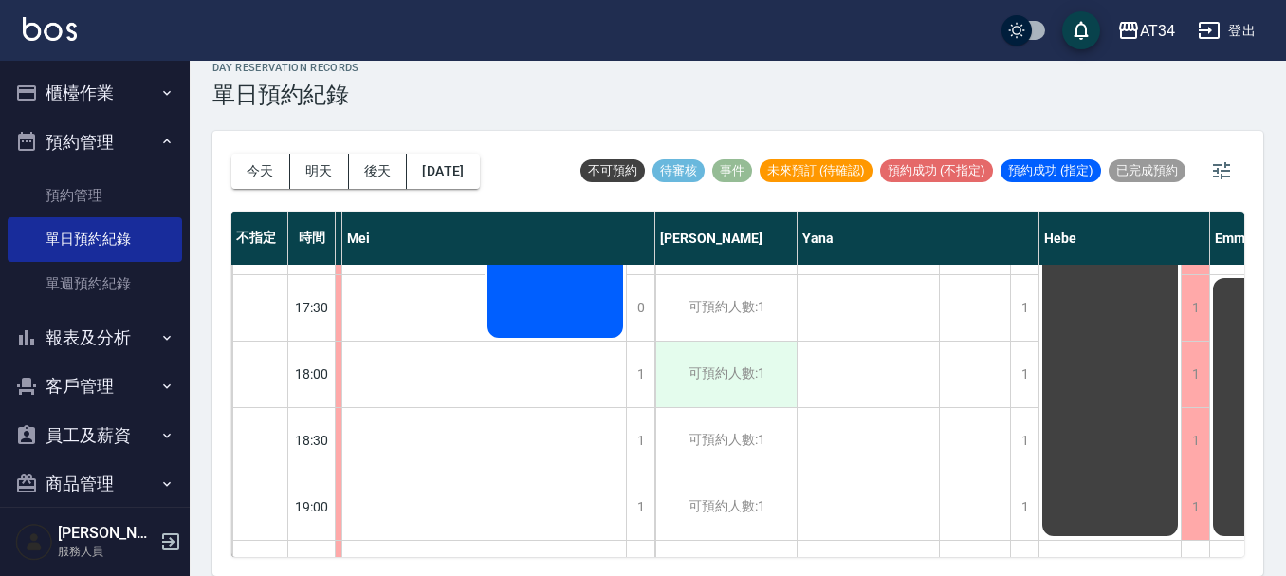
click at [728, 393] on div "可預約人數:1" at bounding box center [725, 373] width 141 height 65
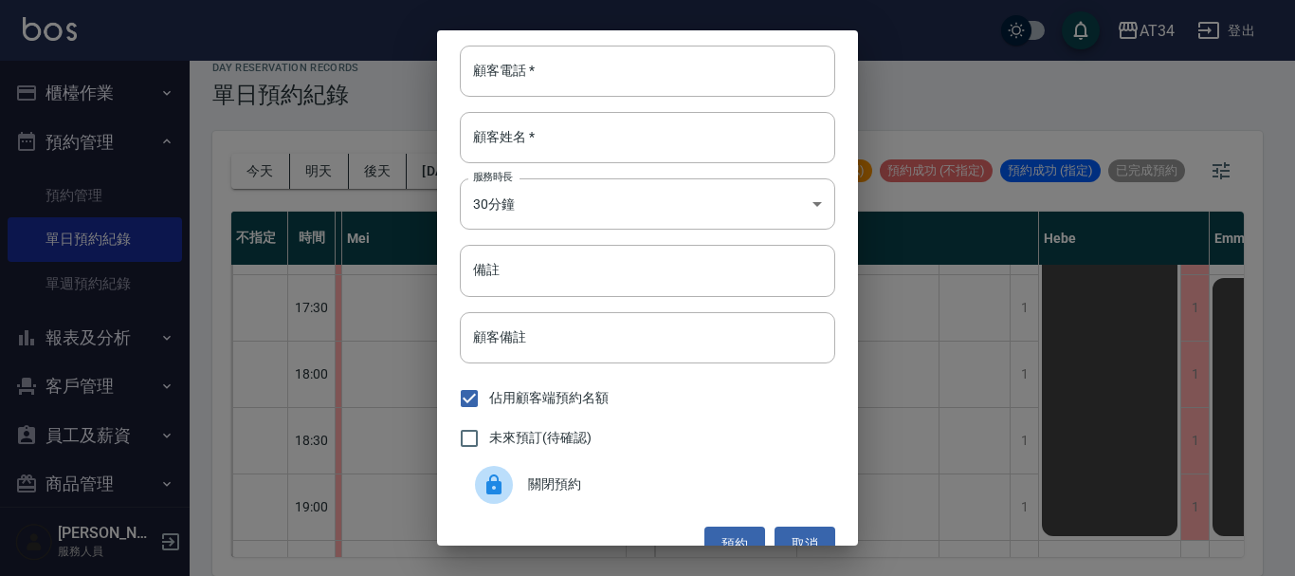
click at [566, 101] on div "顧客電話   * 顧客電話   * 顧客姓名   * 顧客姓名   * 服務時長 30分鐘 1 服務時長 備註 備註 顧客備註 顧客備註 佔用顧客端預約名額 …" at bounding box center [647, 287] width 421 height 515
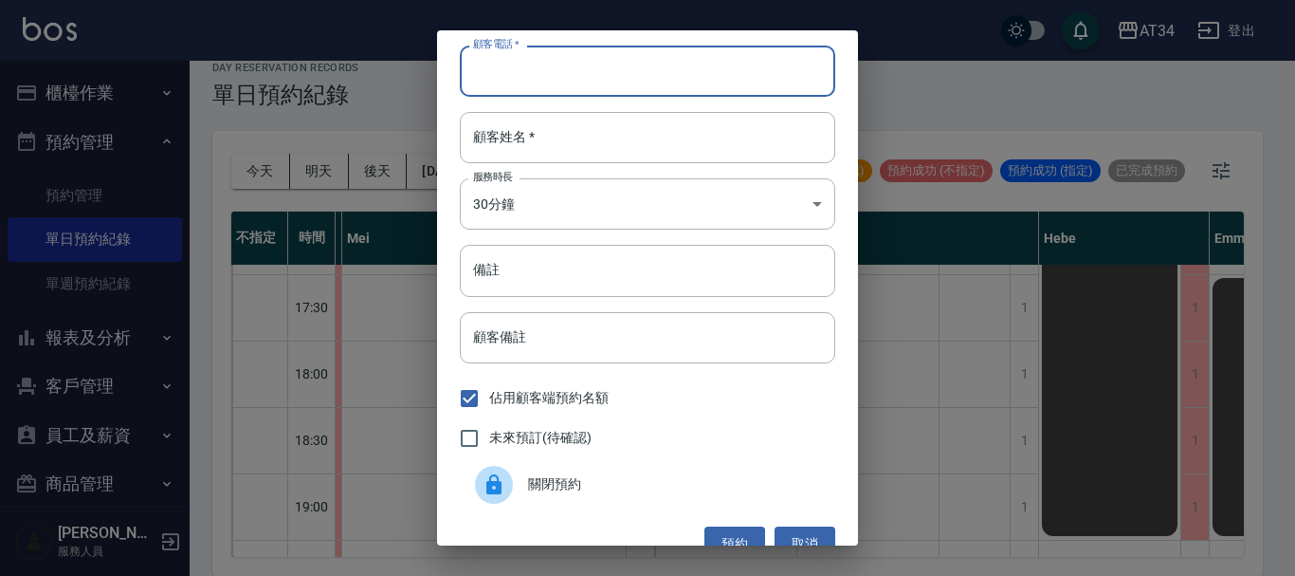
click at [560, 66] on input "顧客電話   *" at bounding box center [648, 71] width 376 height 51
type input "0913810704"
click at [533, 137] on input "顧客姓名   *" at bounding box center [648, 137] width 376 height 51
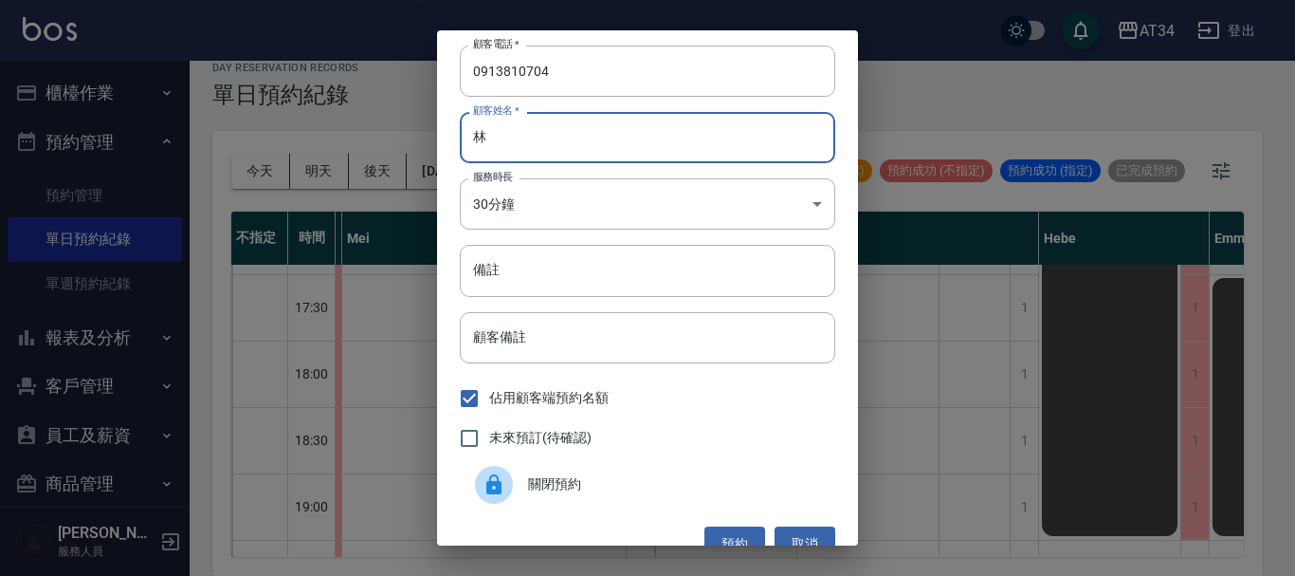
click at [582, 132] on input "林" at bounding box center [648, 137] width 376 height 51
type input "林,r"
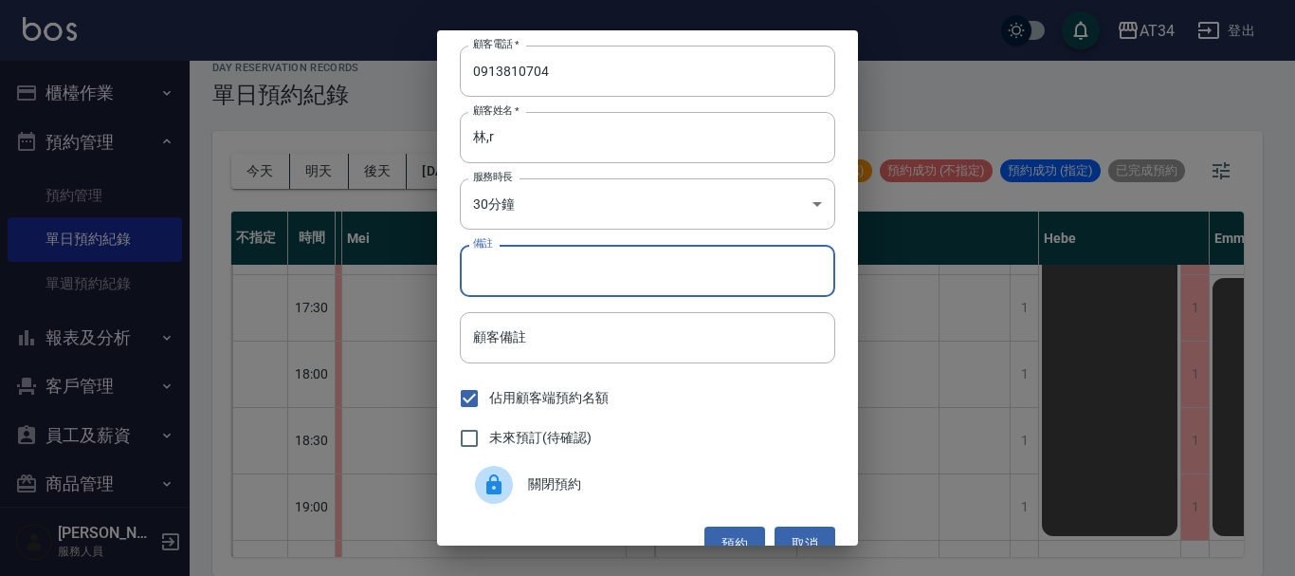
click at [592, 274] on input "備註" at bounding box center [648, 270] width 376 height 51
type input "ㄋ"
type input "sc"
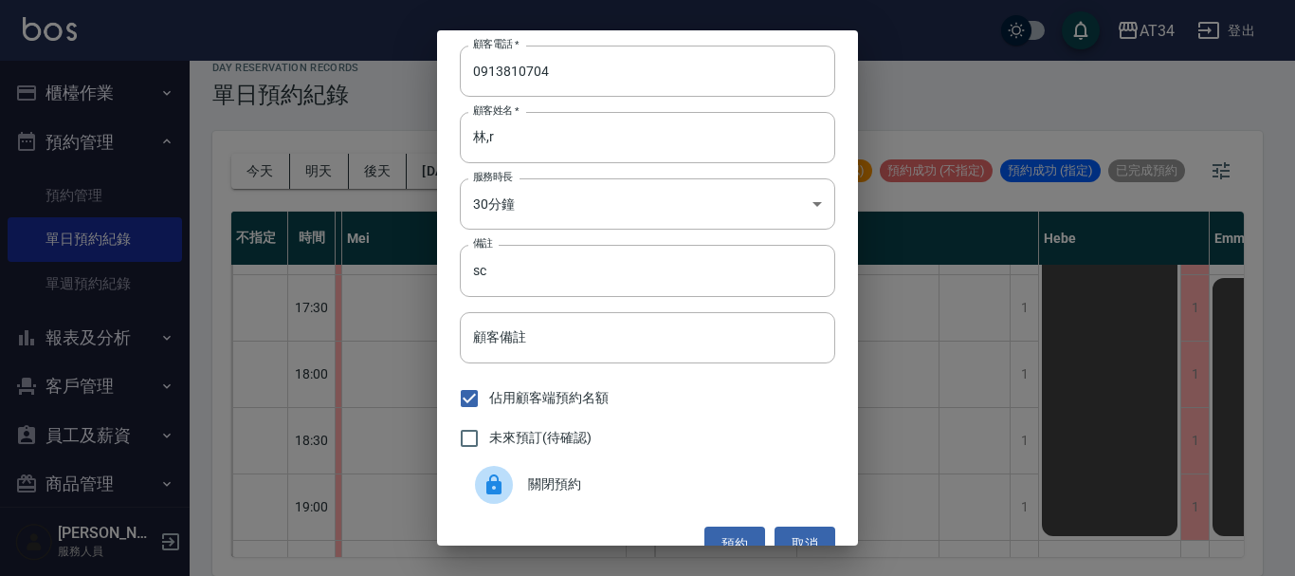
click at [553, 444] on span "未來預訂(待確認)" at bounding box center [540, 438] width 102 height 20
click at [489, 444] on input "未來預訂(待確認)" at bounding box center [469, 438] width 40 height 40
checkbox input "true"
click at [742, 526] on button "預約" at bounding box center [735, 543] width 61 height 35
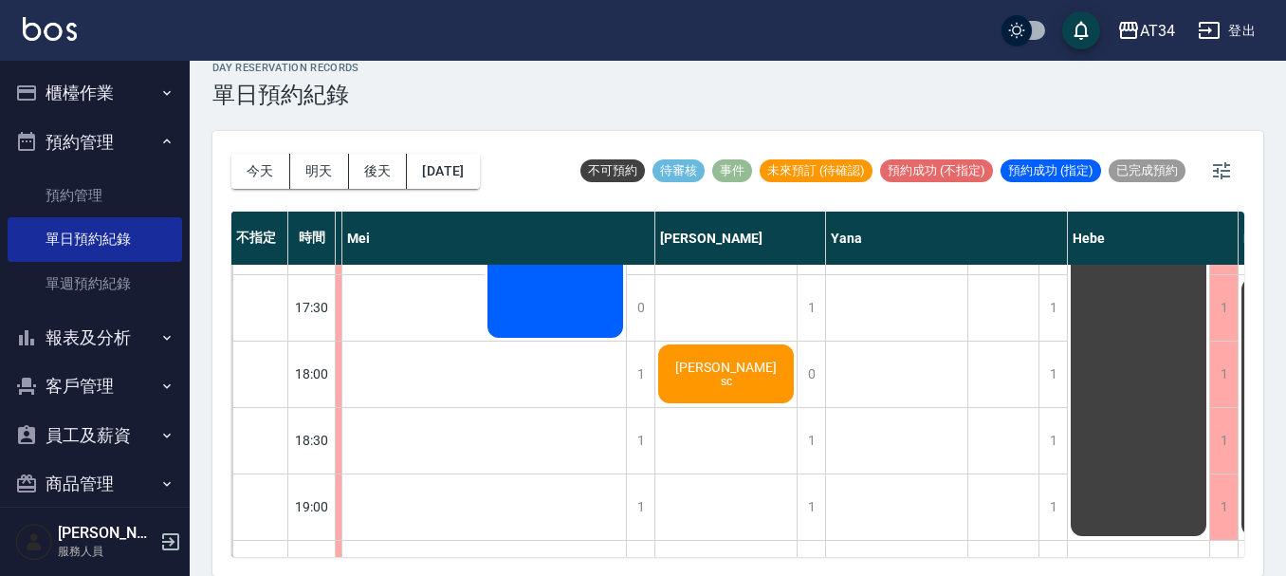
click at [728, 367] on span "[PERSON_NAME]" at bounding box center [725, 366] width 109 height 15
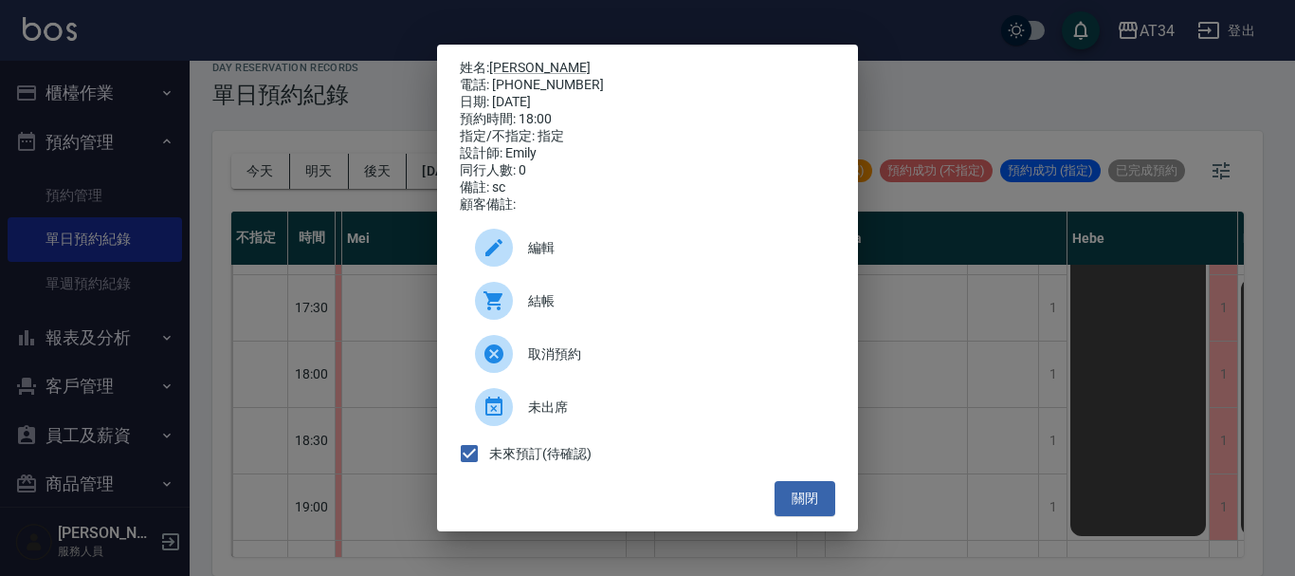
click at [506, 310] on div at bounding box center [494, 301] width 38 height 38
click at [803, 499] on button "關閉" at bounding box center [805, 498] width 61 height 35
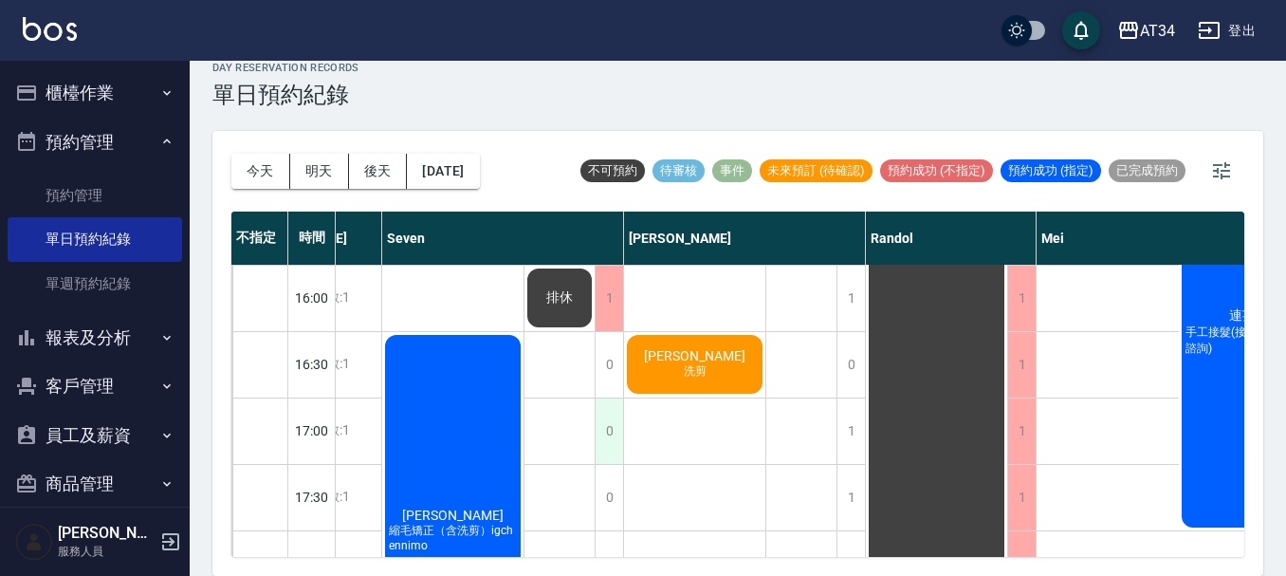
scroll to position [569, 266]
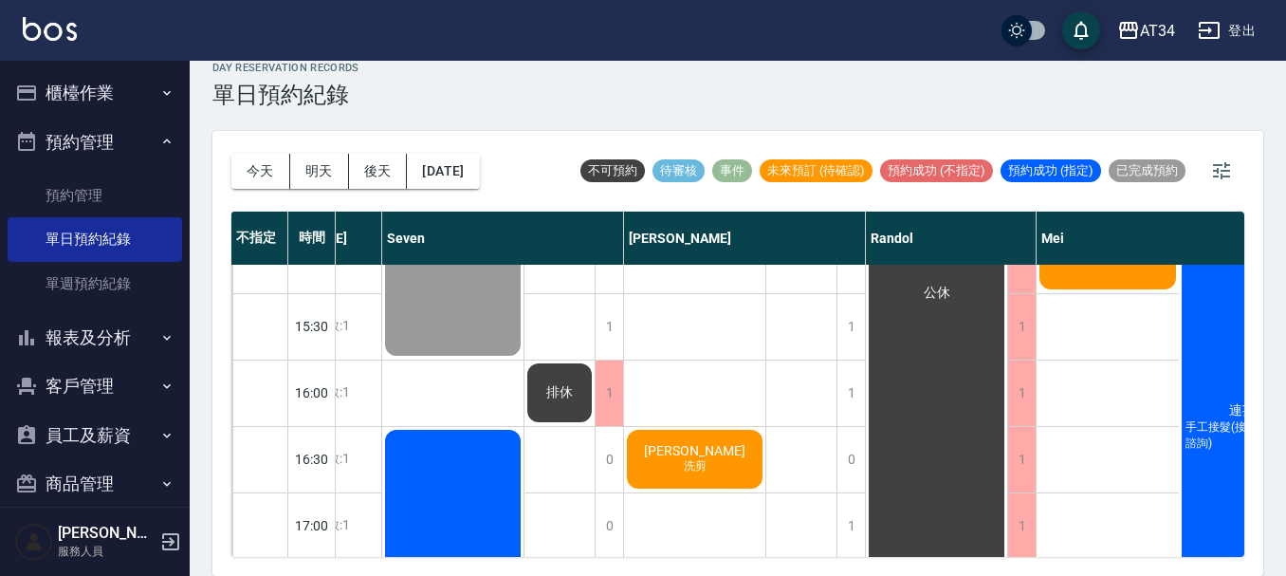
click at [675, 453] on div "[PERSON_NAME] 洗剪" at bounding box center [694, 459] width 141 height 64
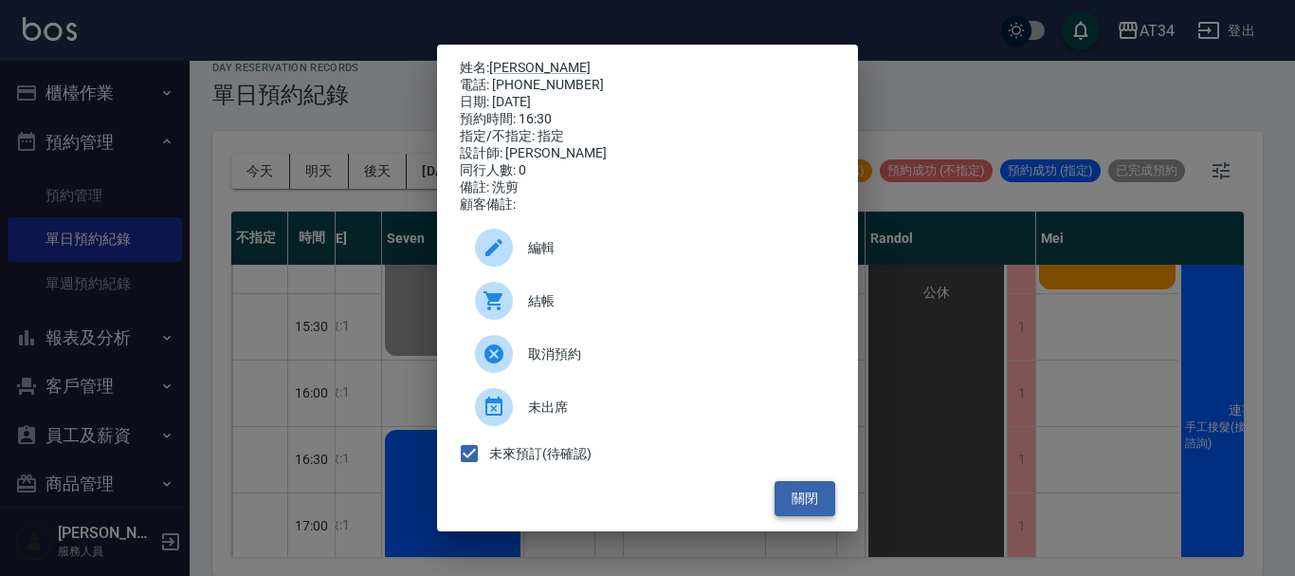
click at [793, 506] on button "關閉" at bounding box center [805, 498] width 61 height 35
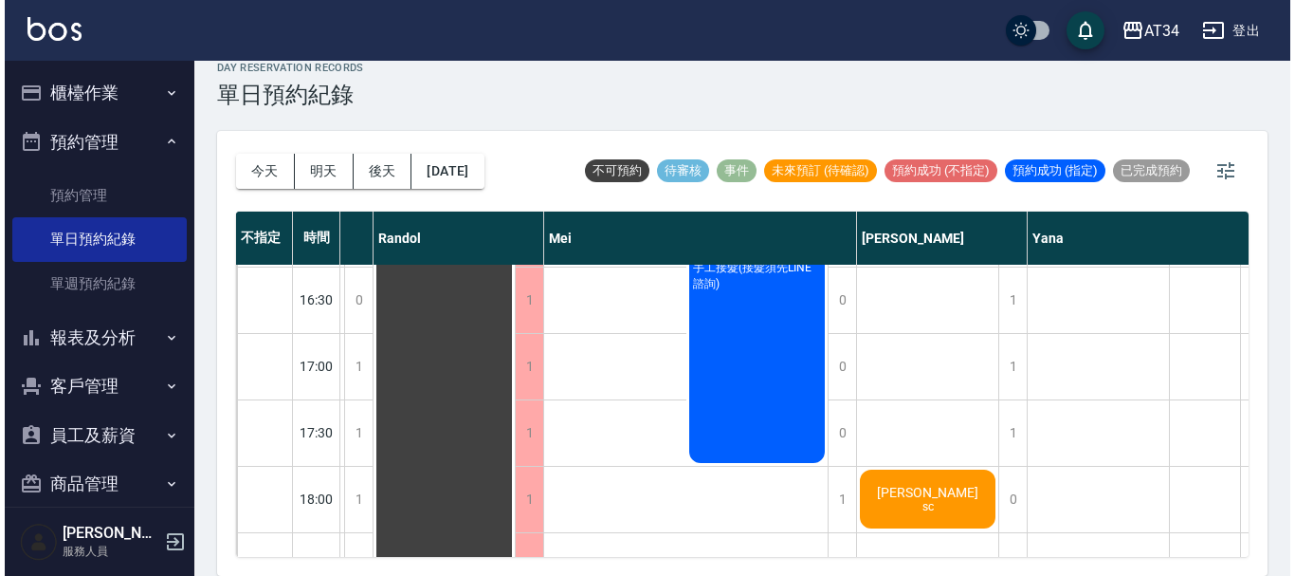
scroll to position [728, 778]
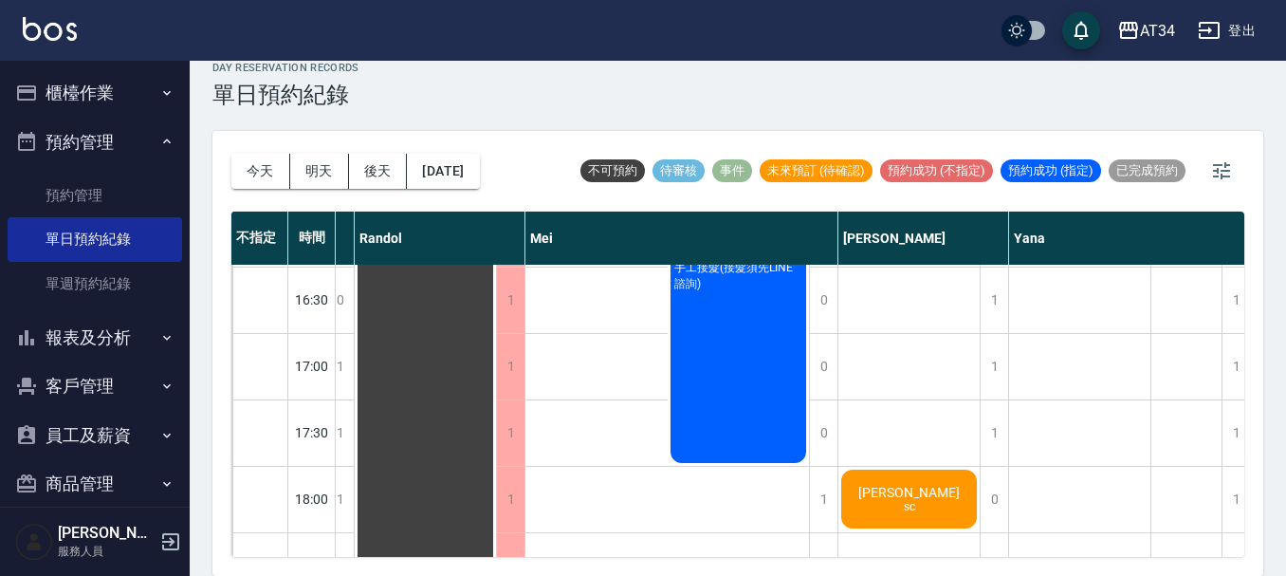
click at [847, 468] on div "[PERSON_NAME]" at bounding box center [908, 499] width 141 height 64
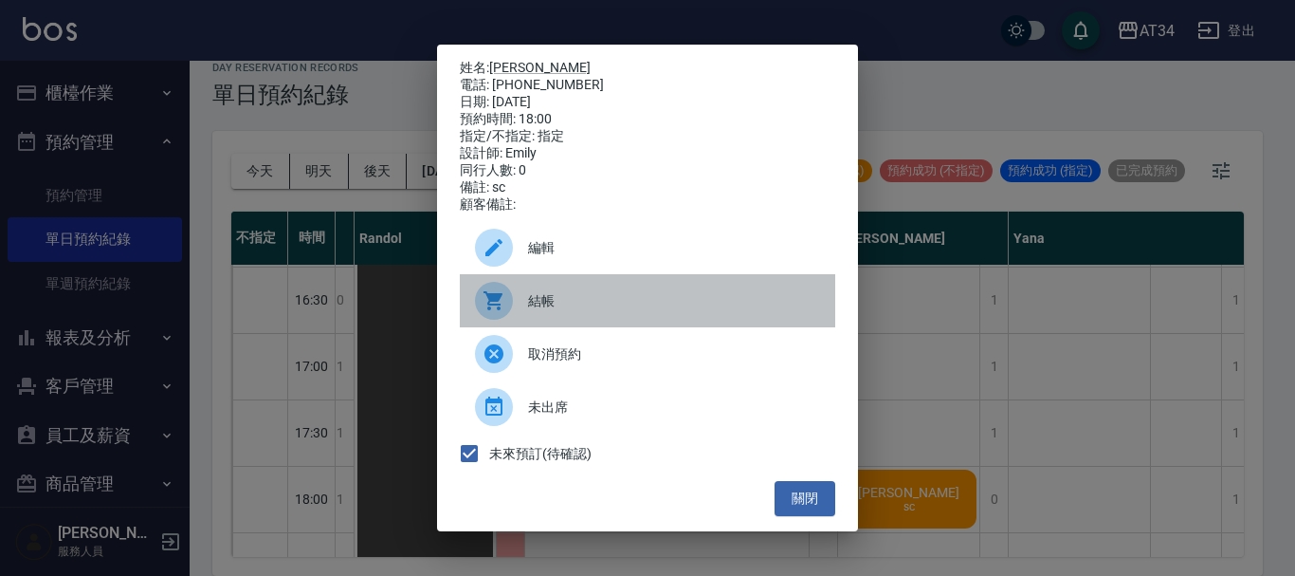
click at [507, 309] on div at bounding box center [494, 301] width 38 height 38
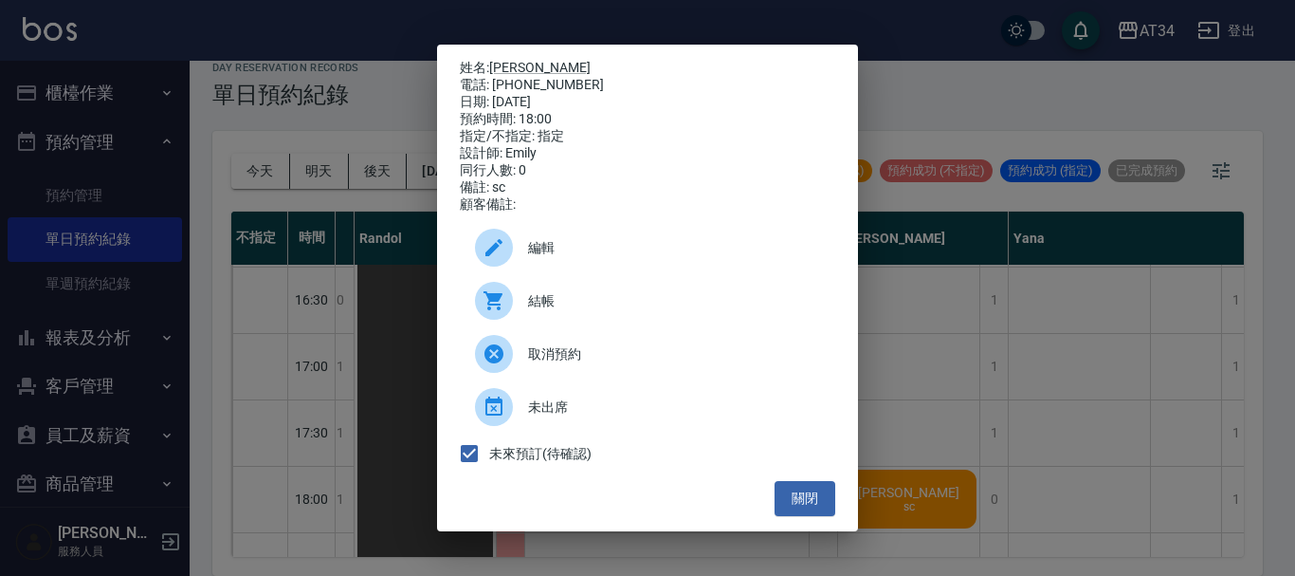
click at [508, 251] on div at bounding box center [494, 248] width 38 height 38
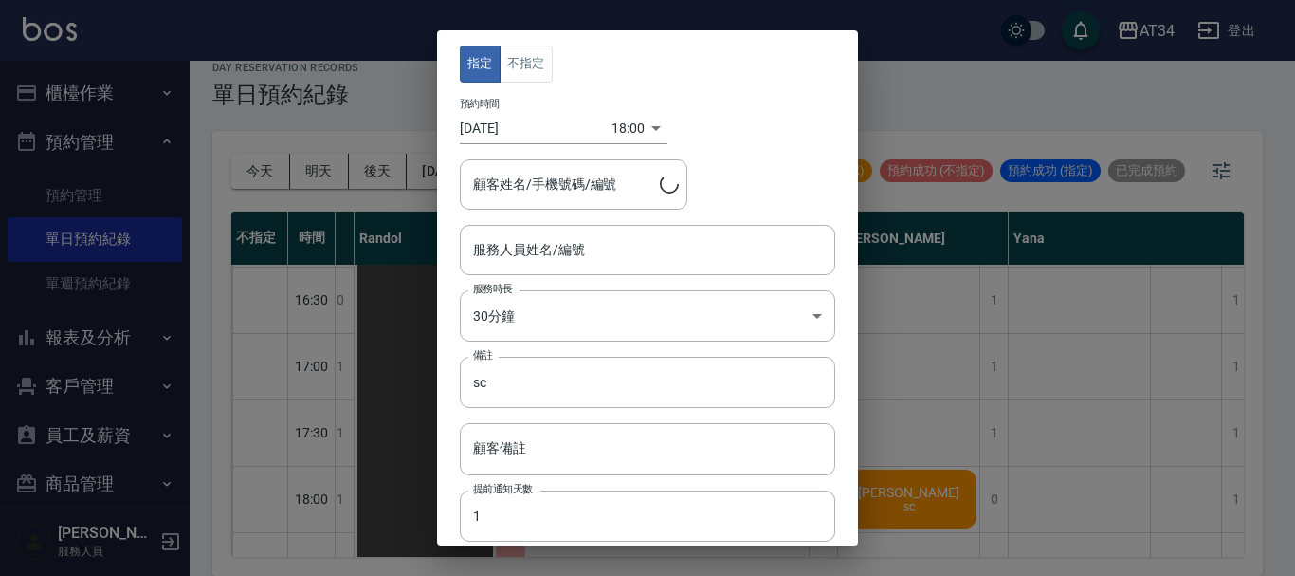
type input "[PERSON_NAME]-12"
type input "[PERSON_NAME]/0913810704/0913810704"
click at [739, 248] on input "[PERSON_NAME]-12" at bounding box center [633, 249] width 330 height 33
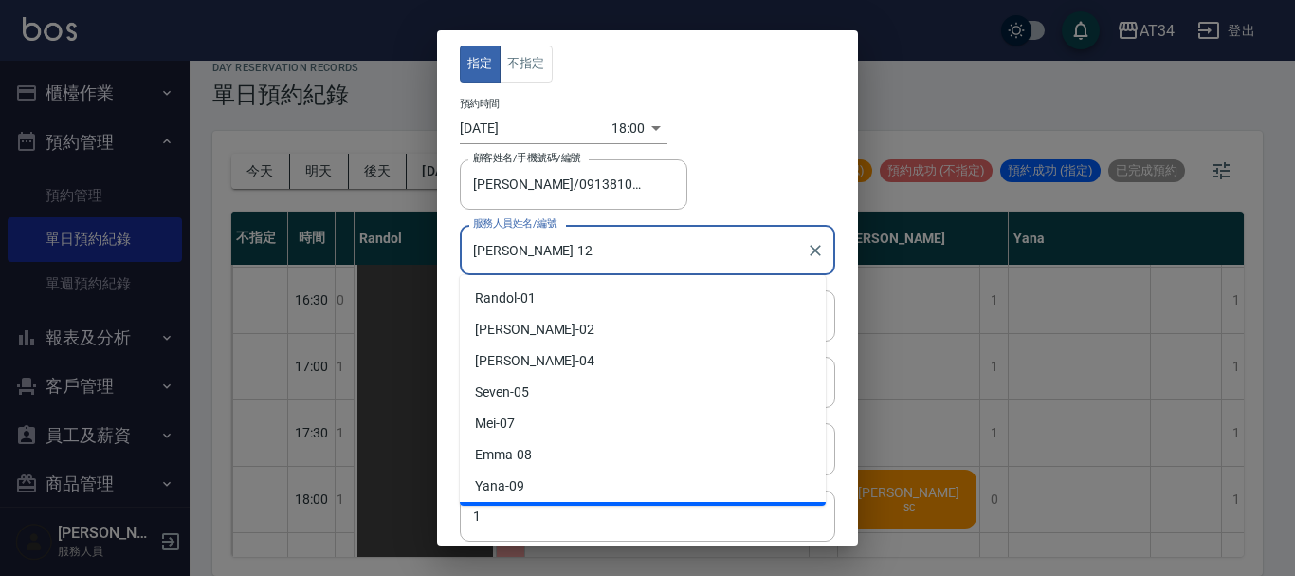
scroll to position [27, 0]
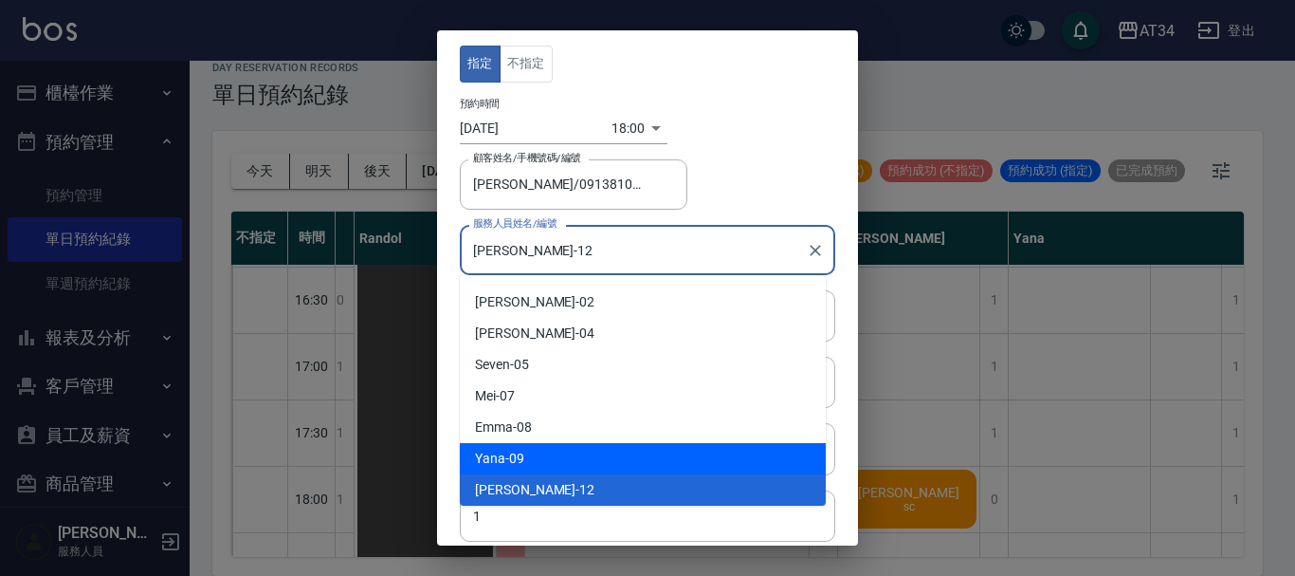
click at [494, 464] on span "Yana" at bounding box center [490, 459] width 30 height 20
type input "Yana-09"
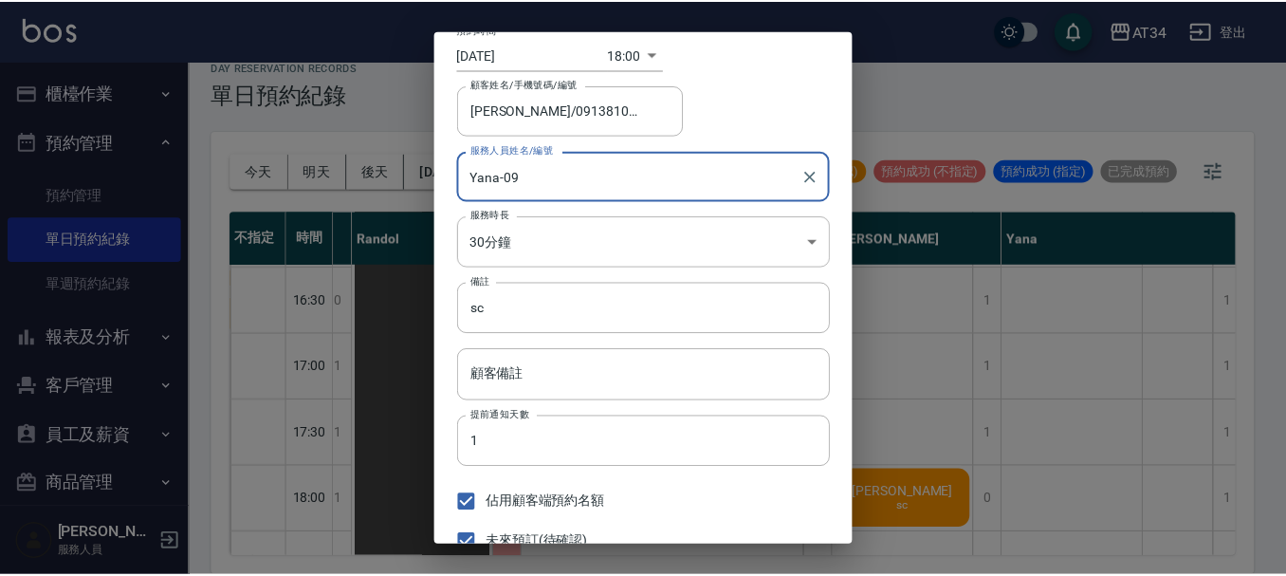
scroll to position [140, 0]
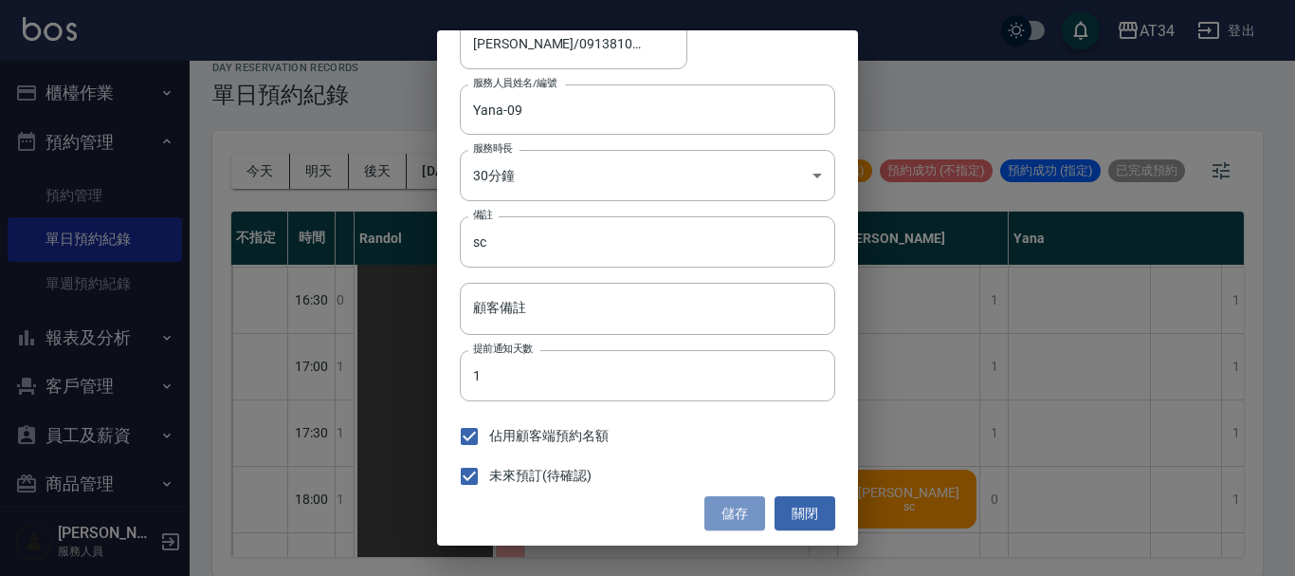
click at [738, 519] on button "儲存" at bounding box center [735, 513] width 61 height 35
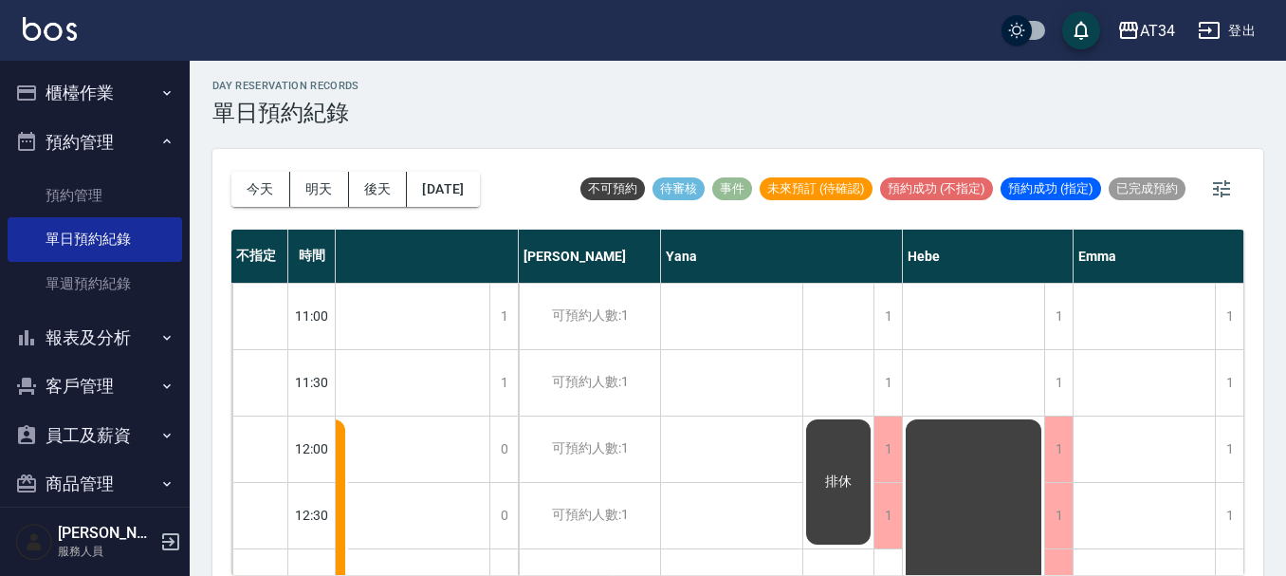
scroll to position [0, 0]
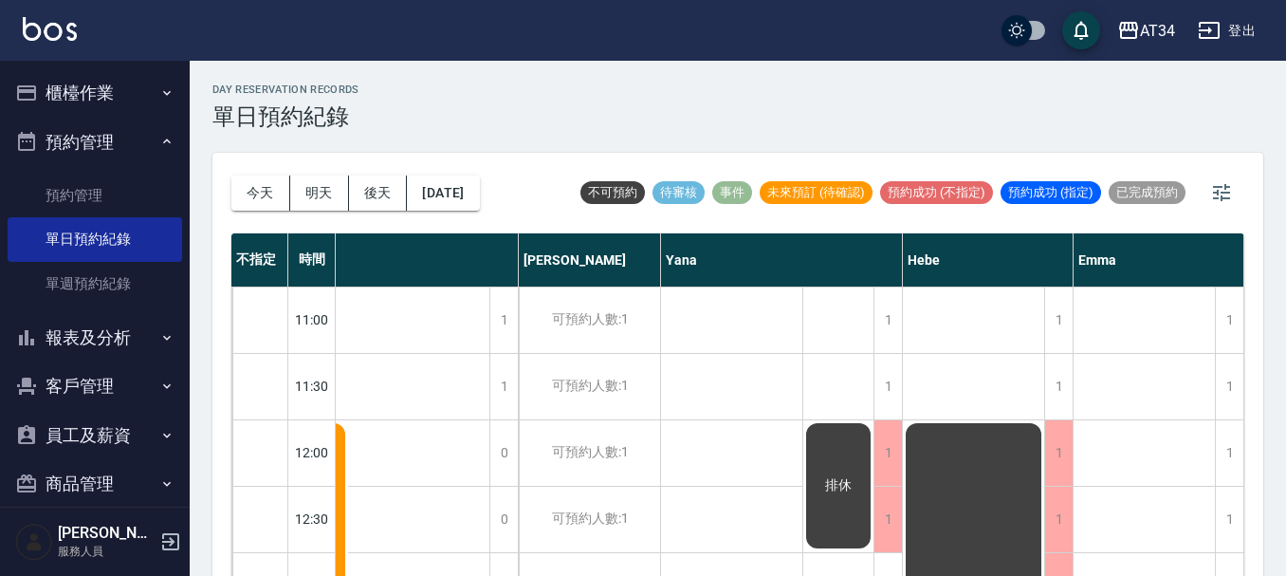
click at [102, 64] on ul "櫃檯作業 打帳單 帳單列表 現金收支登錄 高階收支登錄 材料自購登錄 每日結帳 排班表 現場電腦打卡 預約管理 預約管理 單日預約紀錄 單週預約紀錄 報表及分…" at bounding box center [95, 337] width 174 height 553
click at [102, 77] on button "櫃檯作業" at bounding box center [95, 92] width 174 height 49
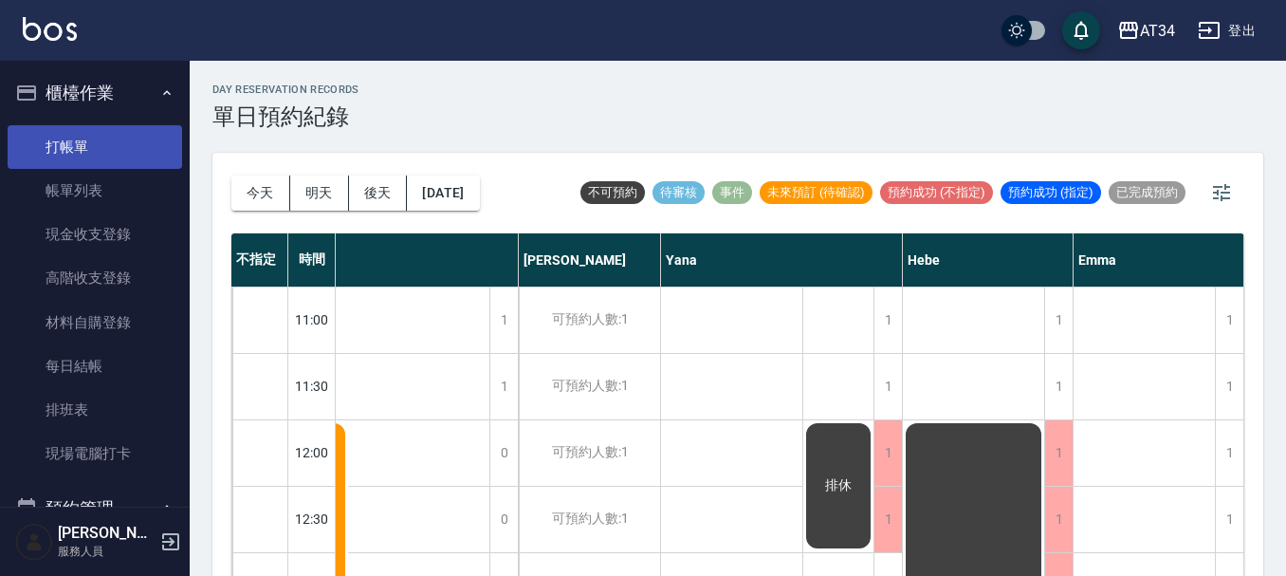
click at [102, 144] on link "打帳單" at bounding box center [95, 147] width 174 height 44
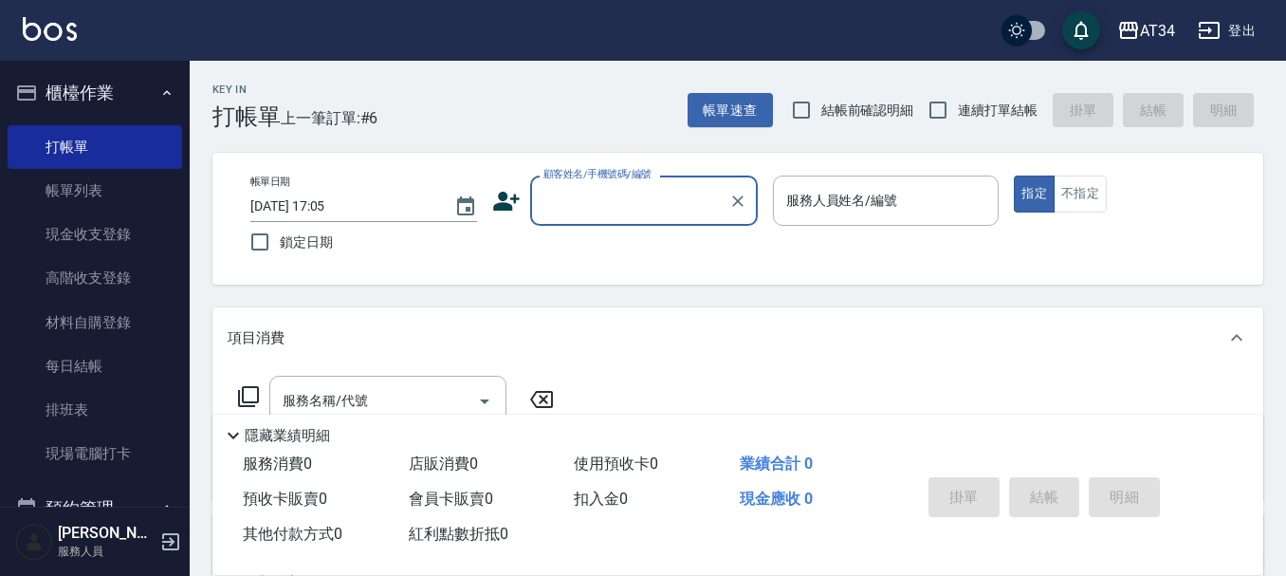
type input "5"
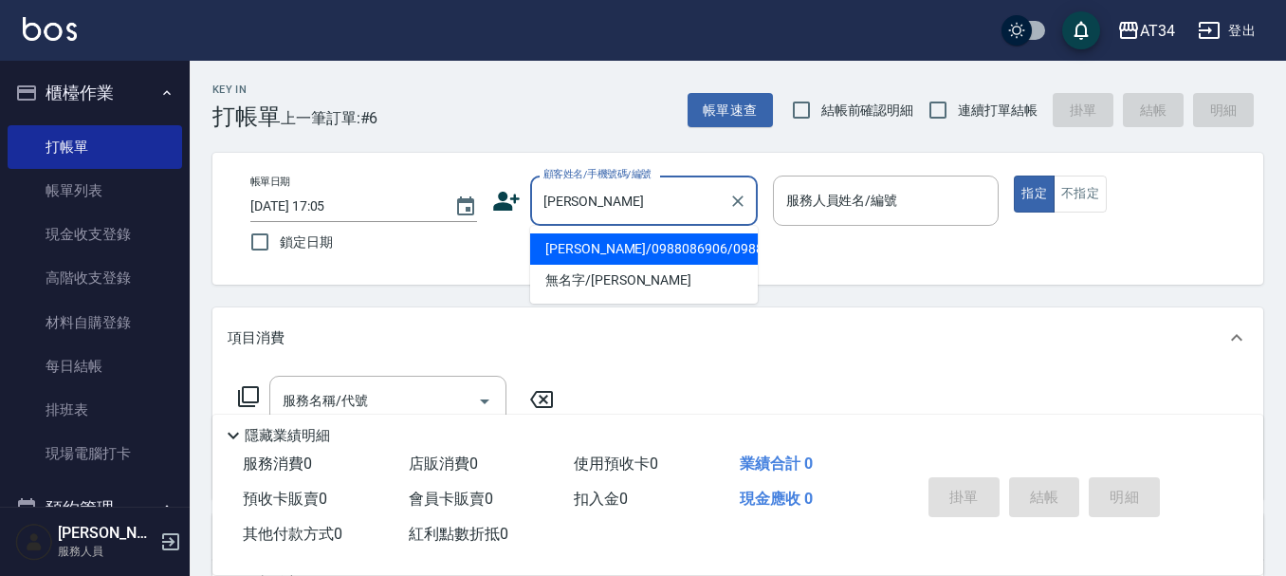
click at [678, 265] on li "[PERSON_NAME]/0988086906/0988086906" at bounding box center [644, 248] width 228 height 31
type input "[PERSON_NAME]/0988086906/0988086906"
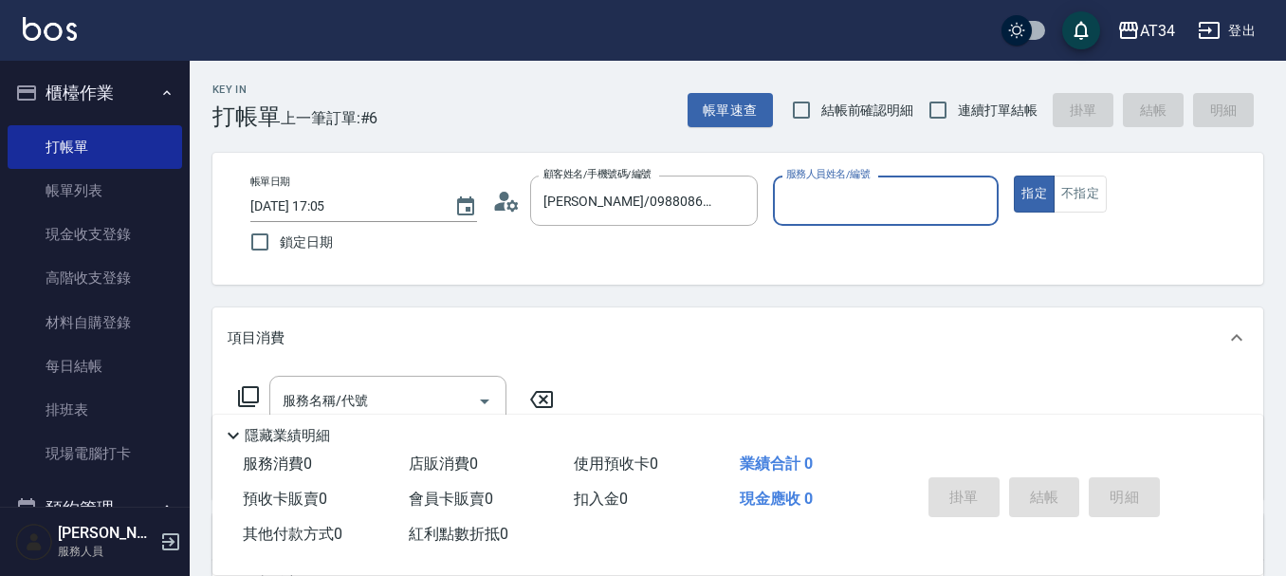
type input "Emma-08"
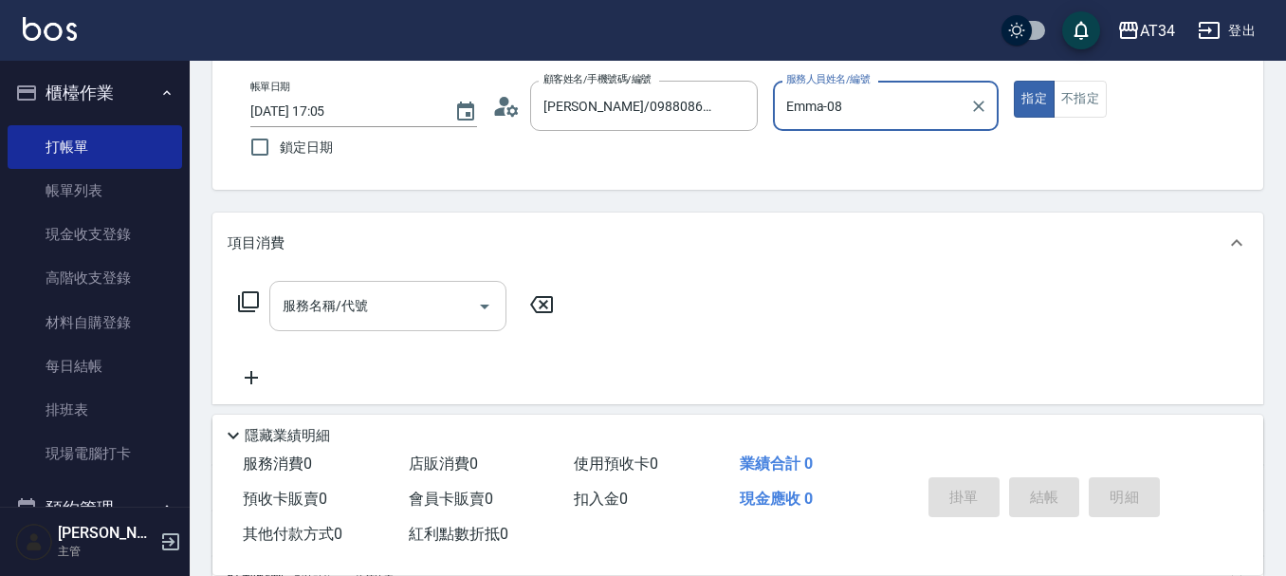
click at [304, 295] on input "服務名稱/代號" at bounding box center [374, 305] width 192 height 33
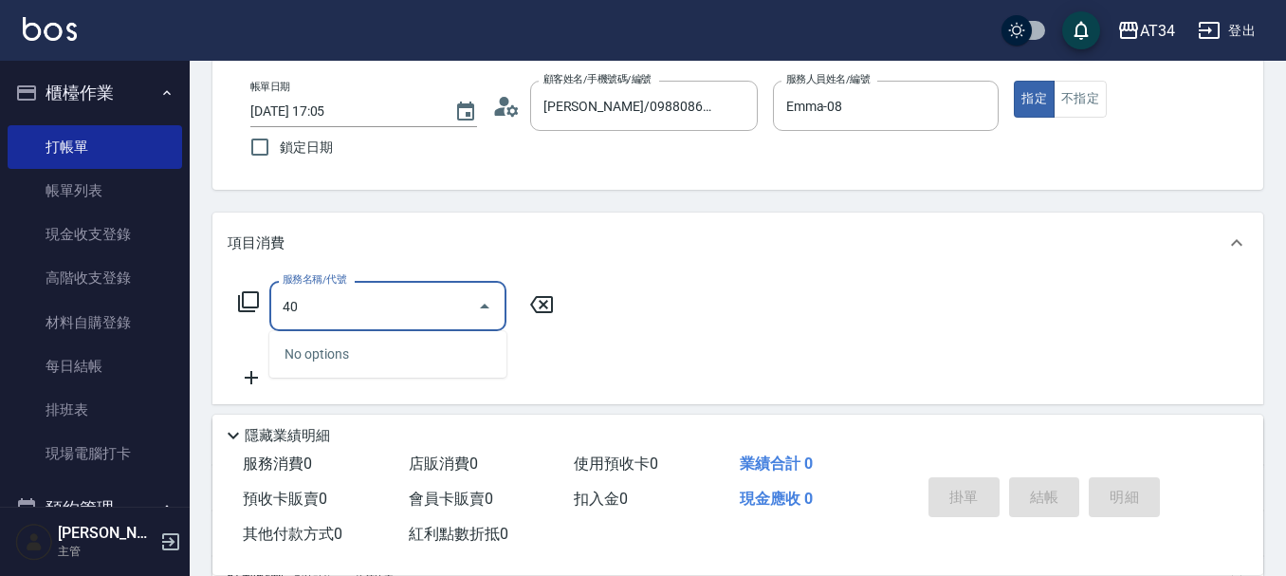
type input "401"
type input "20"
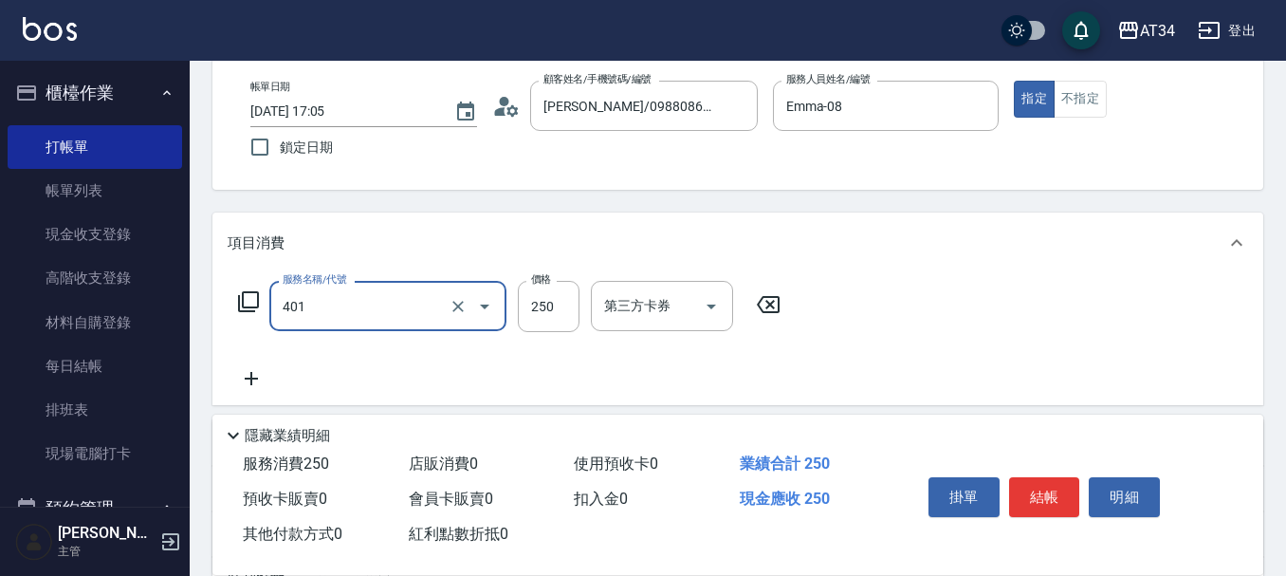
type input "剪髮(401)"
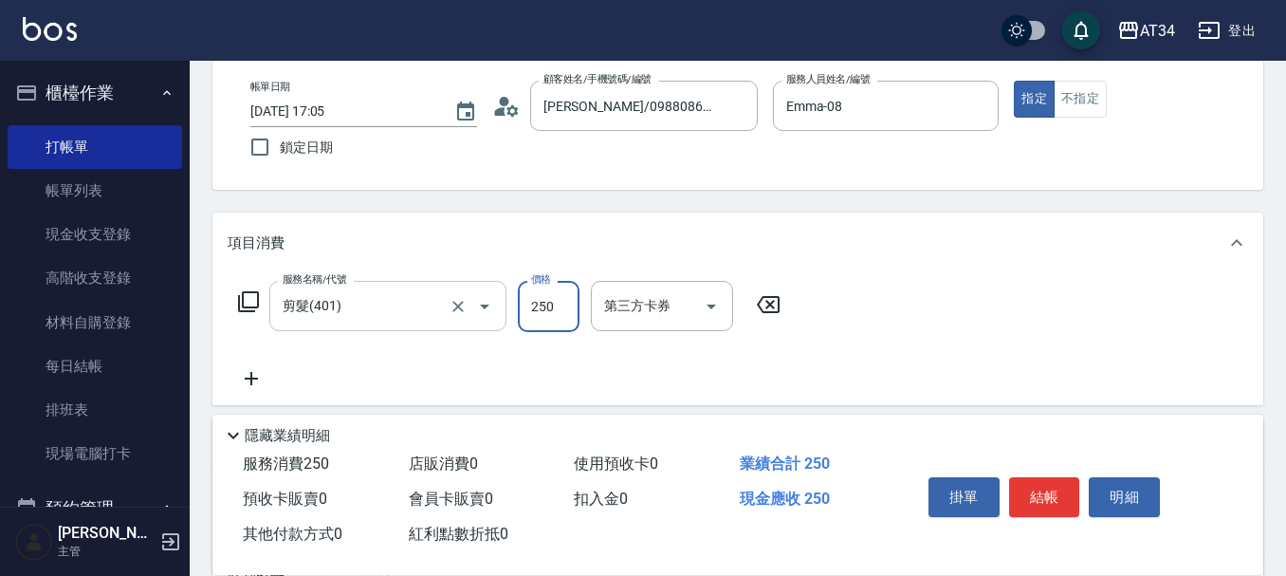
type input "0"
type input "50"
type input "500"
click at [259, 387] on icon at bounding box center [251, 378] width 47 height 23
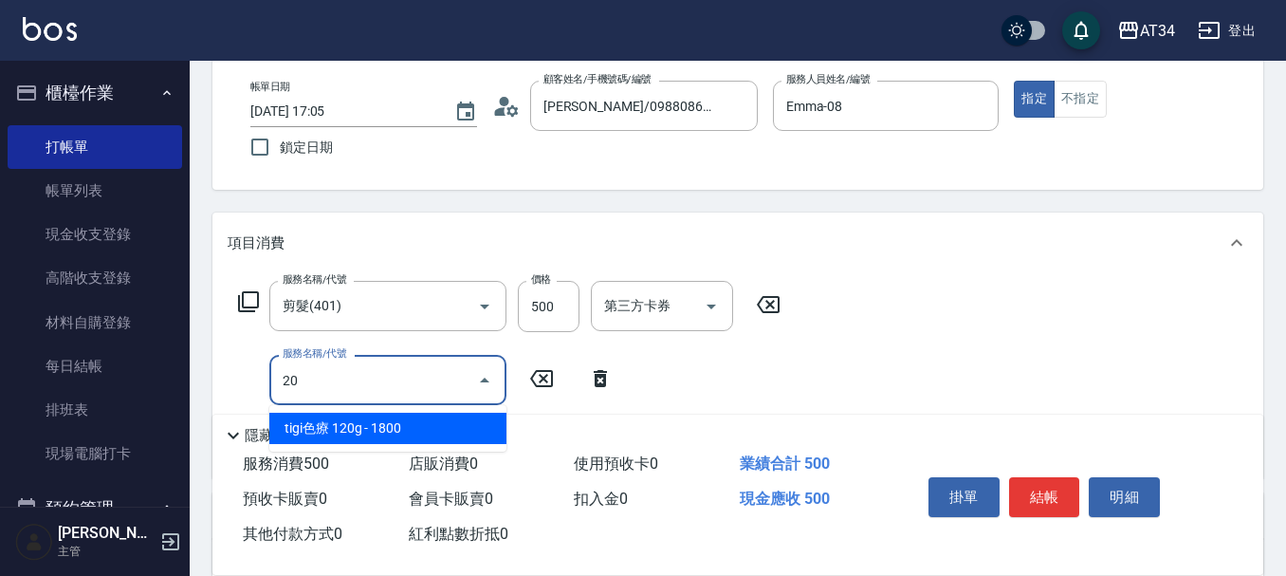
type input "201"
type input "80"
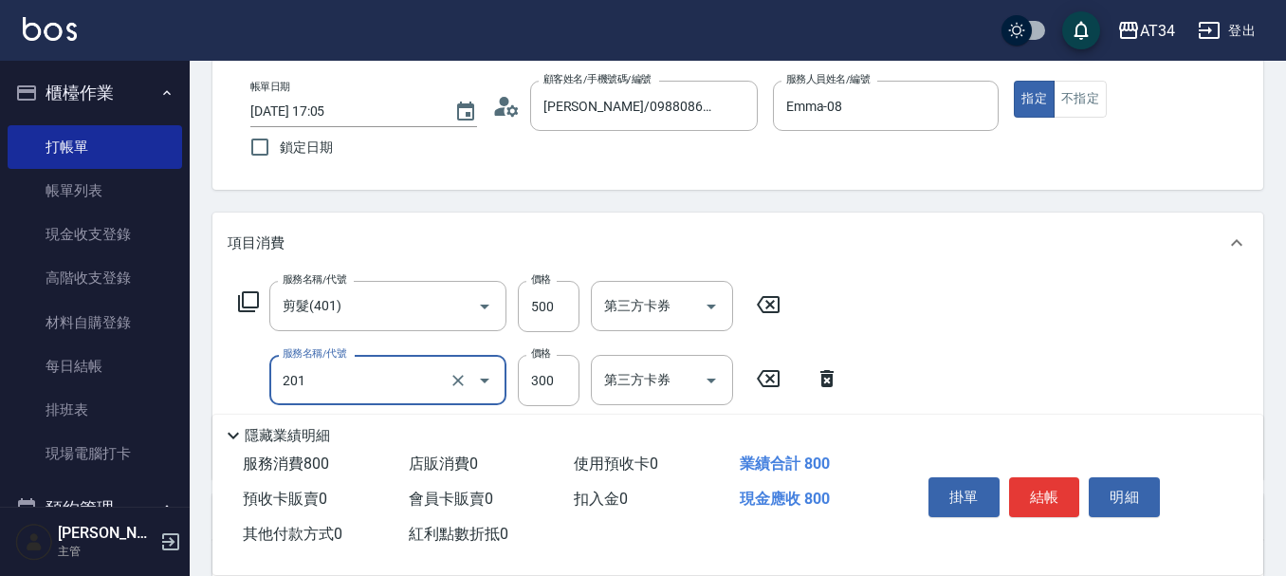
type input "洗髮(201)"
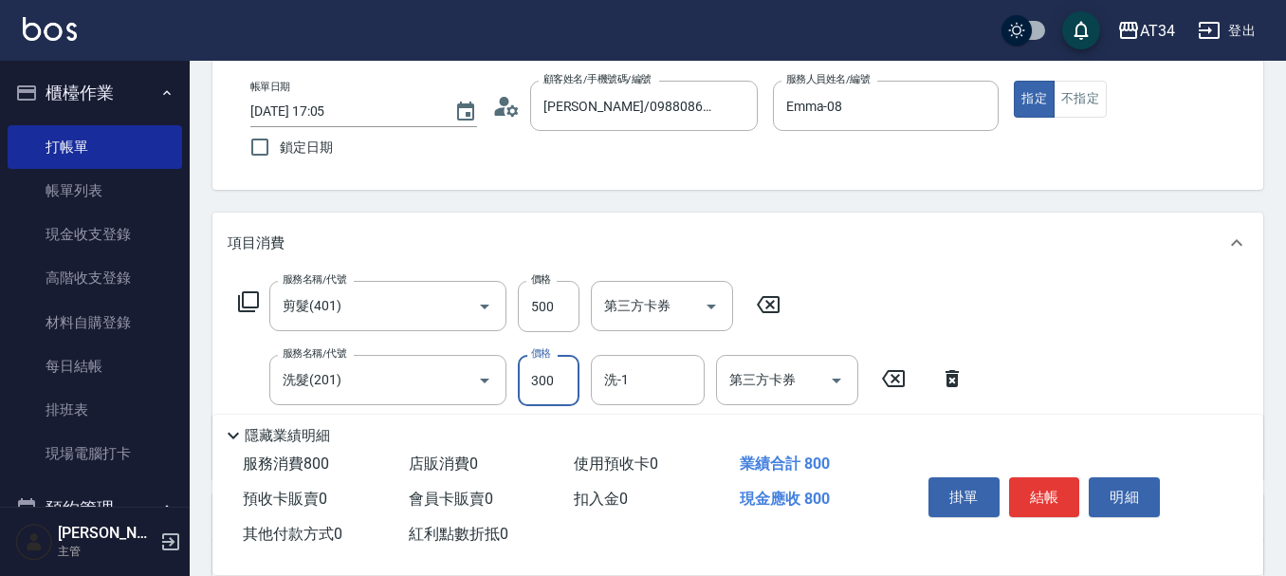
type input "50"
type input "200"
type input "70"
type input "200"
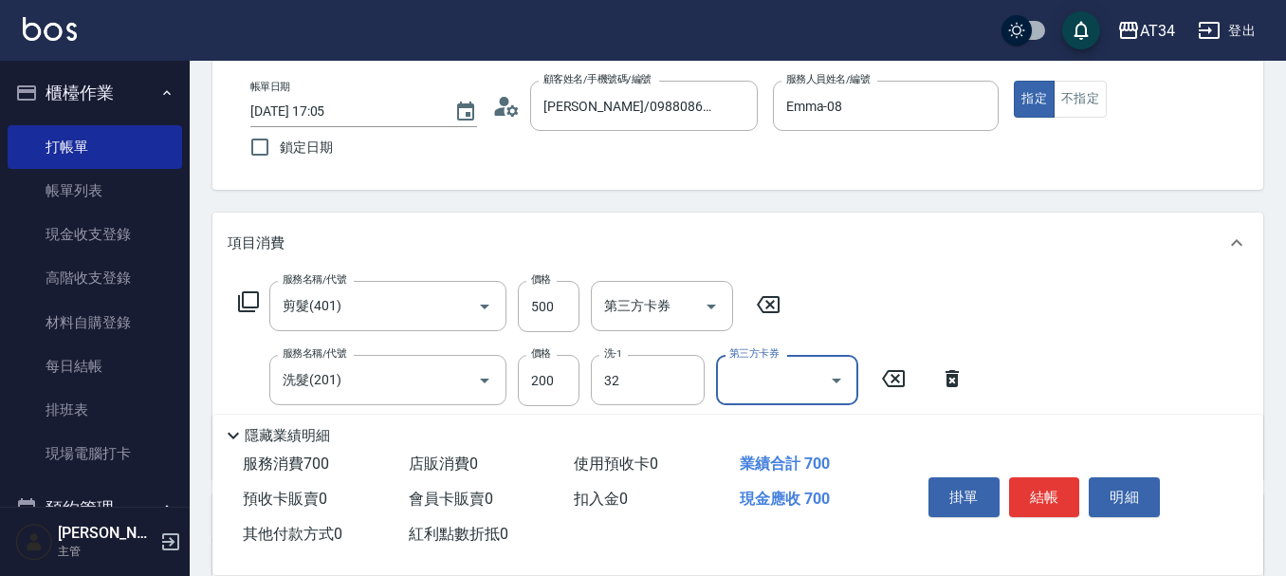
type input "阿源-32"
click at [1047, 469] on div "掛單 結帳 明細" at bounding box center [1044, 499] width 247 height 60
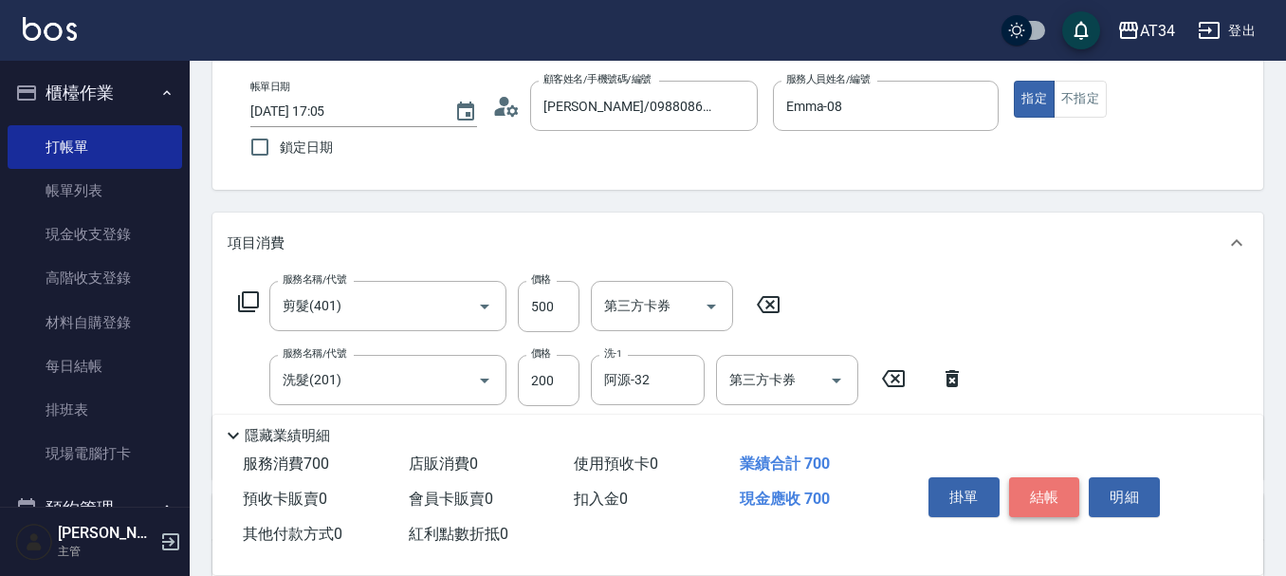
click at [1050, 486] on button "結帳" at bounding box center [1044, 497] width 71 height 40
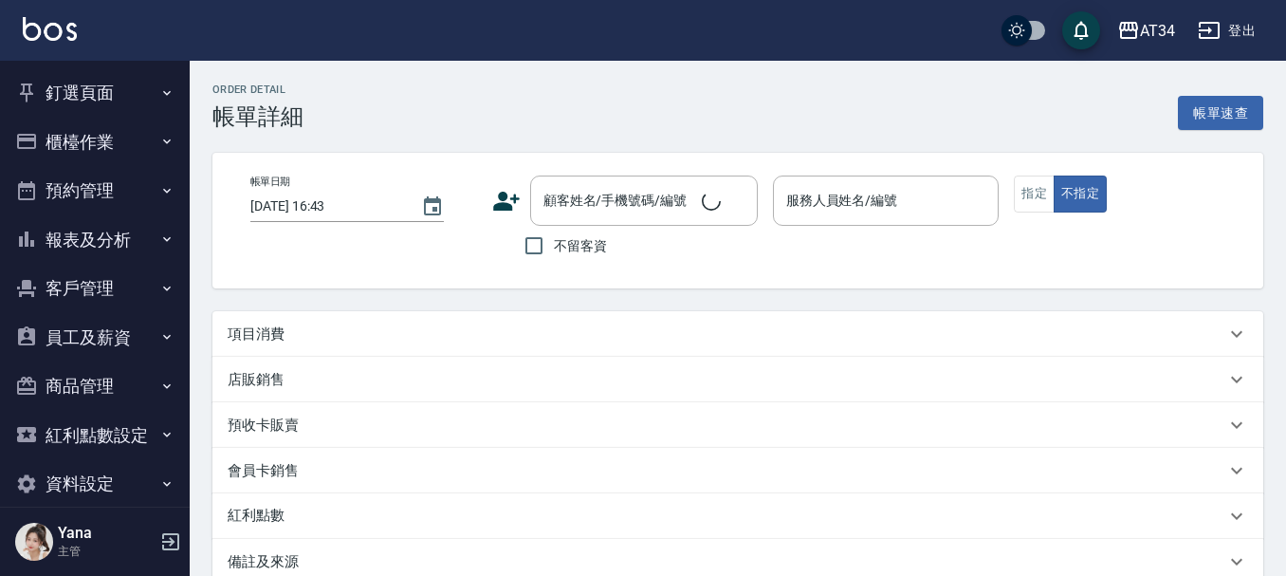
type input "[DATE] 18:00"
type input "[PERSON_NAME]-12"
type input "sc"
type input "林昱丞/0913810704/0913810704"
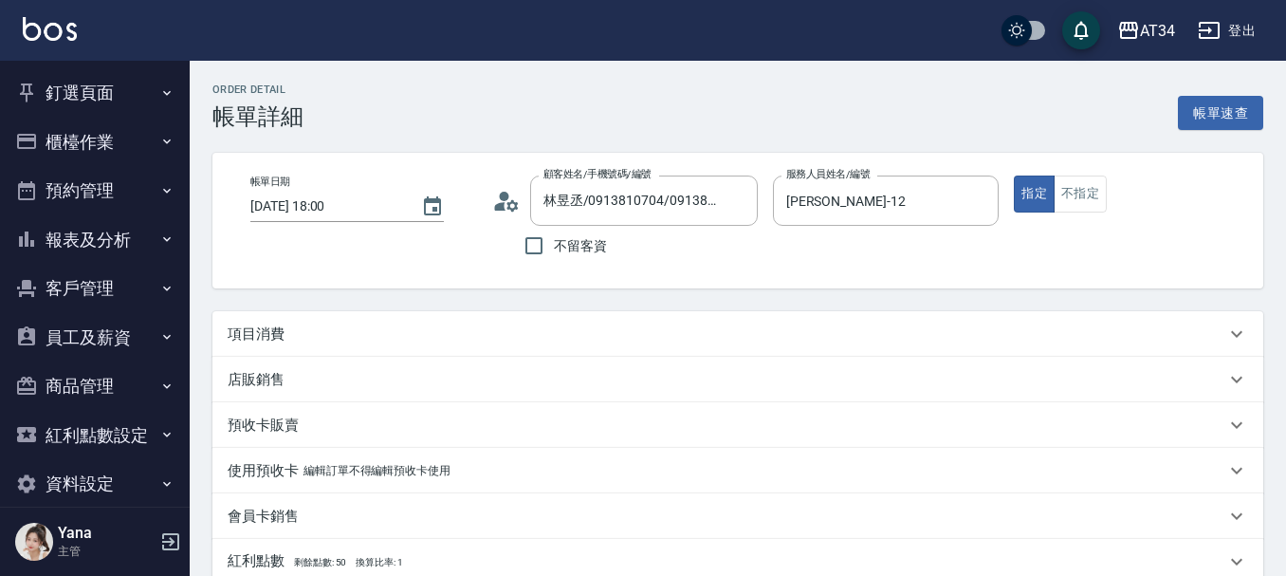
scroll to position [95, 0]
